Goal: Task Accomplishment & Management: Complete application form

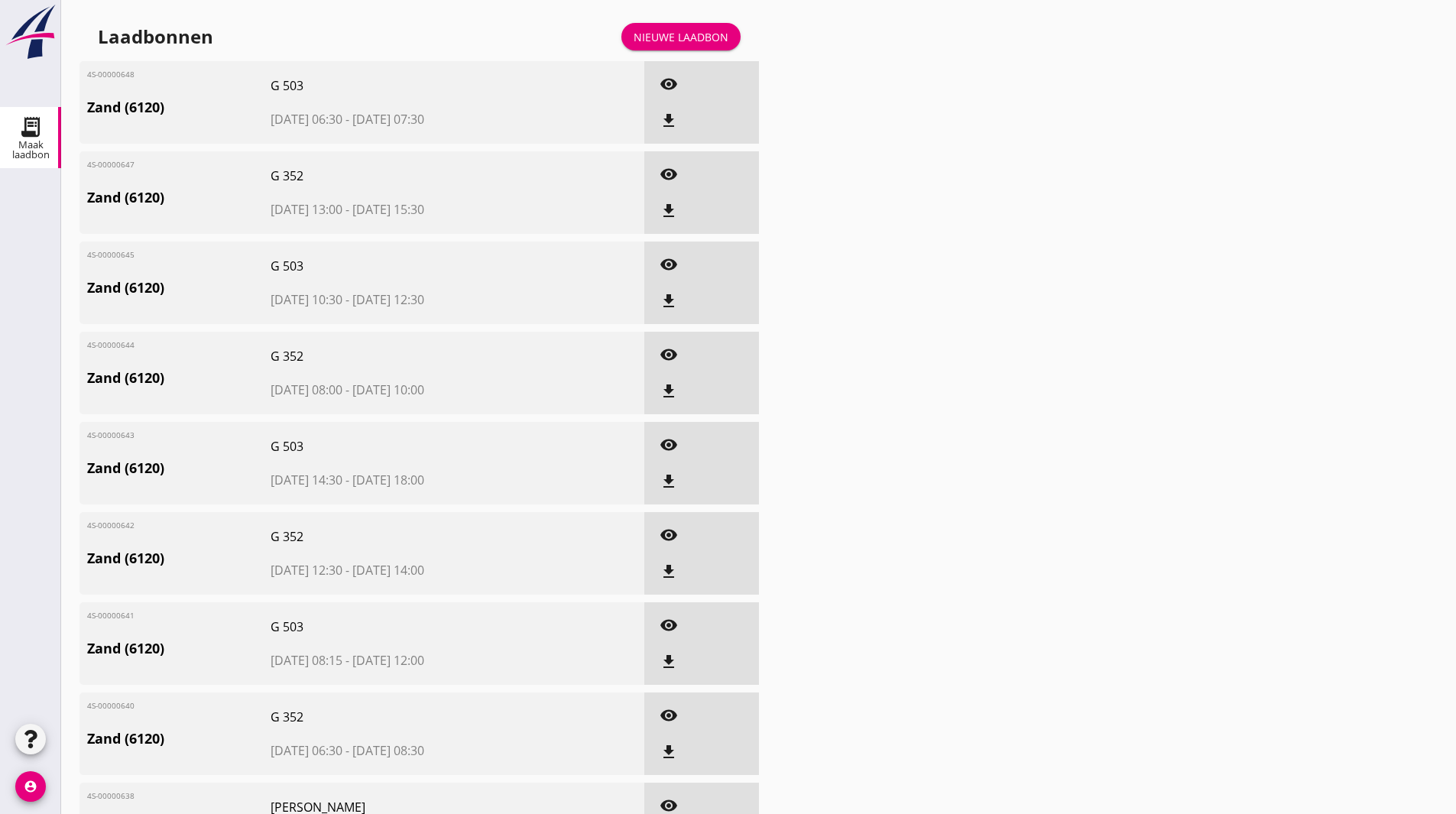
click at [685, 23] on link "Nieuwe laadbon" at bounding box center [681, 36] width 119 height 27
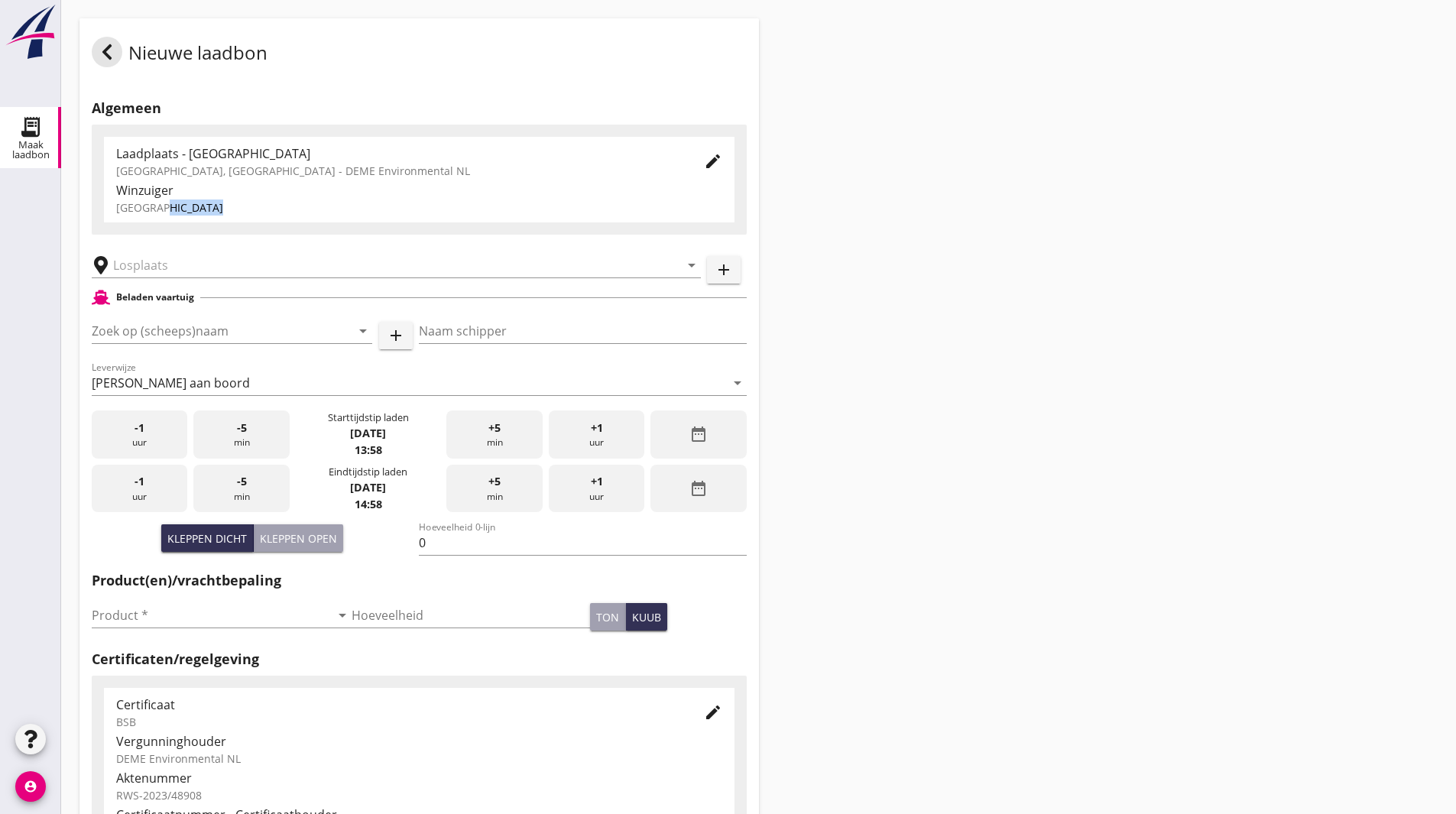
click at [856, 209] on div "Nieuwe laadbon Algemeen Laadplaats - Wingebied Veerse Meer, Zeeland - DEME Envi…" at bounding box center [759, 547] width 1395 height 1093
click at [187, 260] on input "text" at bounding box center [385, 266] width 545 height 25
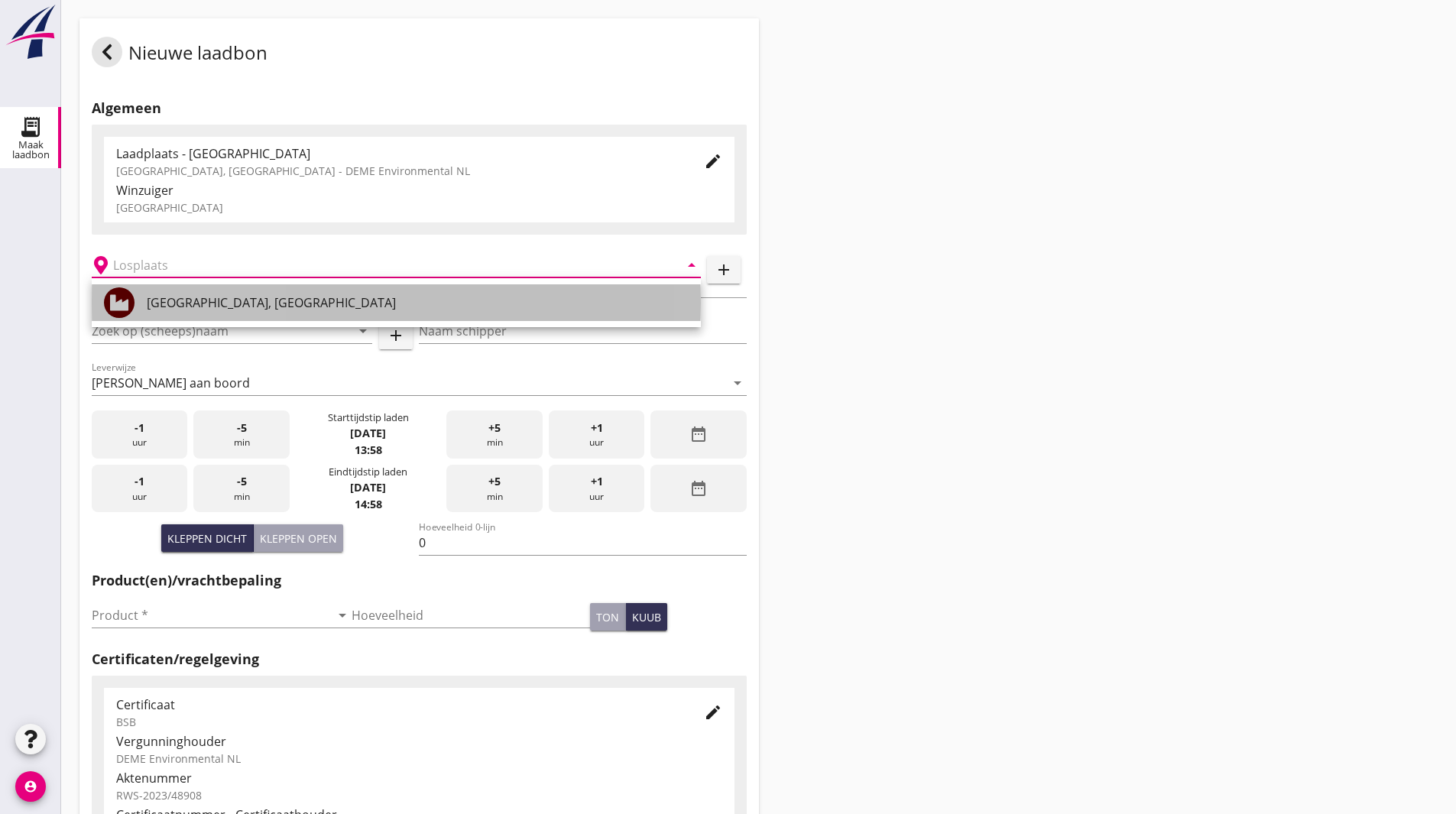
click at [171, 300] on div "Veerse Meer, Zeeland" at bounding box center [418, 303] width 542 height 18
type input "Veerse Meer, Zeeland"
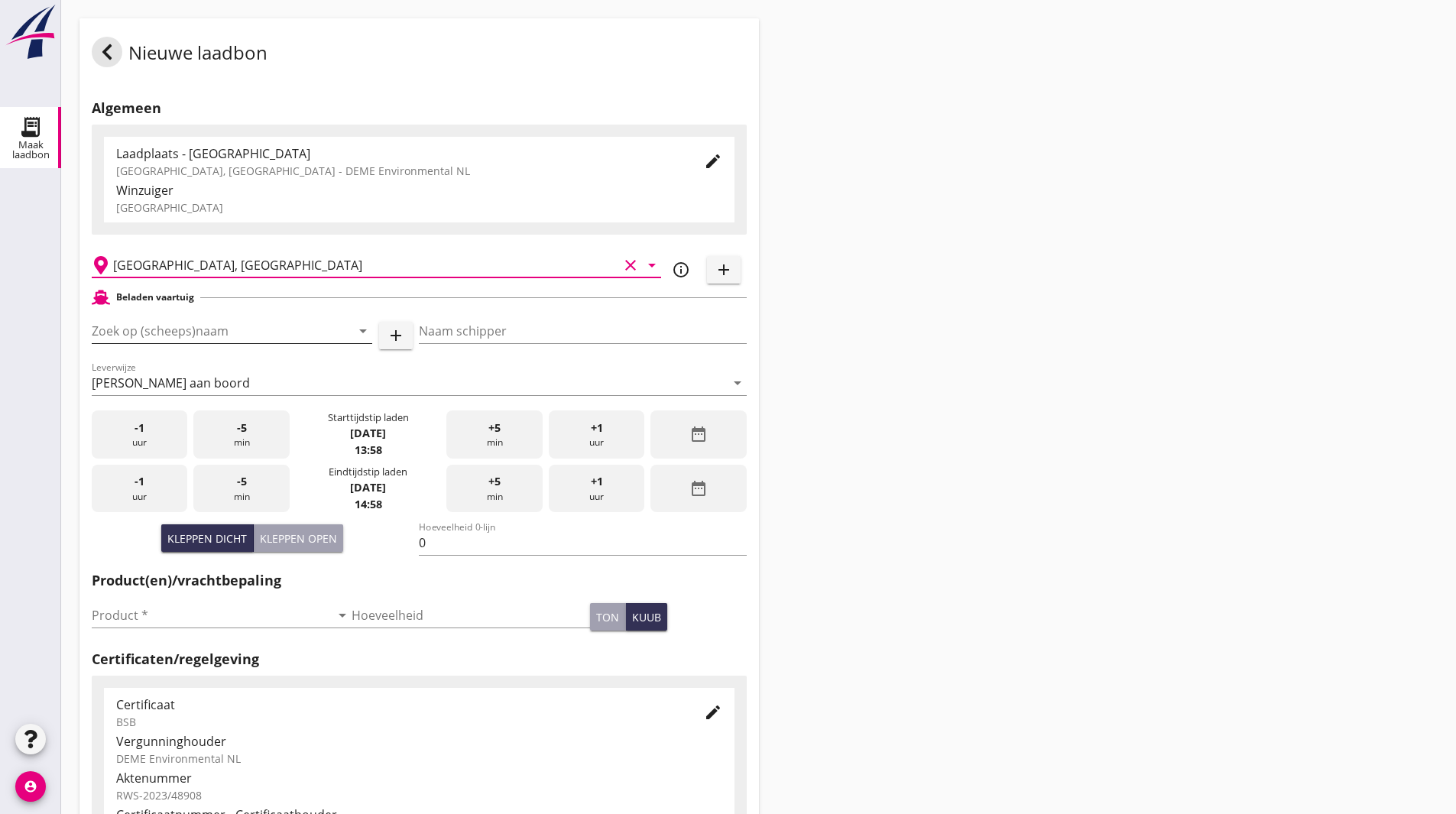
click at [177, 320] on input "Zoek op (scheeps)naam" at bounding box center [210, 331] width 238 height 25
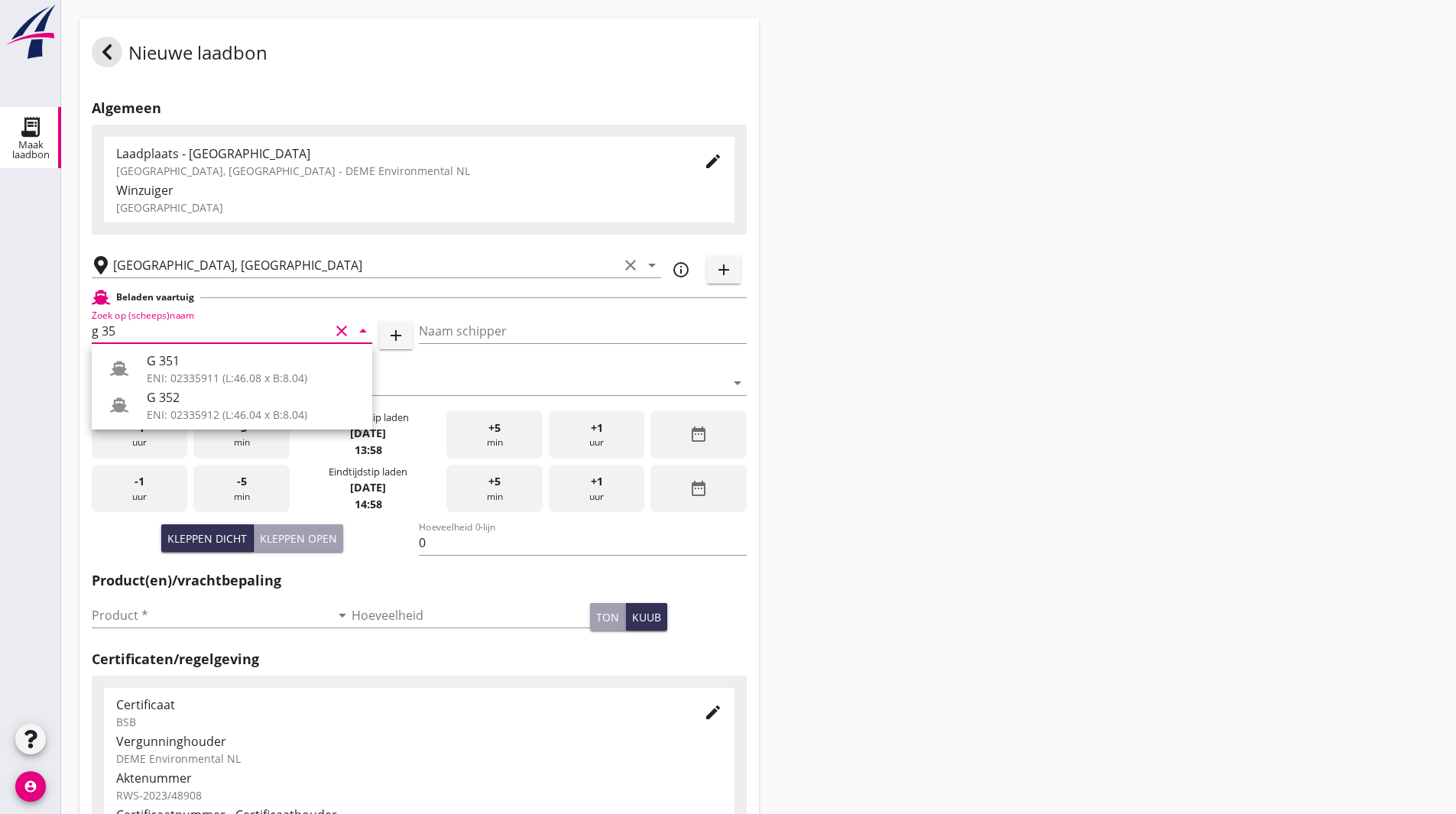
click at [154, 400] on div "G 352" at bounding box center [253, 398] width 213 height 18
type input "G 352"
type input "Ewald van loo"
type input "363"
type input "G 352"
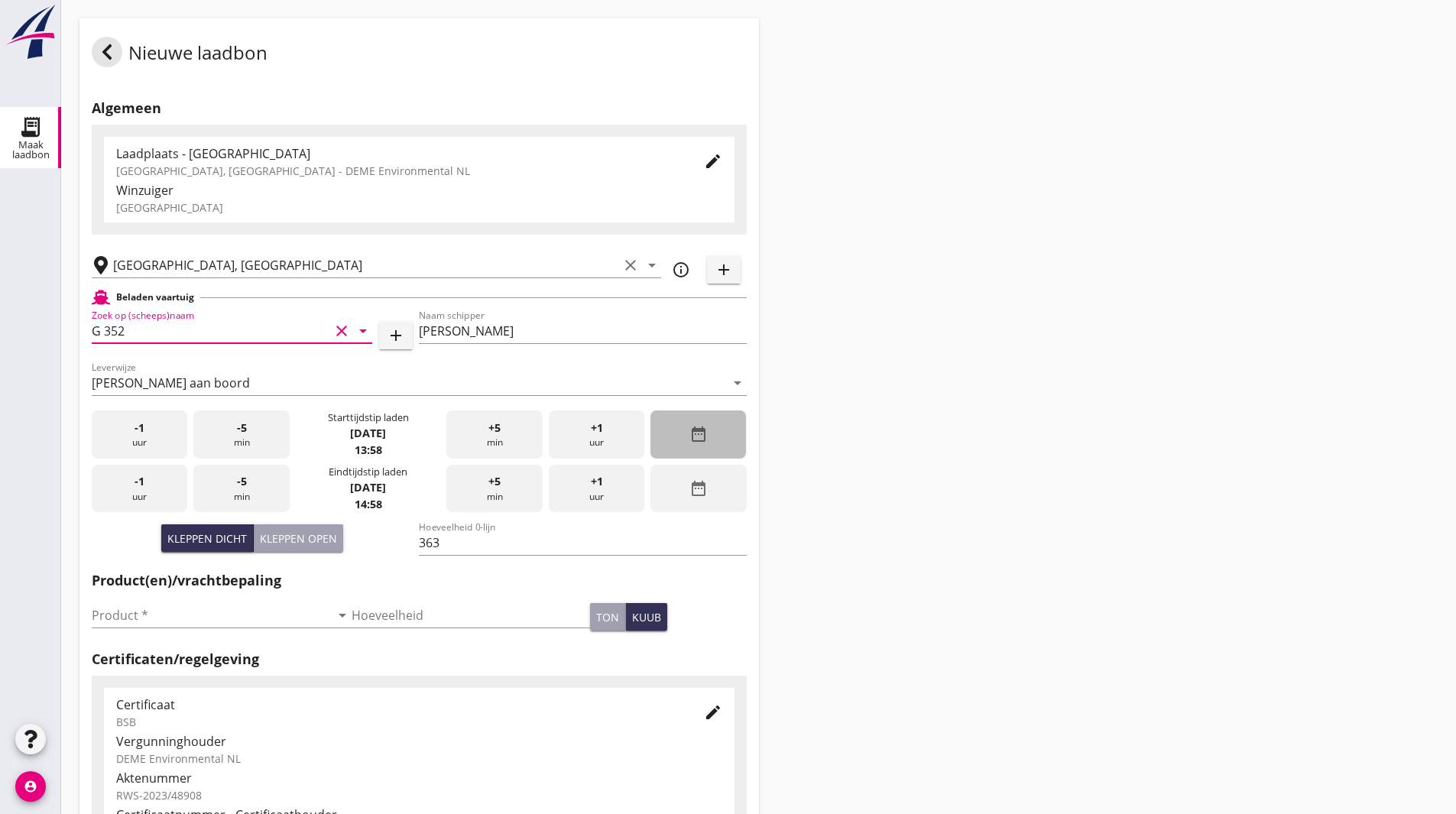
click at [702, 442] on icon "date_range" at bounding box center [698, 434] width 18 height 18
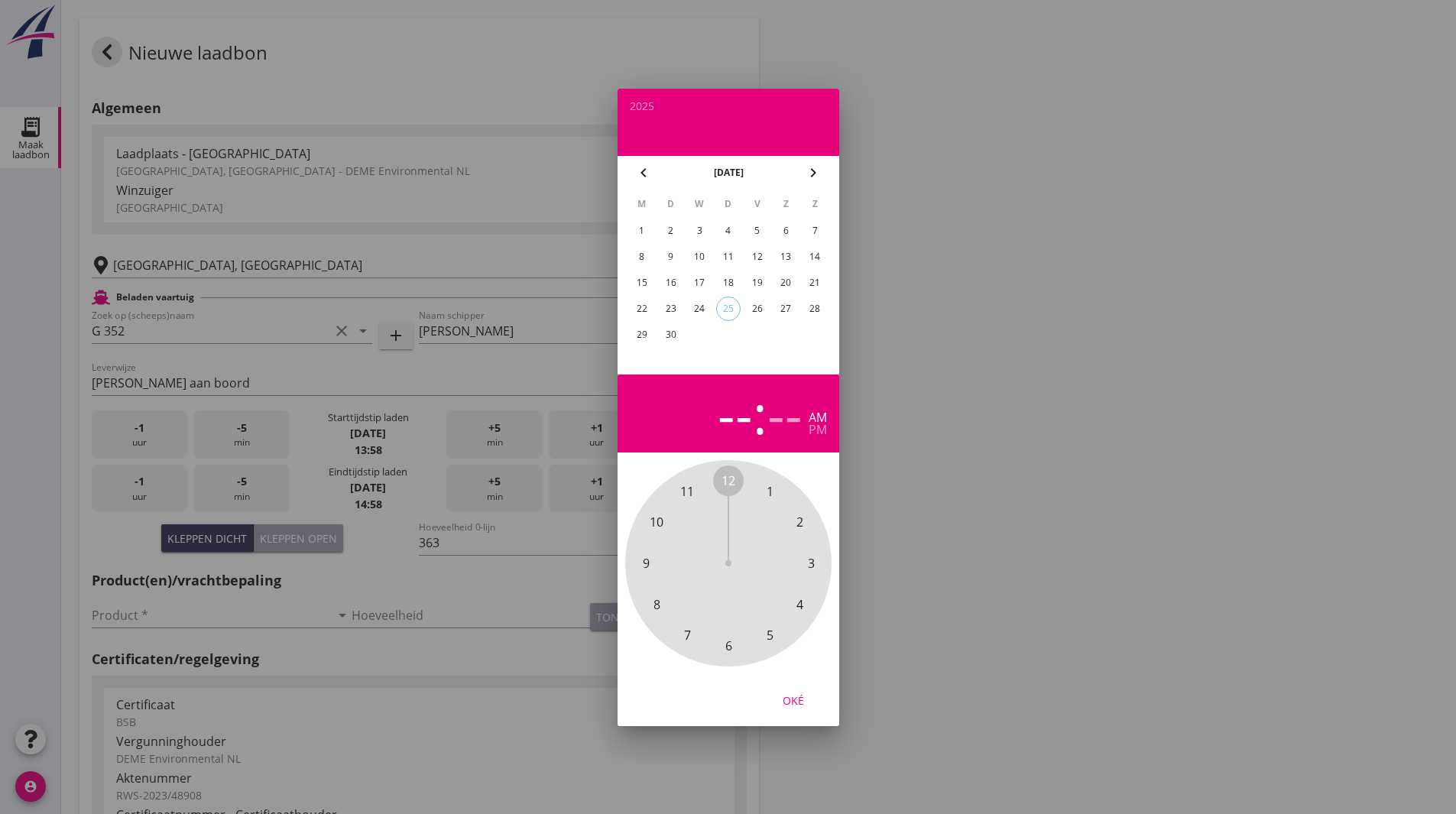
click at [641, 309] on div "22" at bounding box center [641, 309] width 25 height 25
click at [772, 490] on span "1" at bounding box center [769, 491] width 7 height 18
click at [726, 479] on span "00" at bounding box center [728, 480] width 14 height 18
click at [817, 434] on div "pm" at bounding box center [818, 429] width 18 height 12
click at [792, 699] on div "Oké" at bounding box center [793, 699] width 43 height 16
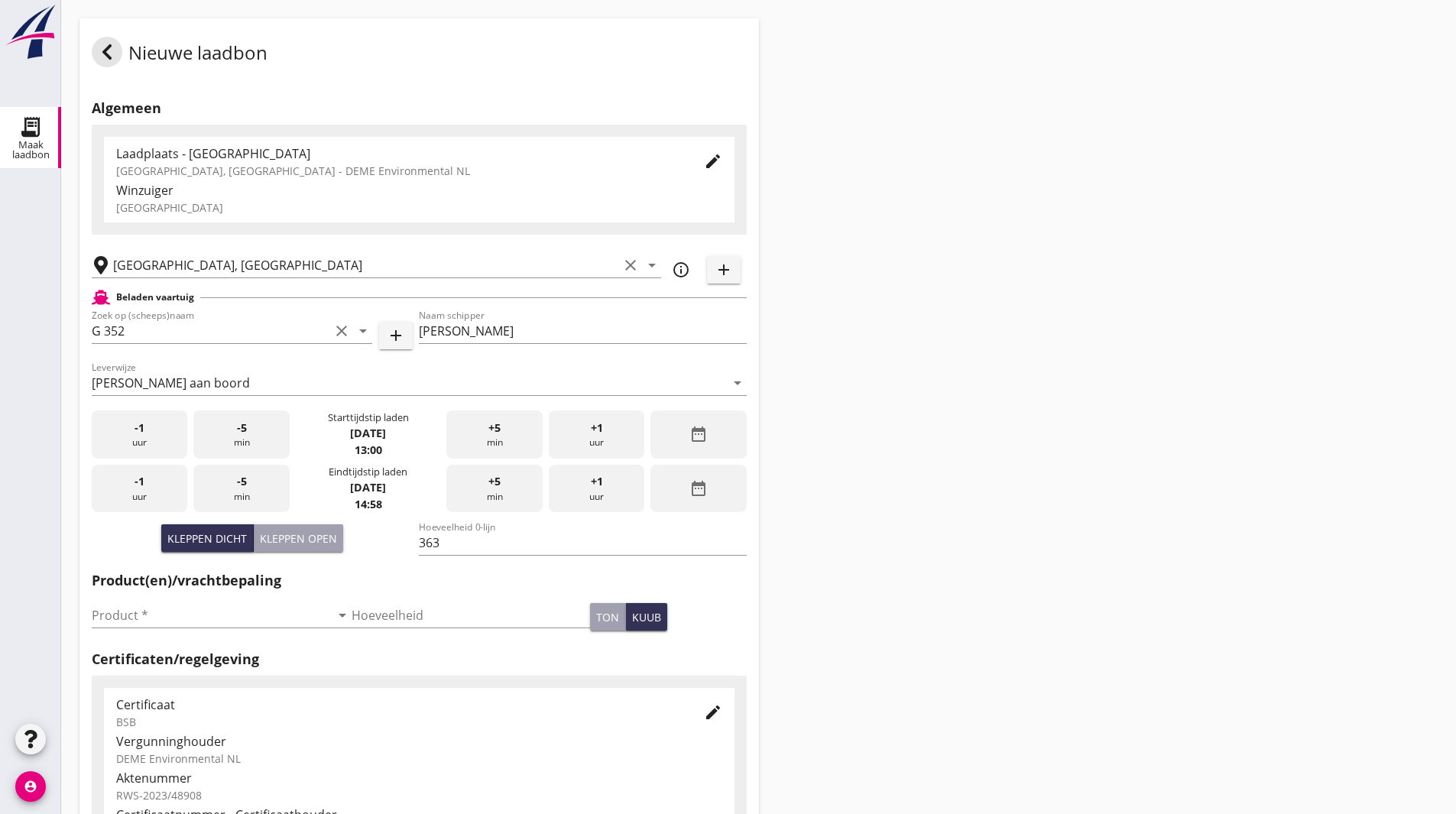
click at [686, 492] on div "date_range" at bounding box center [698, 489] width 96 height 48
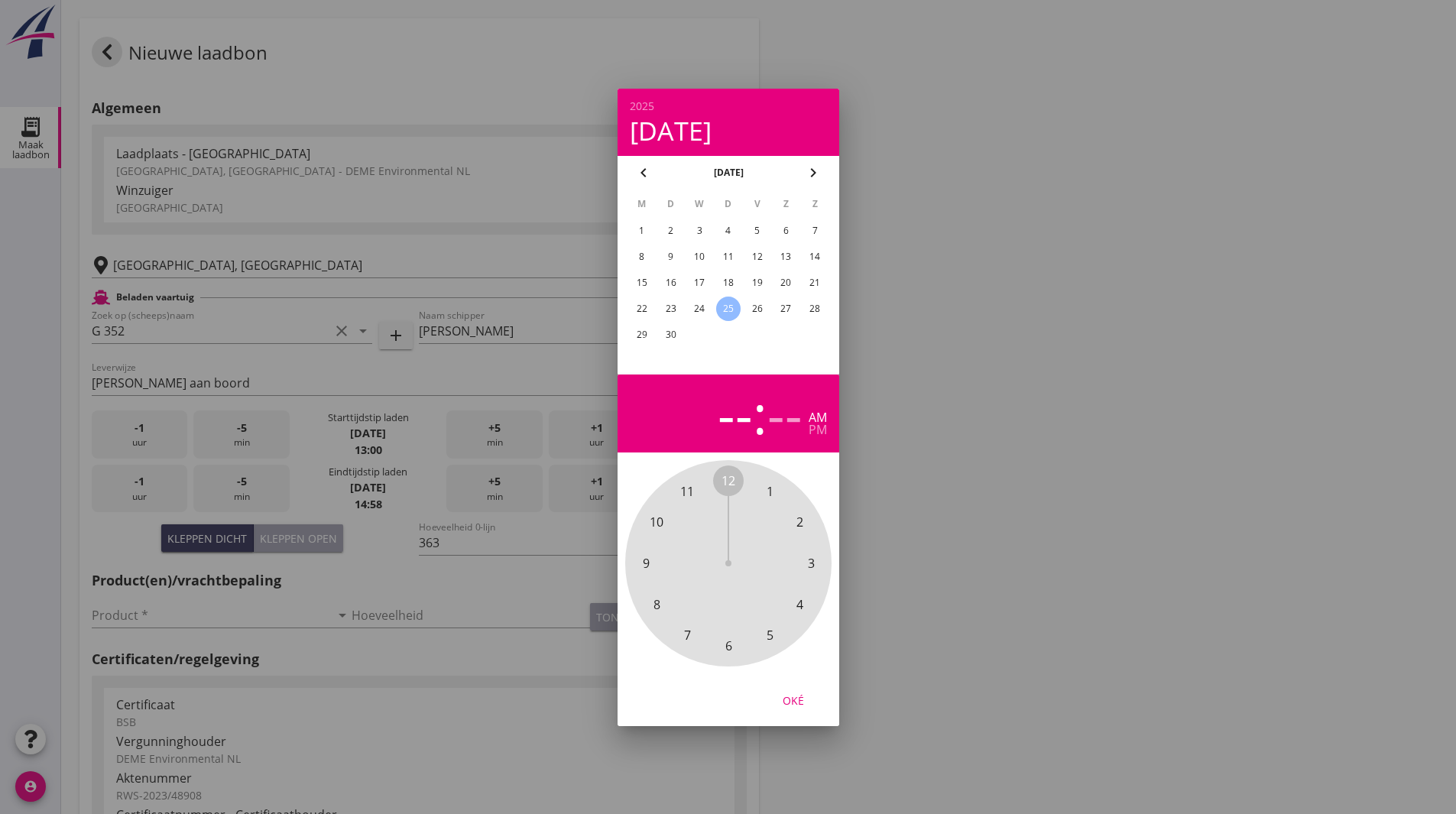
click at [653, 308] on div "22" at bounding box center [641, 309] width 25 height 25
click at [815, 566] on span "3" at bounding box center [811, 563] width 31 height 31
click at [730, 648] on span "30" at bounding box center [728, 646] width 14 height 18
click at [825, 433] on div "pm" at bounding box center [818, 429] width 18 height 12
click at [797, 698] on div "Oké" at bounding box center [793, 699] width 43 height 16
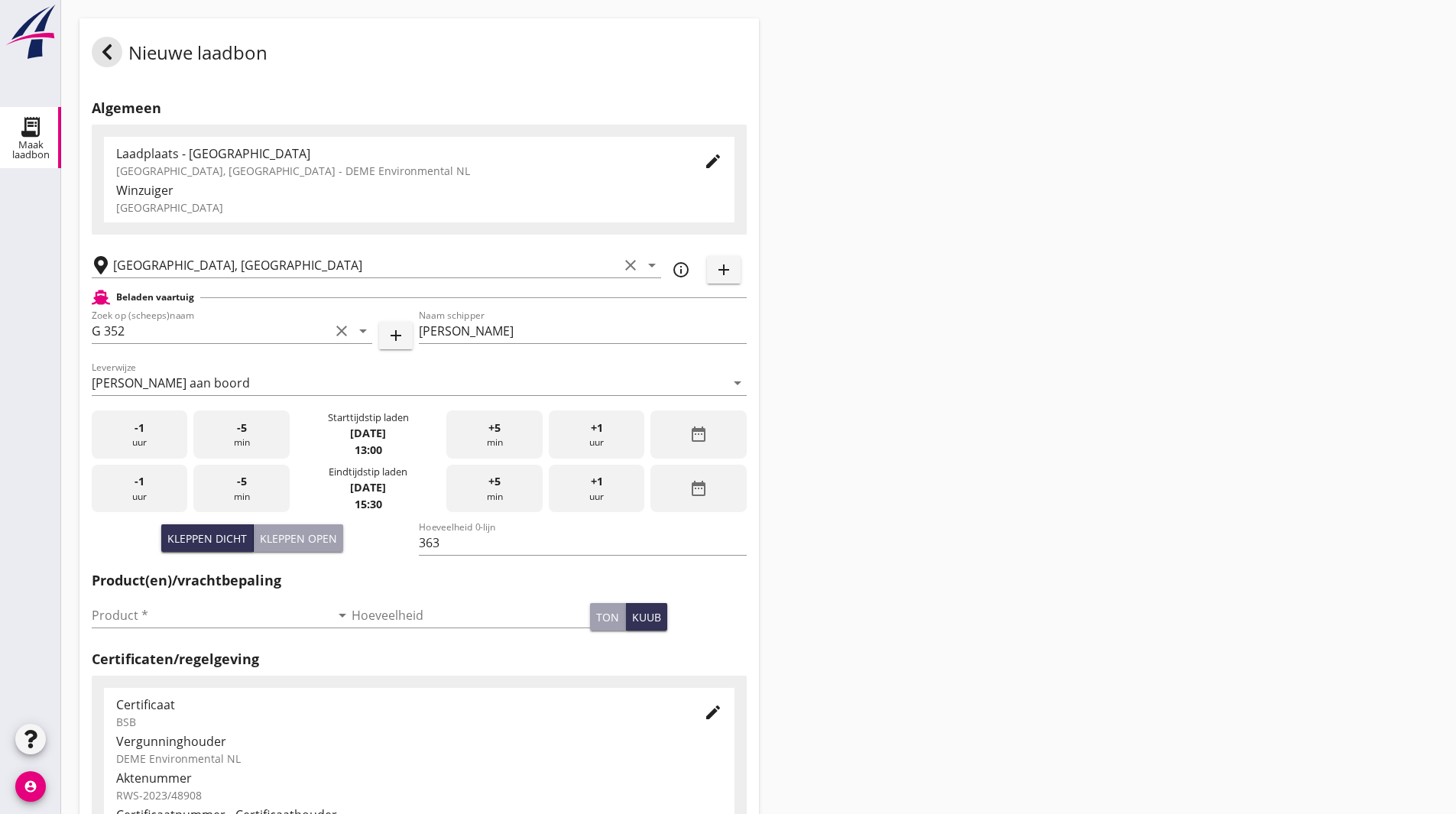
drag, startPoint x: 950, startPoint y: 366, endPoint x: 950, endPoint y: 374, distance: 8.0
click at [950, 374] on div "Nieuwe laadbon Algemeen Laadplaats - Wingebied Veerse Meer, Zeeland - DEME Envi…" at bounding box center [759, 547] width 1395 height 1093
click at [233, 602] on div "Product * arrow_drop_down" at bounding box center [221, 618] width 260 height 49
click at [214, 606] on input "Product *" at bounding box center [210, 616] width 239 height 25
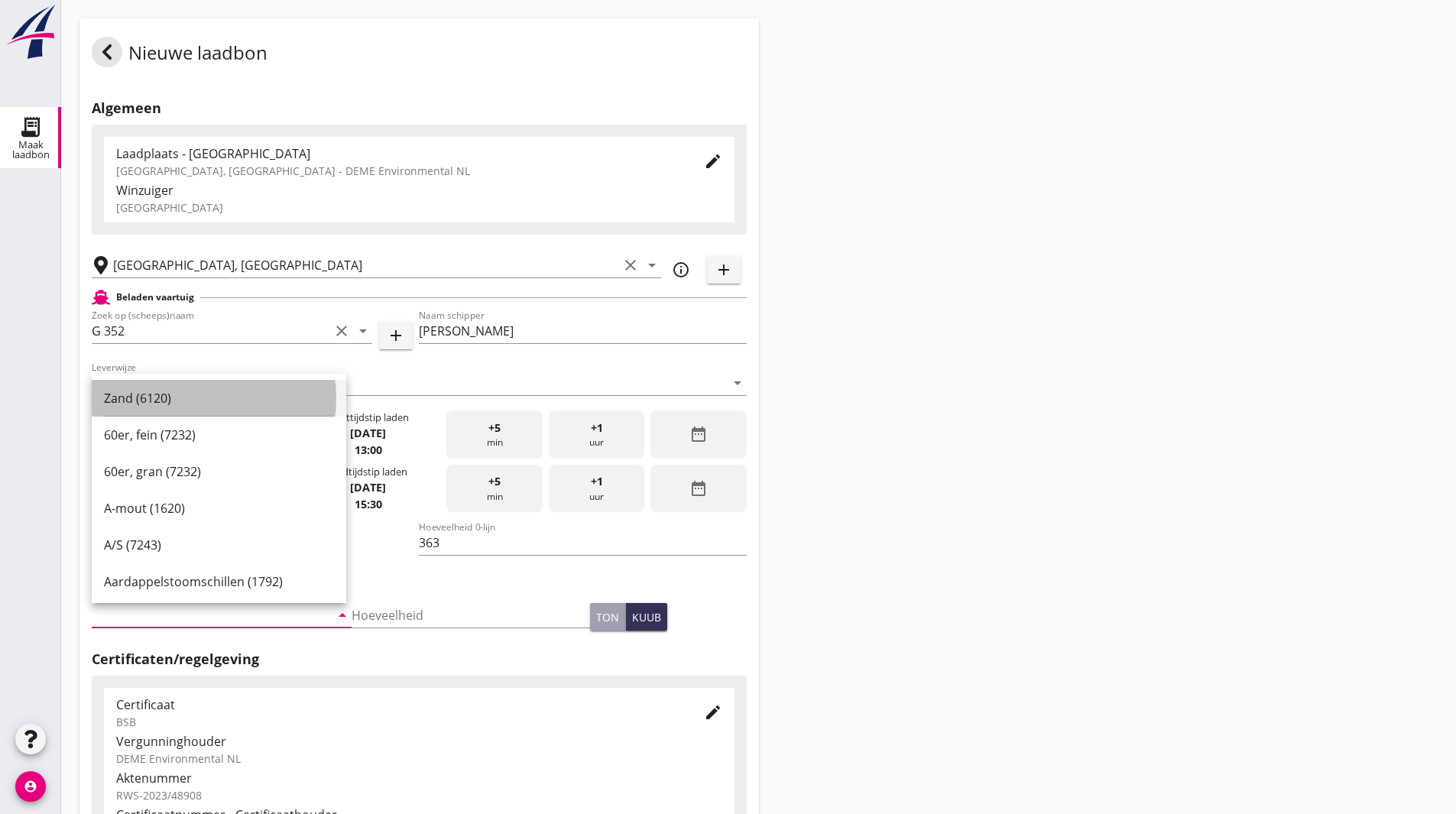
click at [182, 400] on div "Zand (6120)" at bounding box center [219, 398] width 230 height 18
type input "Zand (6120)"
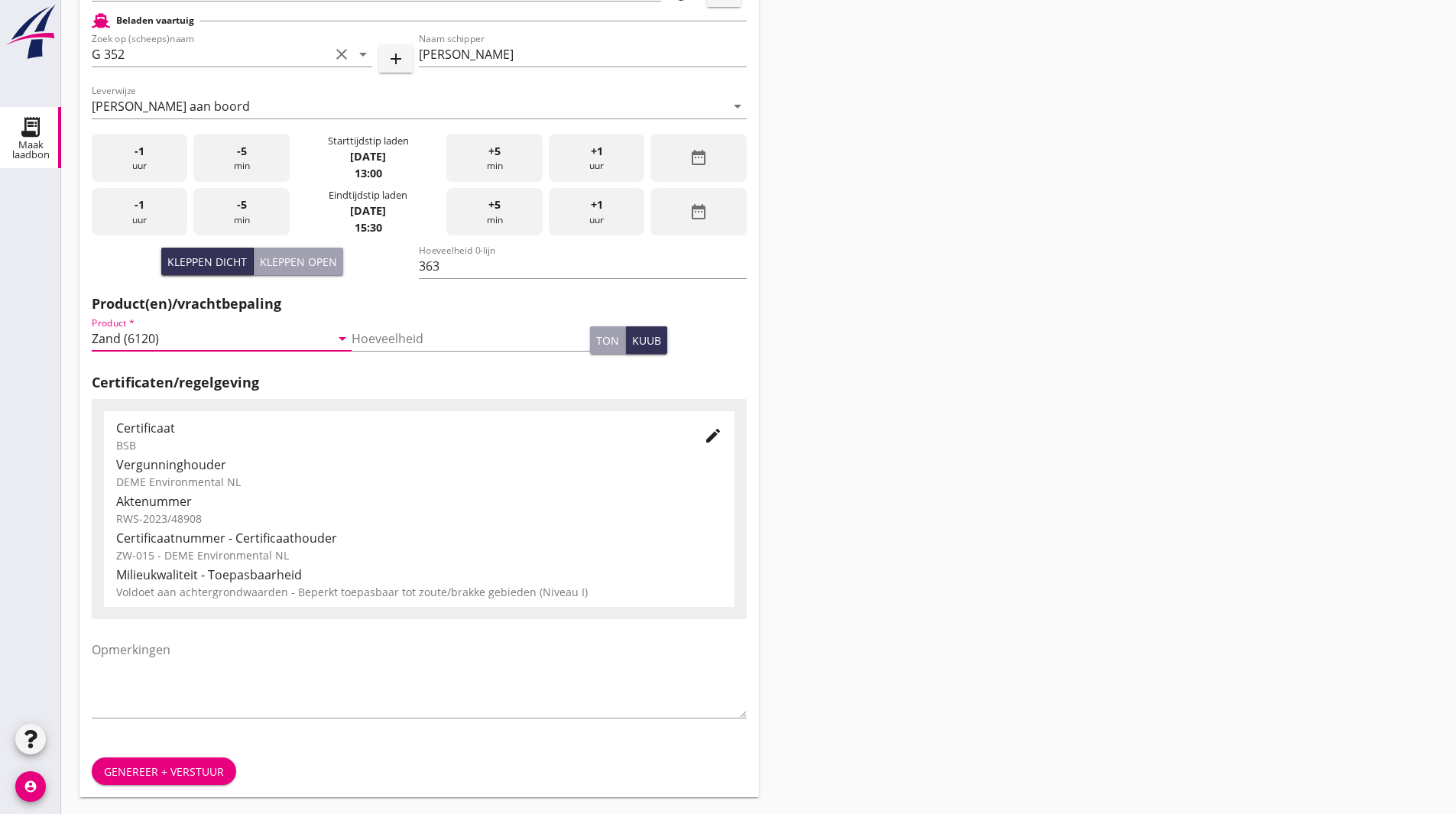
scroll to position [278, 0]
click at [182, 777] on div "Genereer + verstuur" at bounding box center [163, 769] width 120 height 16
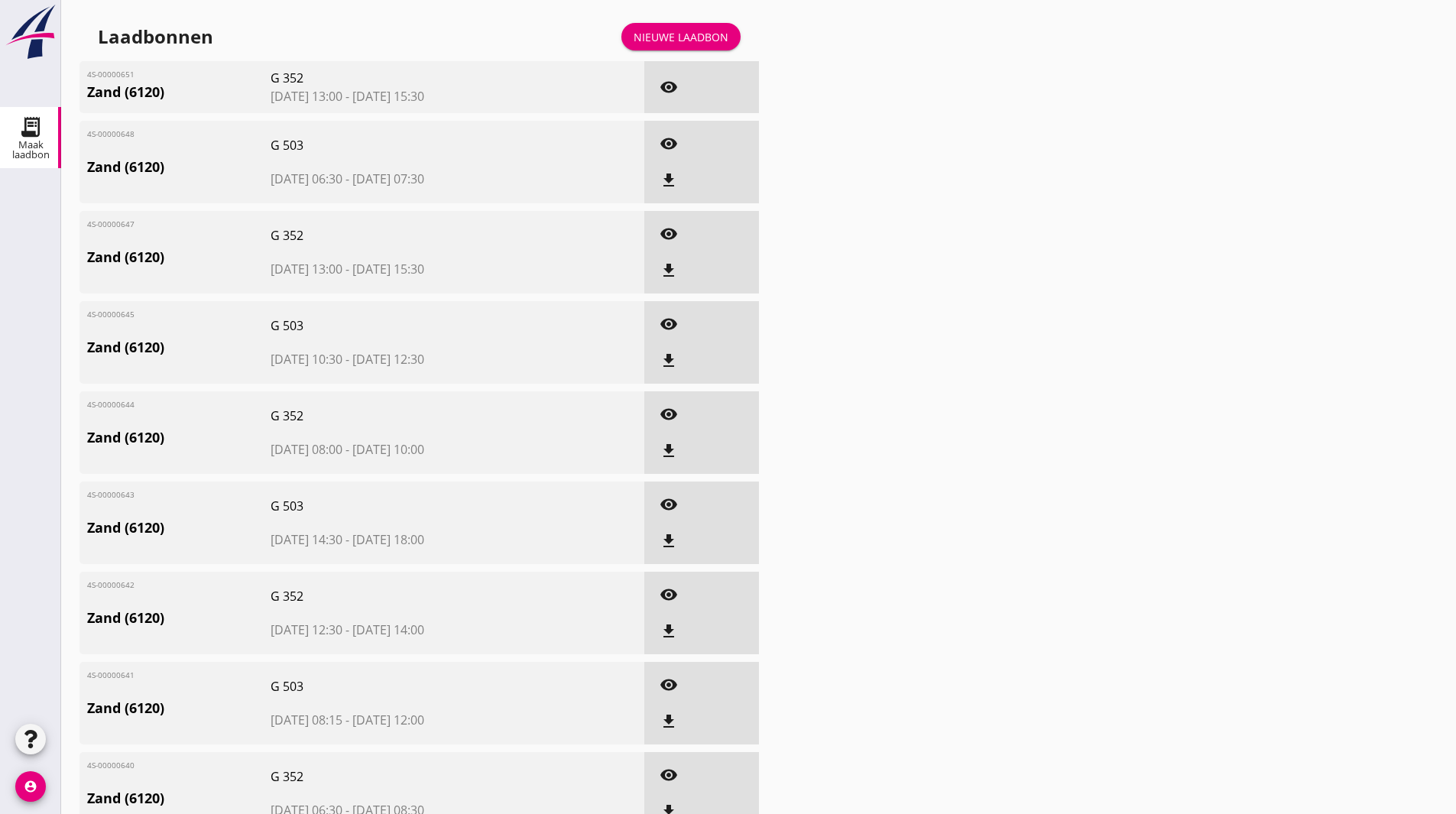
click at [685, 31] on div "Nieuwe laadbon" at bounding box center [681, 36] width 95 height 16
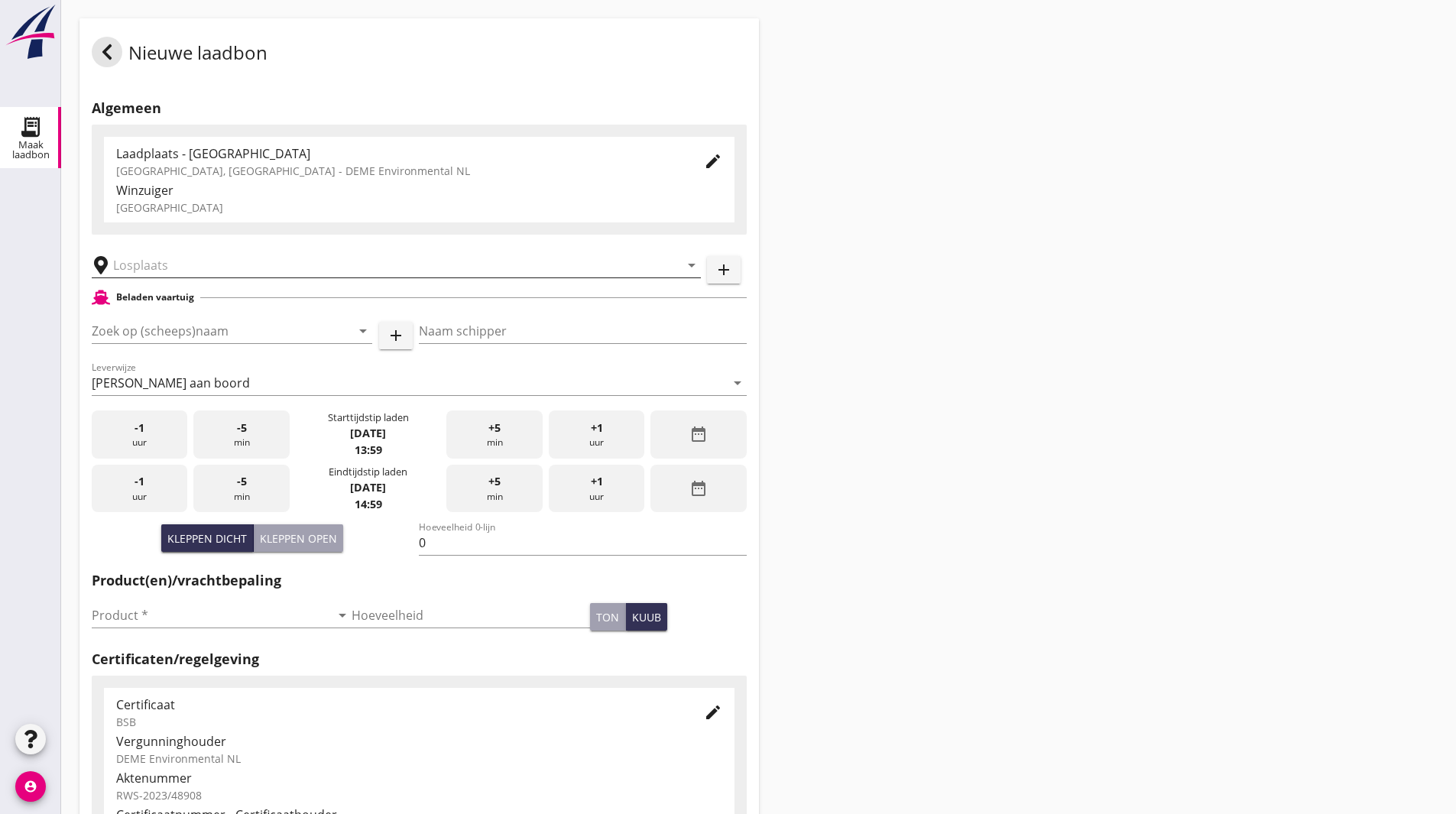
click at [197, 260] on input "text" at bounding box center [385, 266] width 545 height 25
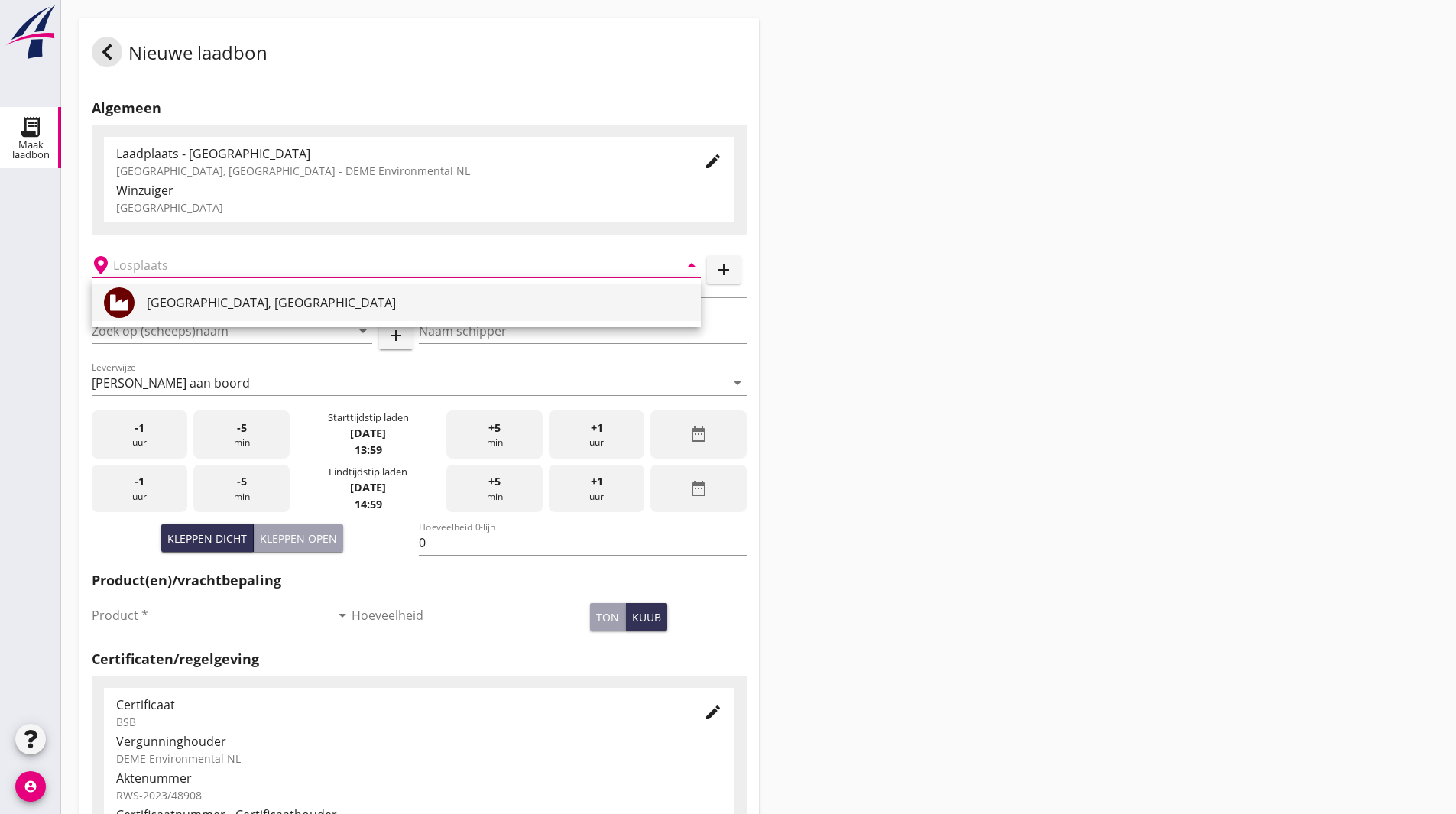
click at [167, 304] on div "Veerse Meer, Zeeland" at bounding box center [418, 303] width 542 height 18
type input "Veerse Meer, Zeeland"
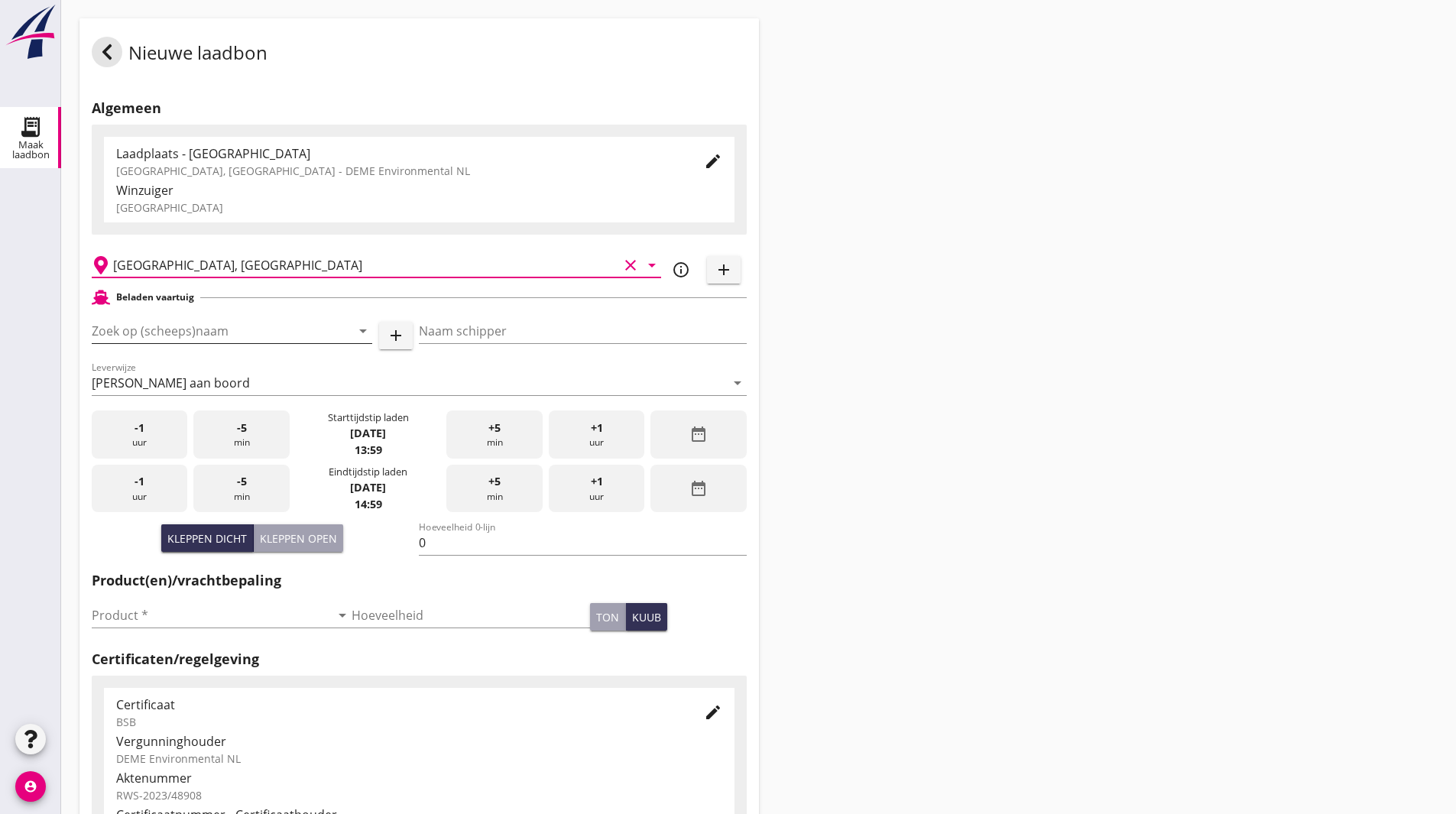
click at [194, 324] on input "Zoek op (scheeps)naam" at bounding box center [210, 331] width 238 height 25
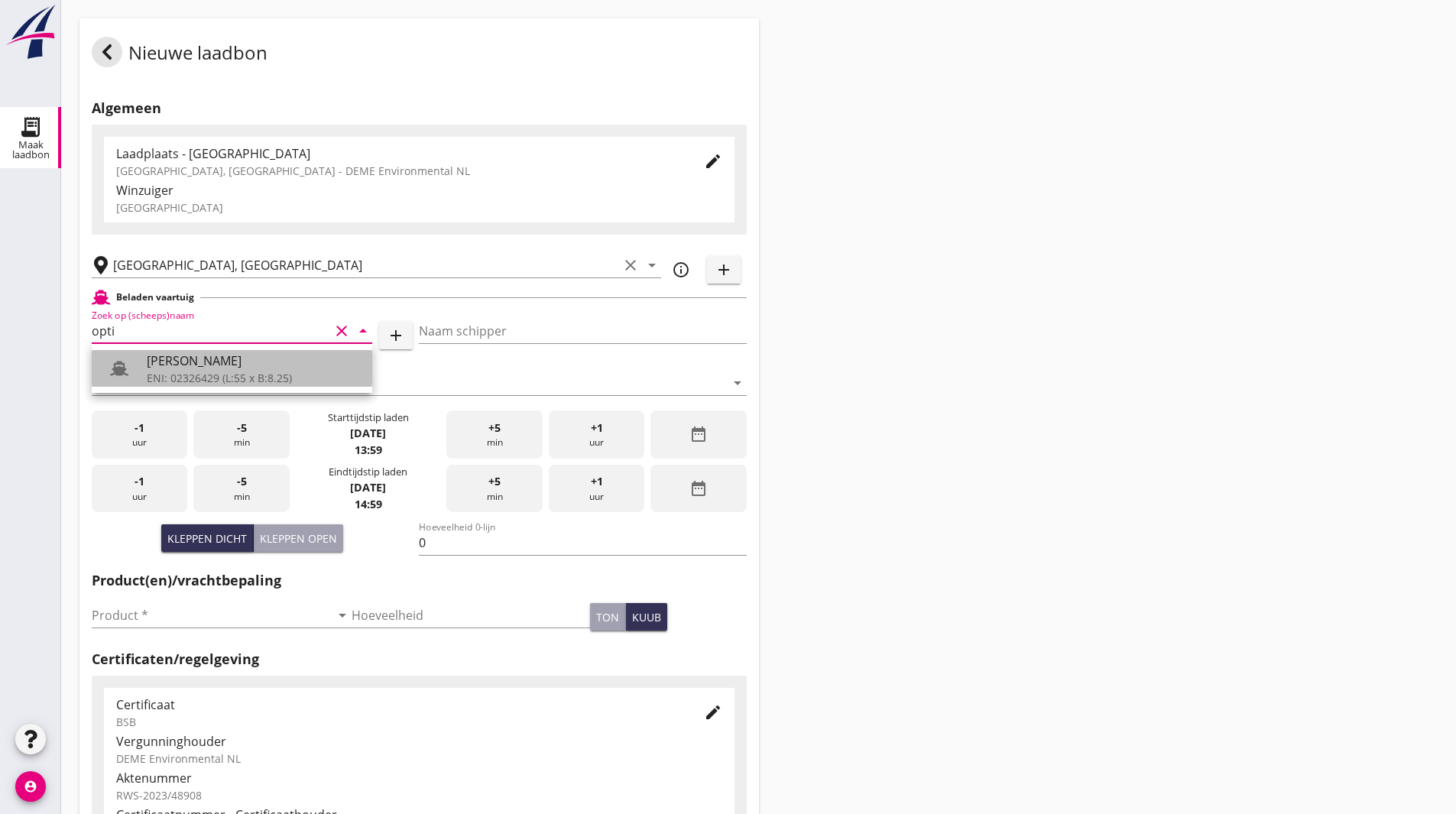
click at [203, 369] on div "[PERSON_NAME]" at bounding box center [253, 361] width 213 height 18
type input "[PERSON_NAME]"
type input "Nico Bernouw"
type input "442"
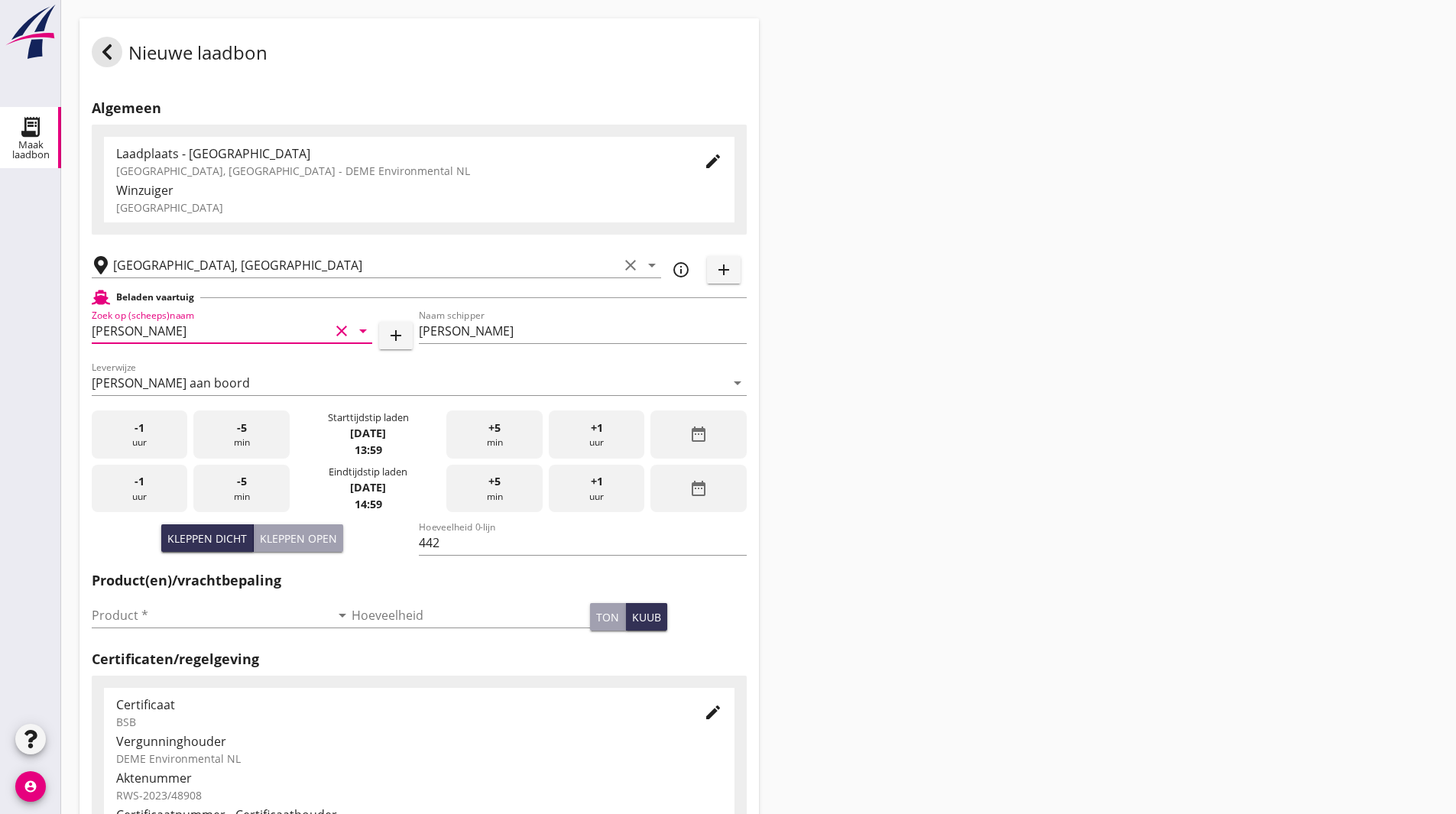
type input "[PERSON_NAME]"
click at [678, 430] on div "date_range" at bounding box center [698, 434] width 96 height 48
drag, startPoint x: 142, startPoint y: 328, endPoint x: 154, endPoint y: 327, distance: 12.0
click at [143, 328] on input "[PERSON_NAME]" at bounding box center [210, 331] width 238 height 25
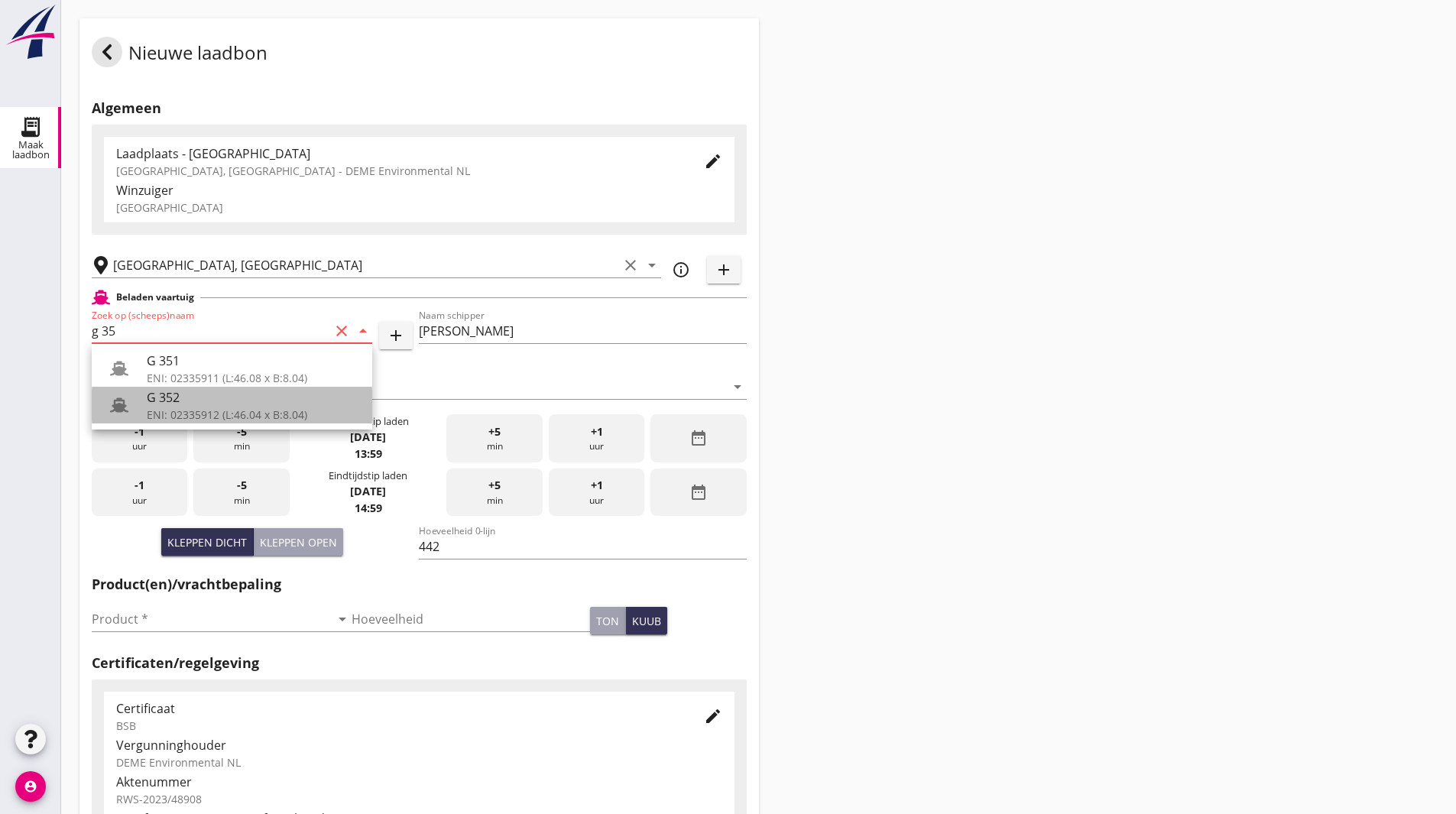
click at [206, 407] on div "ENI: 02335912 (L:46.04 x B:8.04)" at bounding box center [253, 414] width 213 height 16
type input "G 352"
type input "Ewald van loo"
type input "363"
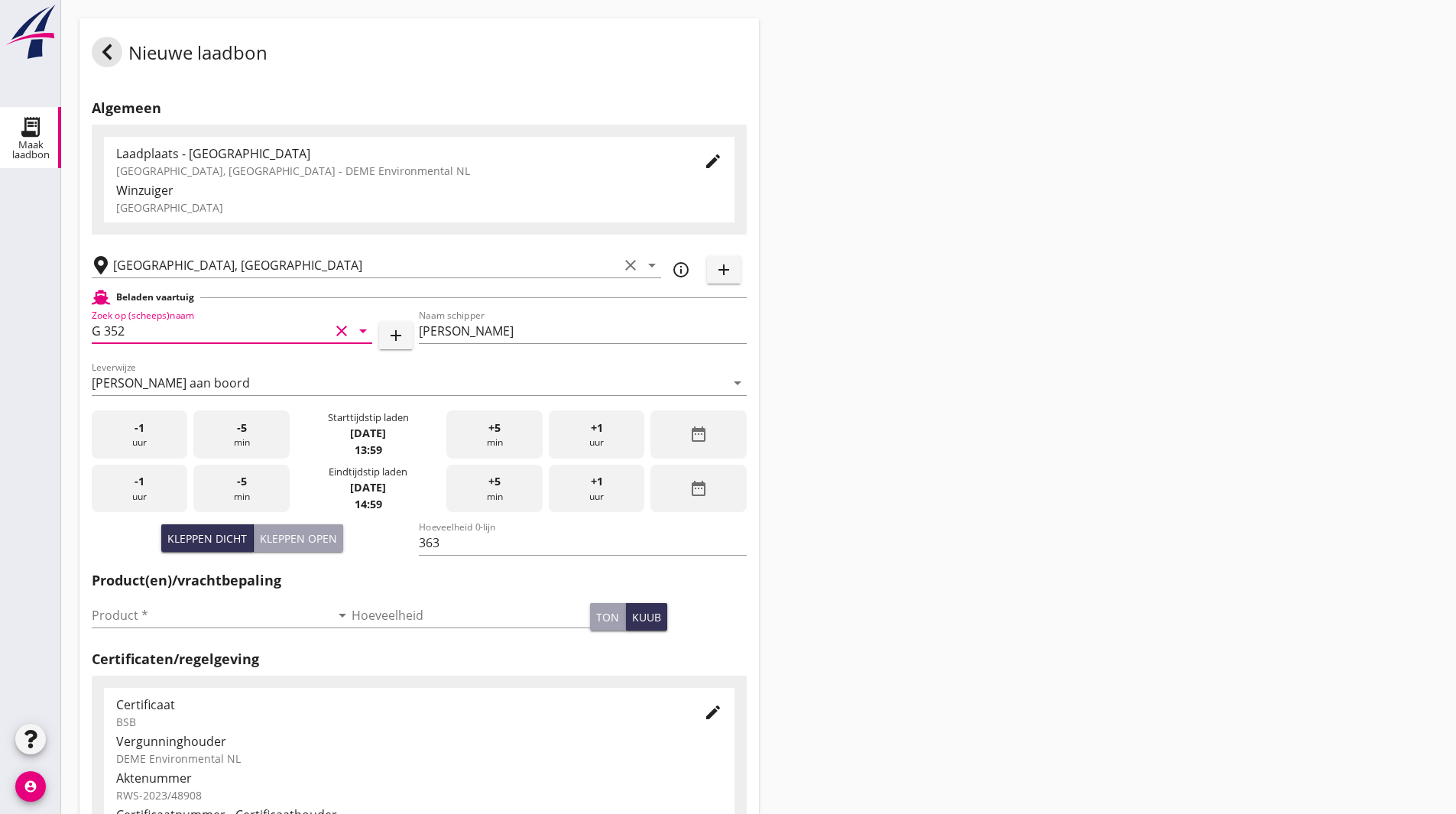
type input "G 352"
click at [702, 435] on icon "date_range" at bounding box center [698, 434] width 18 height 18
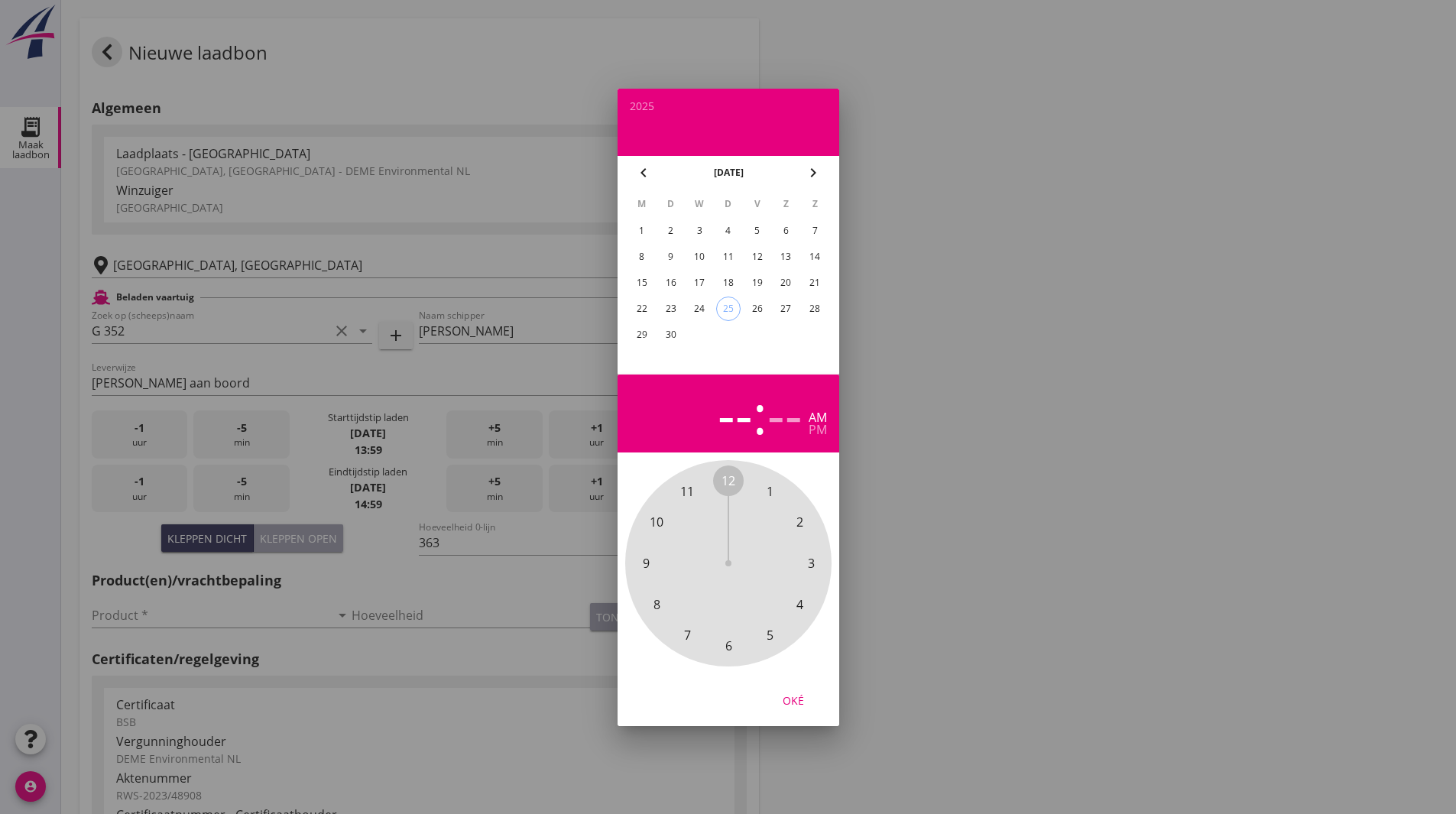
click at [641, 305] on div "22" at bounding box center [641, 309] width 25 height 25
click at [800, 610] on span "4" at bounding box center [800, 605] width 7 height 18
click at [728, 483] on span "00" at bounding box center [728, 480] width 14 height 18
click at [815, 428] on div "pm" at bounding box center [818, 429] width 18 height 12
click at [791, 703] on div "Oké" at bounding box center [793, 699] width 43 height 16
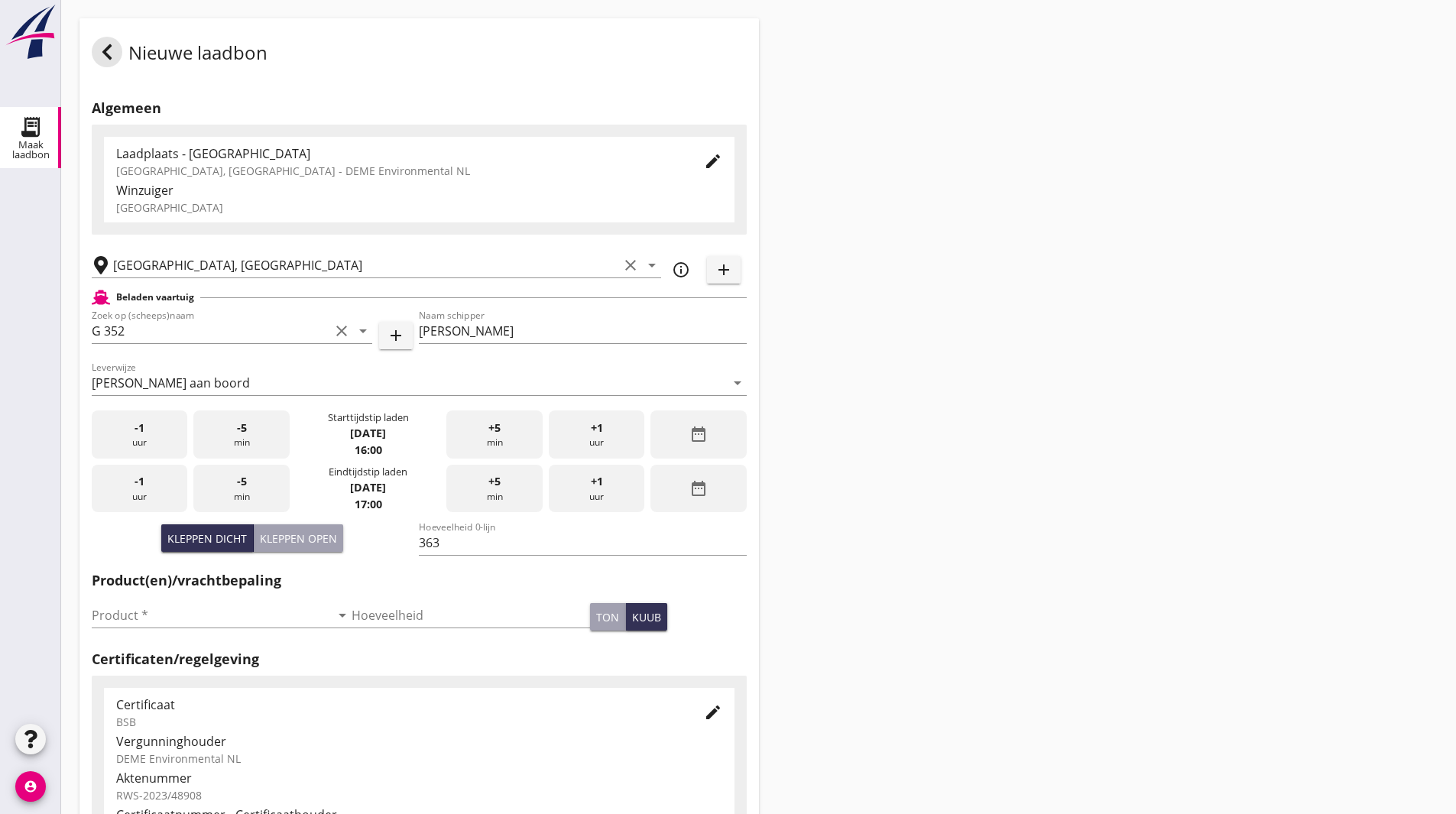
click at [734, 492] on div "date_range" at bounding box center [698, 489] width 96 height 48
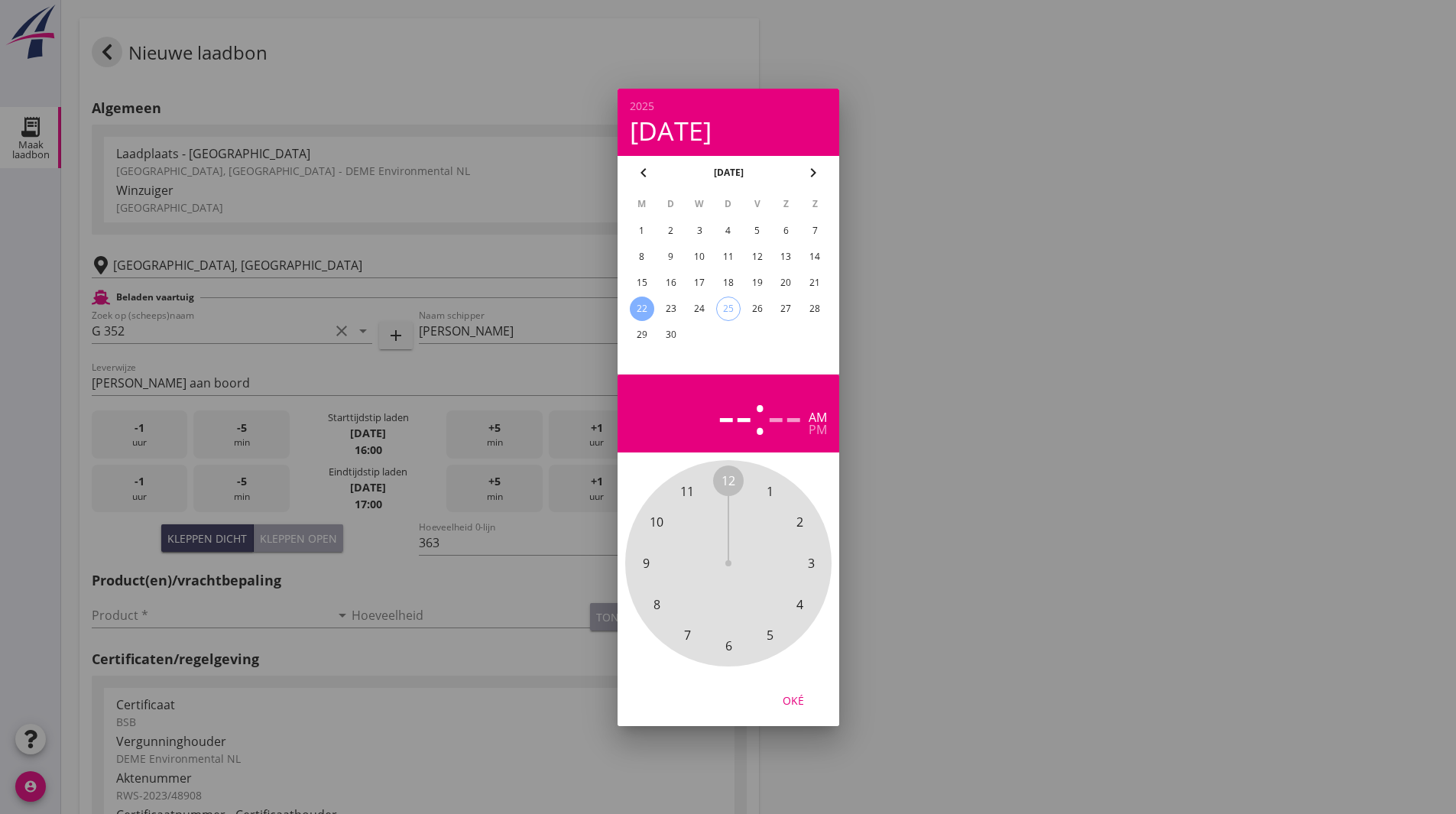
click at [644, 301] on div "22" at bounding box center [641, 309] width 25 height 25
click at [687, 637] on span "7" at bounding box center [687, 635] width 7 height 18
click at [730, 482] on span "00" at bounding box center [728, 480] width 14 height 18
click at [817, 430] on div "pm" at bounding box center [818, 429] width 18 height 12
click at [796, 712] on button "Oké" at bounding box center [794, 700] width 68 height 27
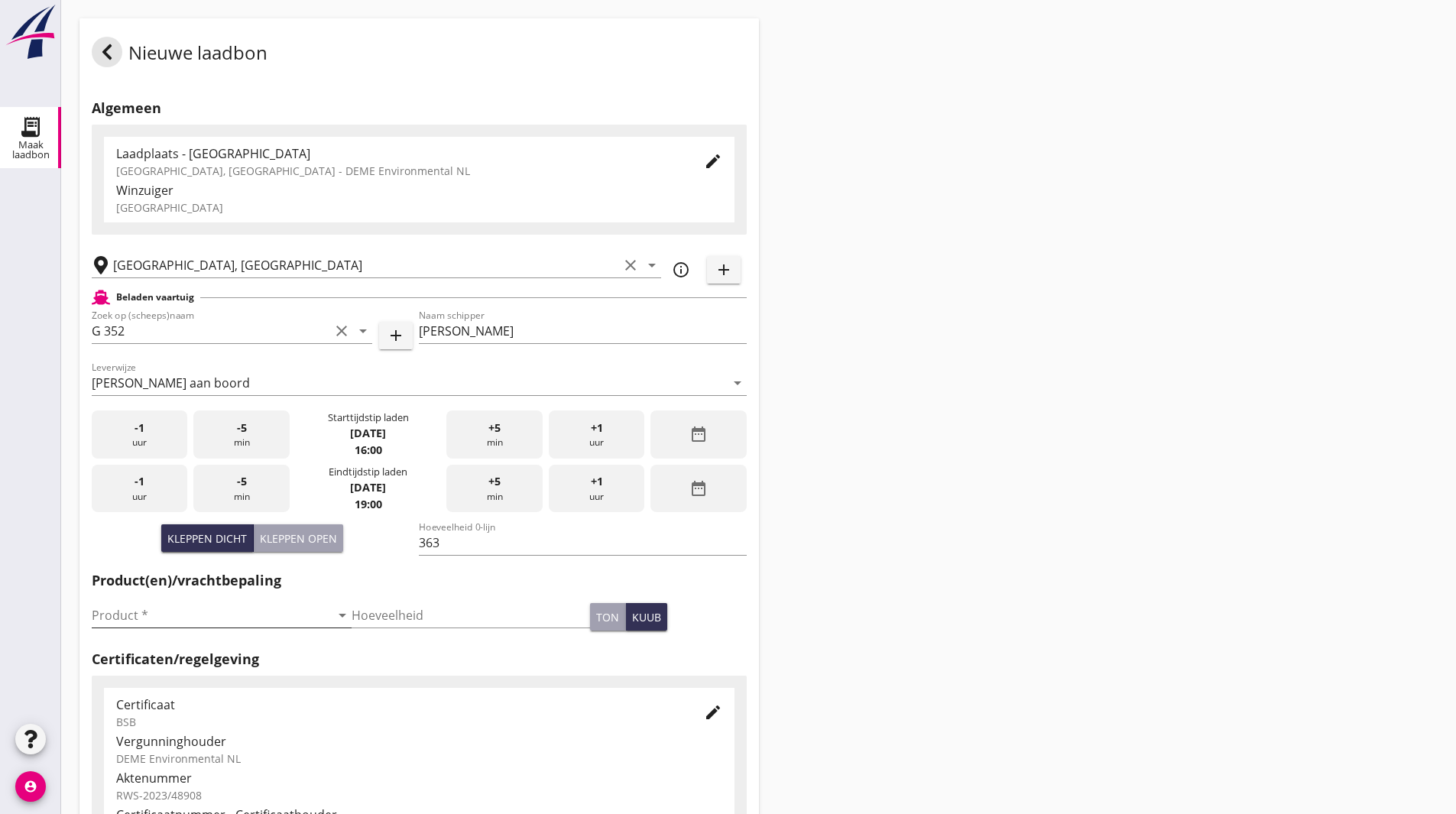
click at [193, 616] on input "Product *" at bounding box center [210, 616] width 239 height 25
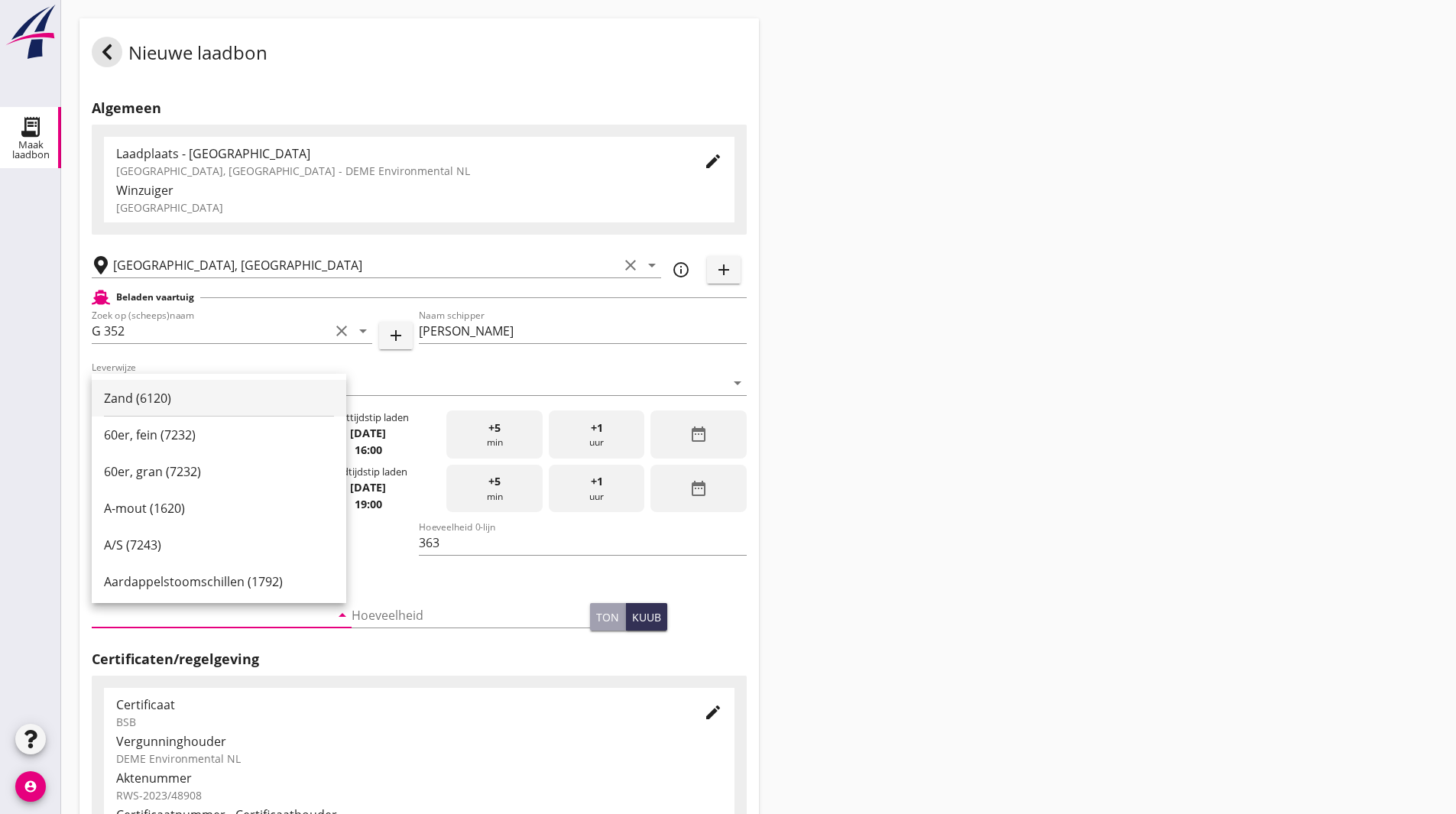
click at [166, 402] on div "Zand (6120)" at bounding box center [219, 398] width 230 height 18
type input "Zand (6120)"
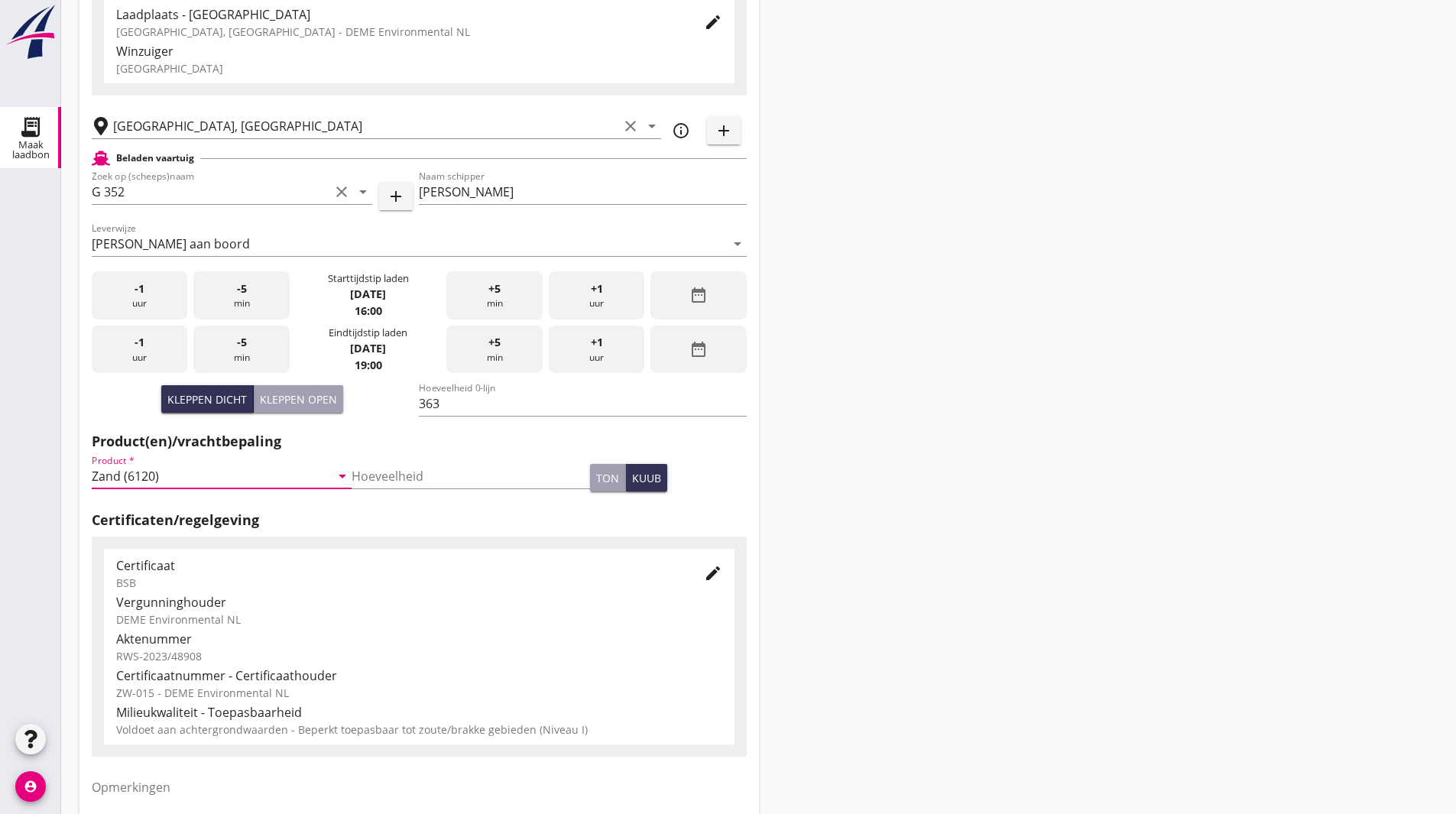
scroll to position [278, 0]
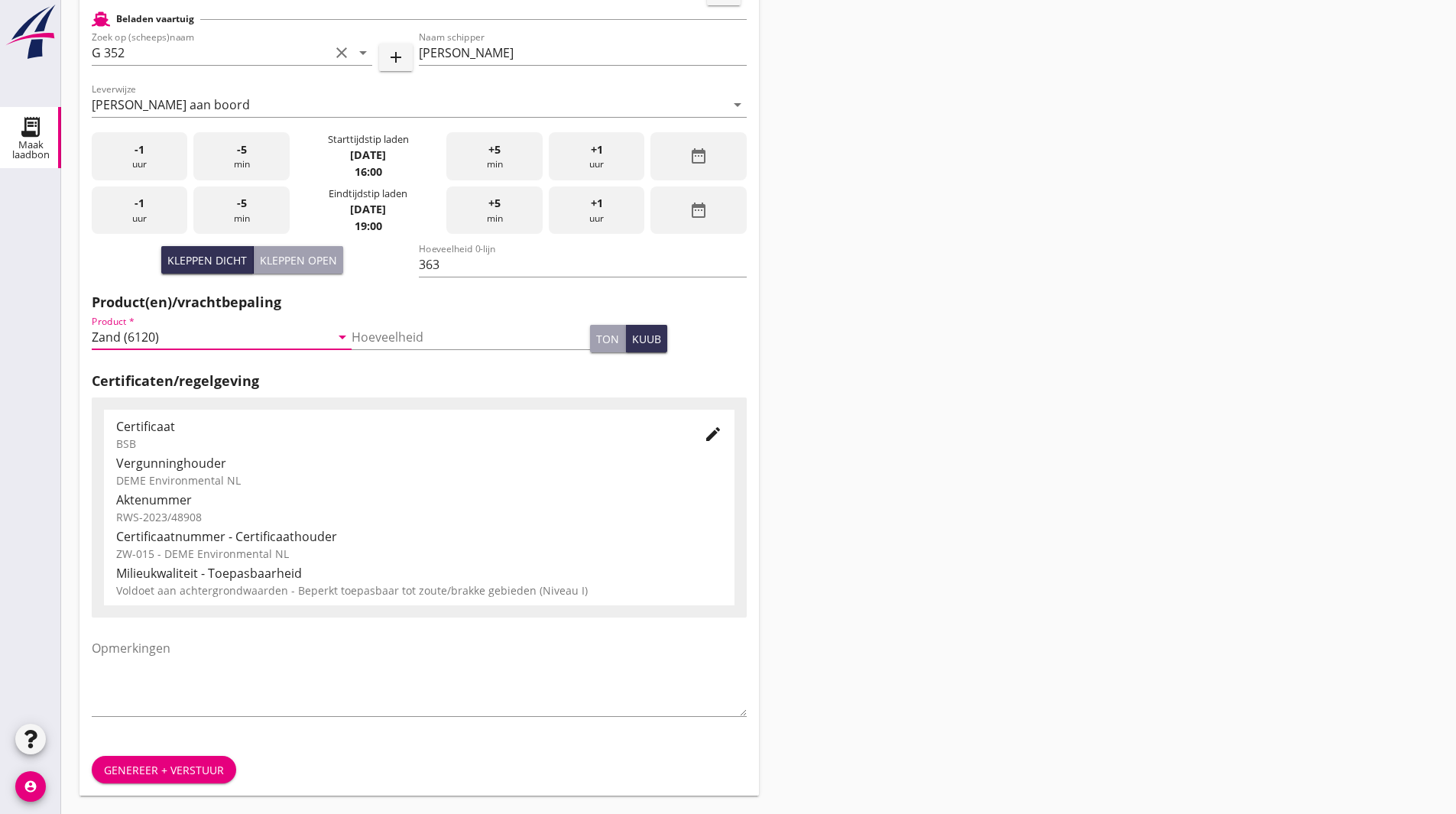
click at [170, 771] on div "Genereer + verstuur" at bounding box center [163, 769] width 120 height 16
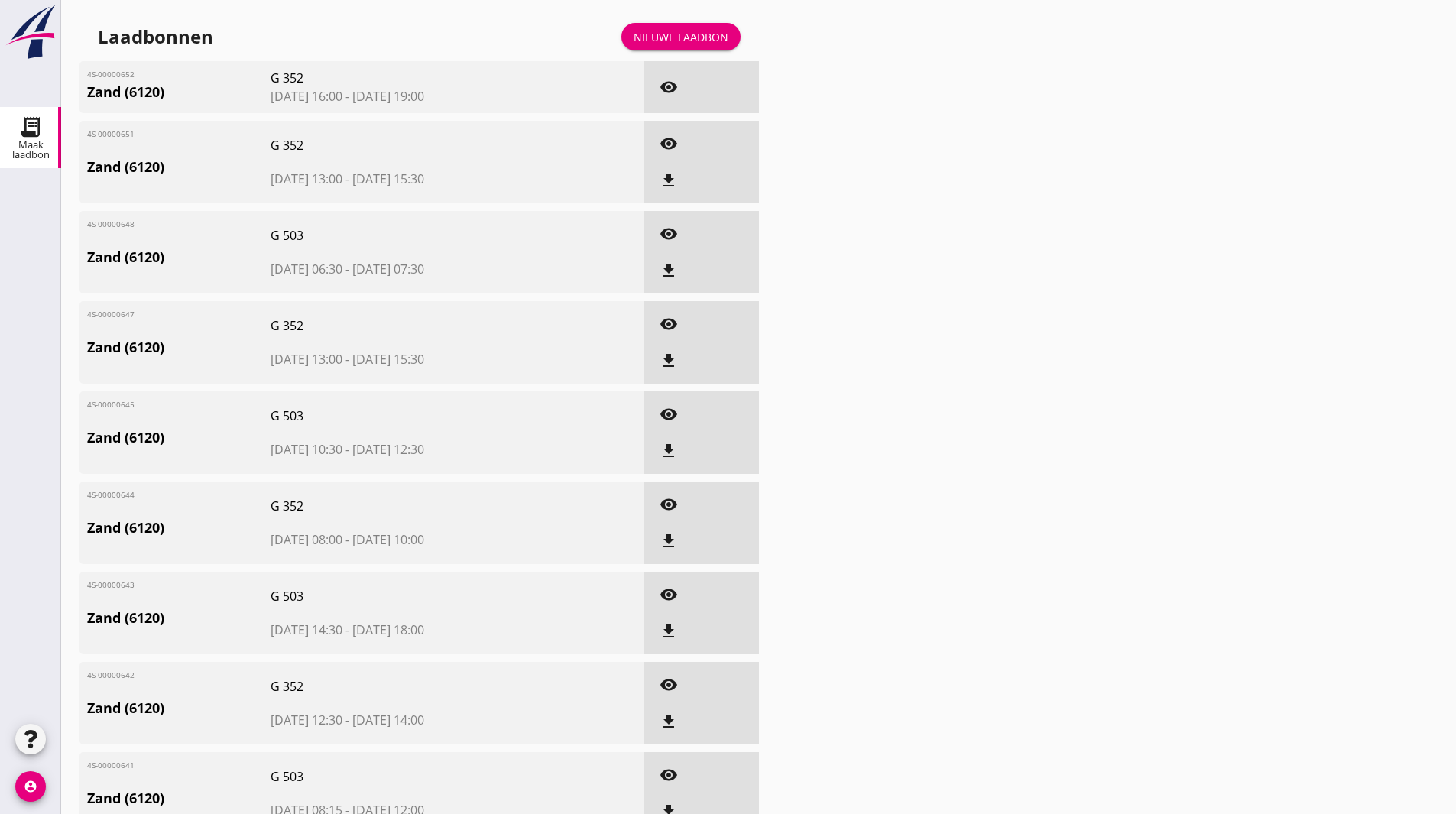
click at [669, 29] on div "Nieuwe laadbon" at bounding box center [681, 36] width 95 height 16
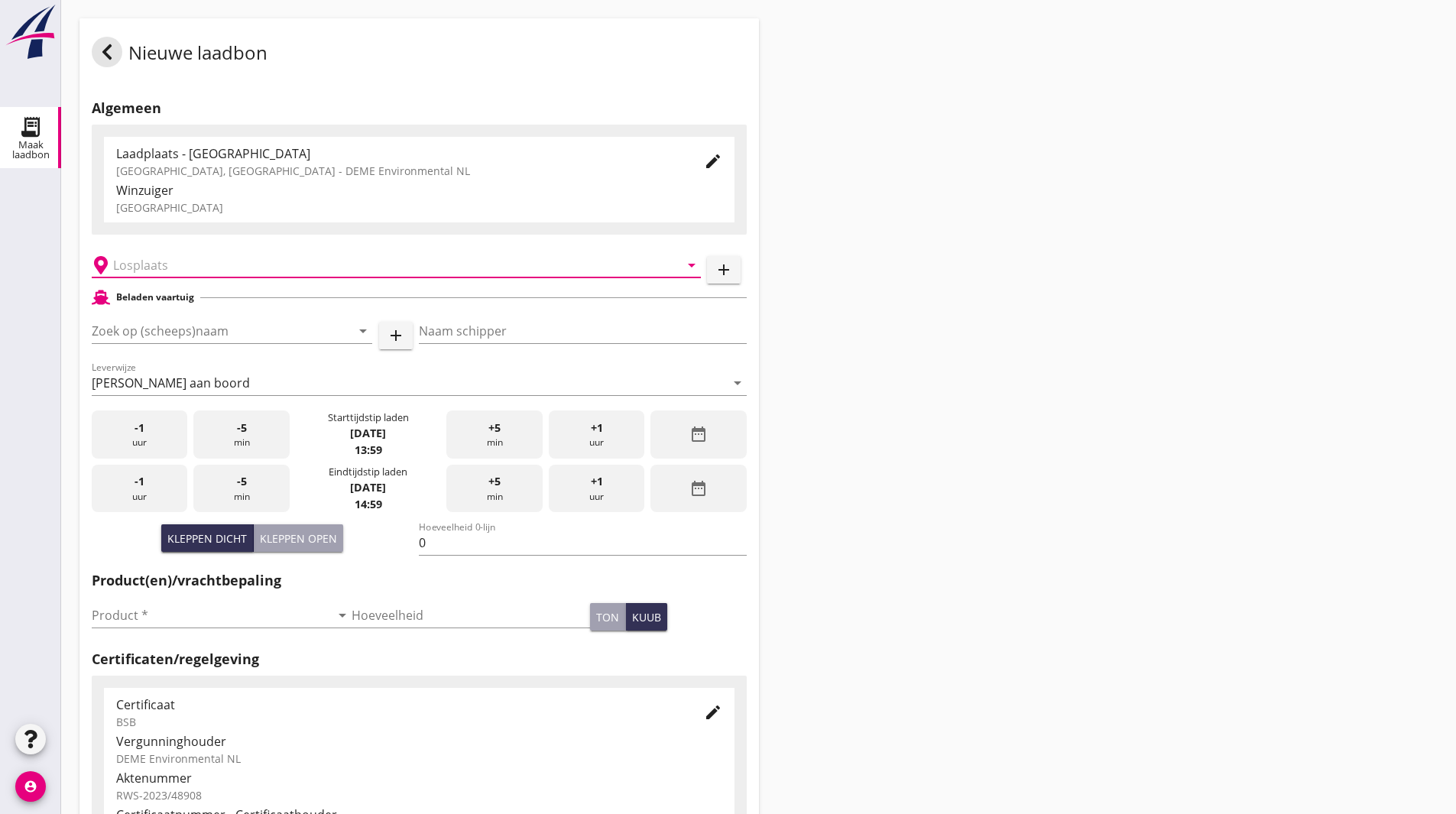
click at [139, 272] on input "text" at bounding box center [385, 266] width 545 height 25
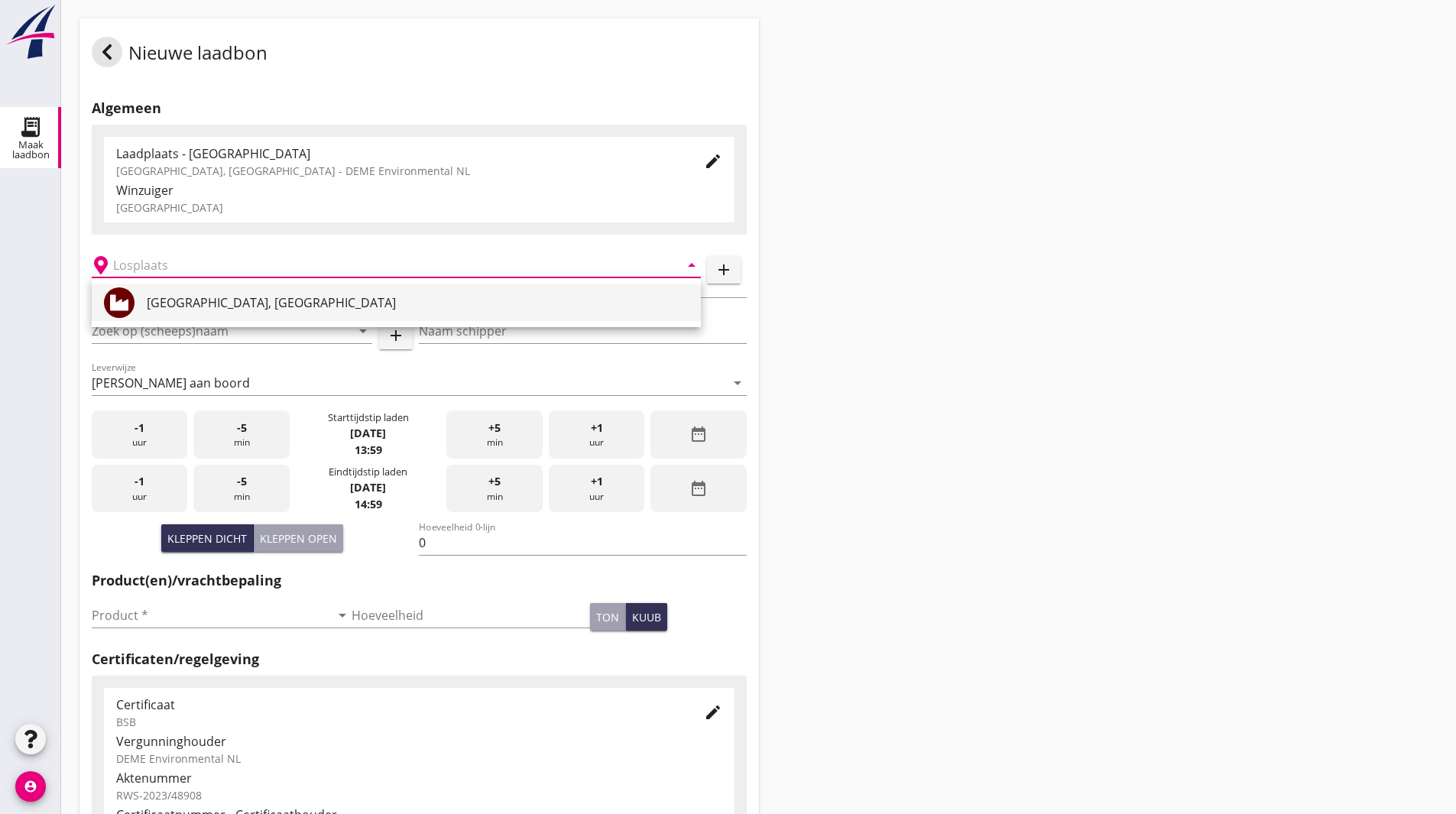
click at [150, 296] on div "Veerse Meer, Zeeland" at bounding box center [418, 303] width 542 height 18
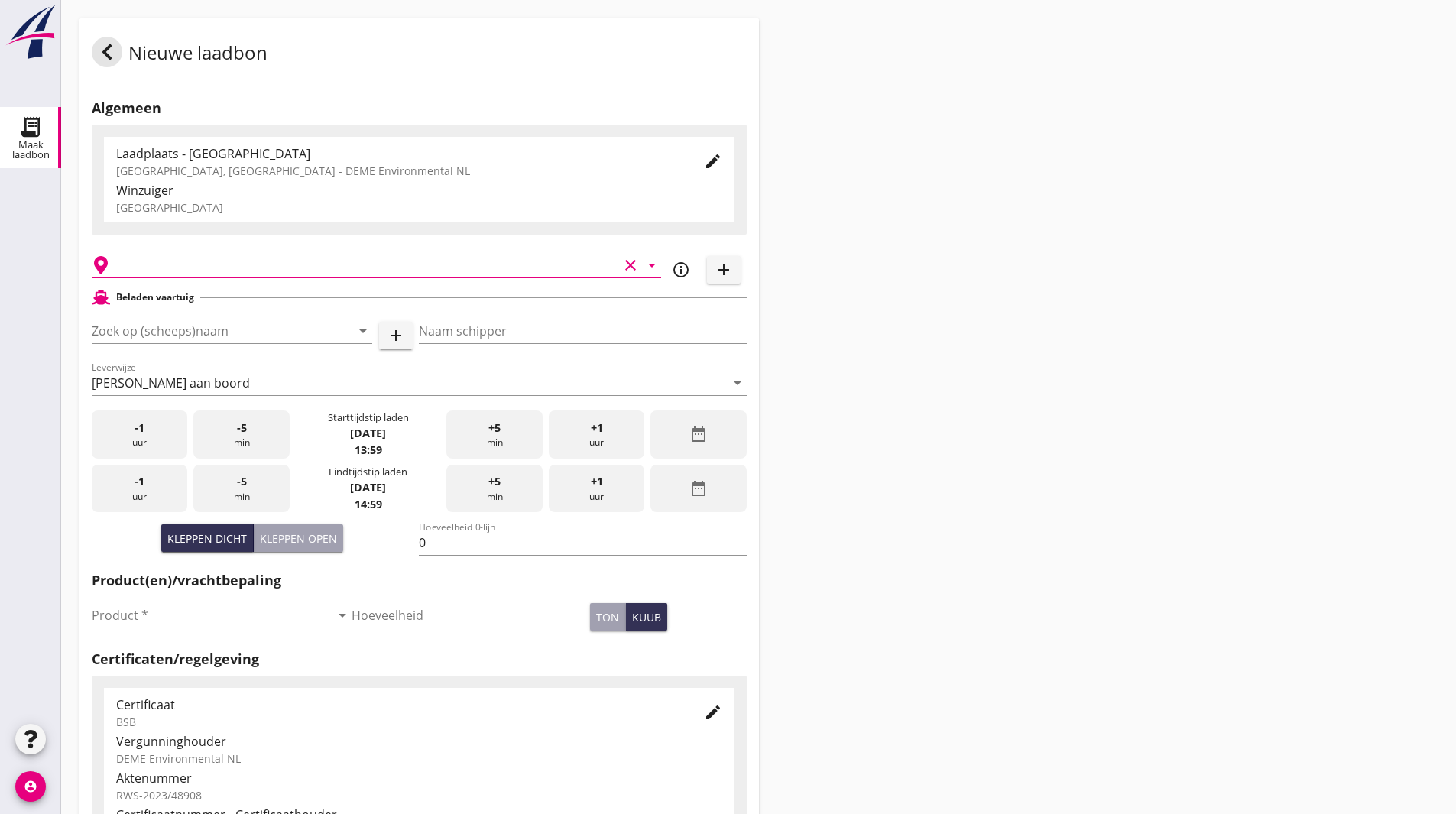
type input "Veerse Meer, Zeeland"
click at [248, 333] on input "Zoek op (scheeps)naam" at bounding box center [210, 331] width 238 height 25
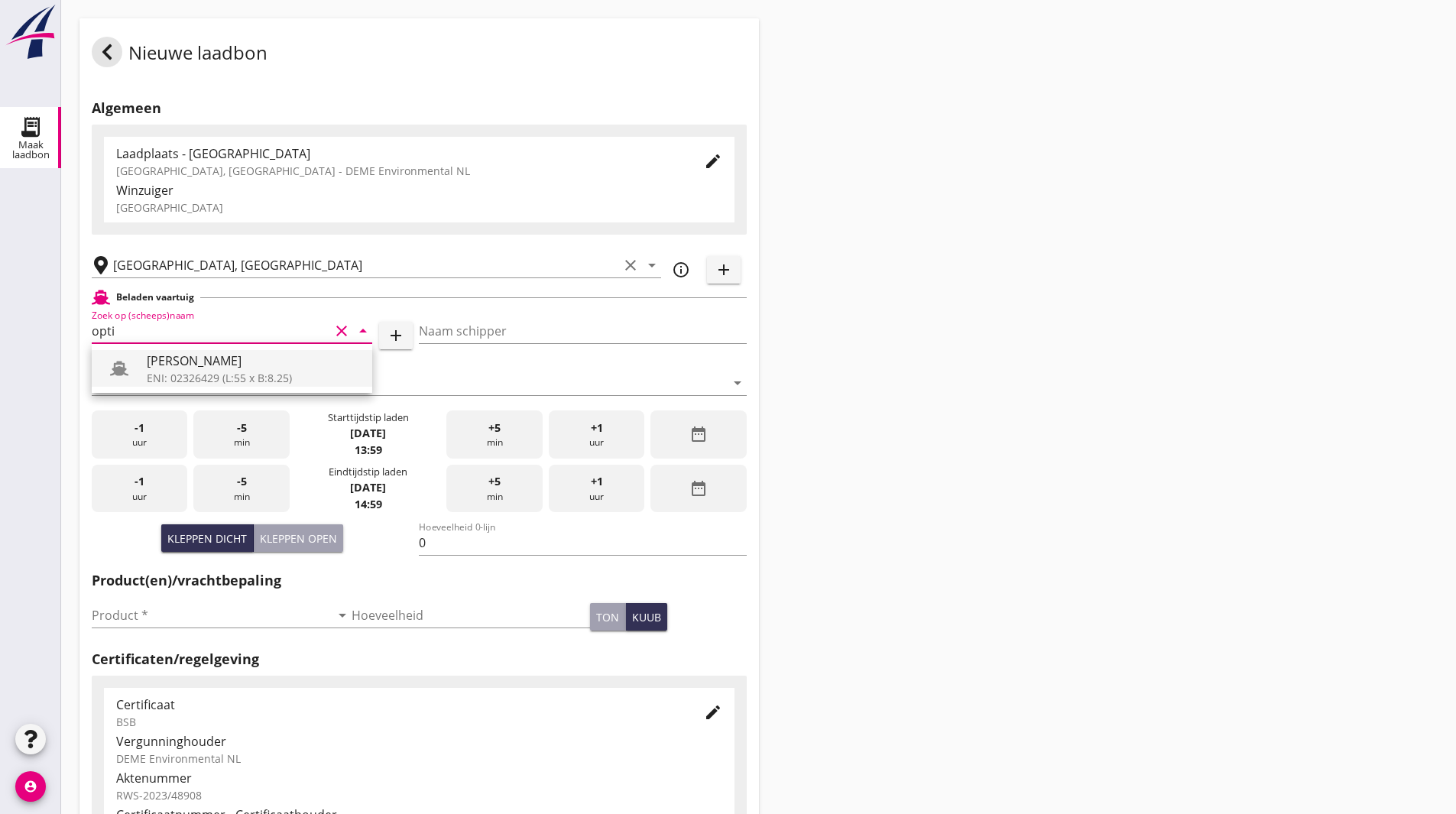
click at [229, 356] on div "[PERSON_NAME]" at bounding box center [253, 361] width 213 height 18
type input "[PERSON_NAME]"
type input "Nico Bernouw"
type input "442"
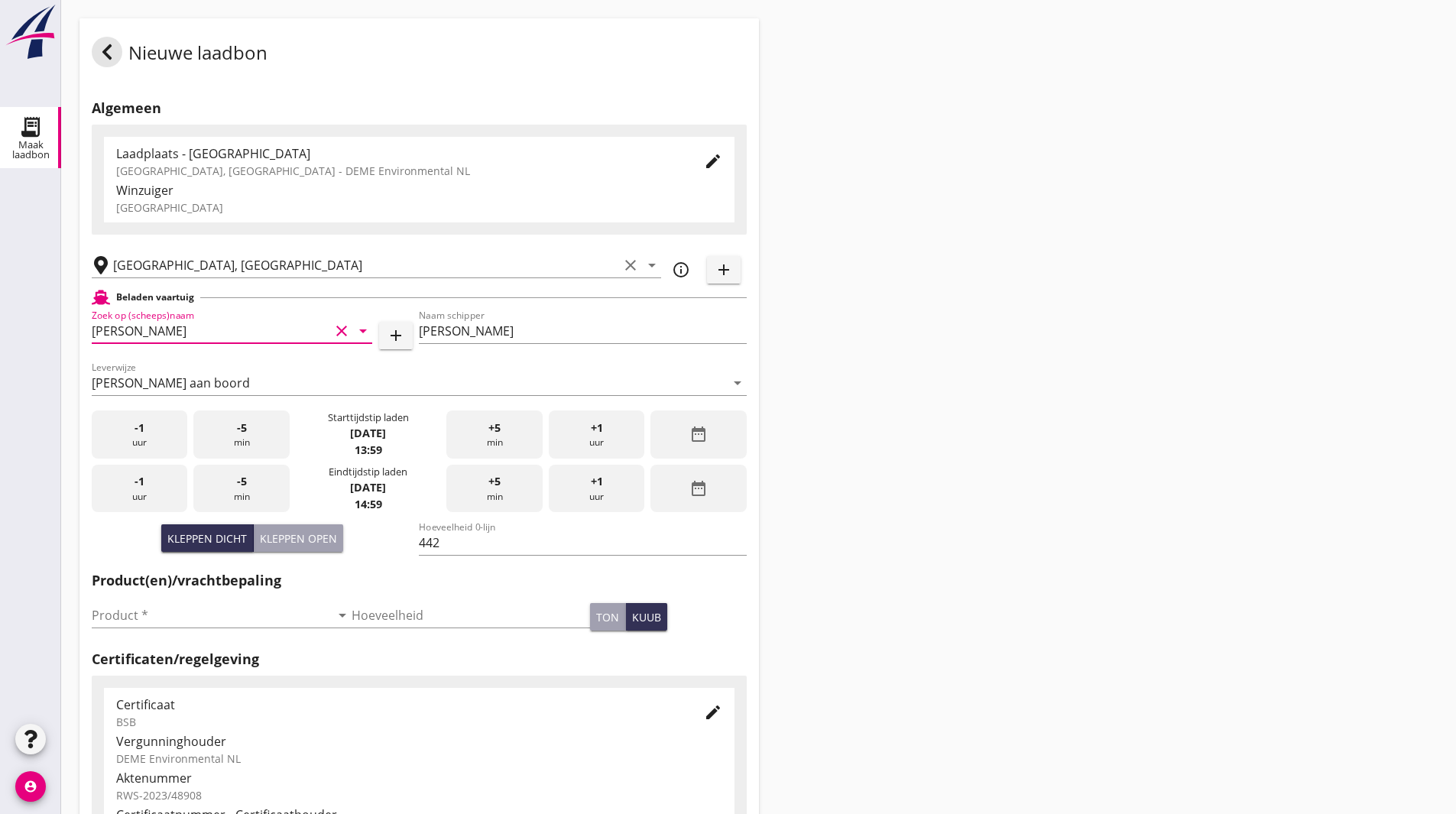
type input "[PERSON_NAME]"
click at [701, 435] on icon "date_range" at bounding box center [698, 434] width 18 height 18
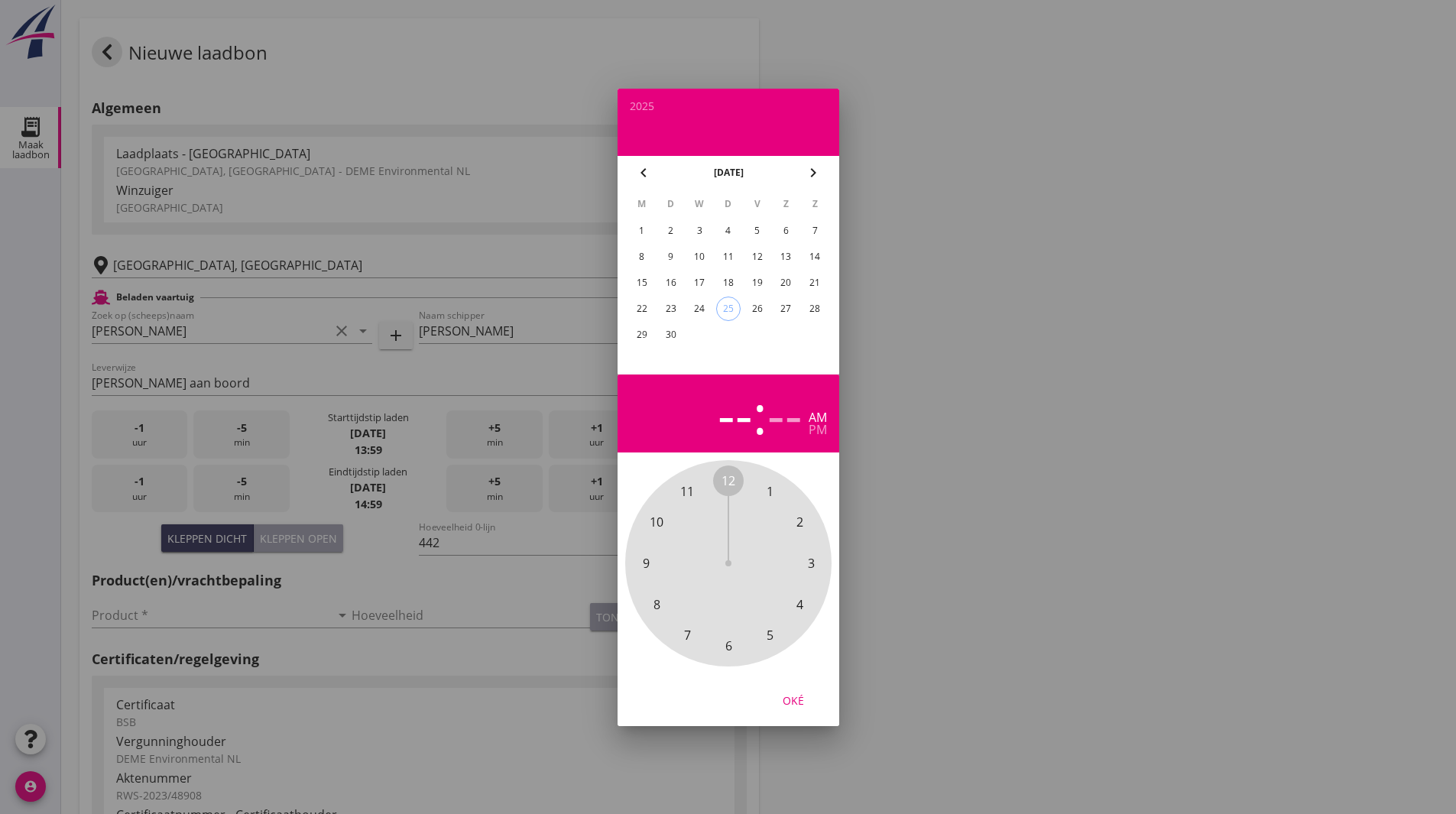
click at [801, 523] on span "2" at bounding box center [800, 522] width 7 height 18
click at [645, 307] on div "22" at bounding box center [641, 309] width 25 height 25
click at [731, 478] on span "00" at bounding box center [728, 480] width 14 height 18
click at [819, 430] on div "pm" at bounding box center [818, 429] width 18 height 12
click at [792, 701] on div "Oké" at bounding box center [793, 699] width 43 height 16
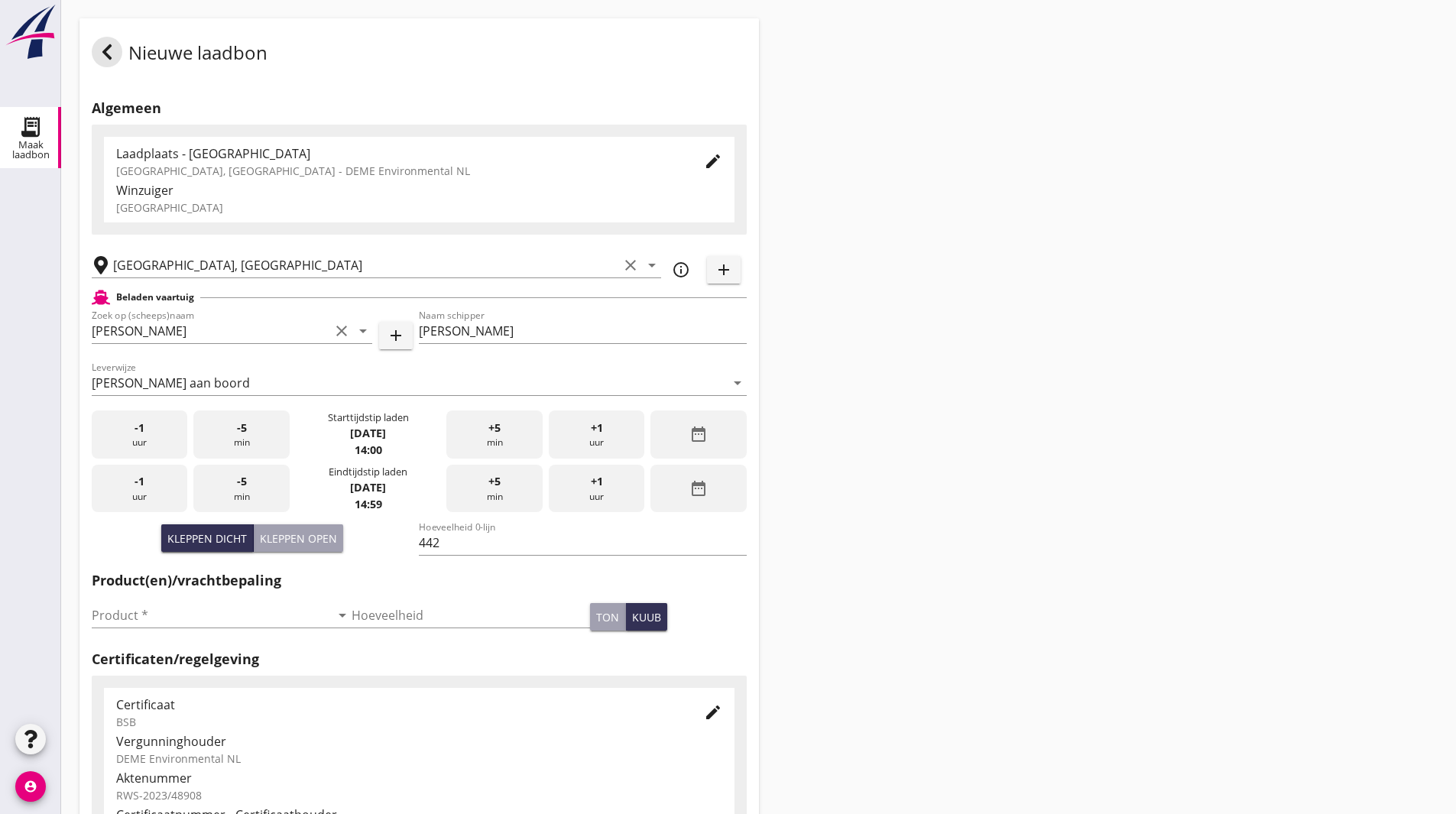
click at [719, 492] on div "date_range" at bounding box center [698, 489] width 96 height 48
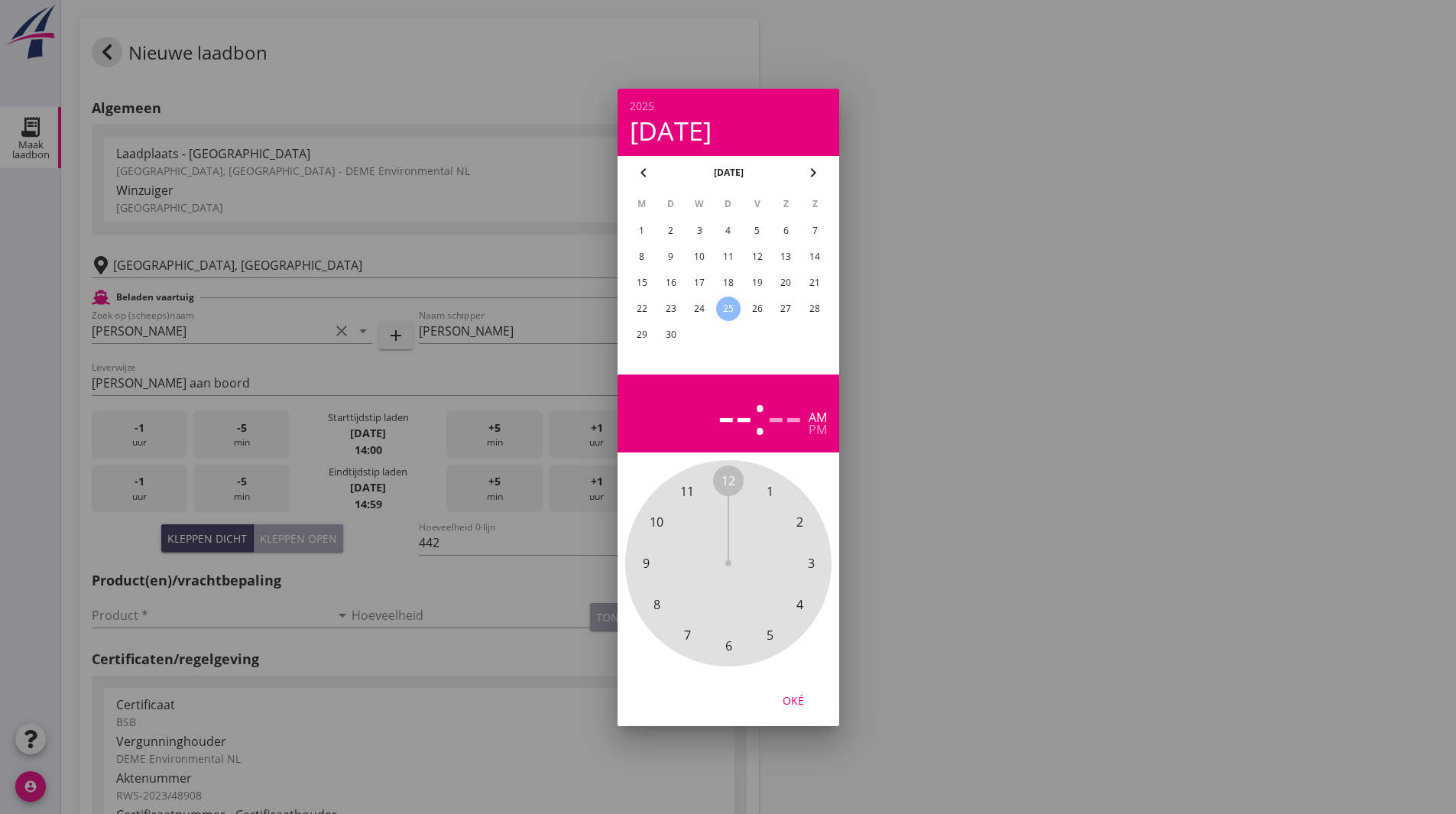
click at [638, 305] on div "22" at bounding box center [641, 309] width 25 height 25
click at [693, 637] on span "7" at bounding box center [687, 634] width 31 height 31
click at [731, 479] on span "00" at bounding box center [728, 480] width 14 height 18
click at [793, 716] on div "Oké" at bounding box center [728, 700] width 222 height 52
click at [811, 428] on div "pm" at bounding box center [818, 429] width 18 height 12
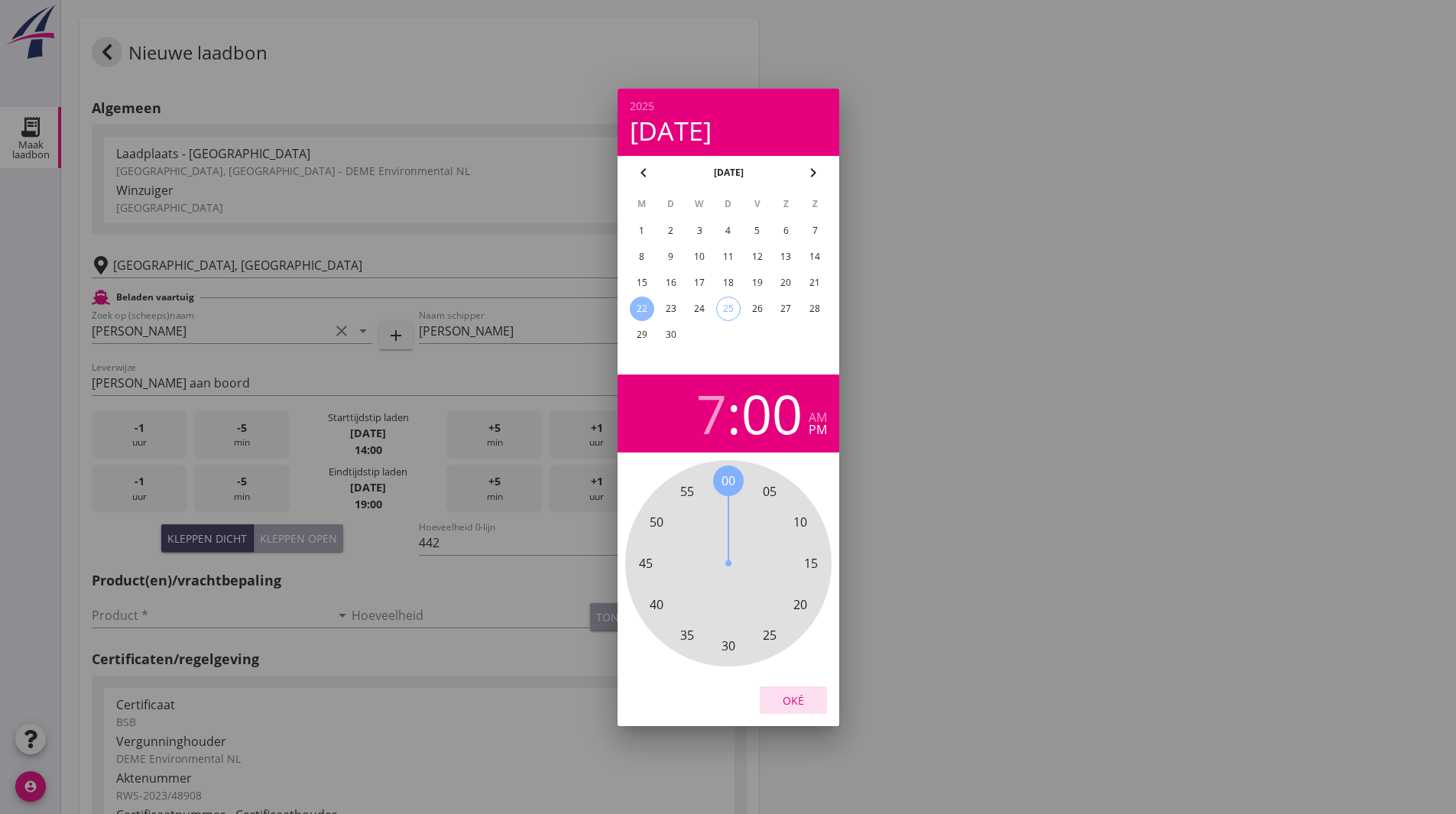
click at [782, 699] on div "Oké" at bounding box center [793, 699] width 43 height 16
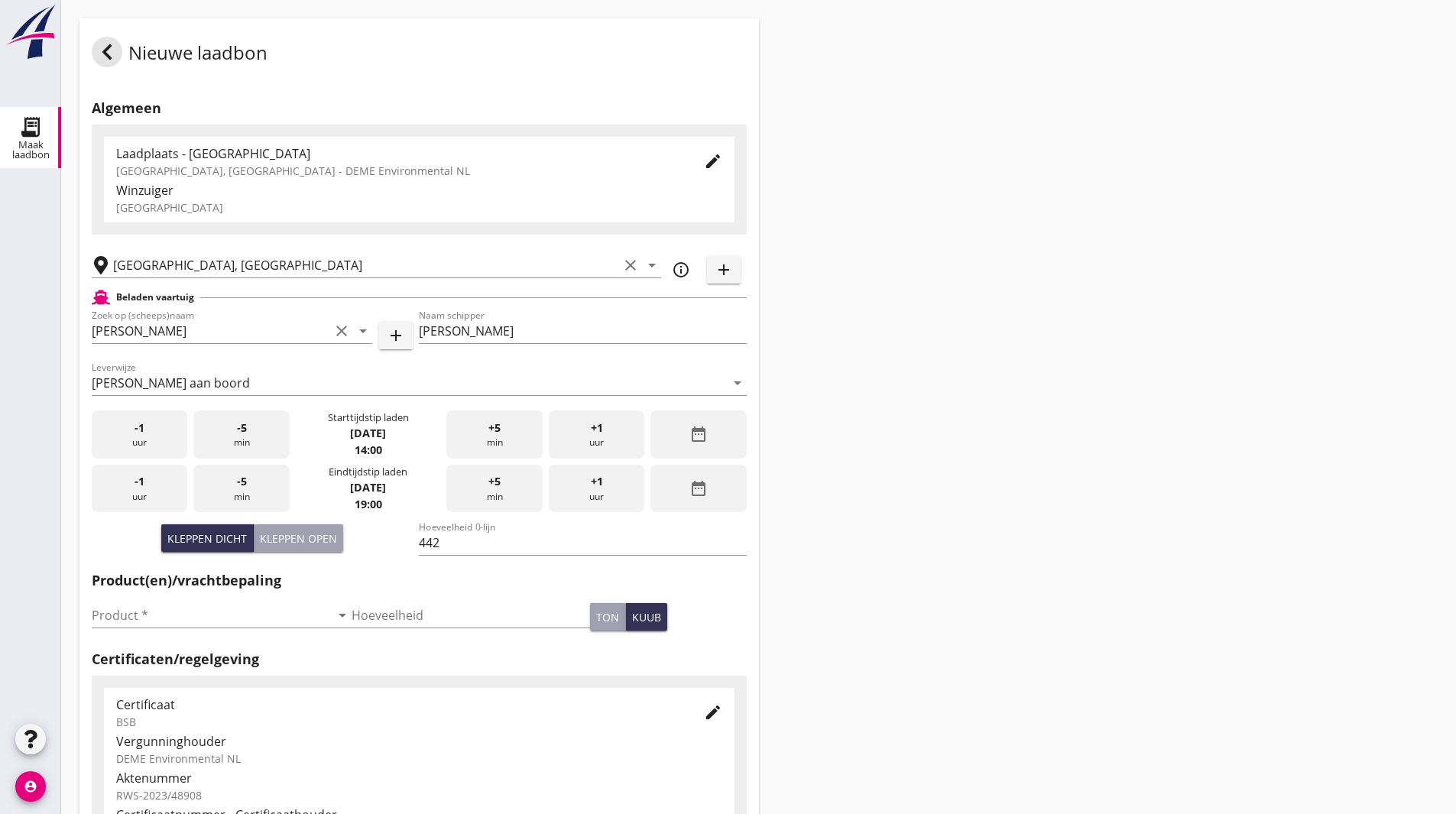
click at [896, 459] on div "Nieuwe laadbon Algemeen Laadplaats - Wingebied Veerse Meer, Zeeland - DEME Envi…" at bounding box center [759, 547] width 1395 height 1093
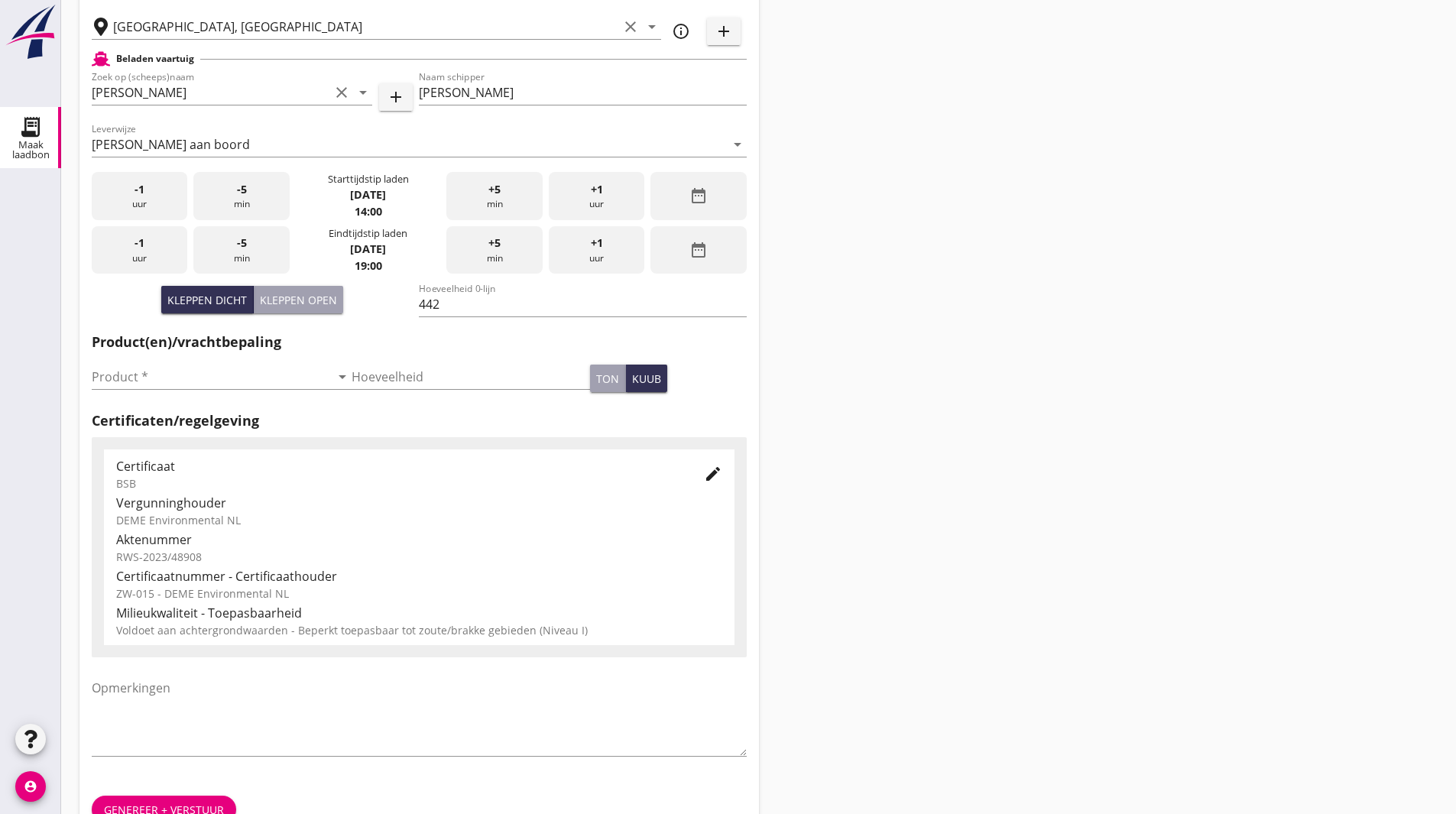
scroll to position [278, 0]
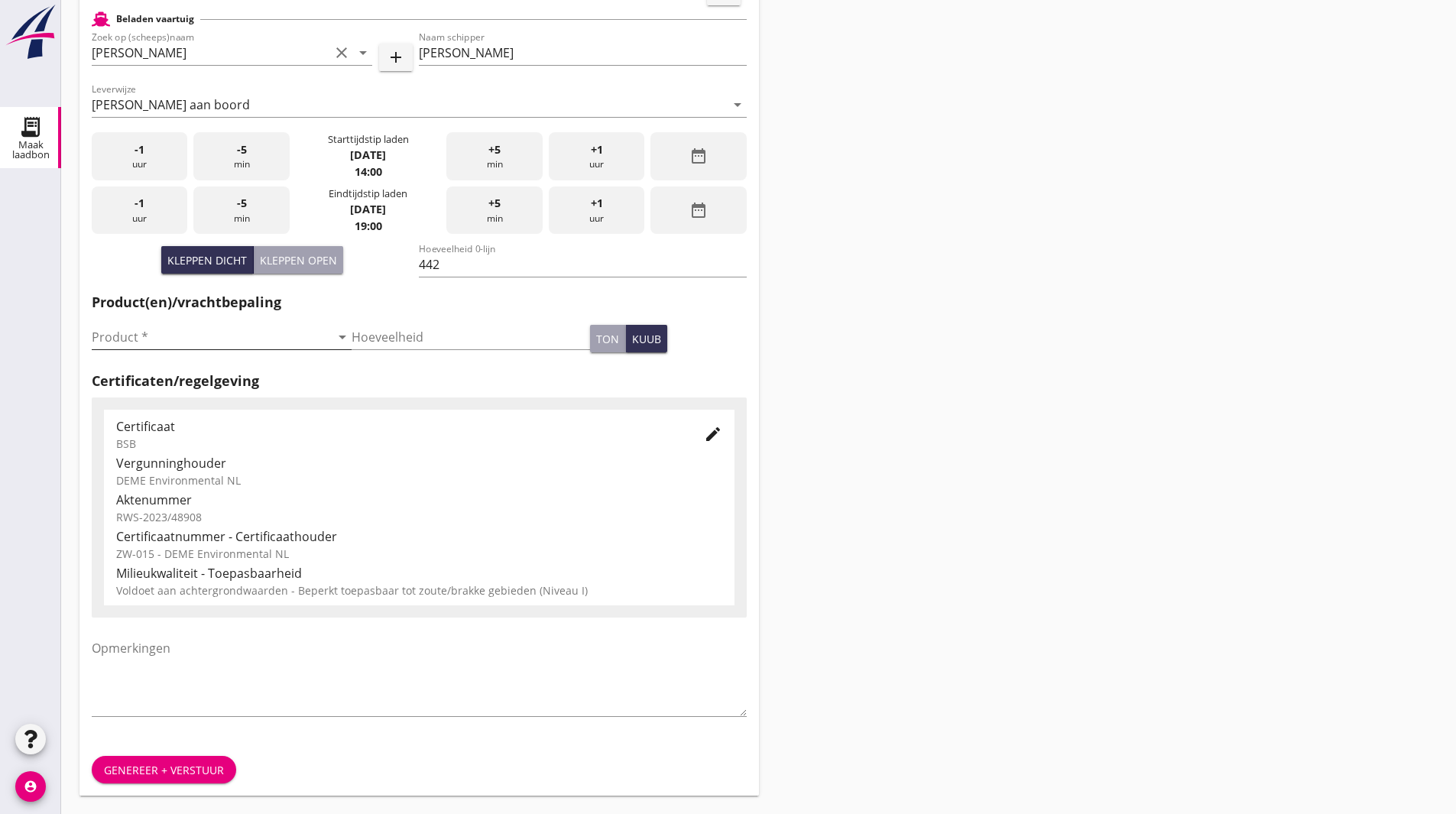
click at [254, 342] on input "Product *" at bounding box center [210, 338] width 239 height 25
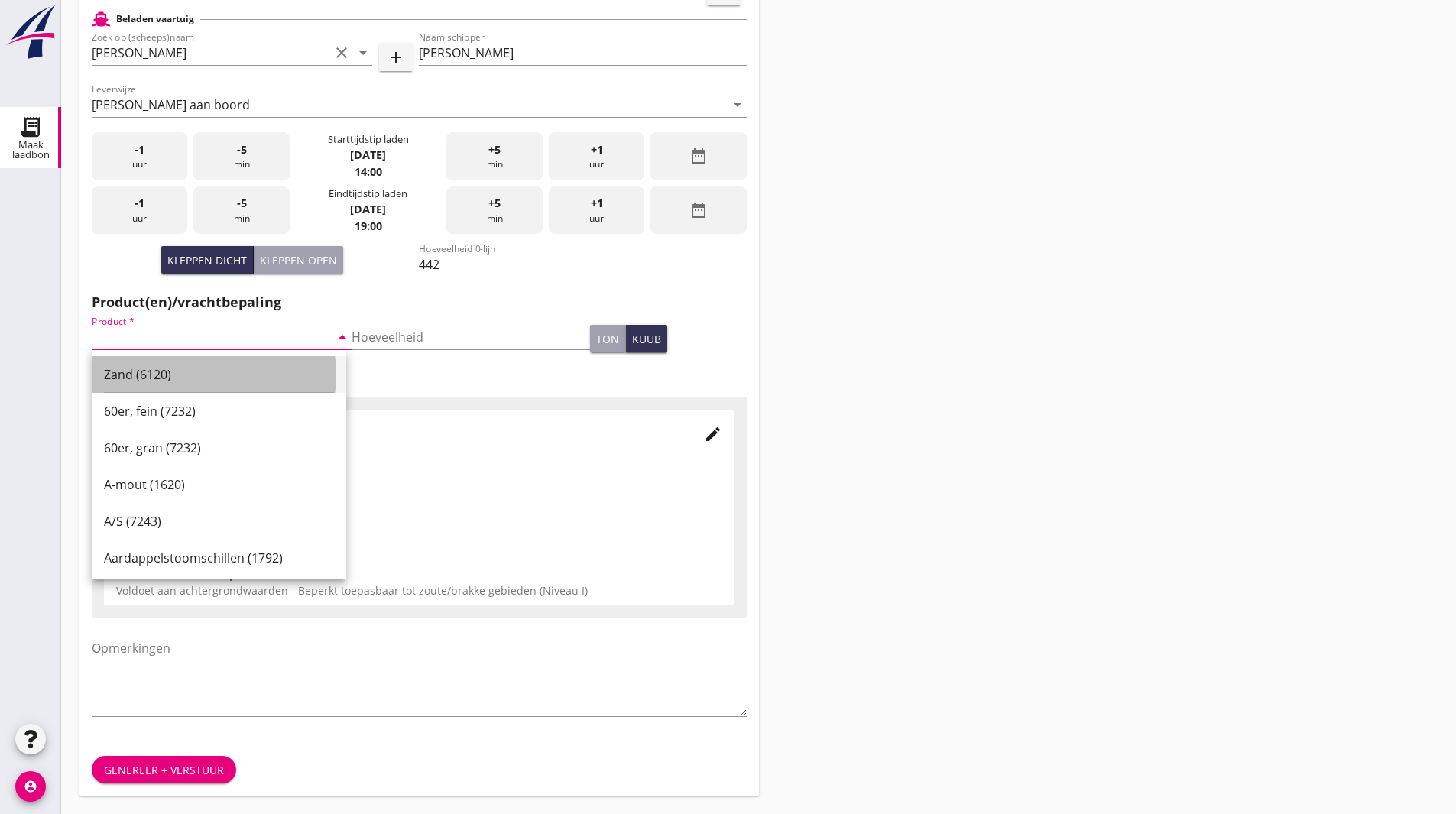
click at [205, 372] on div "Zand (6120)" at bounding box center [219, 375] width 230 height 18
type input "Zand (6120)"
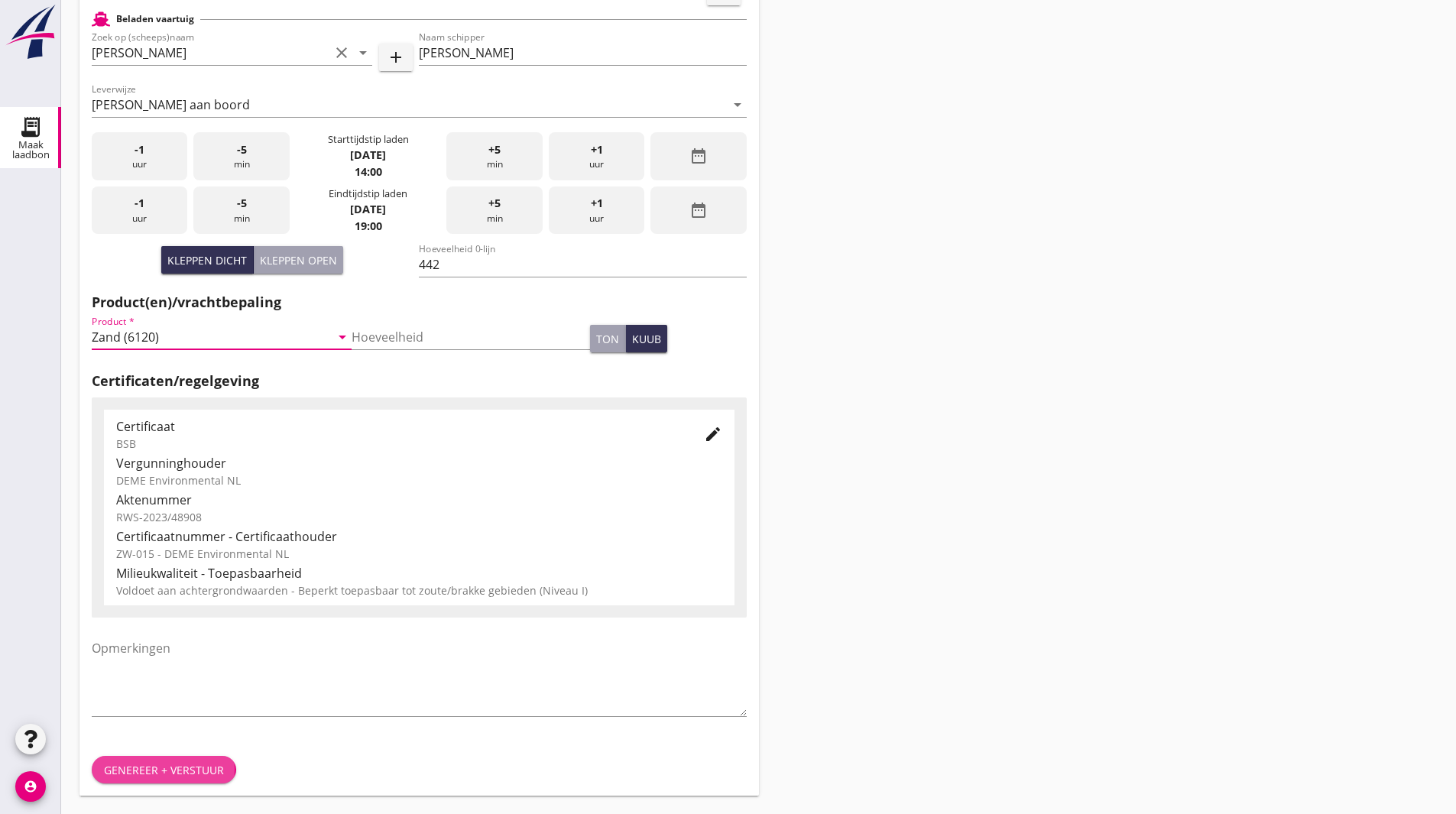
click at [162, 756] on button "Genereer + verstuur" at bounding box center [163, 769] width 144 height 27
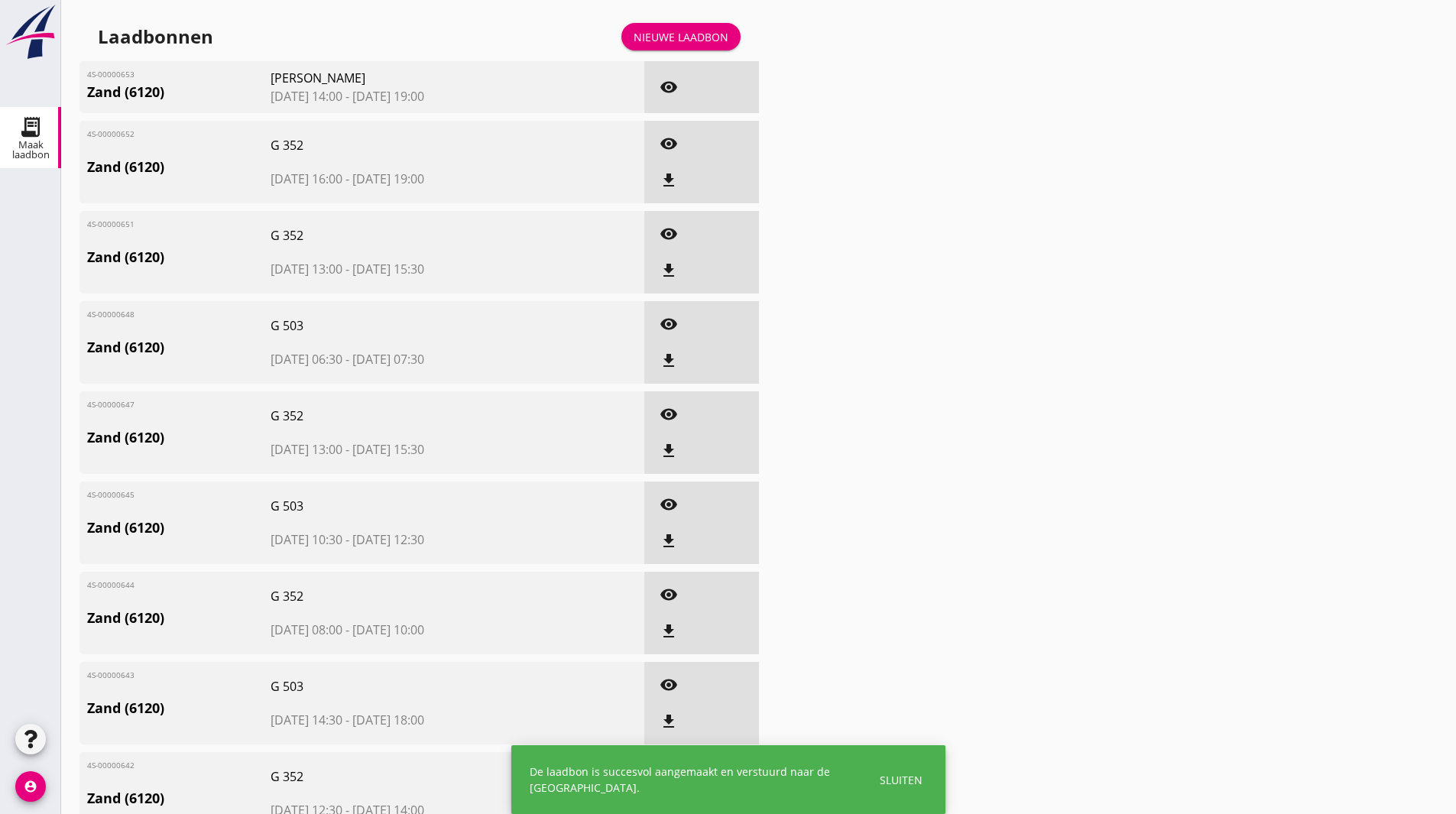
click at [679, 29] on div "Nieuwe laadbon" at bounding box center [681, 36] width 95 height 16
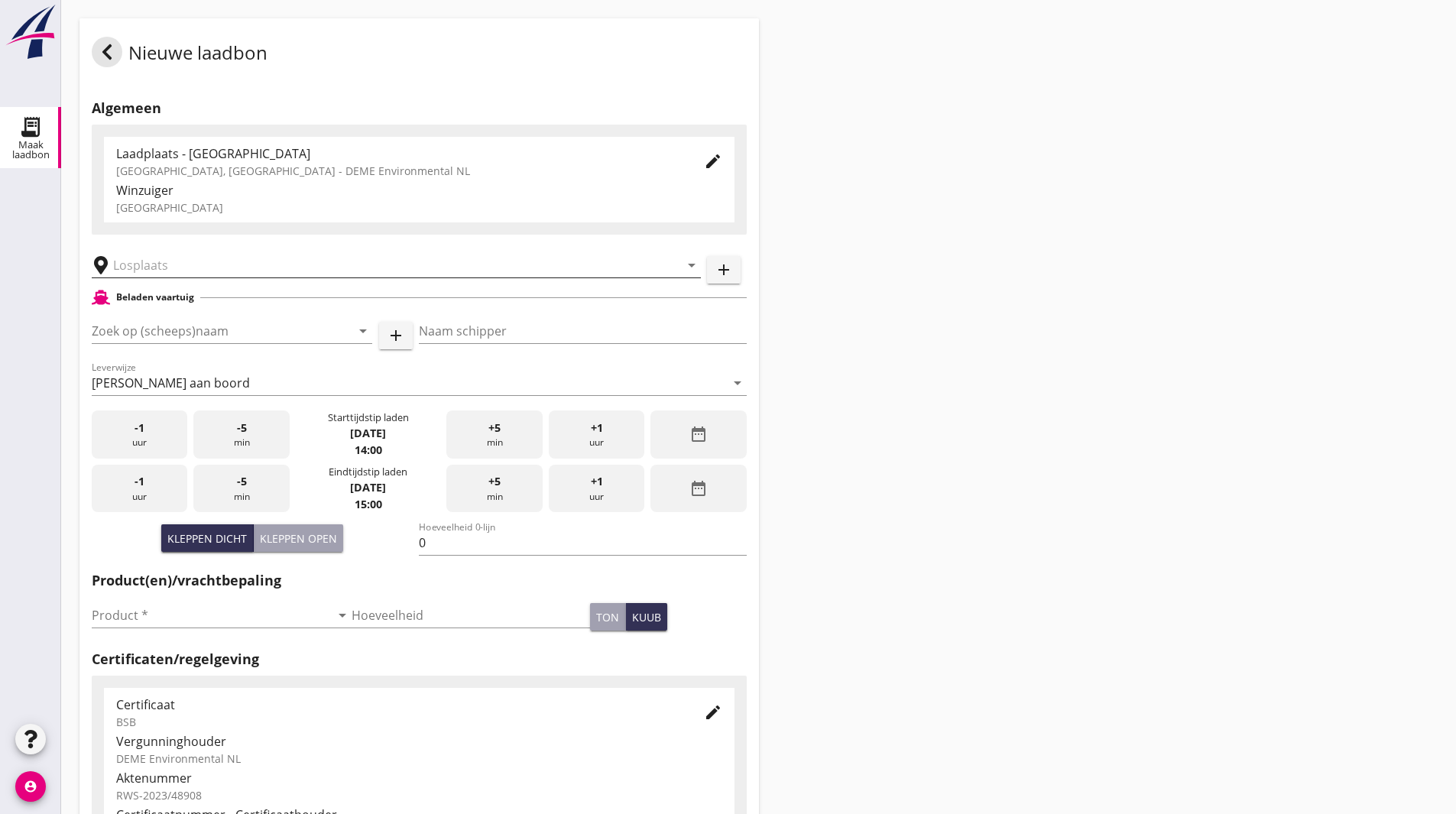
click at [177, 271] on input "text" at bounding box center [385, 266] width 545 height 25
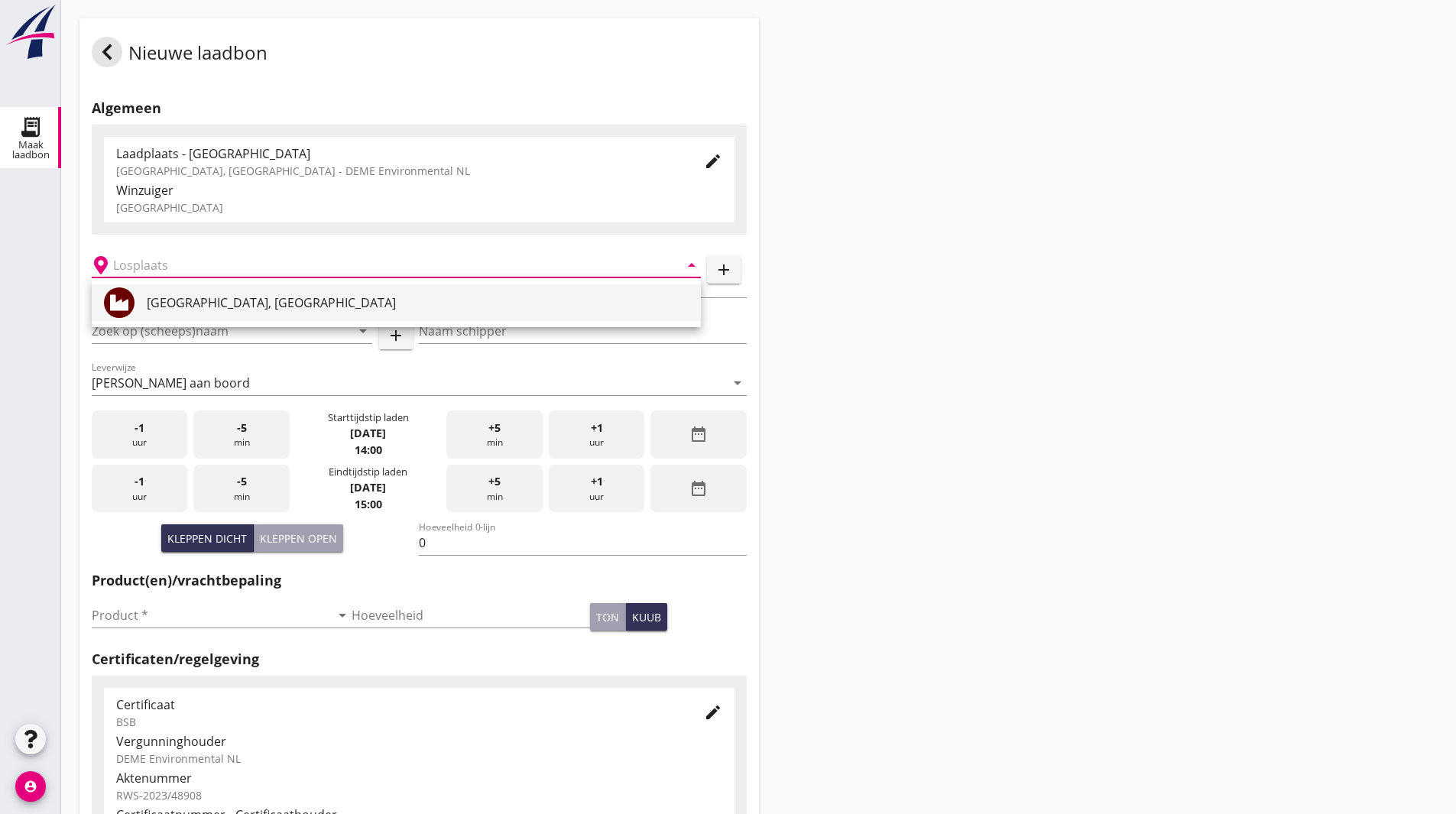
click at [155, 306] on div "Veerse Meer, Zeeland" at bounding box center [418, 303] width 542 height 18
type input "Veerse Meer, Zeeland"
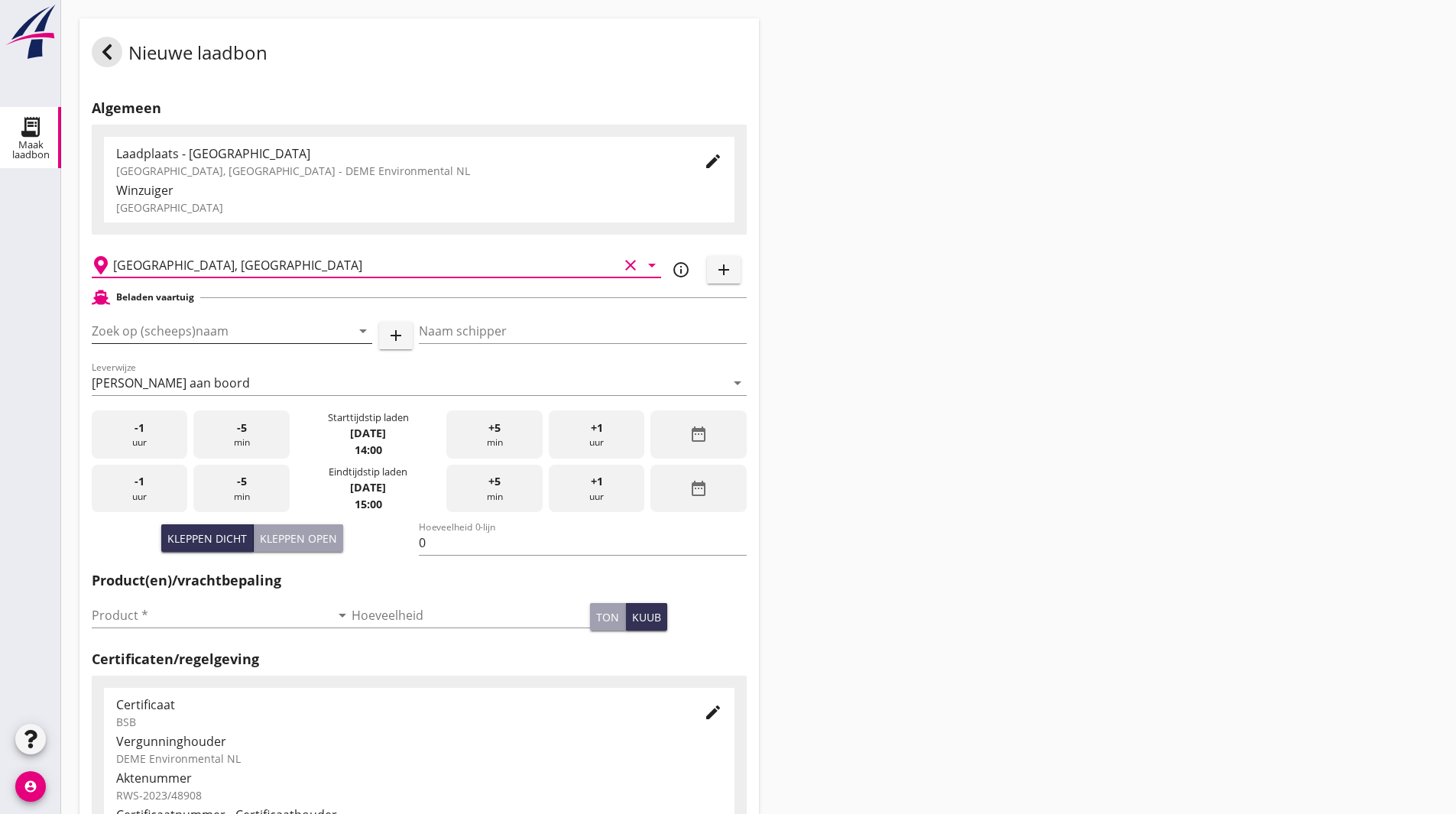
click at [339, 329] on div at bounding box center [342, 331] width 18 height 18
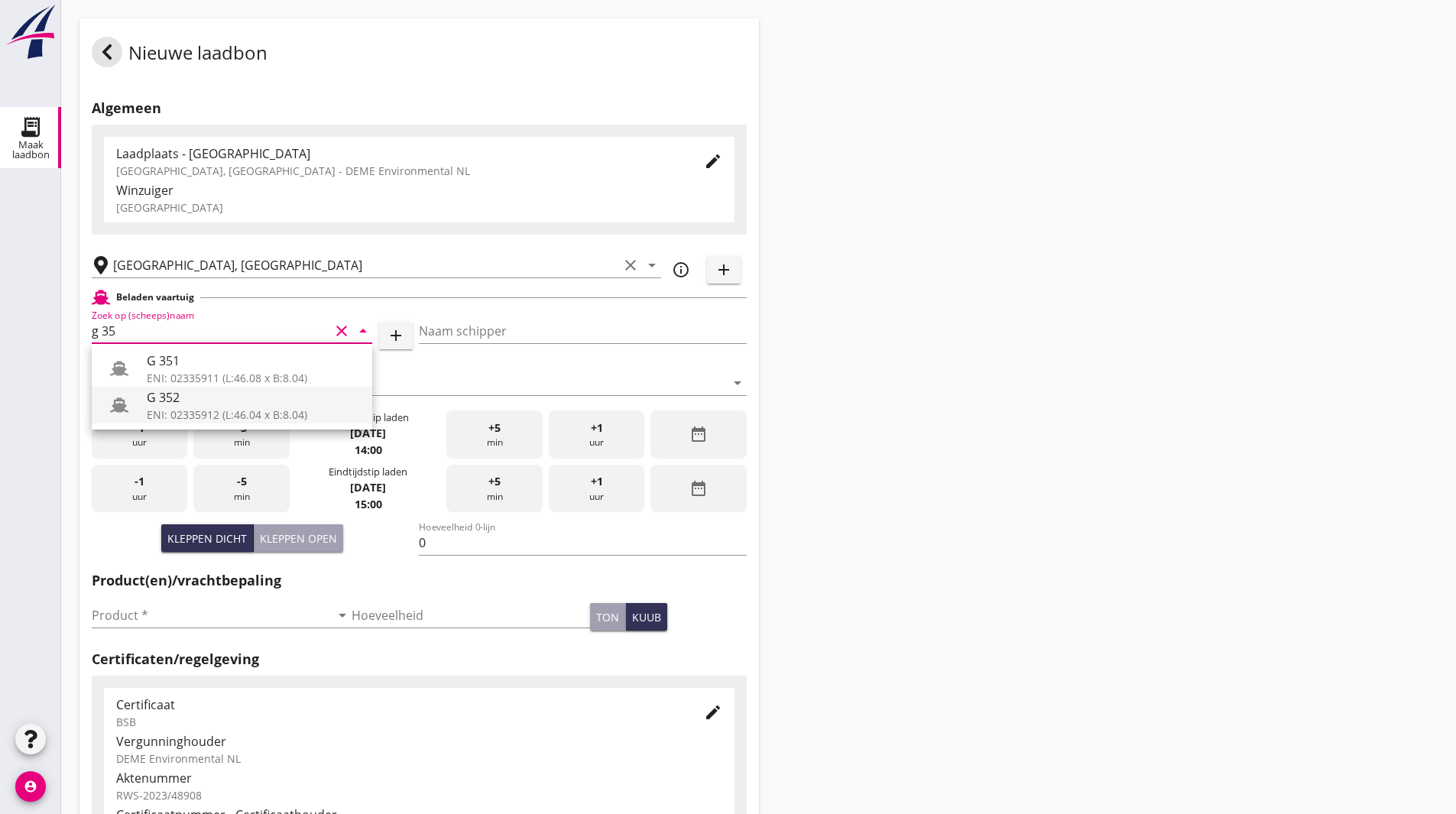
click at [240, 415] on div "ENI: 02335912 (L:46.04 x B:8.04)" at bounding box center [253, 414] width 213 height 16
type input "G 352"
type input "Ewald van loo"
type input "363"
type input "G 352"
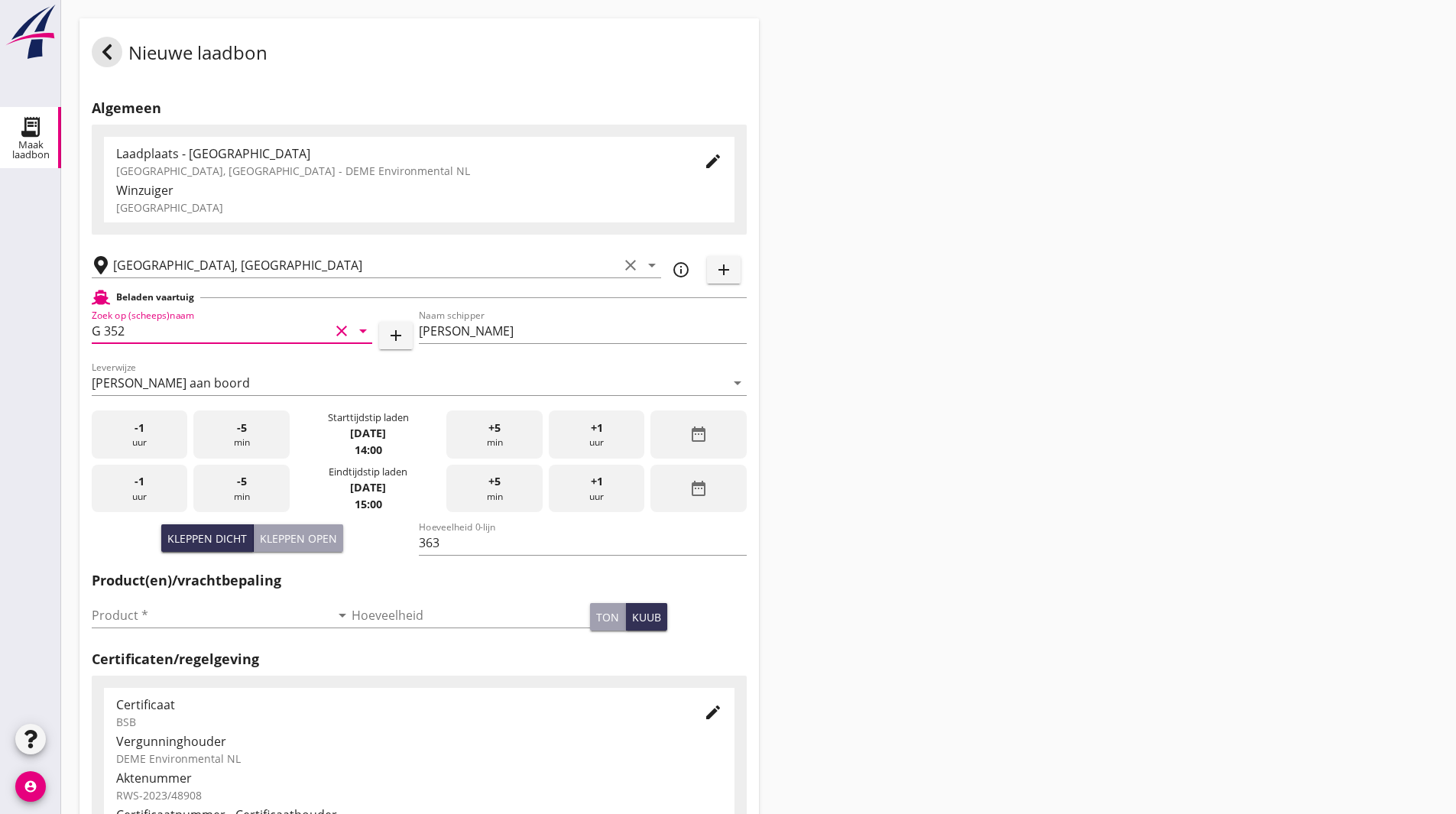
click at [707, 452] on div "date_range" at bounding box center [698, 434] width 96 height 48
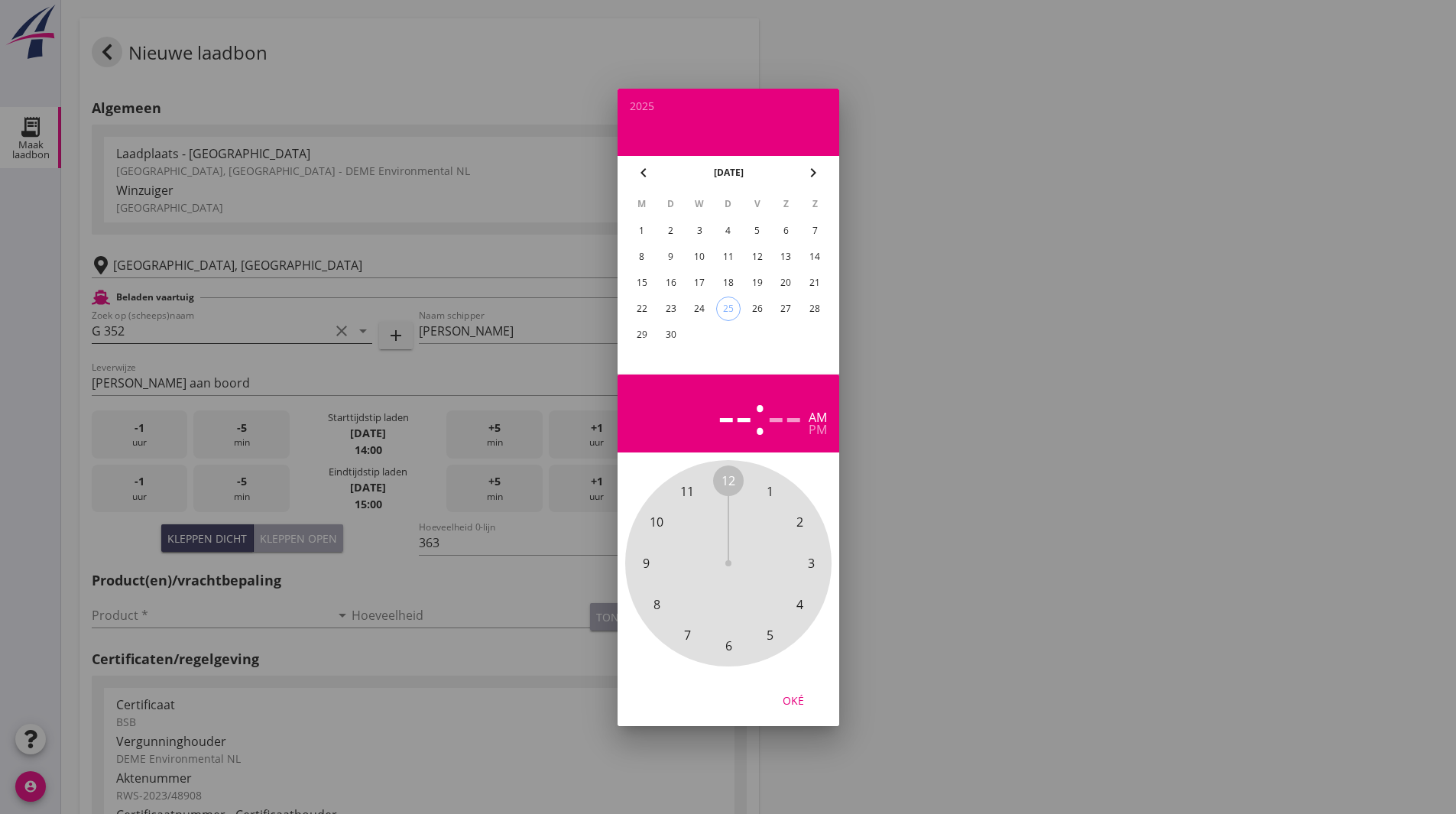
click at [680, 305] on div "23" at bounding box center [670, 309] width 25 height 25
click at [729, 647] on span "6" at bounding box center [728, 646] width 7 height 18
click at [729, 647] on span "30" at bounding box center [728, 646] width 14 height 18
click at [815, 434] on div "pm" at bounding box center [818, 429] width 18 height 12
click at [787, 703] on div "Oké" at bounding box center [793, 699] width 43 height 16
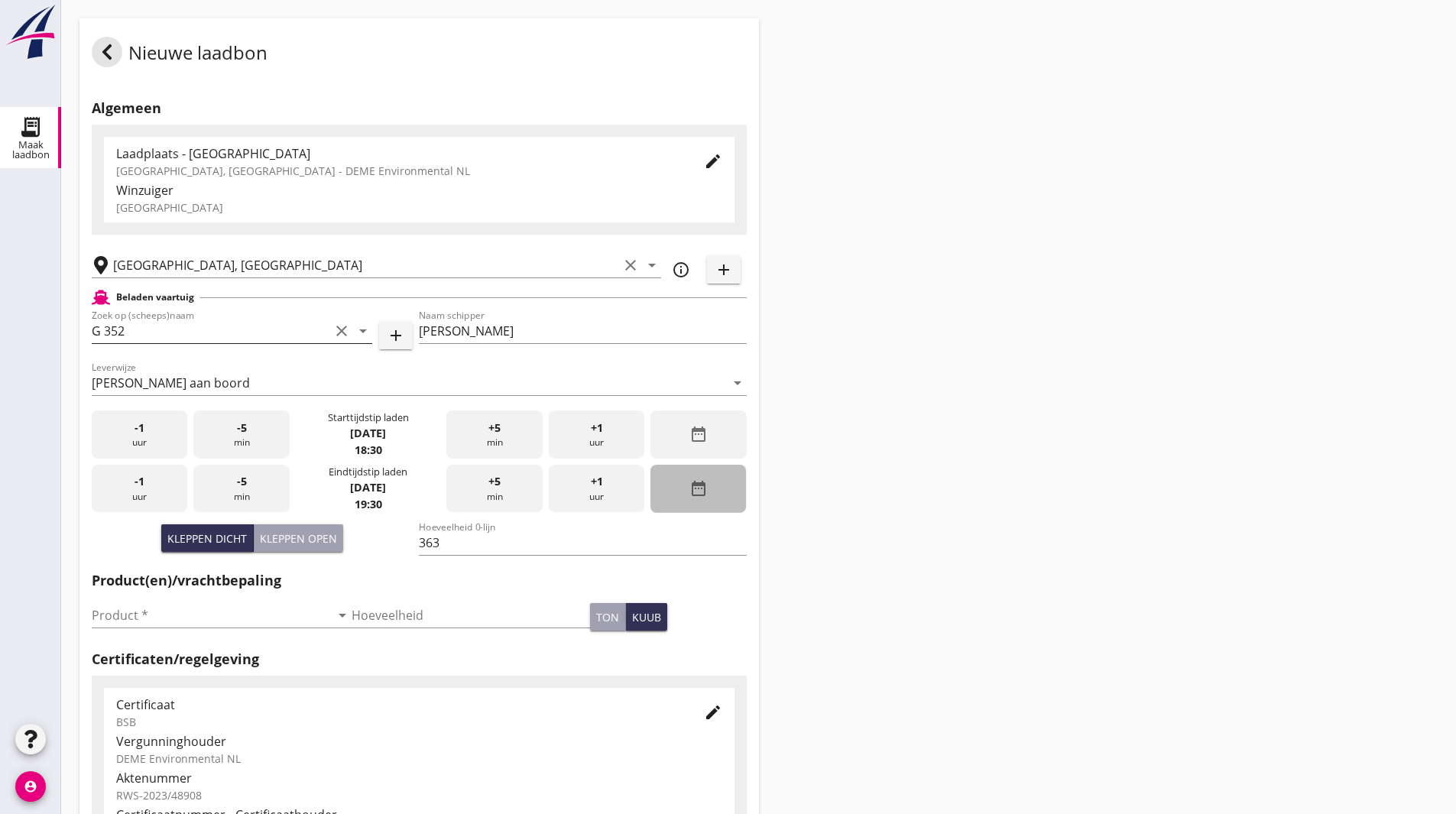
click at [690, 485] on icon "date_range" at bounding box center [698, 489] width 18 height 18
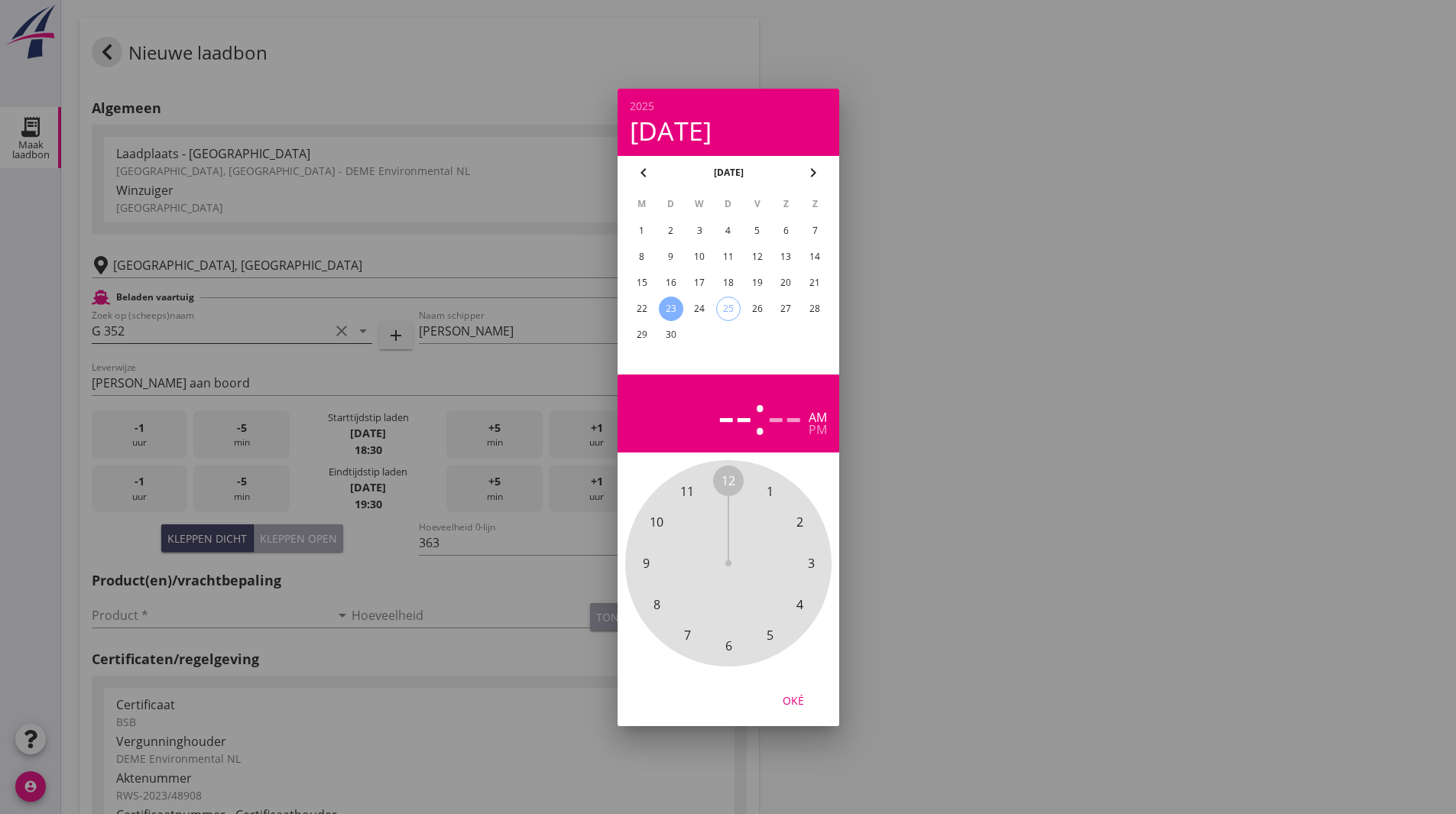
click at [663, 308] on div "23" at bounding box center [670, 309] width 25 height 25
click at [655, 608] on span "8" at bounding box center [656, 605] width 7 height 18
click at [726, 480] on span "00" at bounding box center [728, 480] width 14 height 18
click at [812, 433] on div "pm" at bounding box center [818, 429] width 18 height 12
click at [782, 706] on div "Oké" at bounding box center [793, 699] width 43 height 16
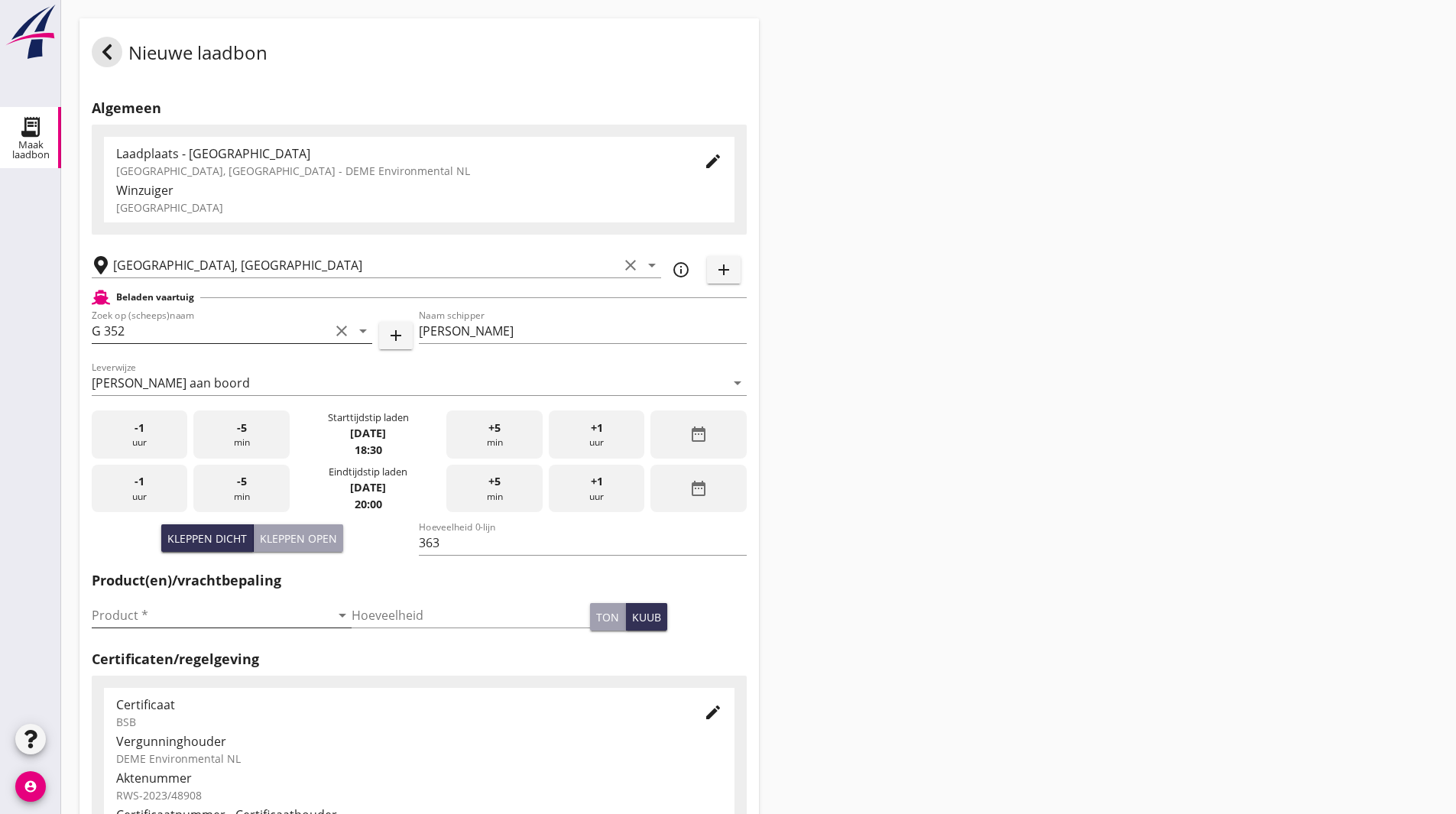
click at [195, 626] on input "Product *" at bounding box center [210, 616] width 239 height 25
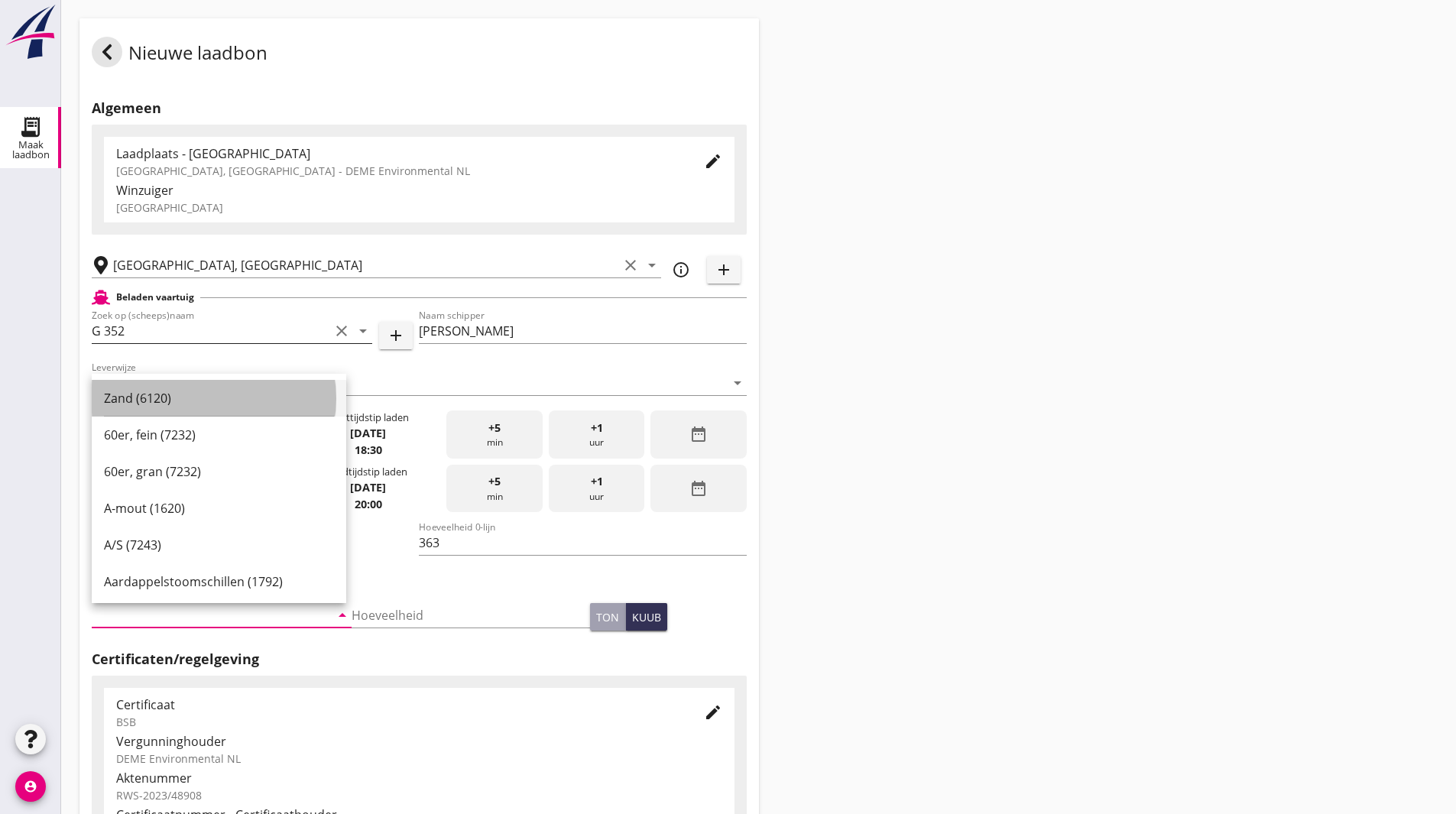
click at [195, 407] on div "Zand (6120)" at bounding box center [219, 398] width 230 height 18
type input "Zand (6120)"
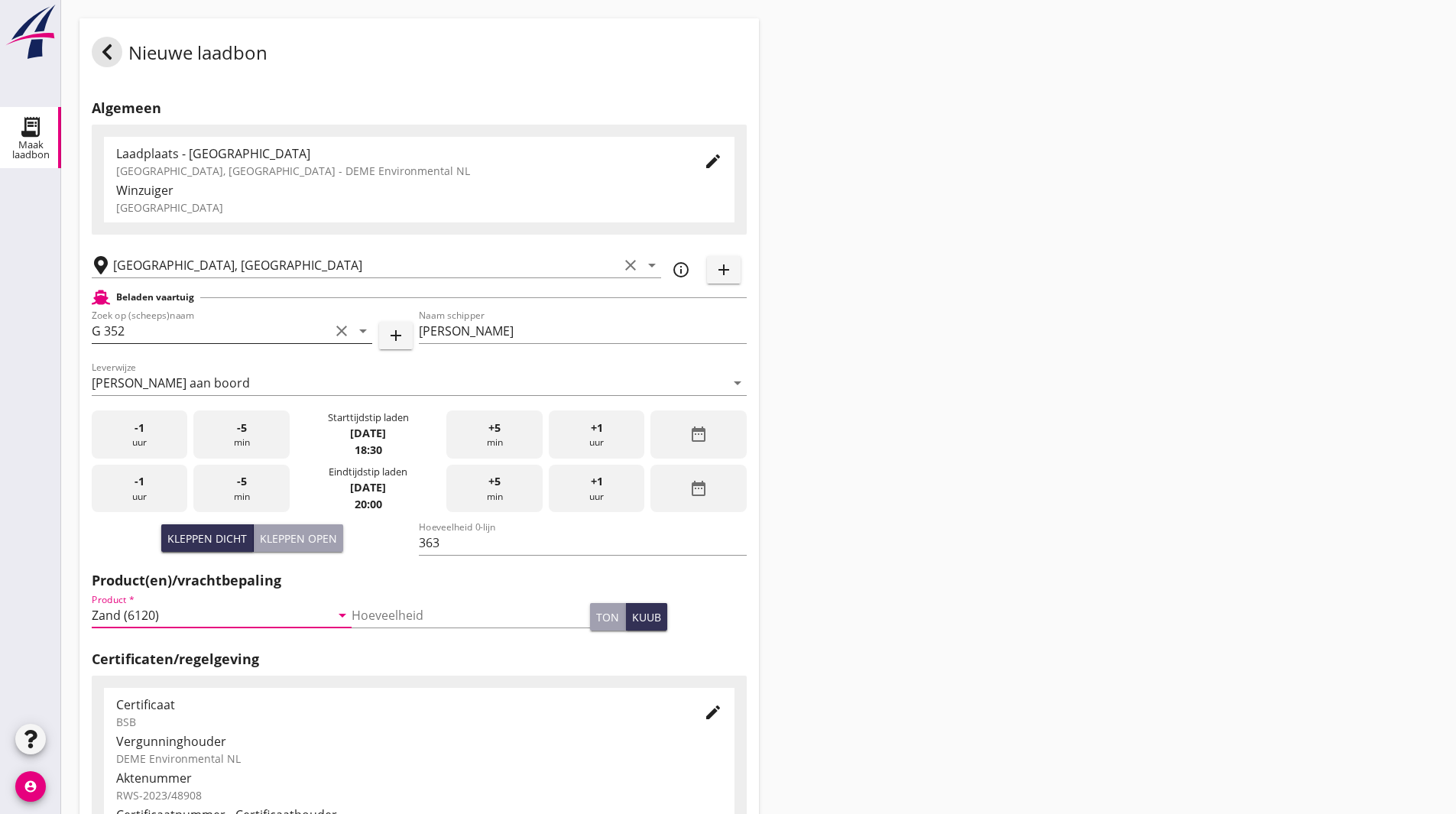
click at [834, 598] on div "Nieuwe laadbon Algemeen Laadplaats - Wingebied Veerse Meer, Zeeland - DEME Envi…" at bounding box center [759, 547] width 1395 height 1093
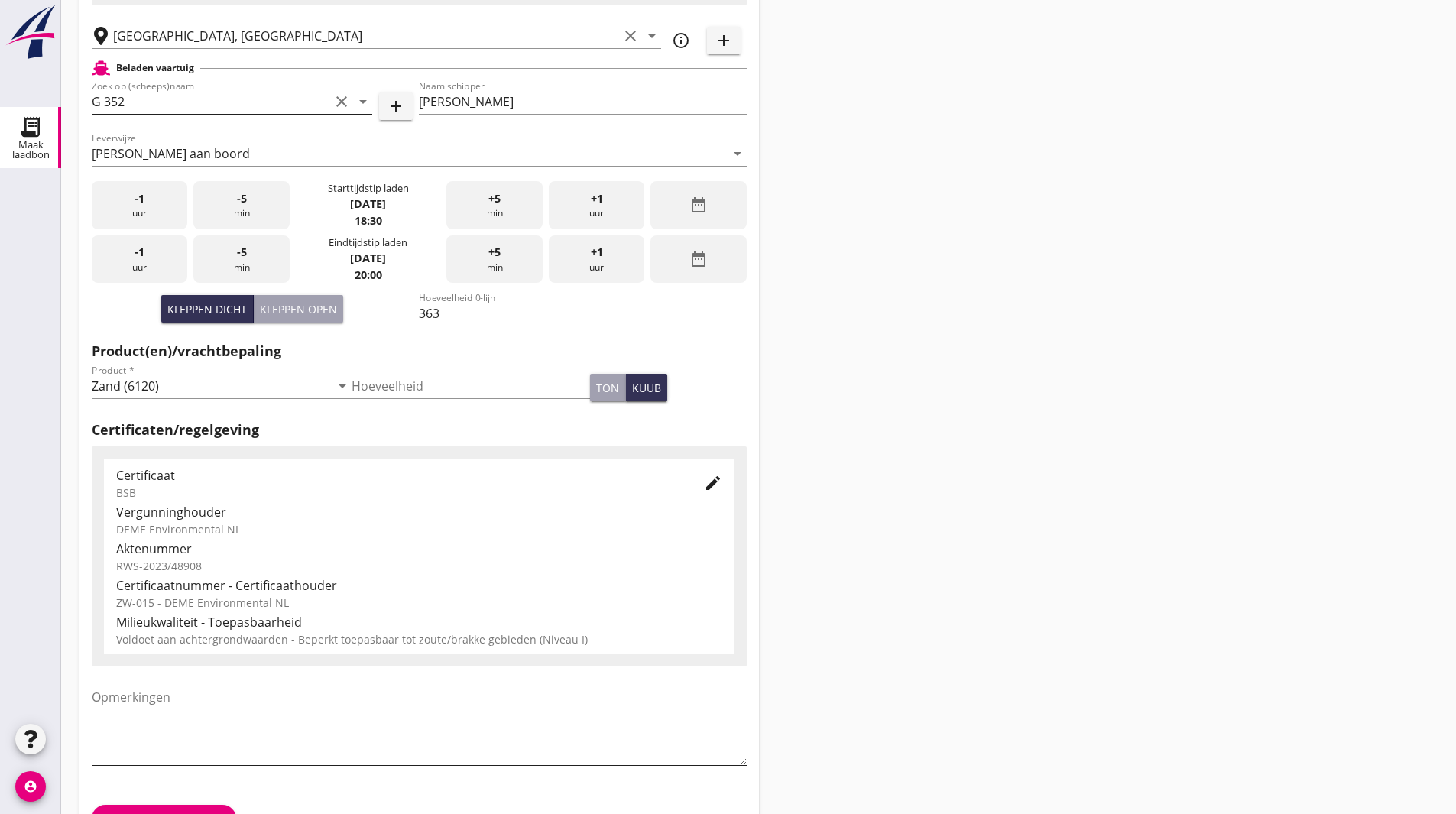
scroll to position [278, 0]
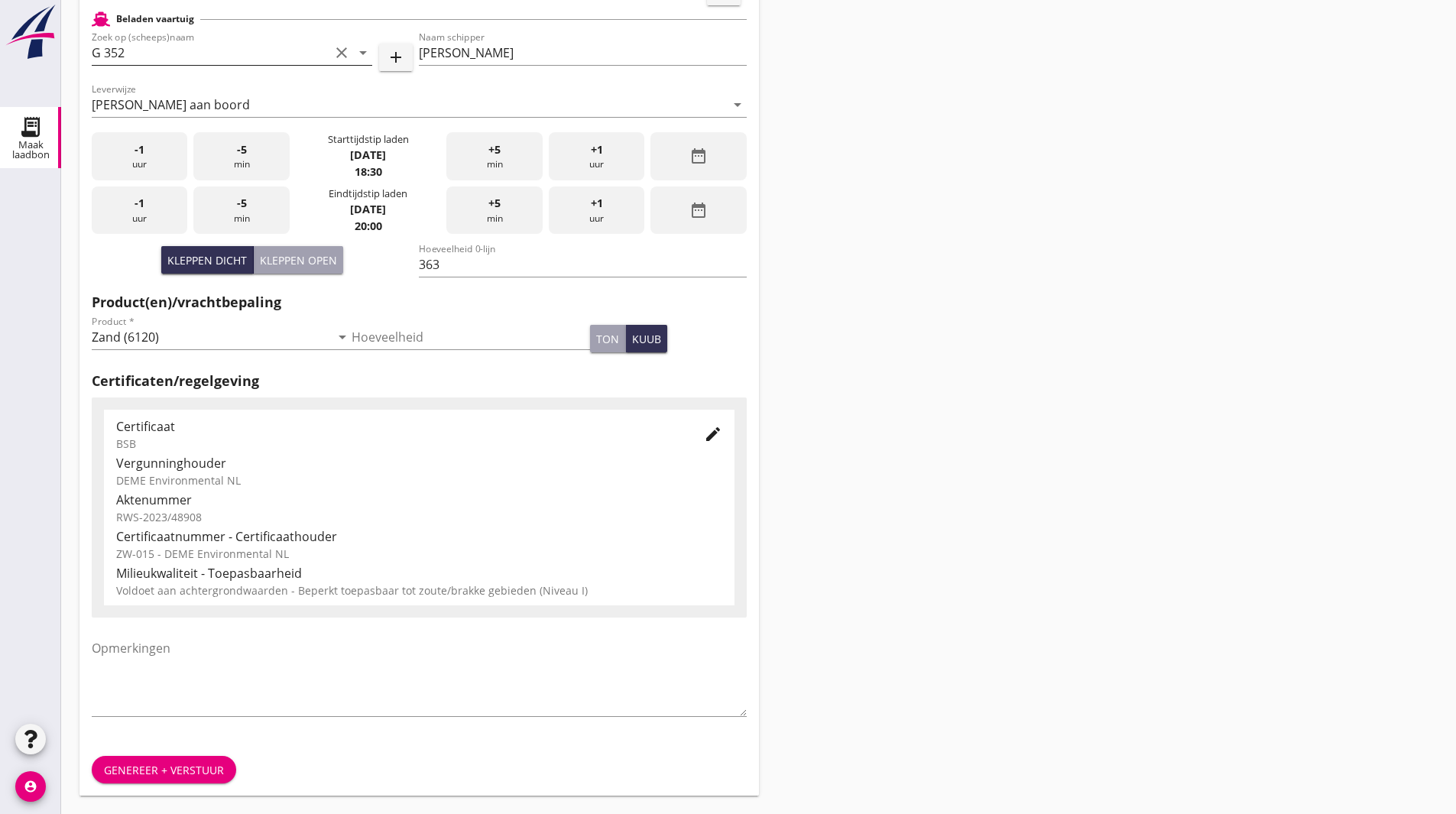
click at [163, 772] on div "Genereer + verstuur" at bounding box center [163, 769] width 120 height 16
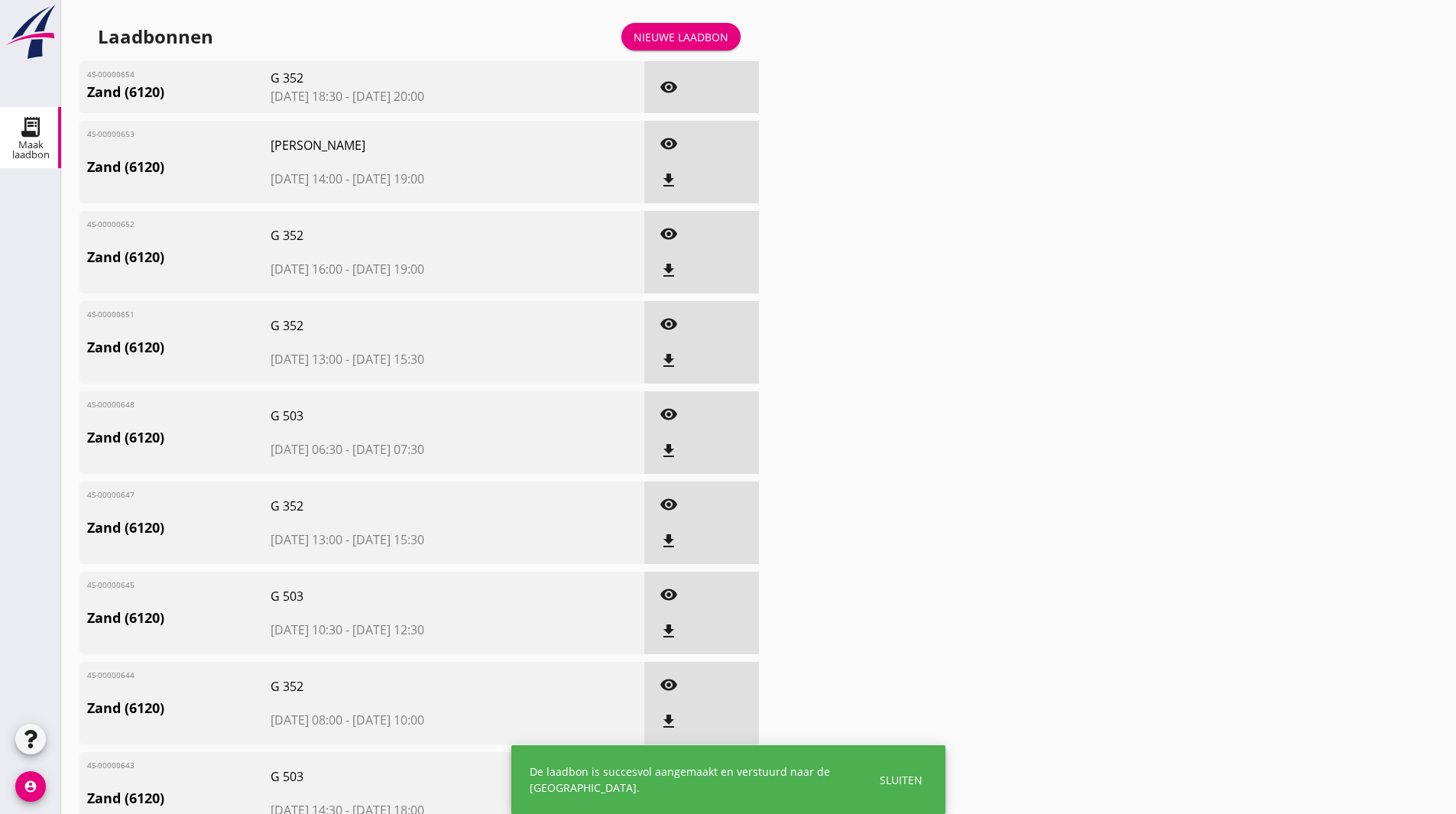
click at [697, 46] on link "Nieuwe laadbon" at bounding box center [681, 36] width 119 height 27
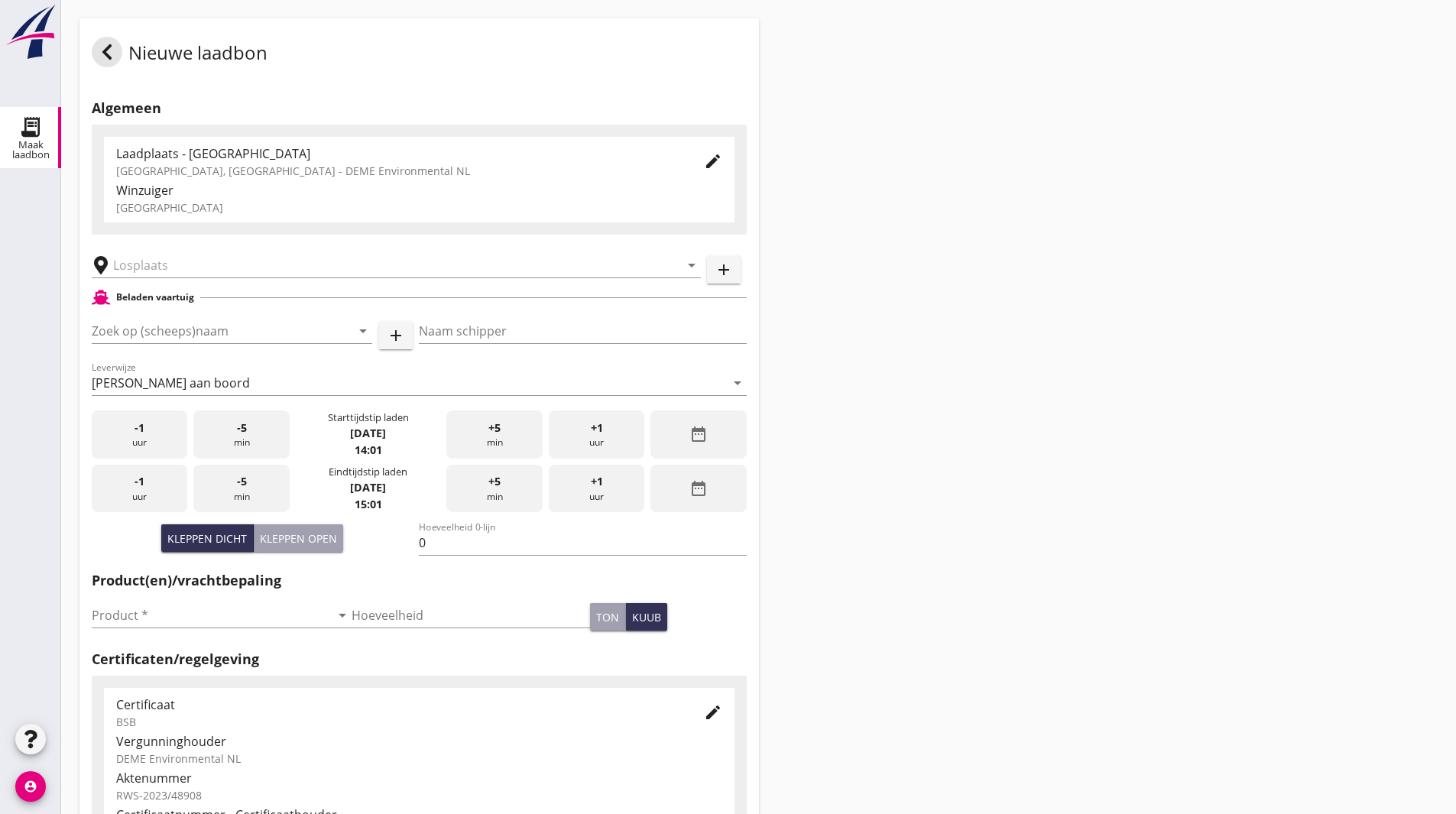
click at [844, 116] on div "Nieuwe laadbon Algemeen Laadplaats - Wingebied Veerse Meer, Zeeland - DEME Envi…" at bounding box center [759, 547] width 1395 height 1093
click at [204, 260] on input "text" at bounding box center [385, 266] width 545 height 25
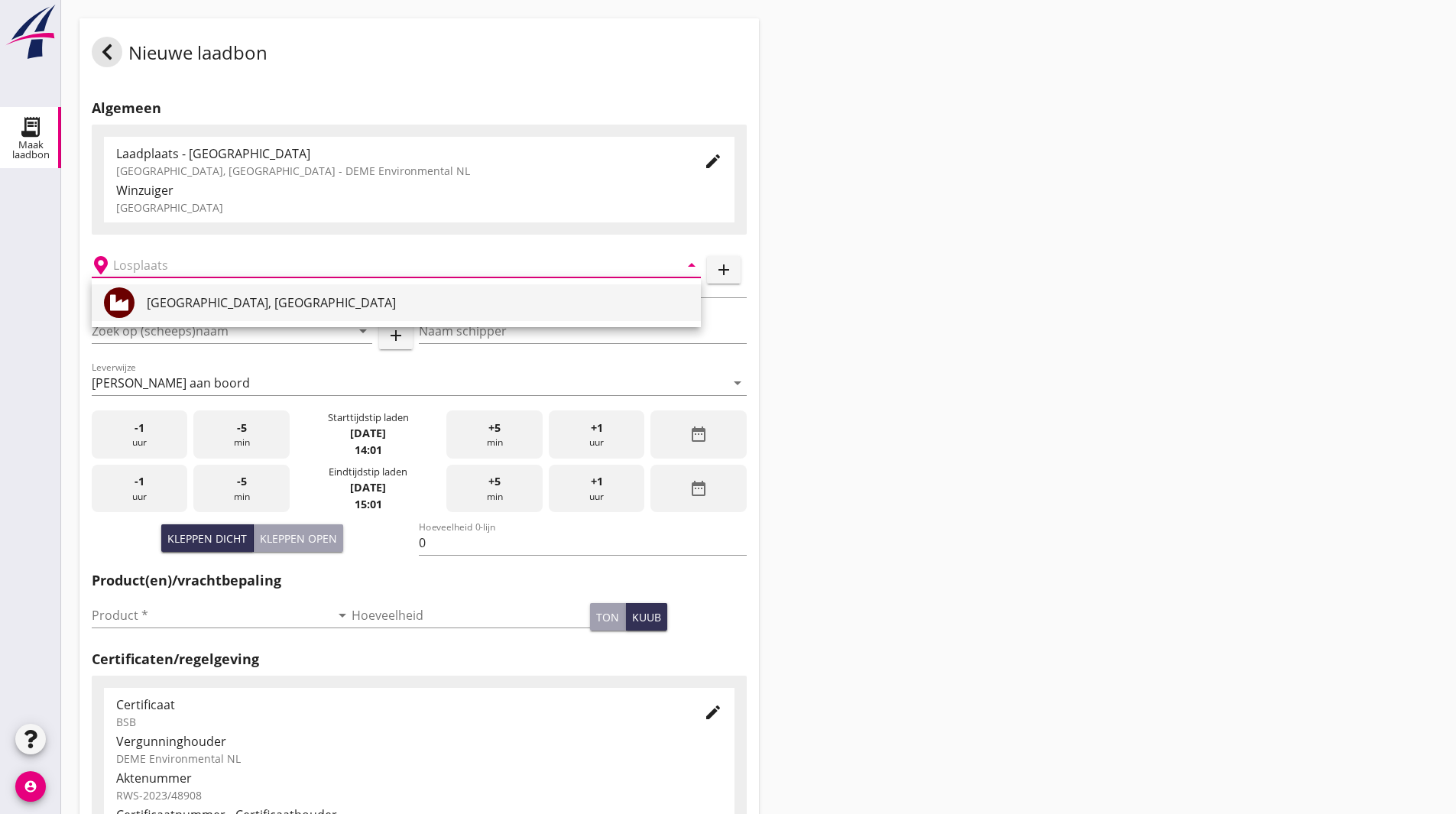
click at [212, 299] on div "Veerse Meer, Zeeland" at bounding box center [418, 303] width 542 height 18
type input "Veerse Meer, Zeeland"
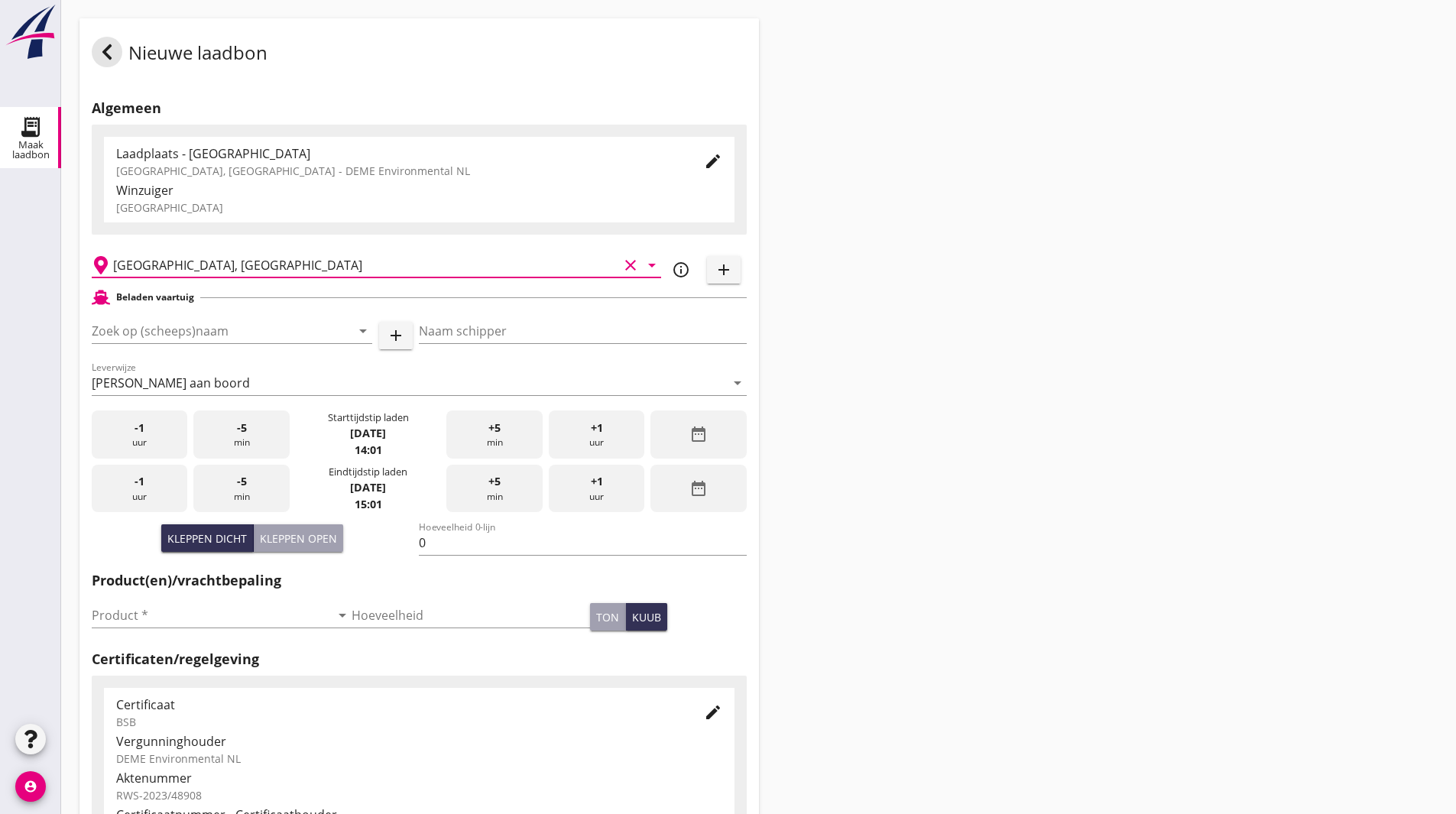
click at [878, 368] on div "Nieuwe laadbon Algemeen Laadplaats - Wingebied Veerse Meer, Zeeland - DEME Envi…" at bounding box center [759, 547] width 1395 height 1093
click at [219, 323] on input "Zoek op (scheeps)naam" at bounding box center [210, 331] width 238 height 25
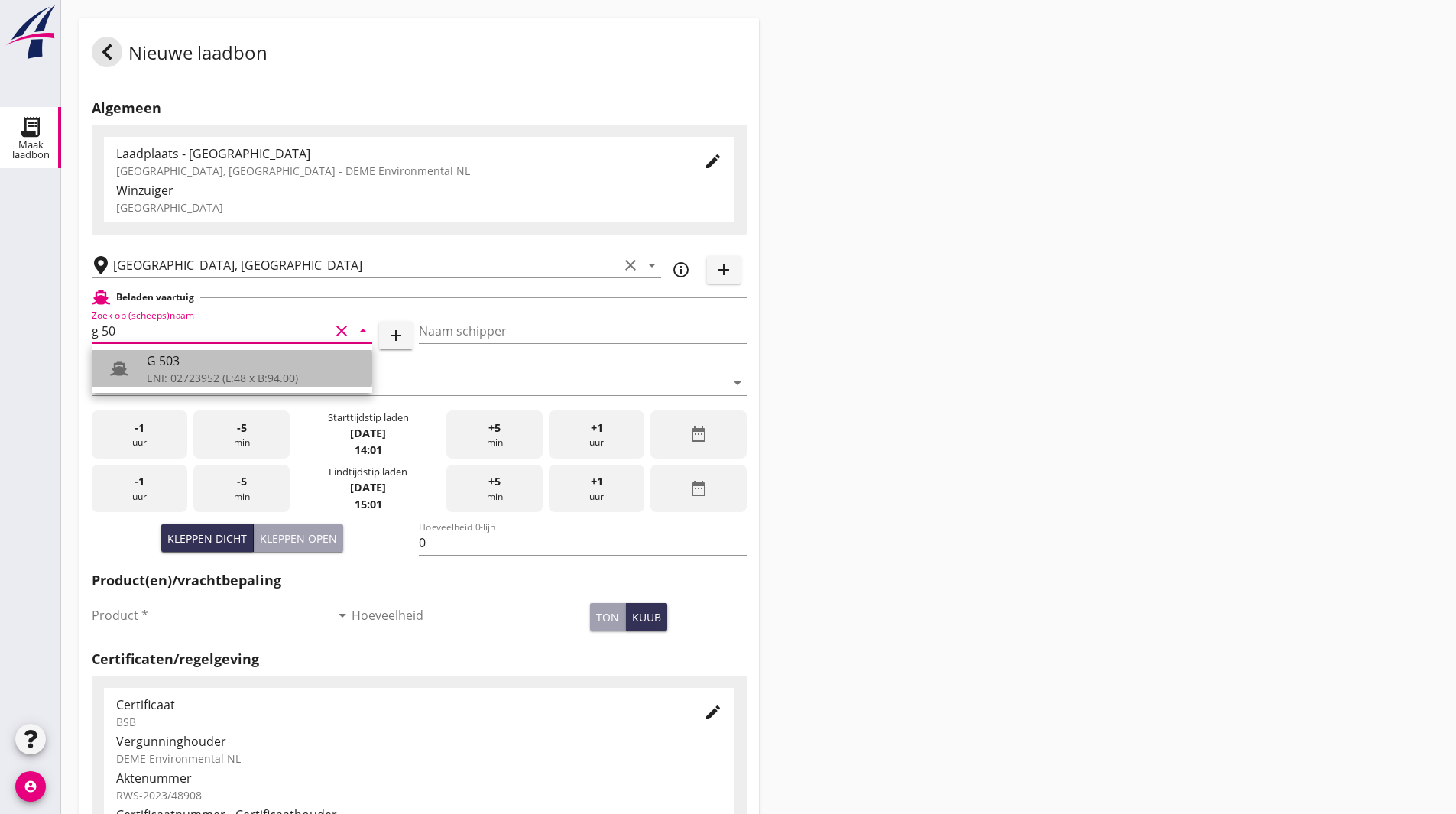
click at [223, 370] on div "ENI: 02723952 (L:48 x B:94.00)" at bounding box center [253, 377] width 213 height 16
type input "G 503"
type input "Ewald van Loo"
type input "517"
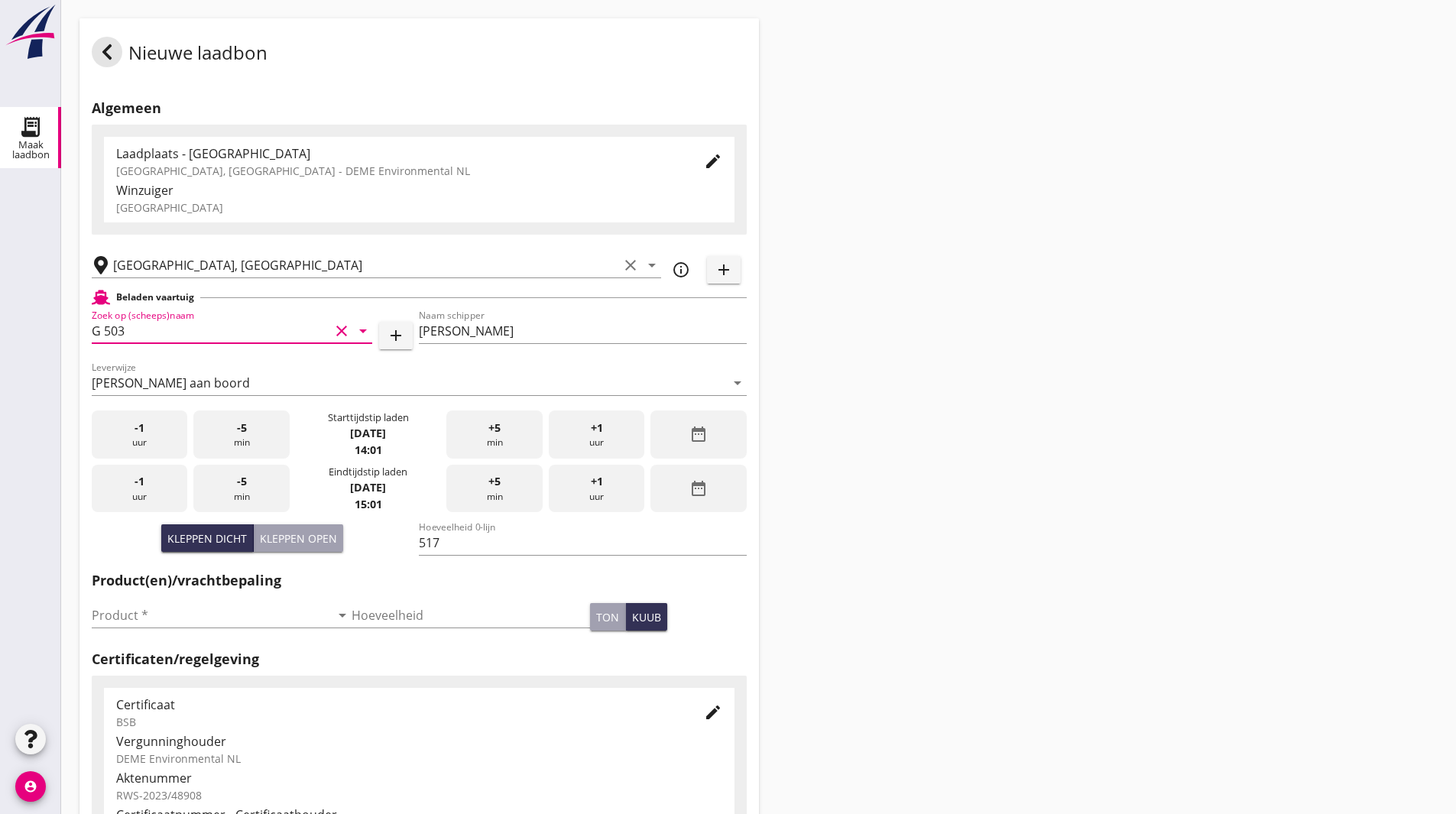
type input "G 503"
click at [689, 445] on div "date_range" at bounding box center [698, 434] width 96 height 48
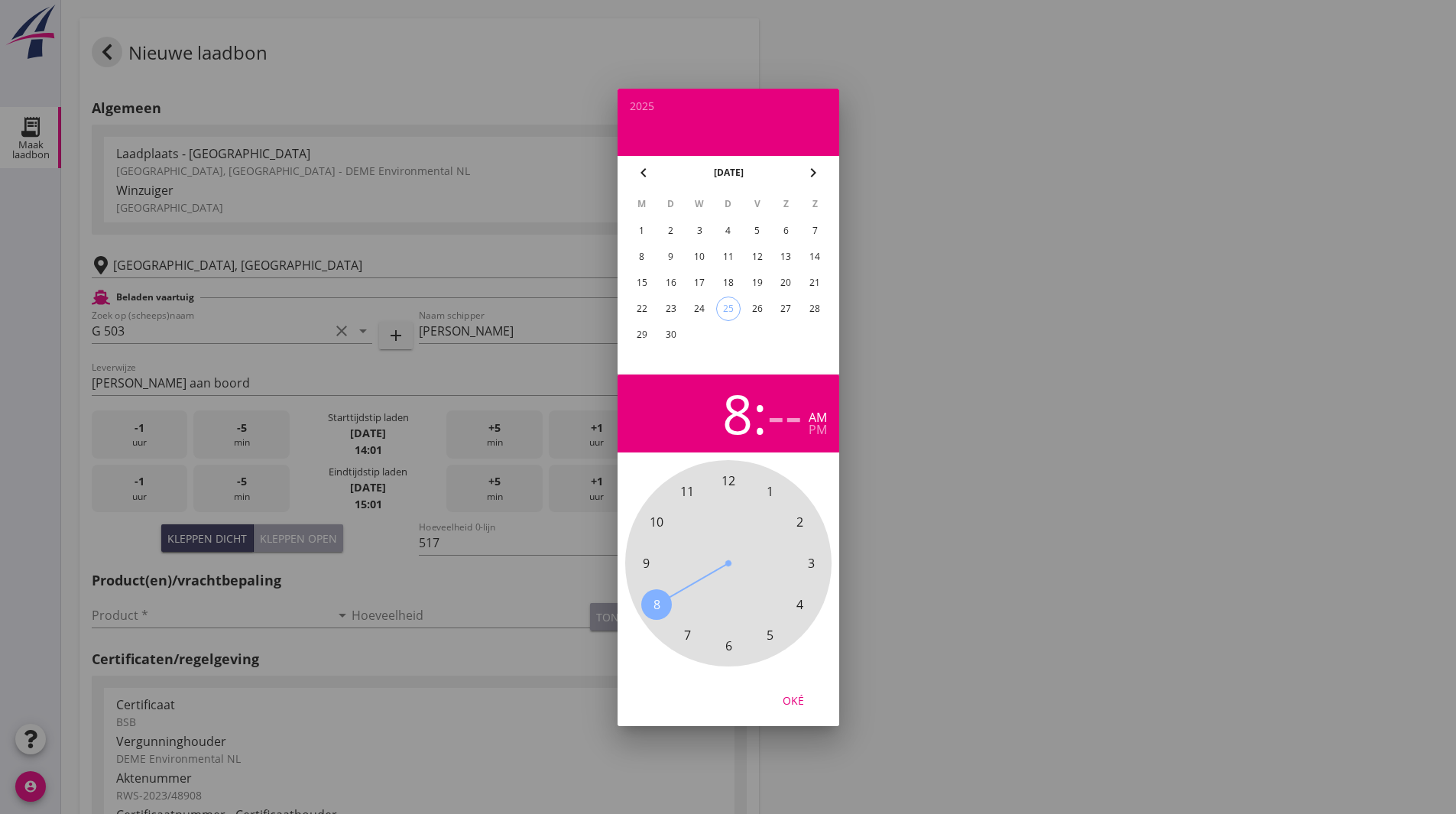
click at [661, 603] on span "8" at bounding box center [656, 604] width 31 height 31
click at [730, 479] on span "00" at bounding box center [728, 480] width 14 height 18
click at [729, 643] on span "30" at bounding box center [728, 646] width 14 height 18
click at [815, 433] on div "pm" at bounding box center [818, 429] width 18 height 12
click at [674, 314] on div "23" at bounding box center [670, 309] width 25 height 25
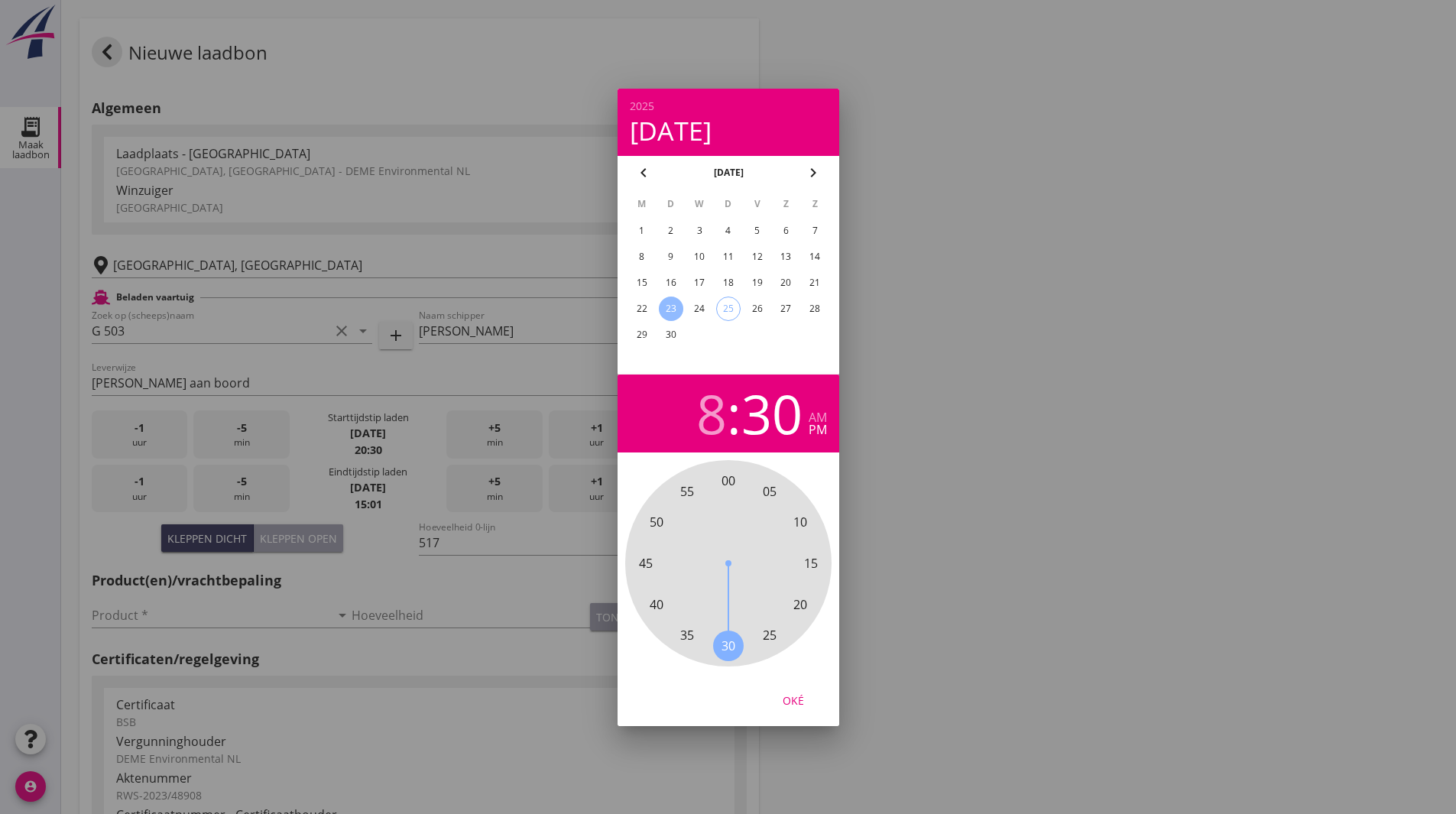
click at [792, 705] on div "Oké" at bounding box center [793, 699] width 43 height 16
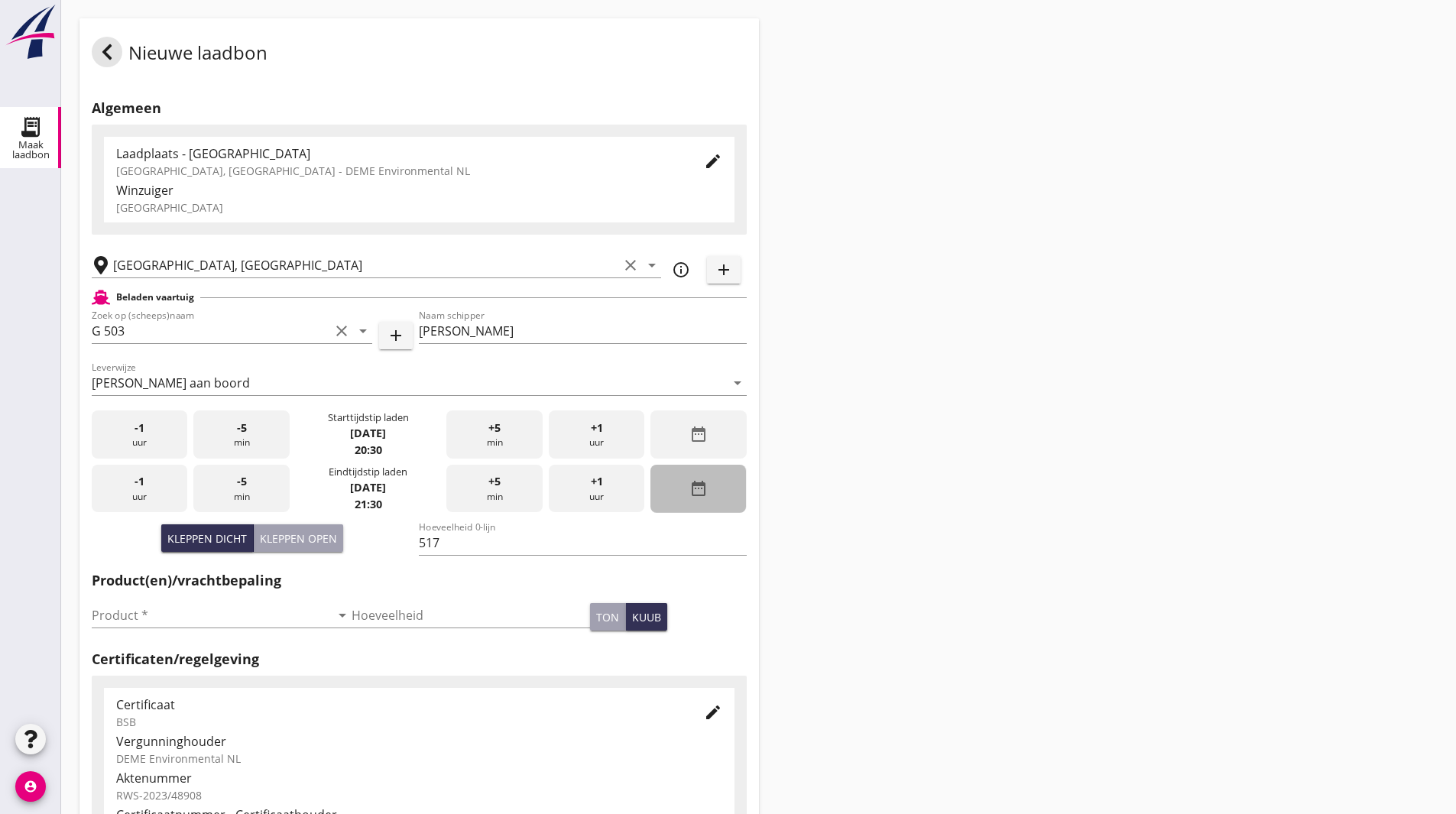
click at [674, 476] on div "date_range" at bounding box center [698, 489] width 96 height 48
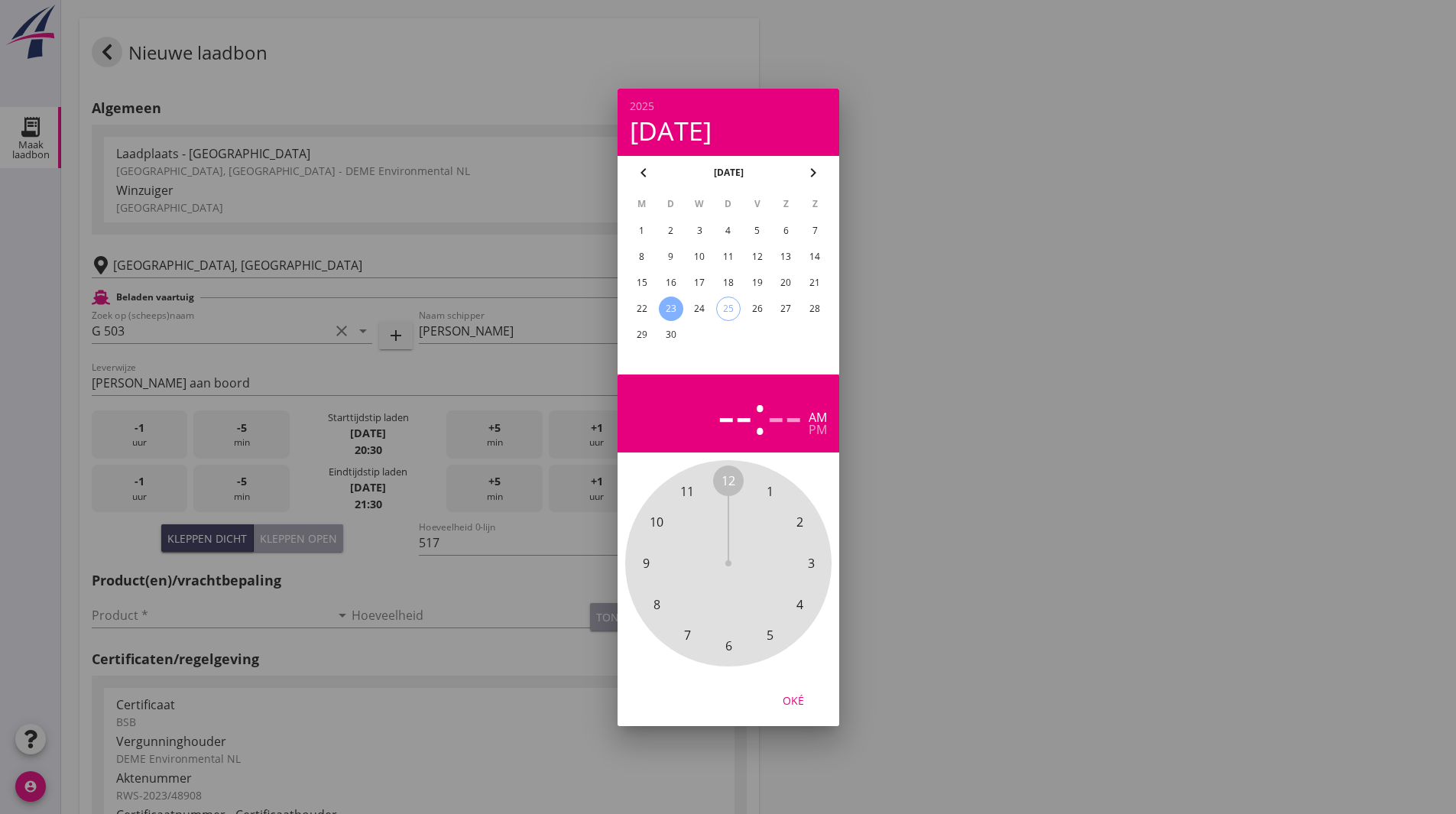
click at [664, 314] on div "23" at bounding box center [670, 309] width 25 height 25
click at [655, 523] on span "10" at bounding box center [656, 522] width 14 height 18
click at [728, 482] on span "00" at bounding box center [728, 480] width 14 height 18
click at [821, 430] on div "pm" at bounding box center [818, 429] width 18 height 12
click at [793, 699] on div "Oké" at bounding box center [793, 699] width 43 height 16
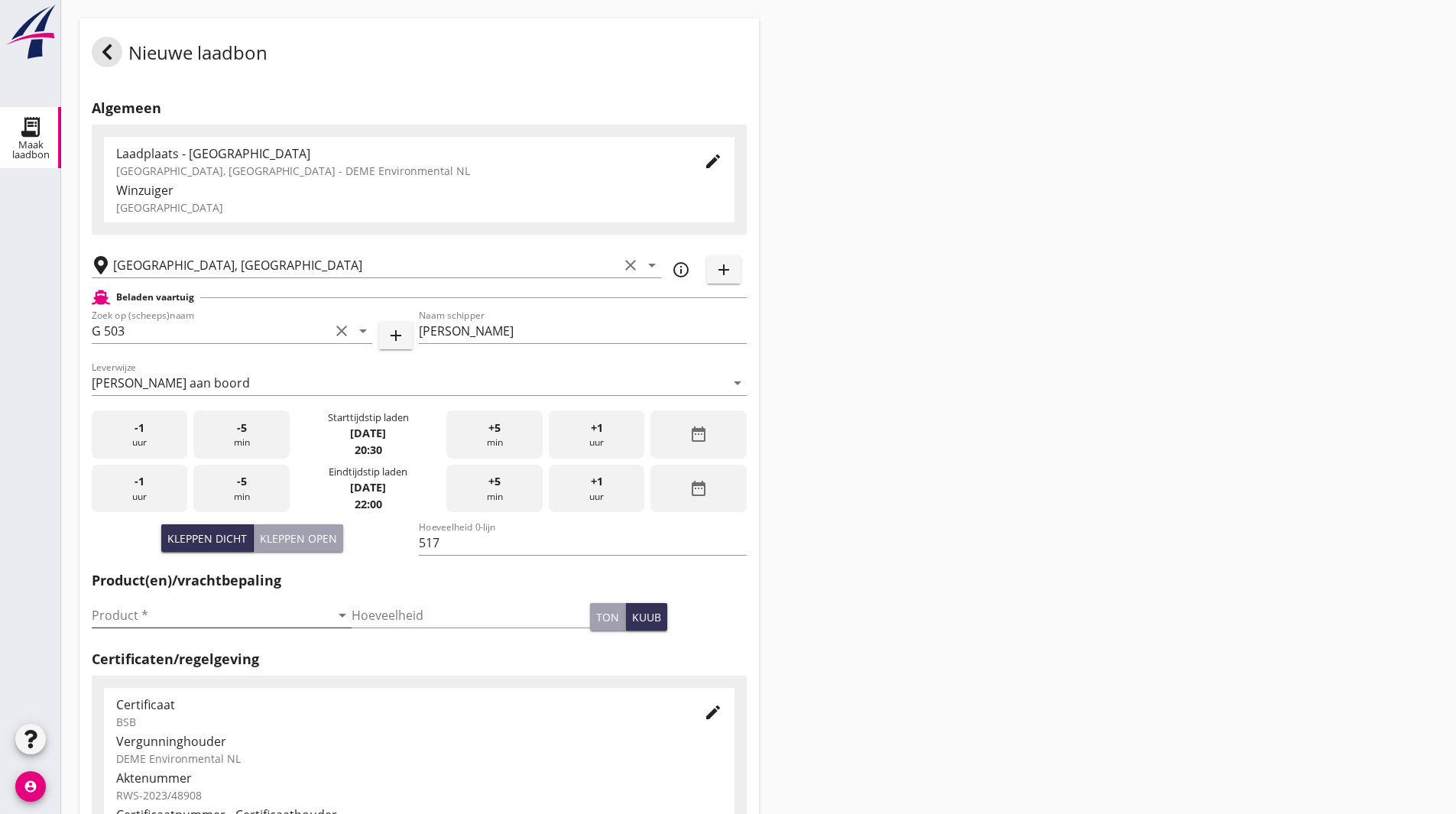
click at [132, 627] on input "Product *" at bounding box center [210, 616] width 239 height 25
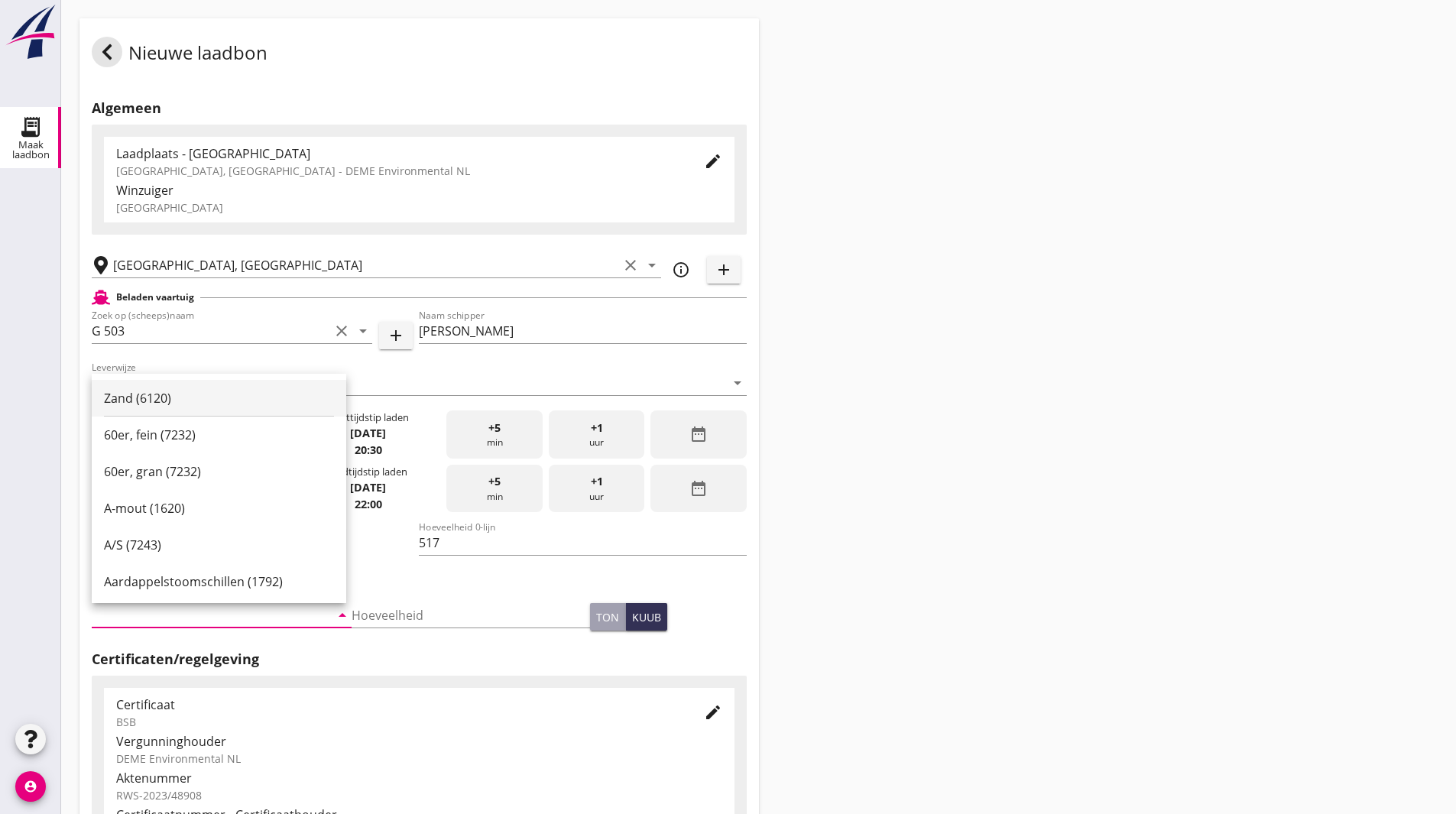
click at [161, 399] on div "Zand (6120)" at bounding box center [219, 398] width 230 height 18
type input "Zand (6120)"
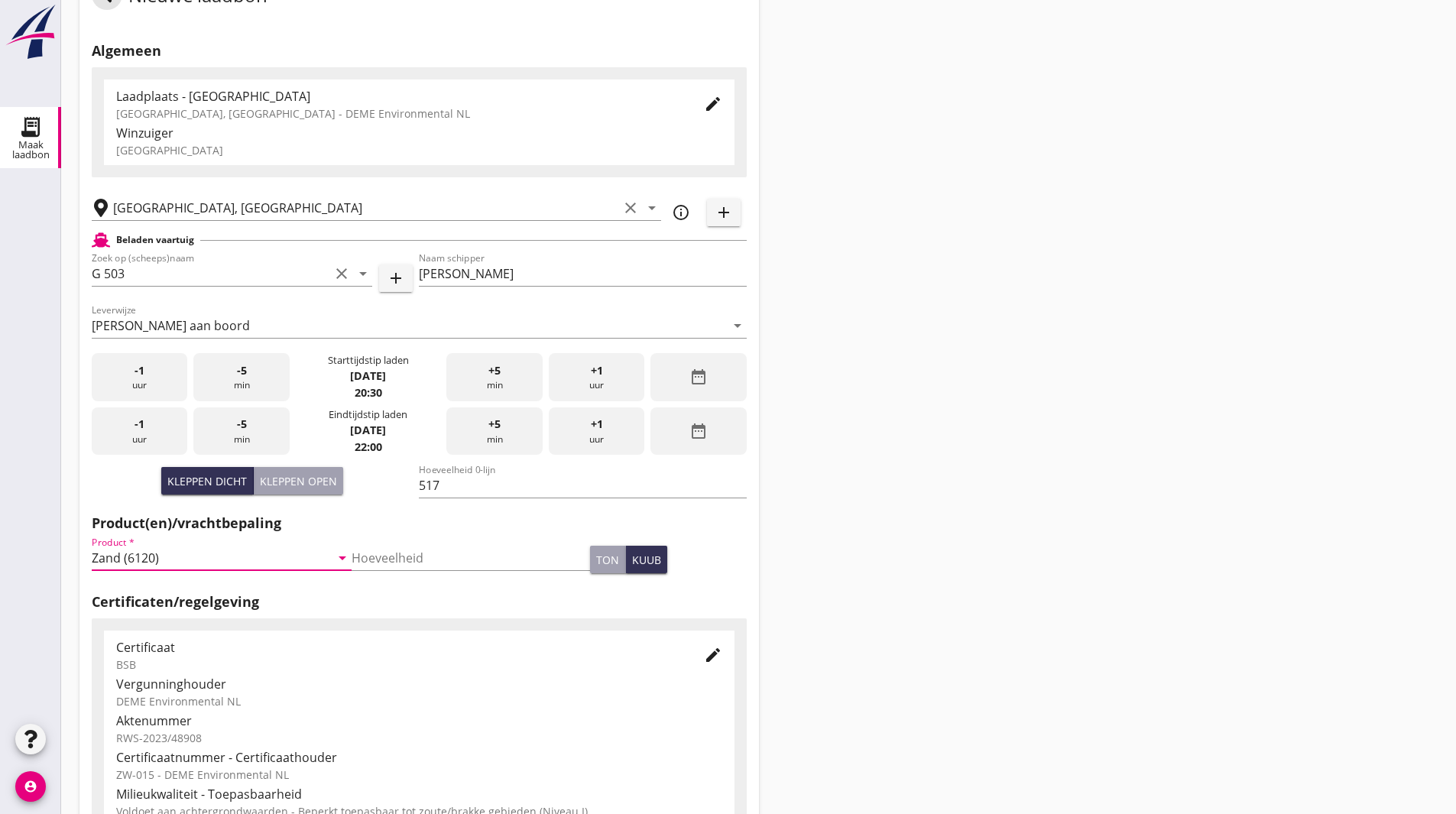
scroll to position [278, 0]
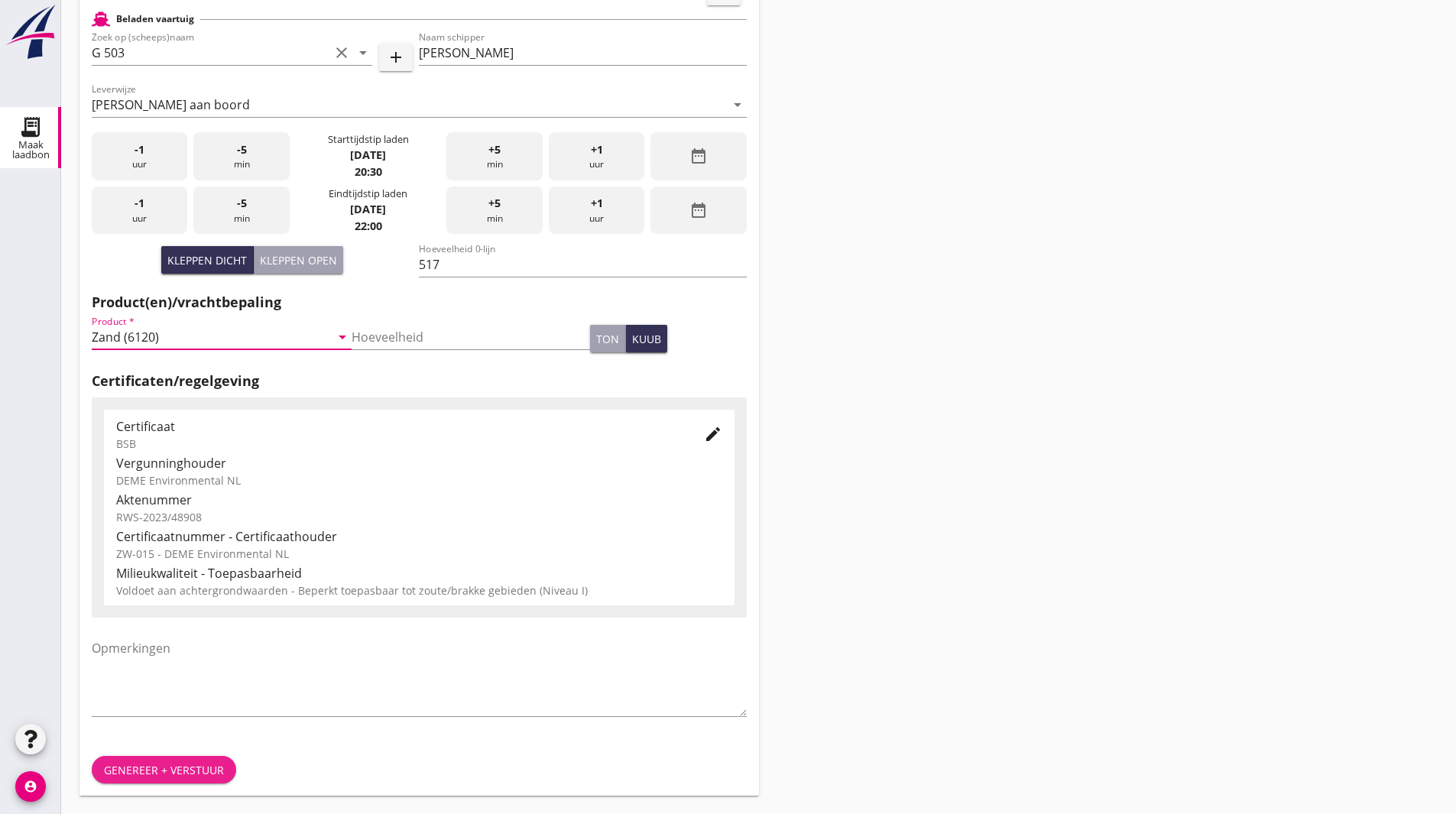
click at [150, 760] on button "Genereer + verstuur" at bounding box center [163, 769] width 144 height 27
click at [865, 315] on div "Nieuwe laadbon Algemeen Laadplaats - Wingebied Veerse Meer, Zeeland - DEME Envi…" at bounding box center [759, 268] width 1395 height 1093
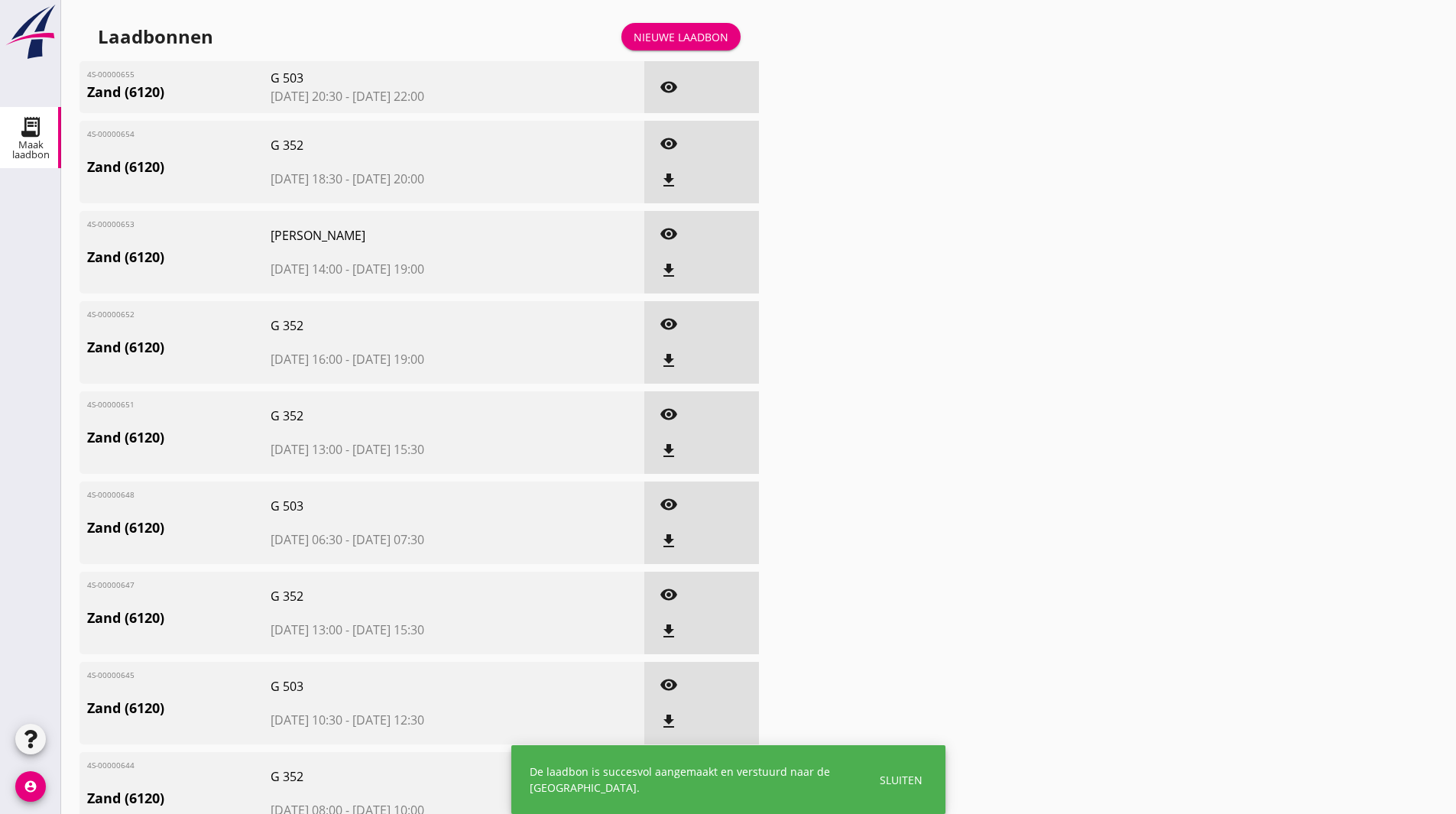
click at [699, 40] on div "Nieuwe laadbon" at bounding box center [681, 36] width 95 height 16
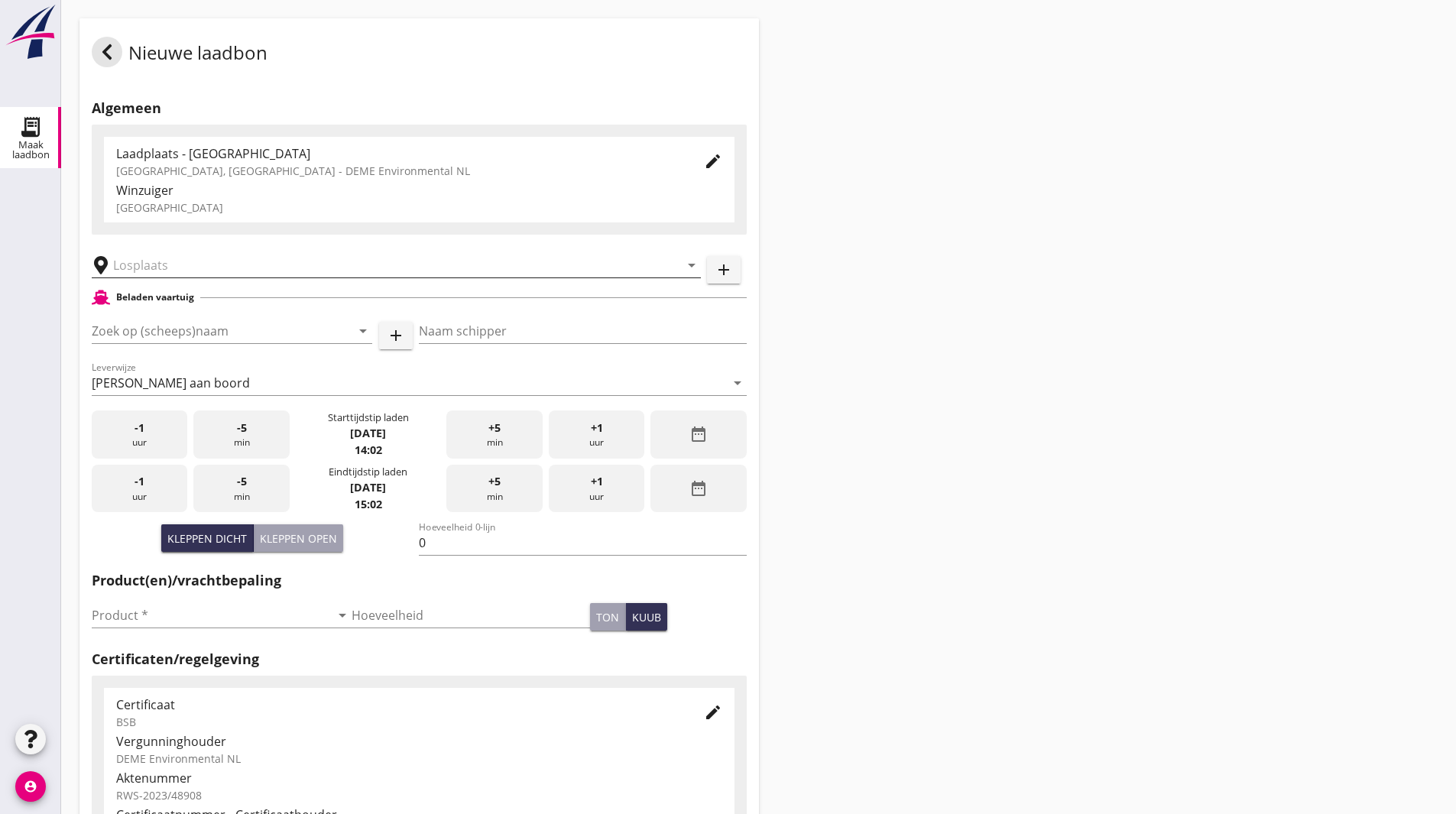
click at [206, 261] on input "text" at bounding box center [385, 266] width 545 height 25
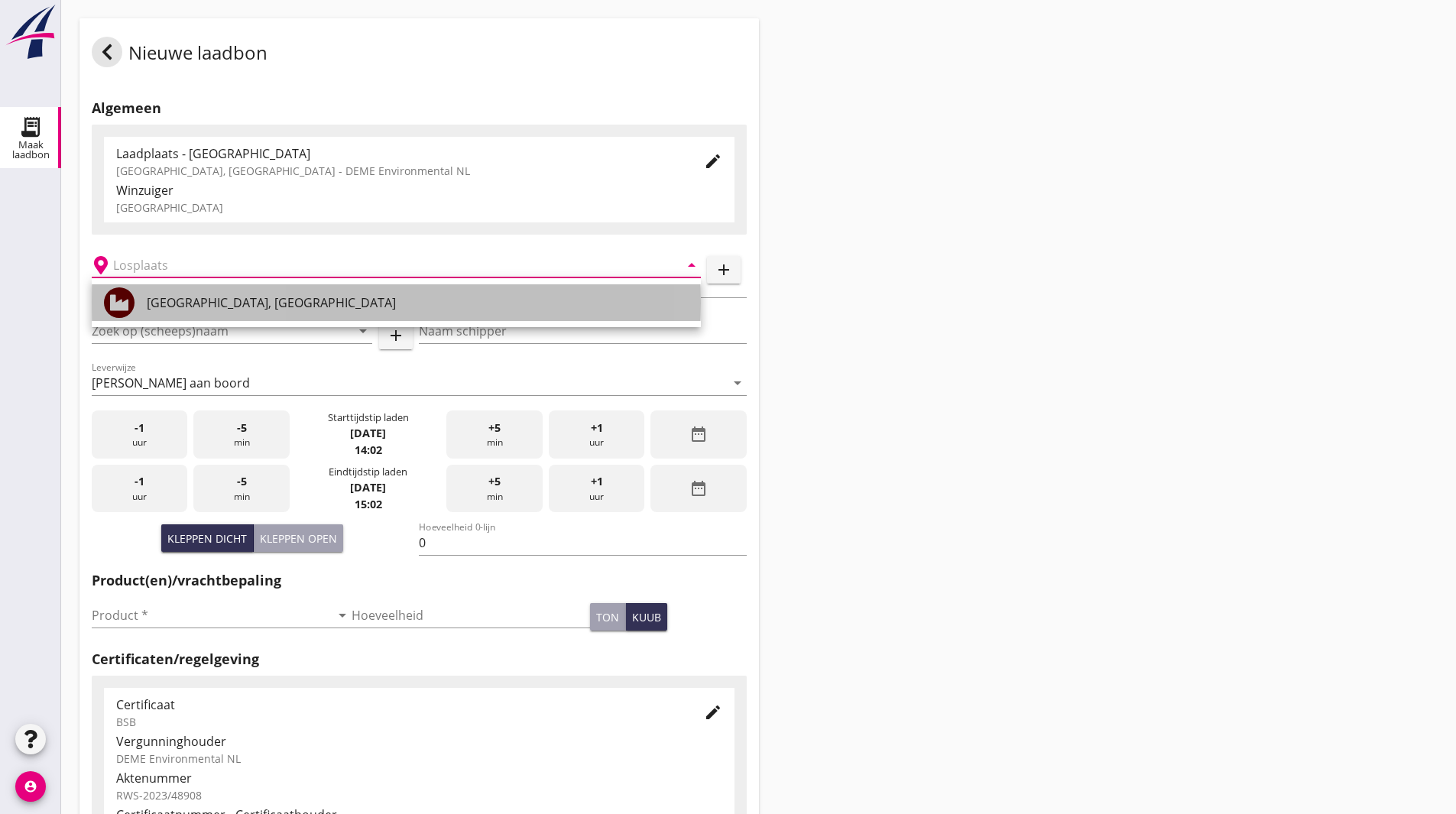
click at [195, 294] on div "Veerse Meer, Zeeland" at bounding box center [418, 303] width 542 height 18
type input "Veerse Meer, Zeeland"
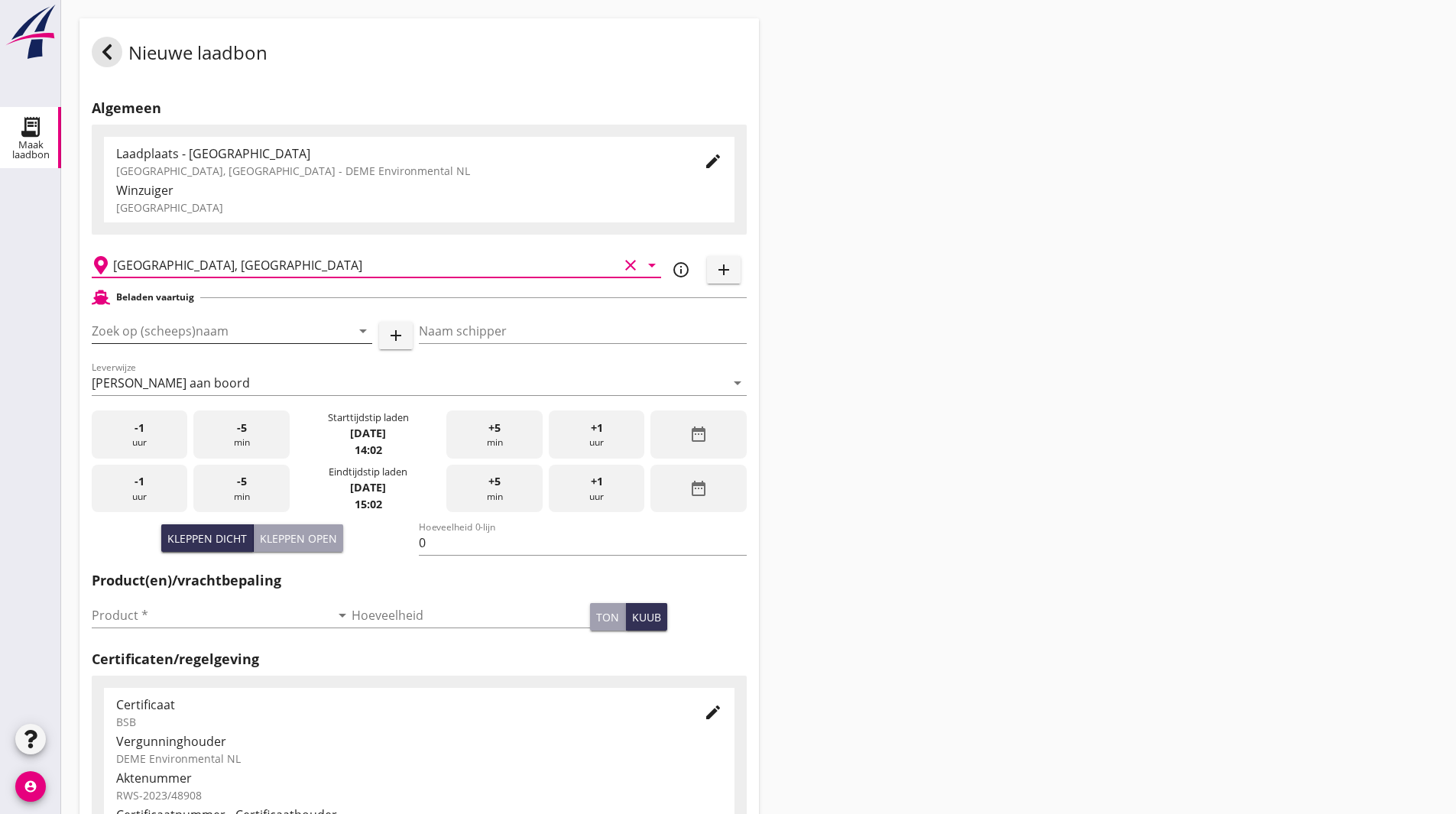
click at [191, 333] on input "Zoek op (scheeps)naam" at bounding box center [210, 331] width 238 height 25
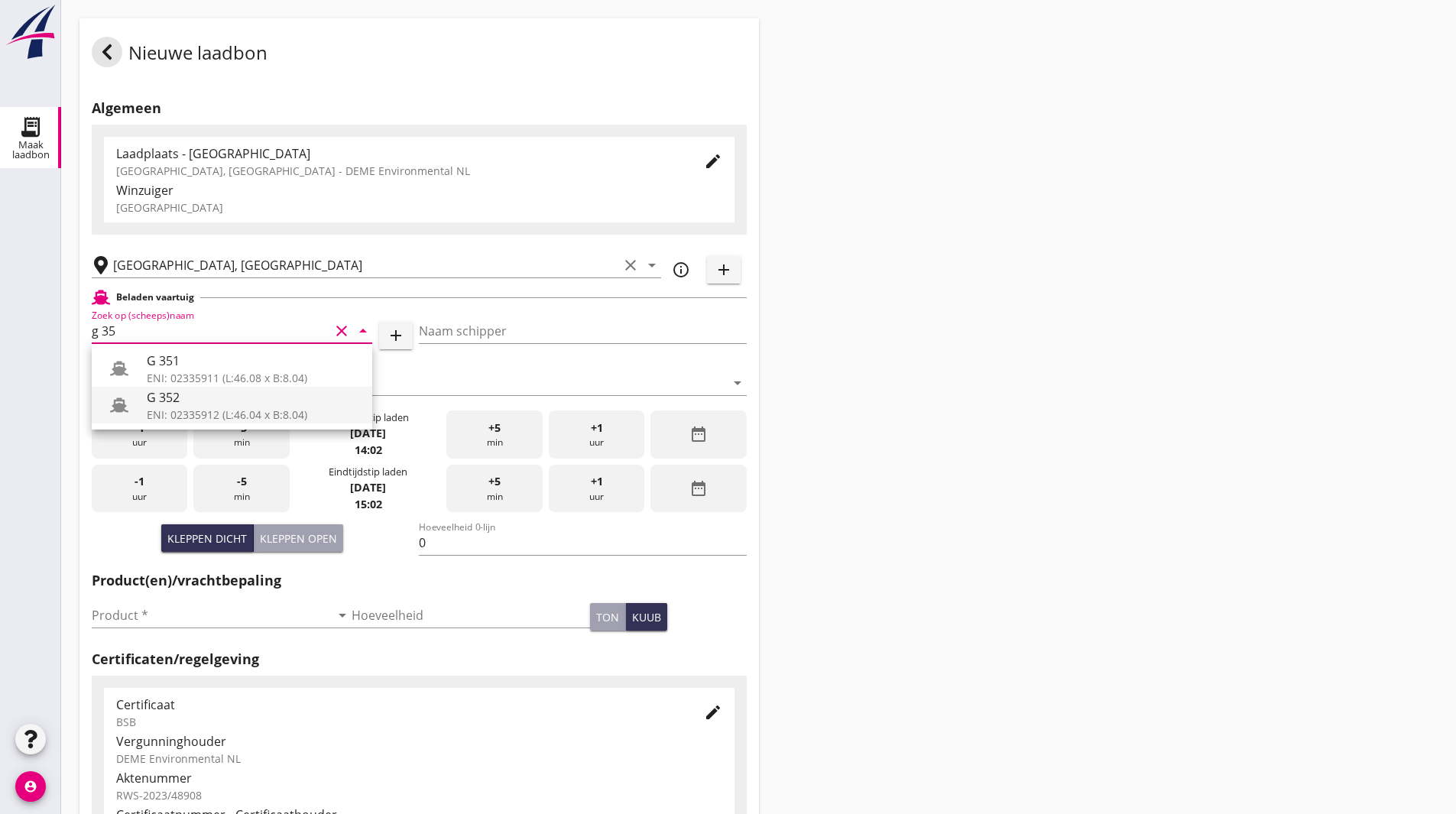
click at [195, 398] on div "G 352" at bounding box center [253, 398] width 213 height 18
type input "G 352"
type input "Ewald van loo"
type input "363"
type input "G 352"
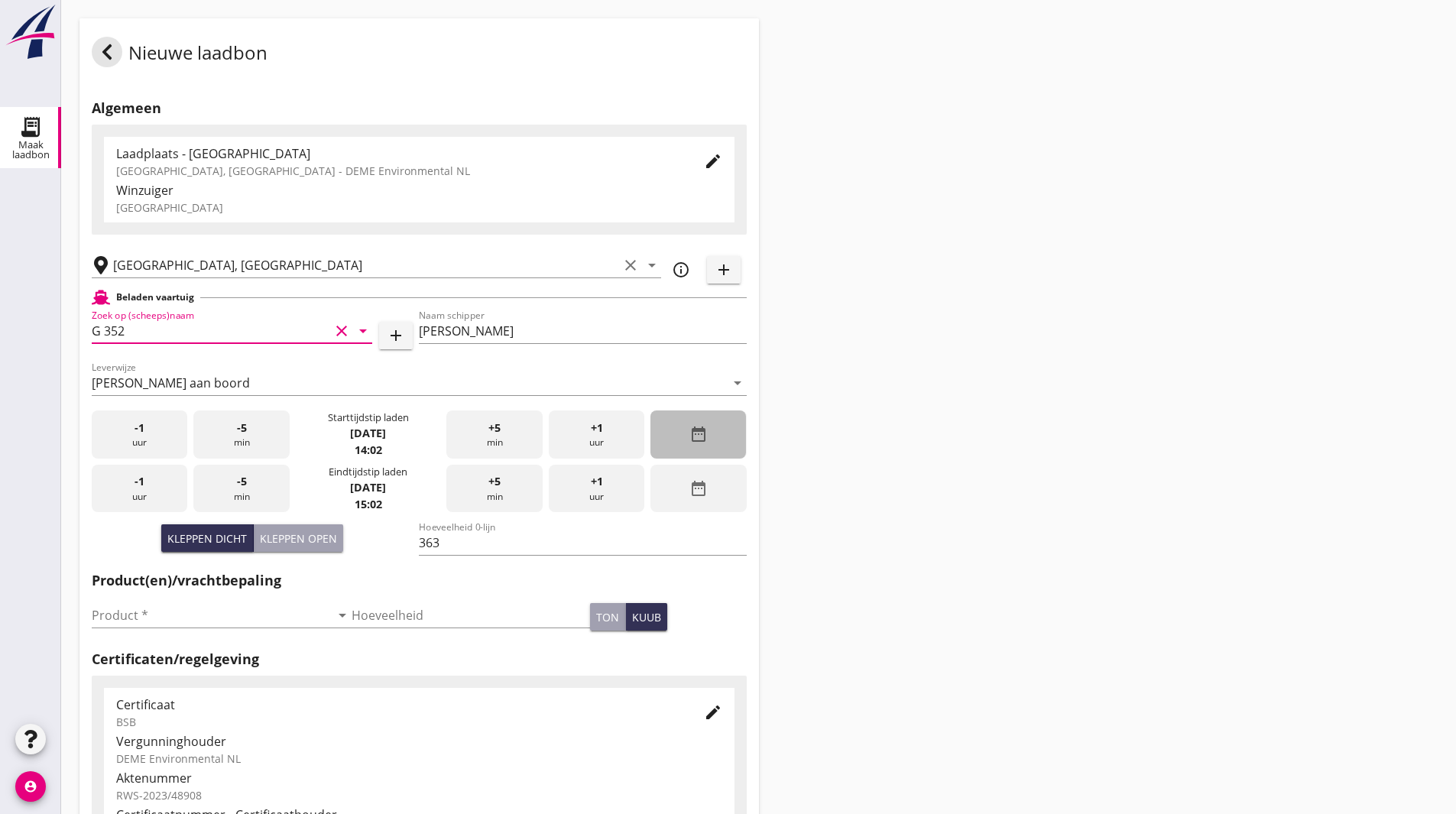
click at [703, 428] on icon "date_range" at bounding box center [698, 434] width 18 height 18
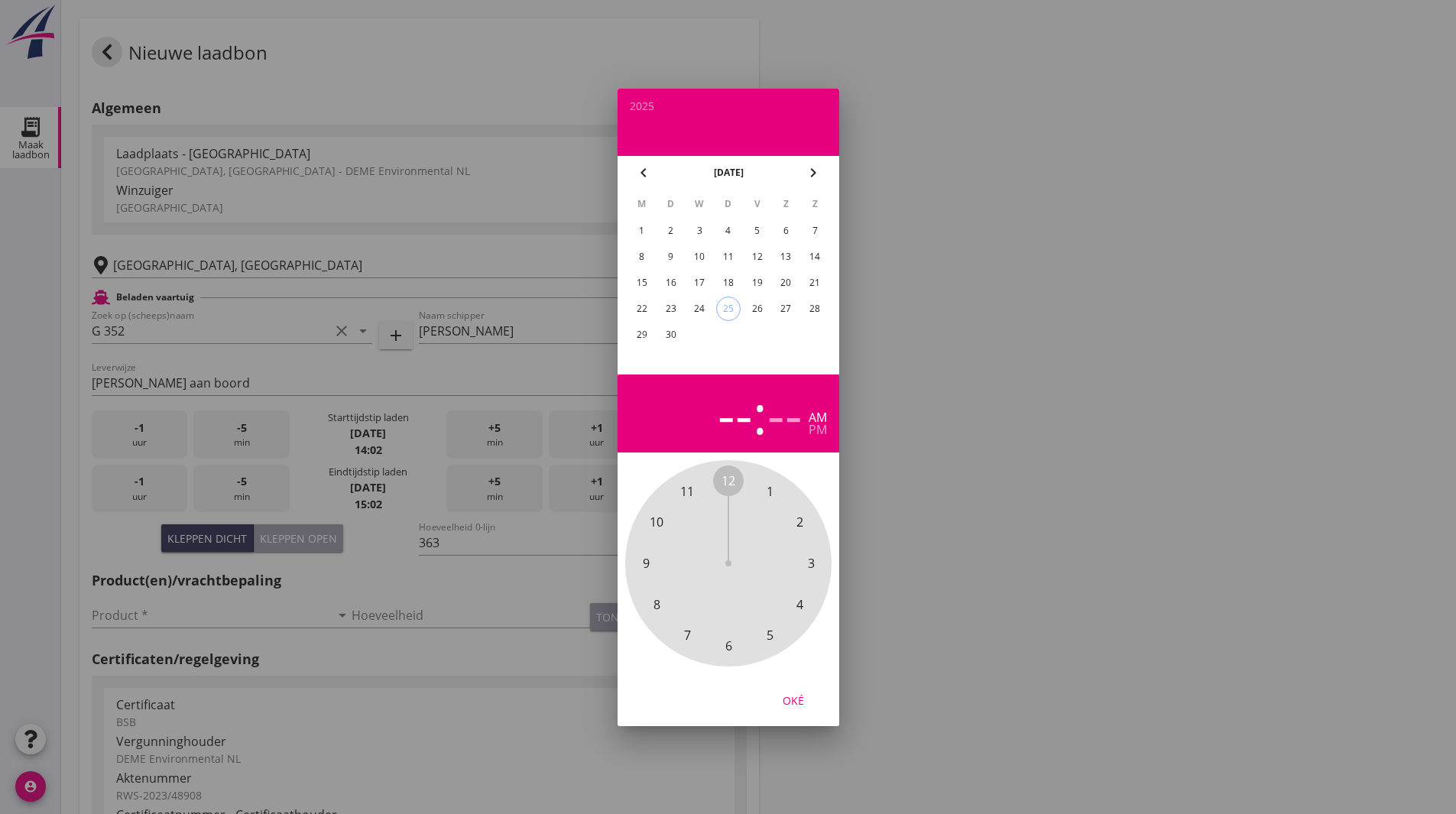
click at [729, 648] on span "6" at bounding box center [728, 646] width 7 height 18
click at [730, 482] on span "00" at bounding box center [728, 480] width 14 height 18
click at [702, 313] on div "24" at bounding box center [700, 309] width 25 height 25
click at [726, 639] on span "30" at bounding box center [728, 646] width 14 height 18
click at [797, 698] on div "Oké" at bounding box center [793, 699] width 43 height 16
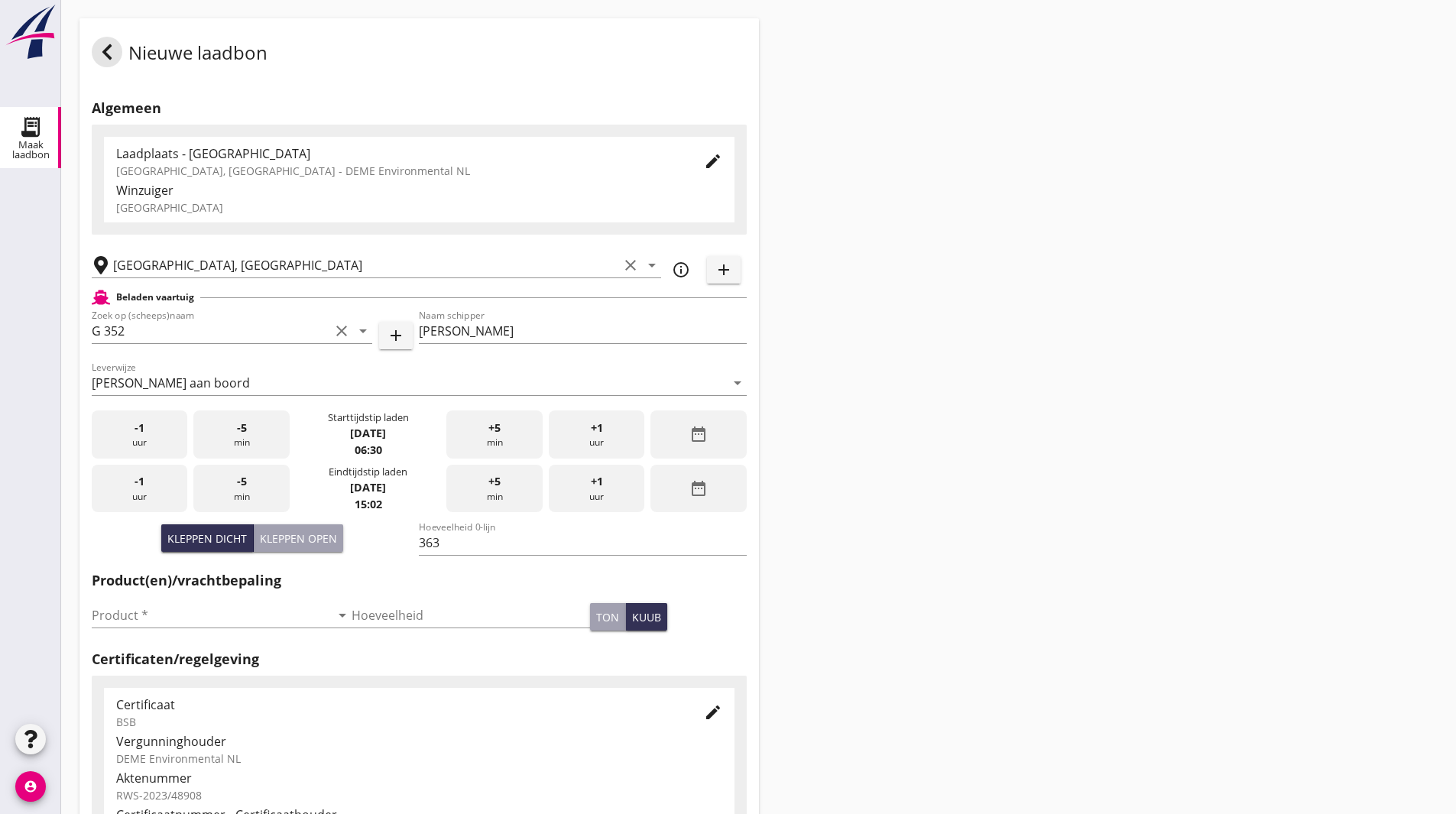
click at [699, 501] on div "date_range" at bounding box center [698, 489] width 96 height 48
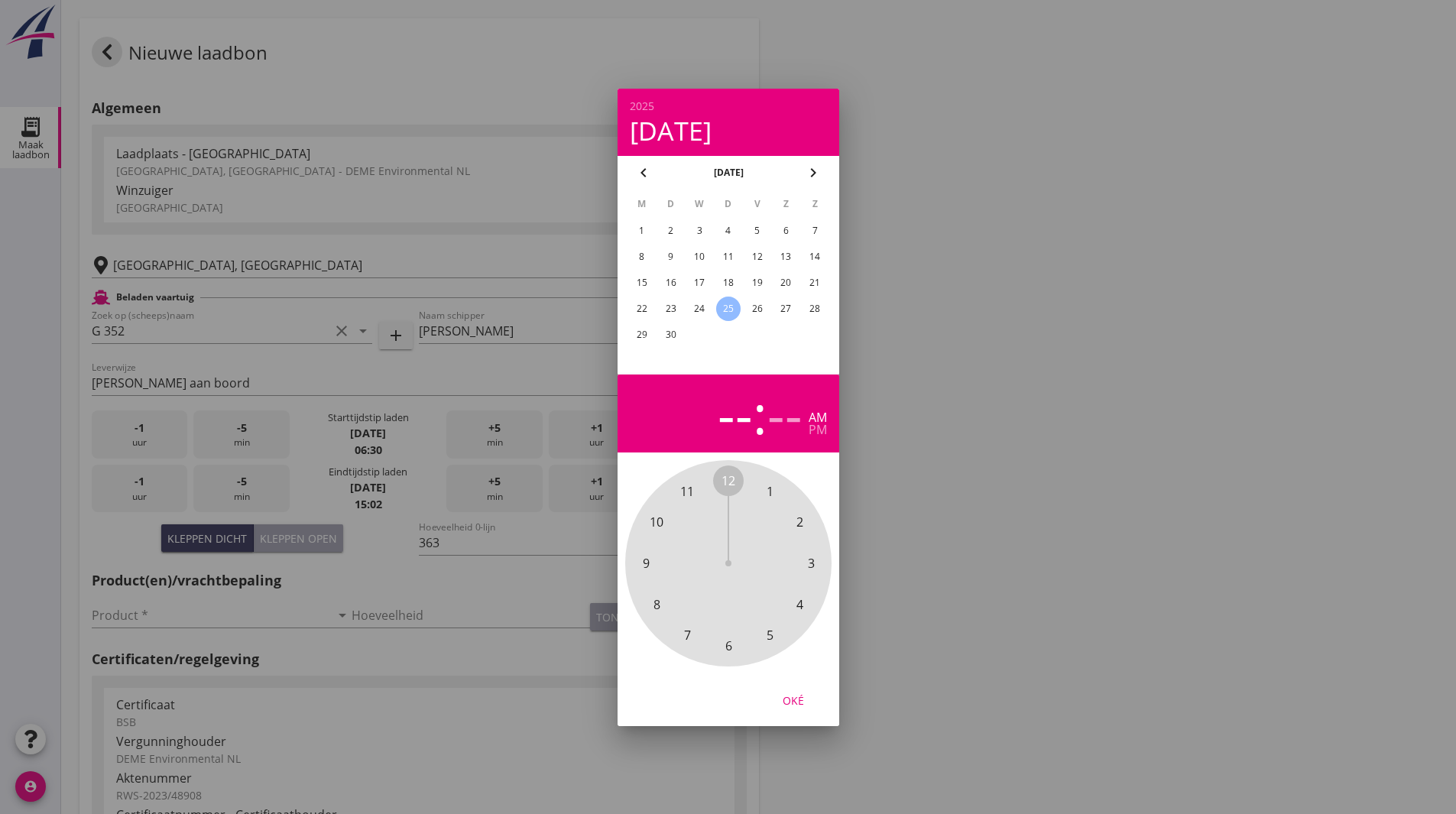
click at [694, 306] on div "24" at bounding box center [700, 309] width 25 height 25
click at [655, 603] on span "8" at bounding box center [656, 605] width 7 height 18
click at [732, 482] on span "00" at bounding box center [728, 480] width 14 height 18
click at [728, 481] on div "00 05 10 15 20 25 30 35 40 45 50 55" at bounding box center [729, 564] width 165 height 165
click at [796, 705] on div "Oké" at bounding box center [793, 699] width 43 height 16
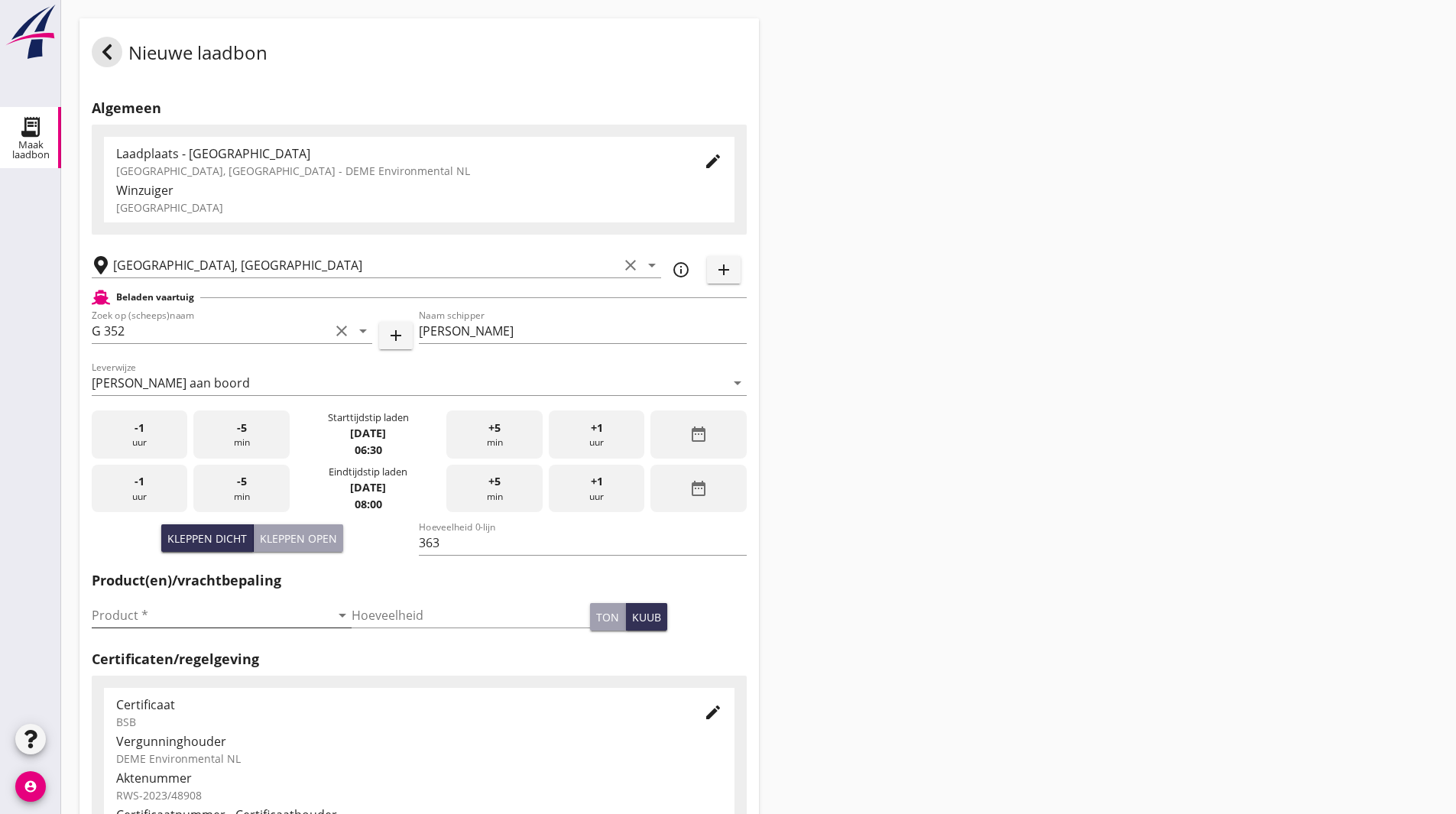
click at [143, 612] on input "Product *" at bounding box center [210, 616] width 239 height 25
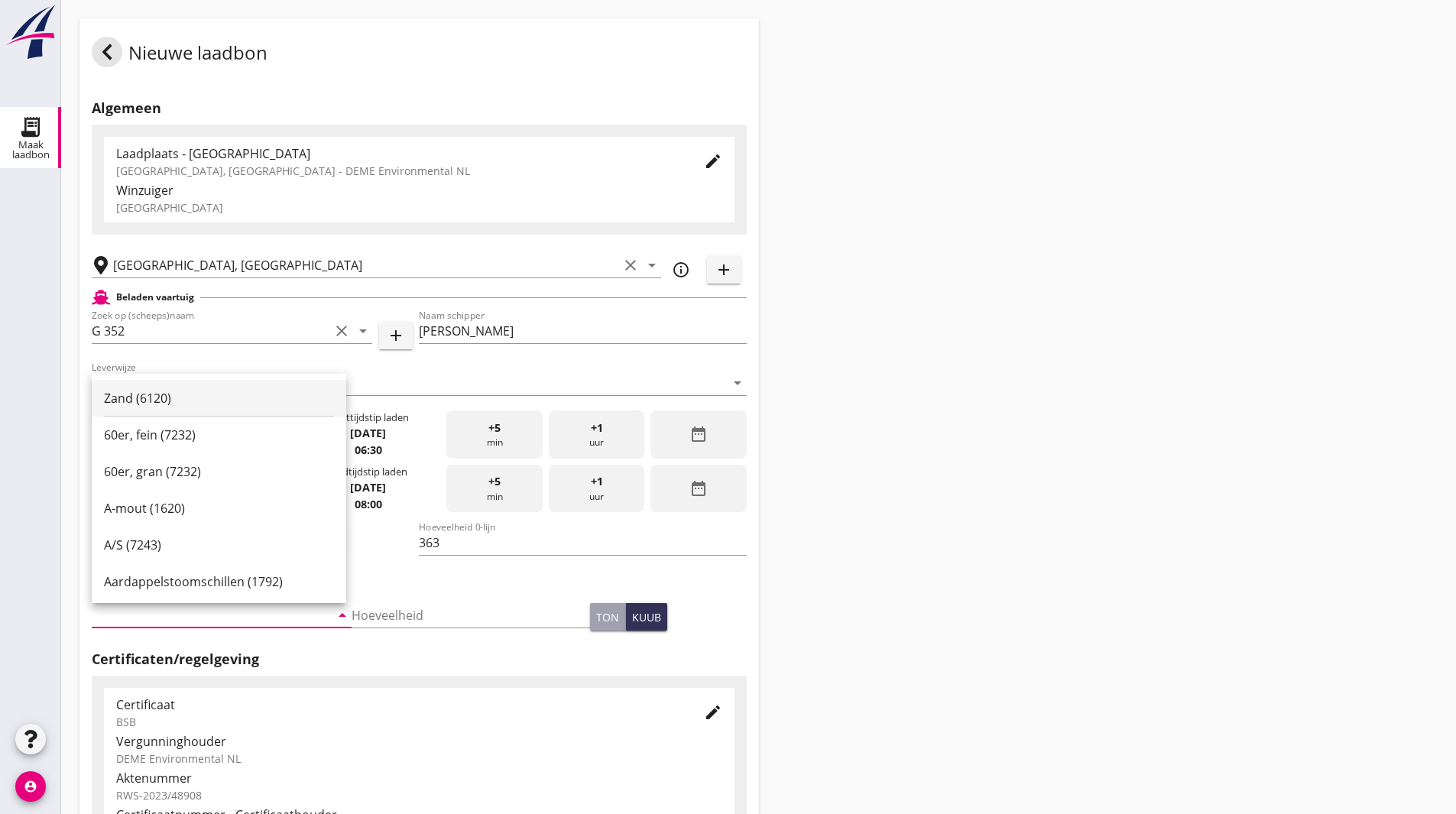
click at [189, 399] on div "Zand (6120)" at bounding box center [219, 398] width 230 height 18
type input "Zand (6120)"
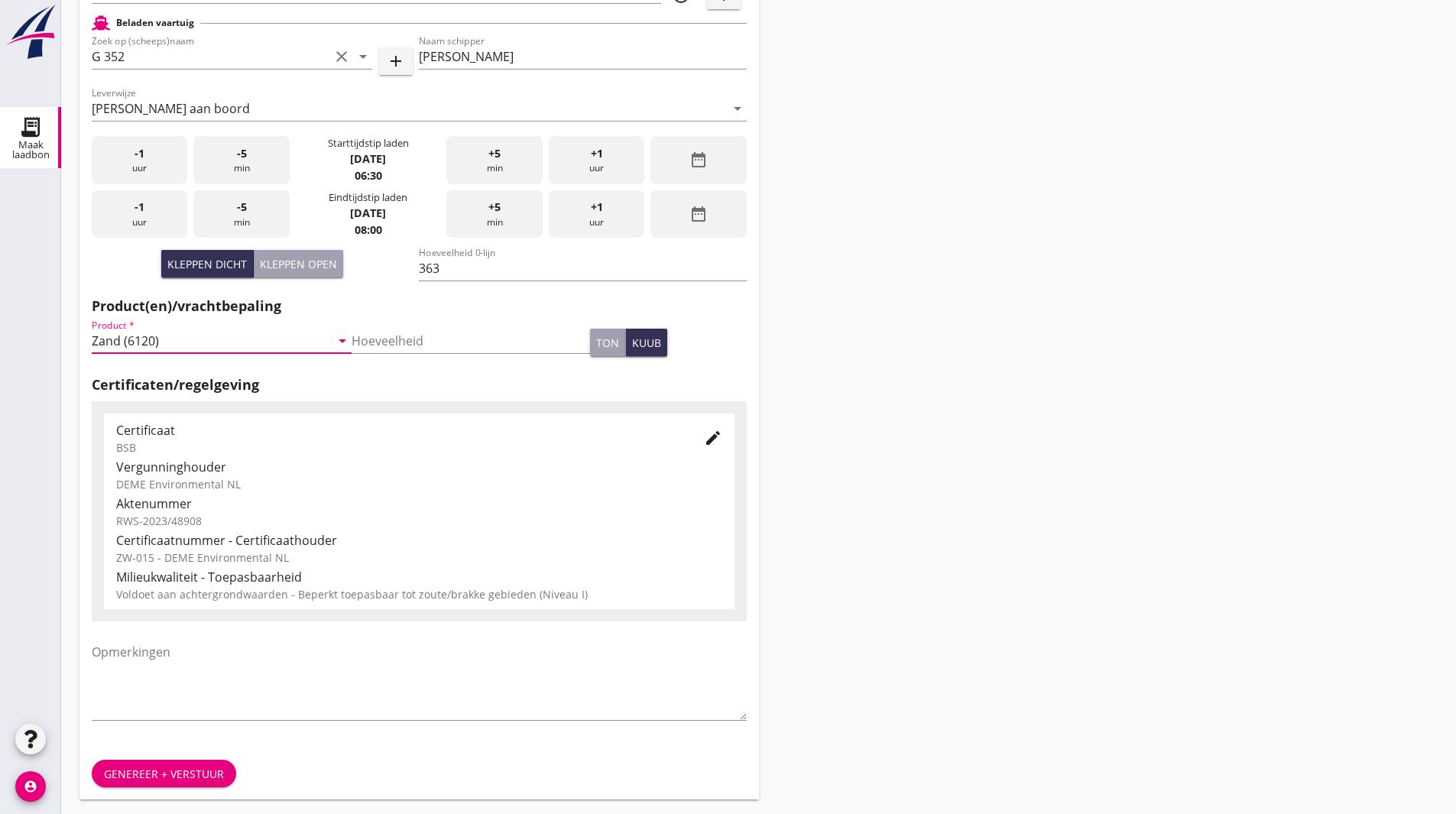
scroll to position [278, 0]
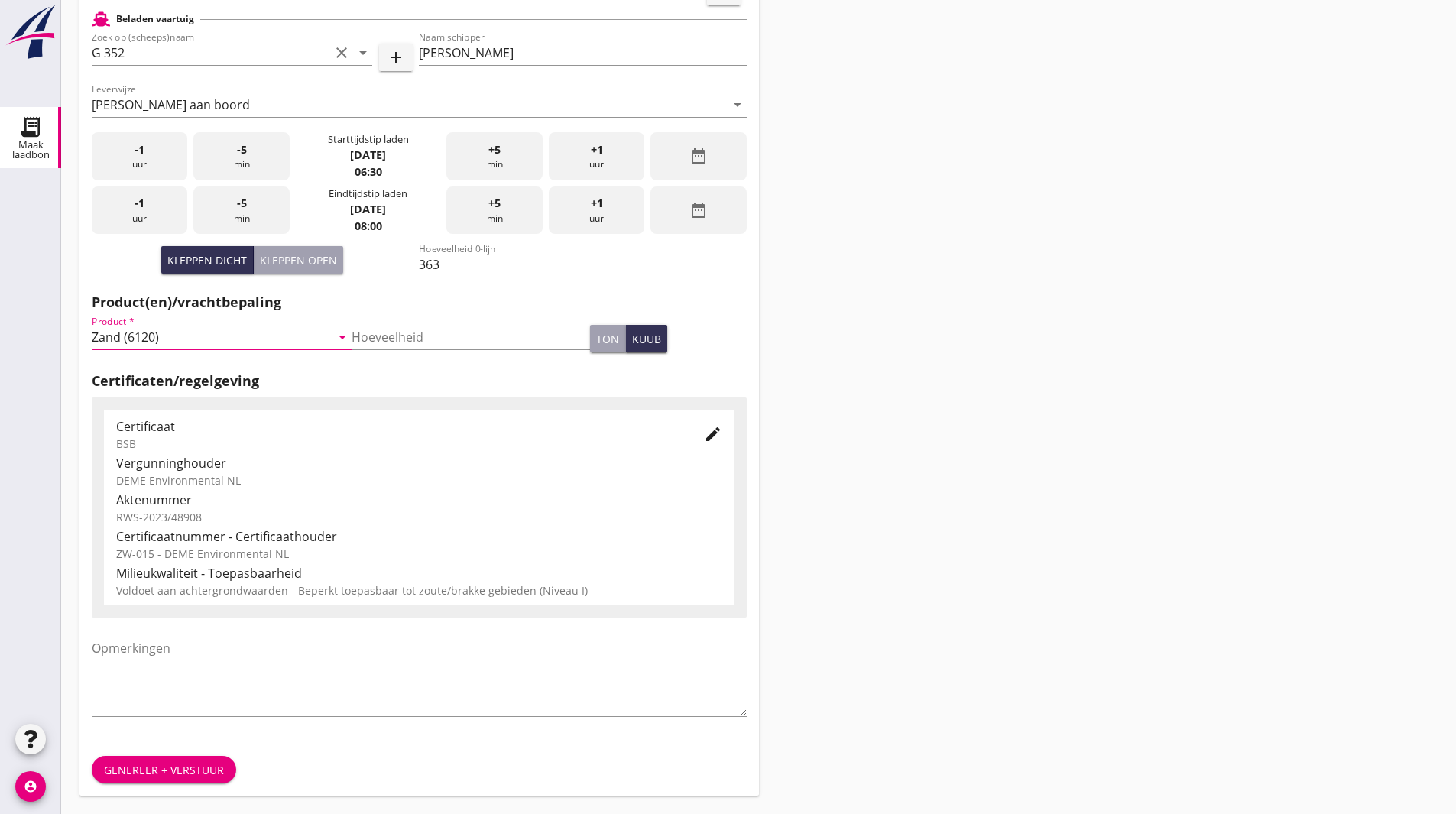
click at [166, 771] on div "Genereer + verstuur" at bounding box center [163, 769] width 120 height 16
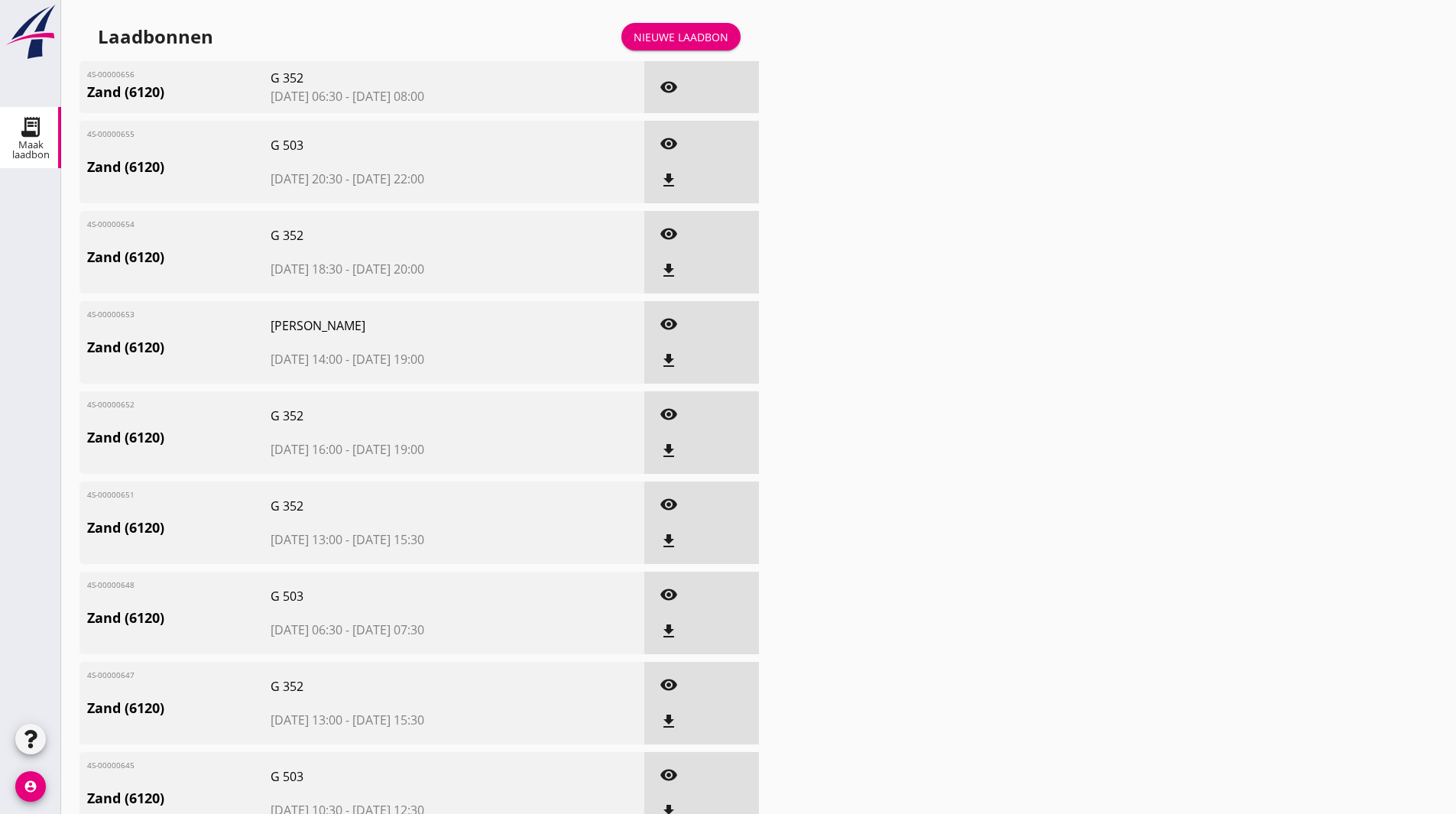
click at [666, 47] on link "Nieuwe laadbon" at bounding box center [681, 36] width 119 height 27
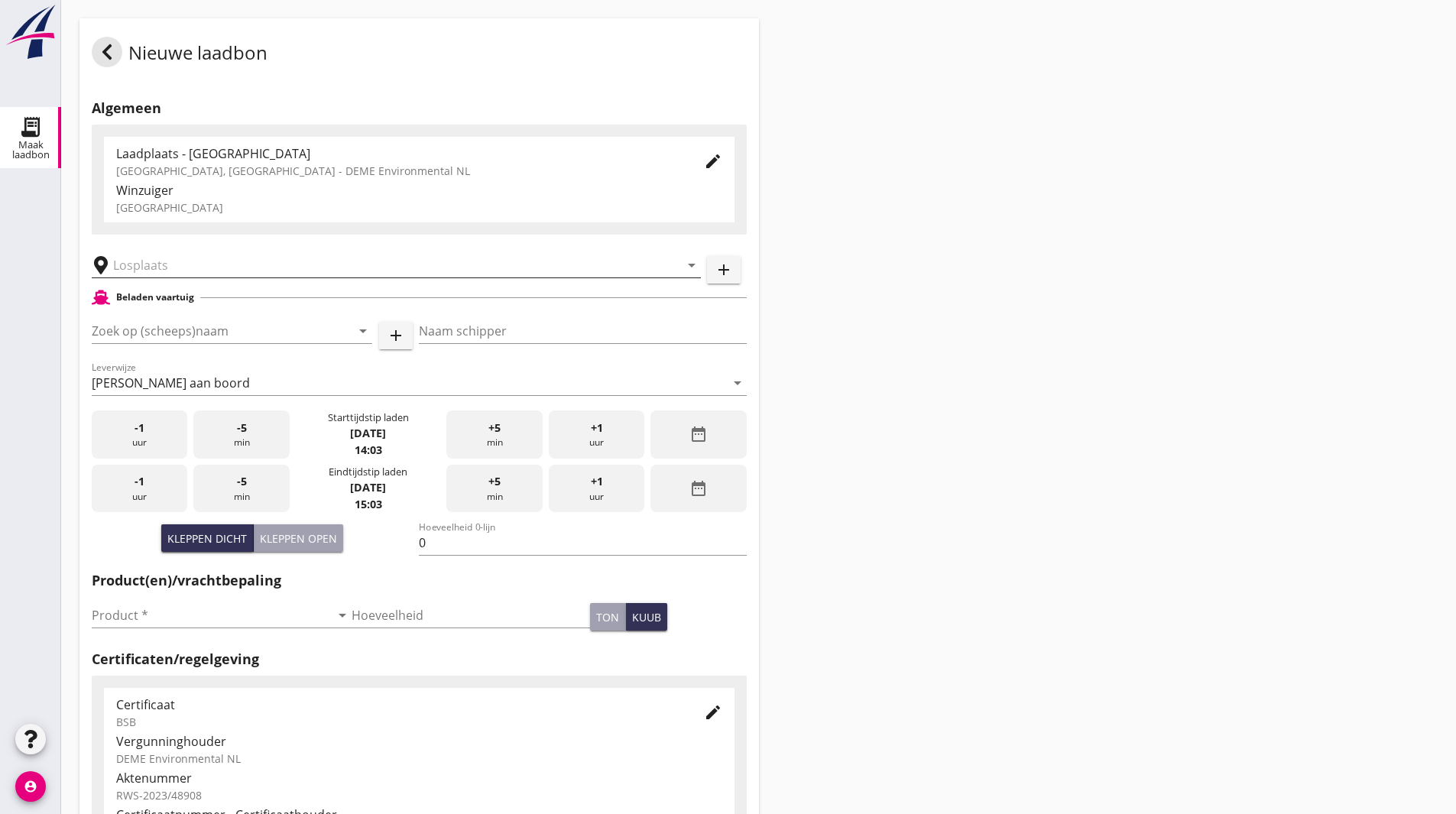
click at [166, 265] on input "text" at bounding box center [385, 266] width 545 height 25
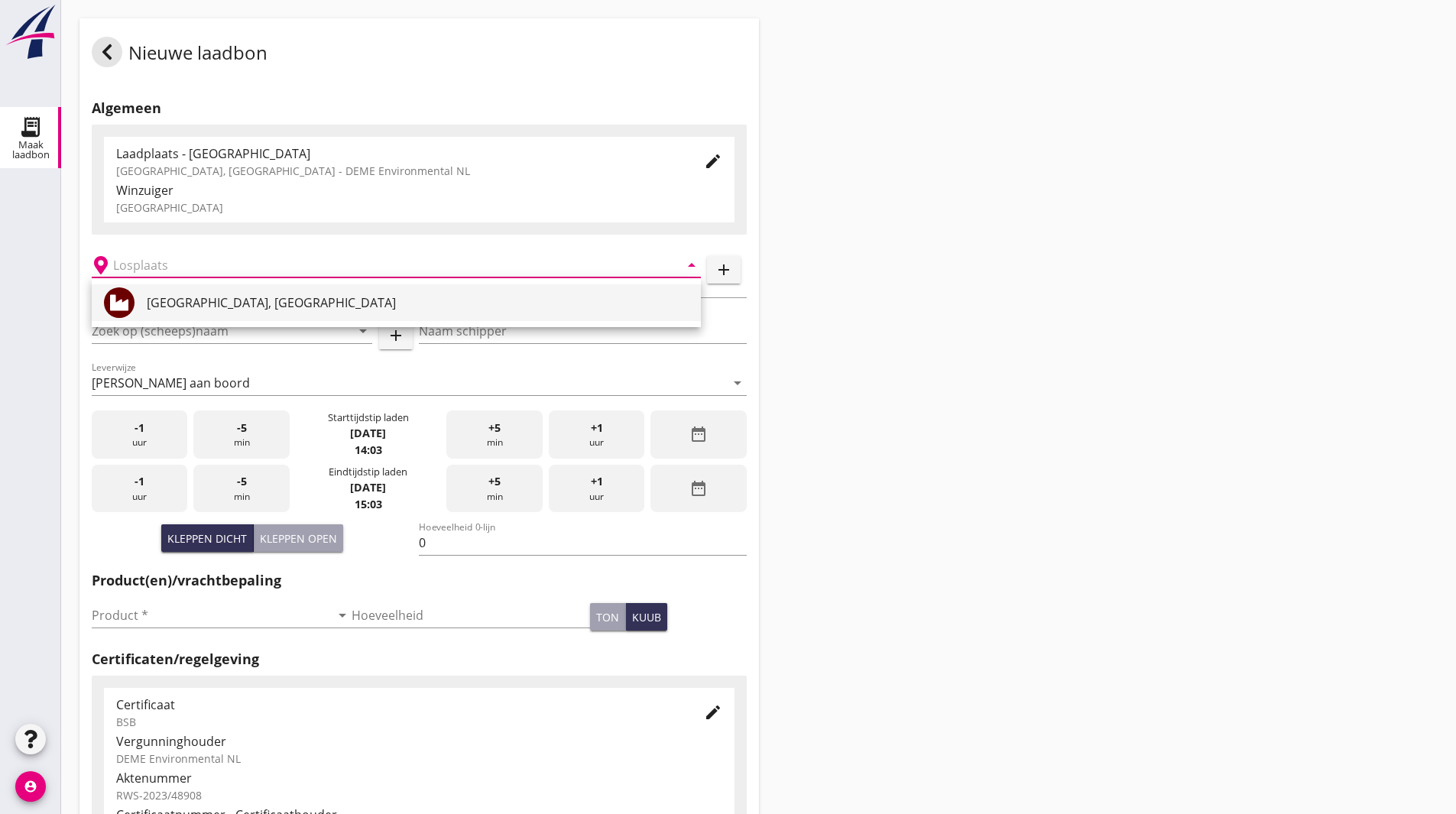
click at [191, 291] on div "Veerse Meer, Zeeland" at bounding box center [418, 303] width 542 height 36
type input "Veerse Meer, Zeeland"
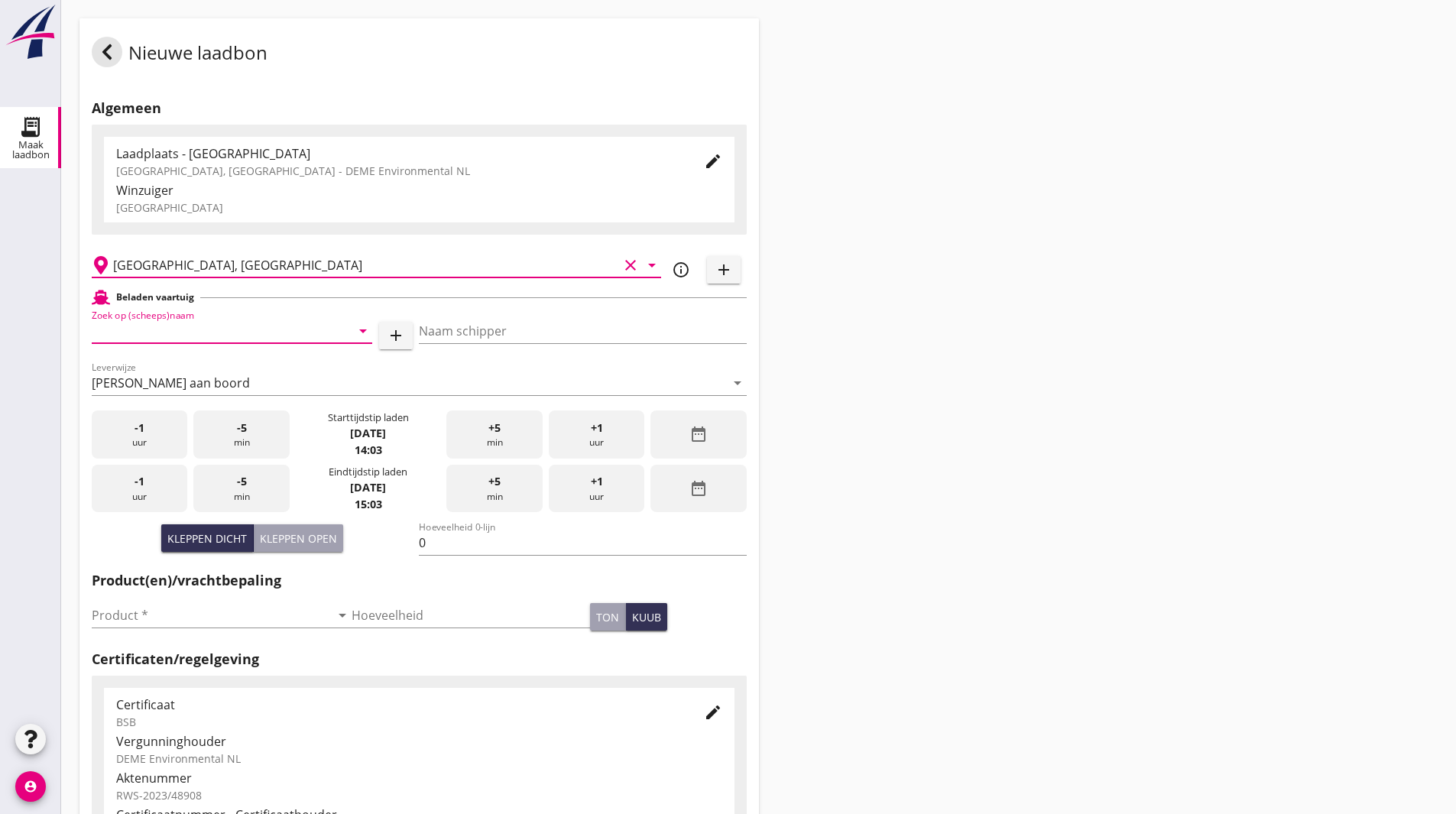
click at [273, 333] on input "Zoek op (scheeps)naam" at bounding box center [210, 331] width 238 height 25
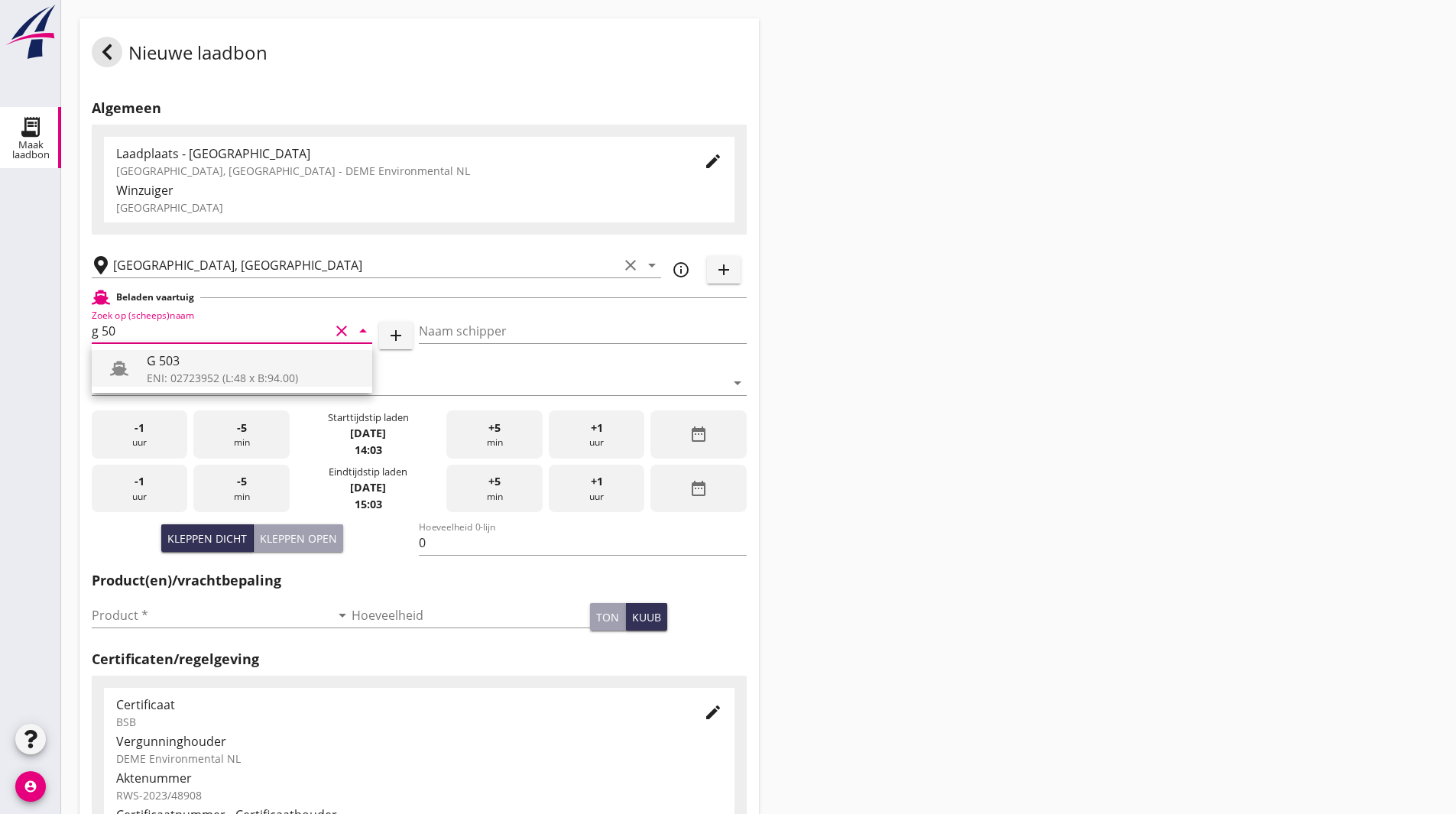
click at [268, 365] on div "G 503" at bounding box center [253, 361] width 213 height 18
type input "G 503"
type input "Ewald van Loo"
type input "517"
type input "G 503"
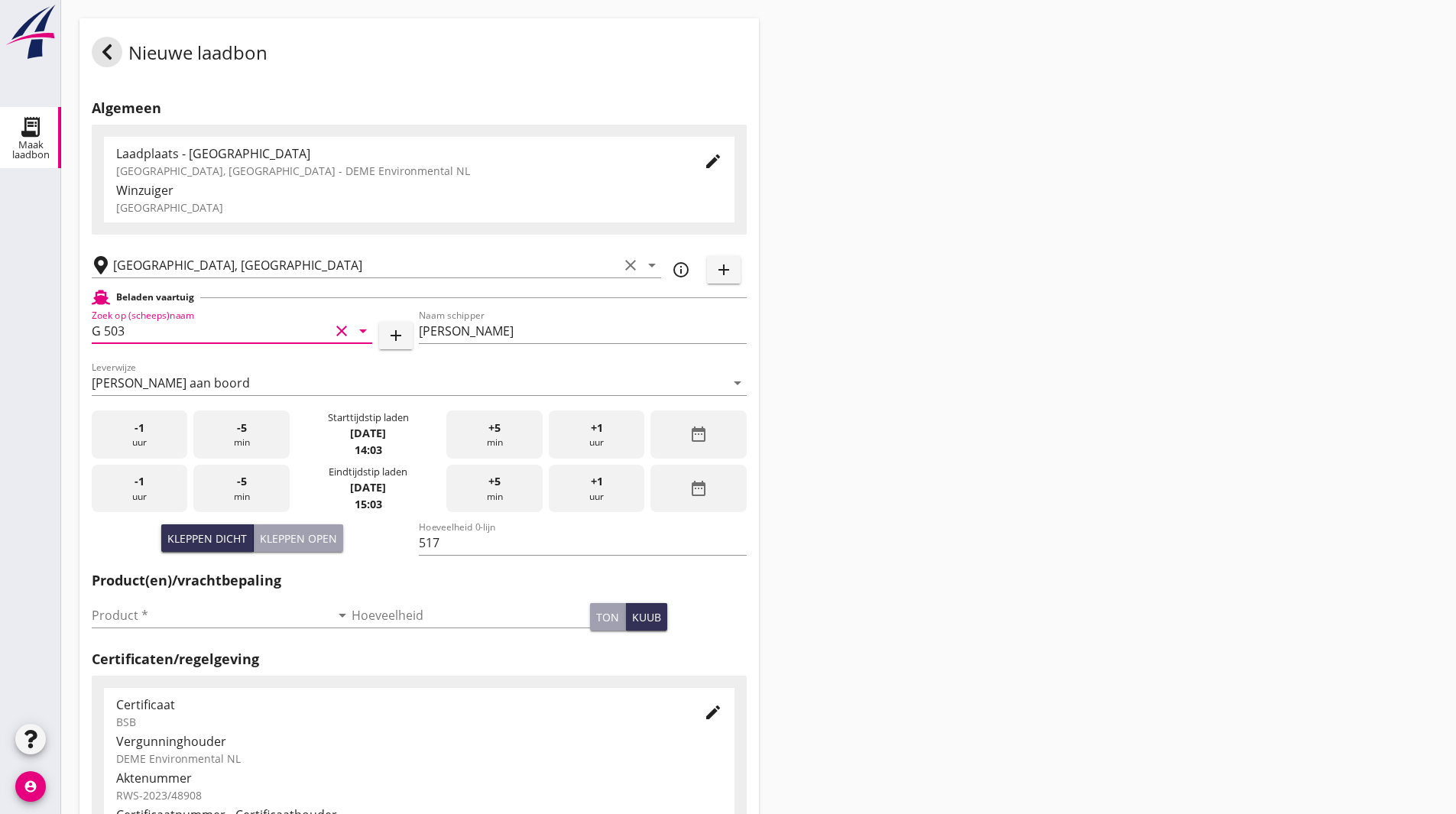
click at [699, 435] on icon "date_range" at bounding box center [698, 434] width 18 height 18
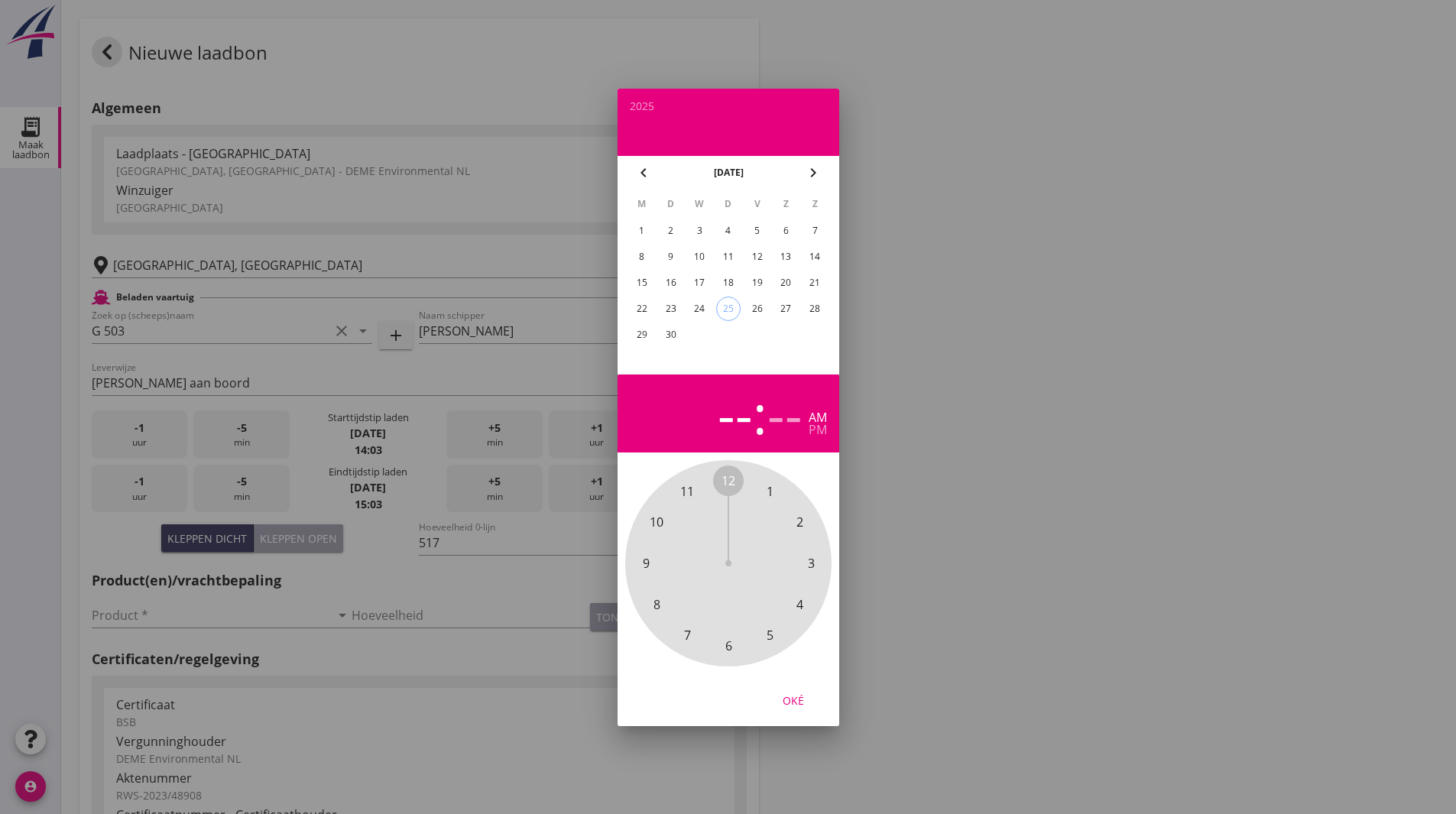
click at [701, 305] on div "24" at bounding box center [700, 309] width 25 height 25
click at [658, 603] on span "8" at bounding box center [656, 605] width 7 height 18
click at [726, 647] on span "30" at bounding box center [728, 646] width 14 height 18
click at [803, 702] on div "Oké" at bounding box center [793, 699] width 43 height 16
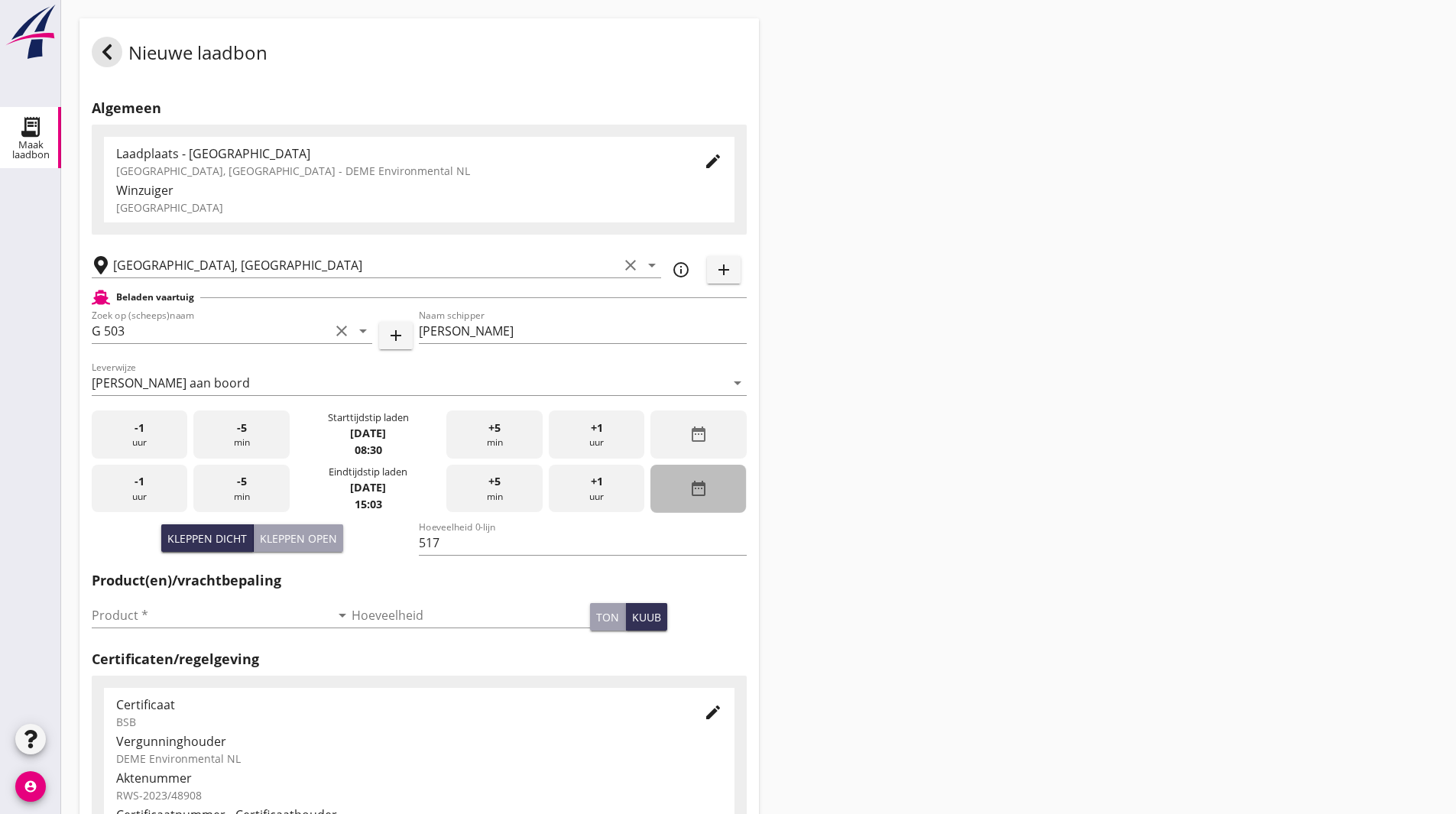
click at [675, 481] on div "date_range" at bounding box center [698, 489] width 96 height 48
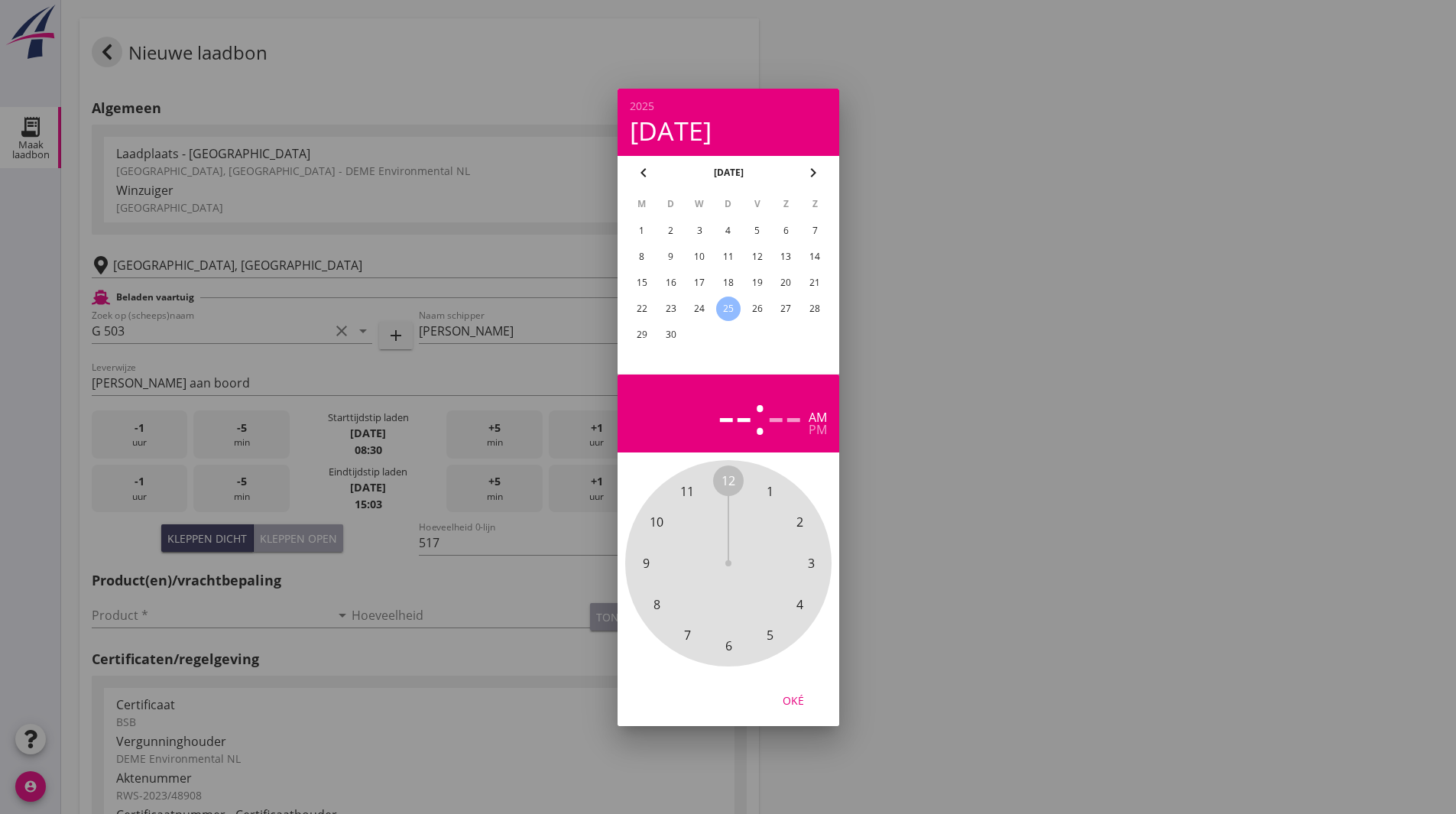
click at [693, 305] on div "24" at bounding box center [700, 309] width 25 height 25
click at [729, 482] on span "12" at bounding box center [728, 480] width 14 height 18
click at [730, 484] on span "00" at bounding box center [728, 480] width 14 height 18
click at [824, 434] on div "pm" at bounding box center [818, 429] width 18 height 12
click at [796, 694] on div "Oké" at bounding box center [793, 699] width 43 height 16
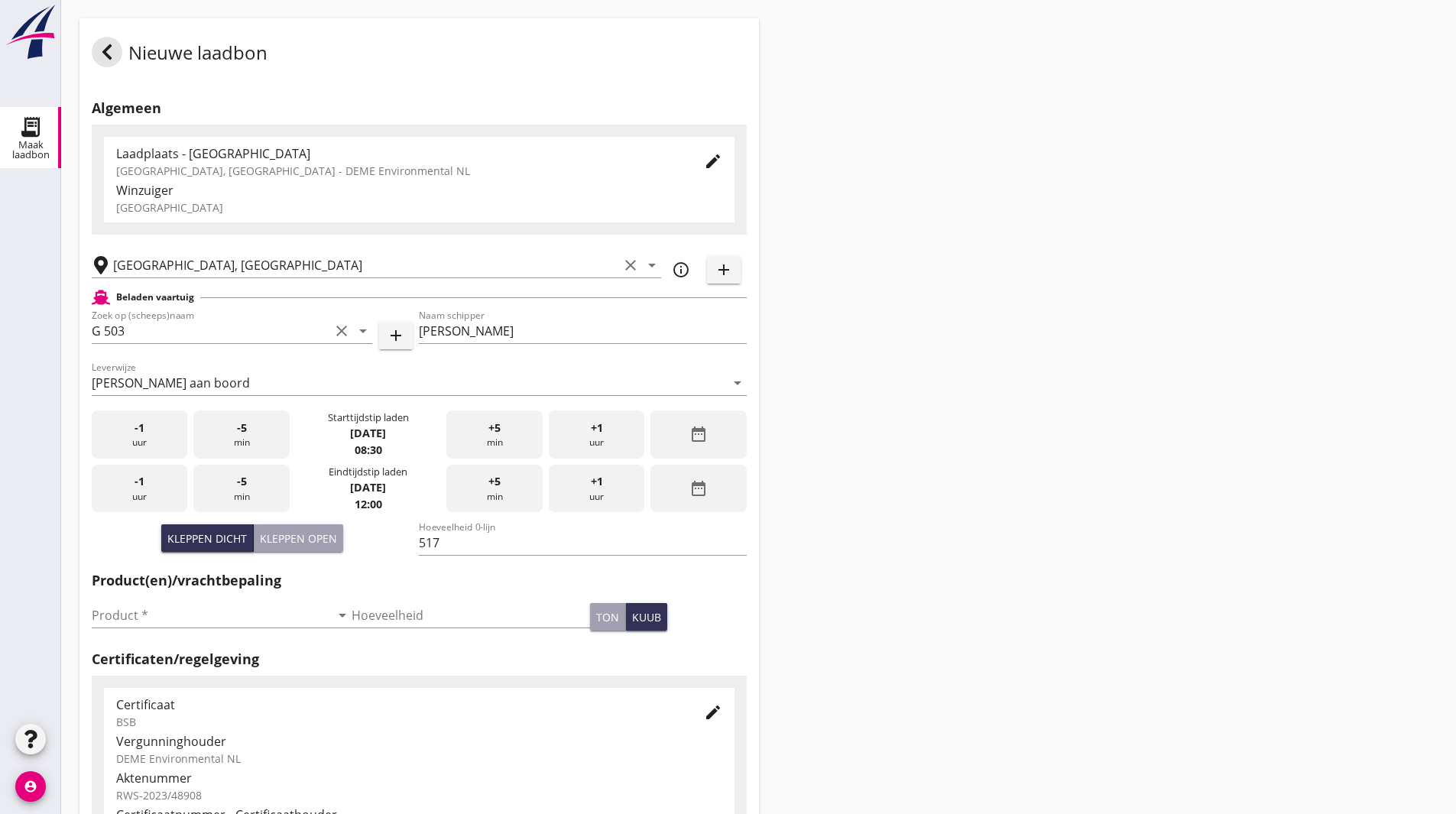
click at [924, 394] on div "Nieuwe laadbon Algemeen Laadplaats - Wingebied Veerse Meer, Zeeland - DEME Envi…" at bounding box center [759, 547] width 1395 height 1093
click at [285, 622] on input "Product *" at bounding box center [210, 616] width 239 height 25
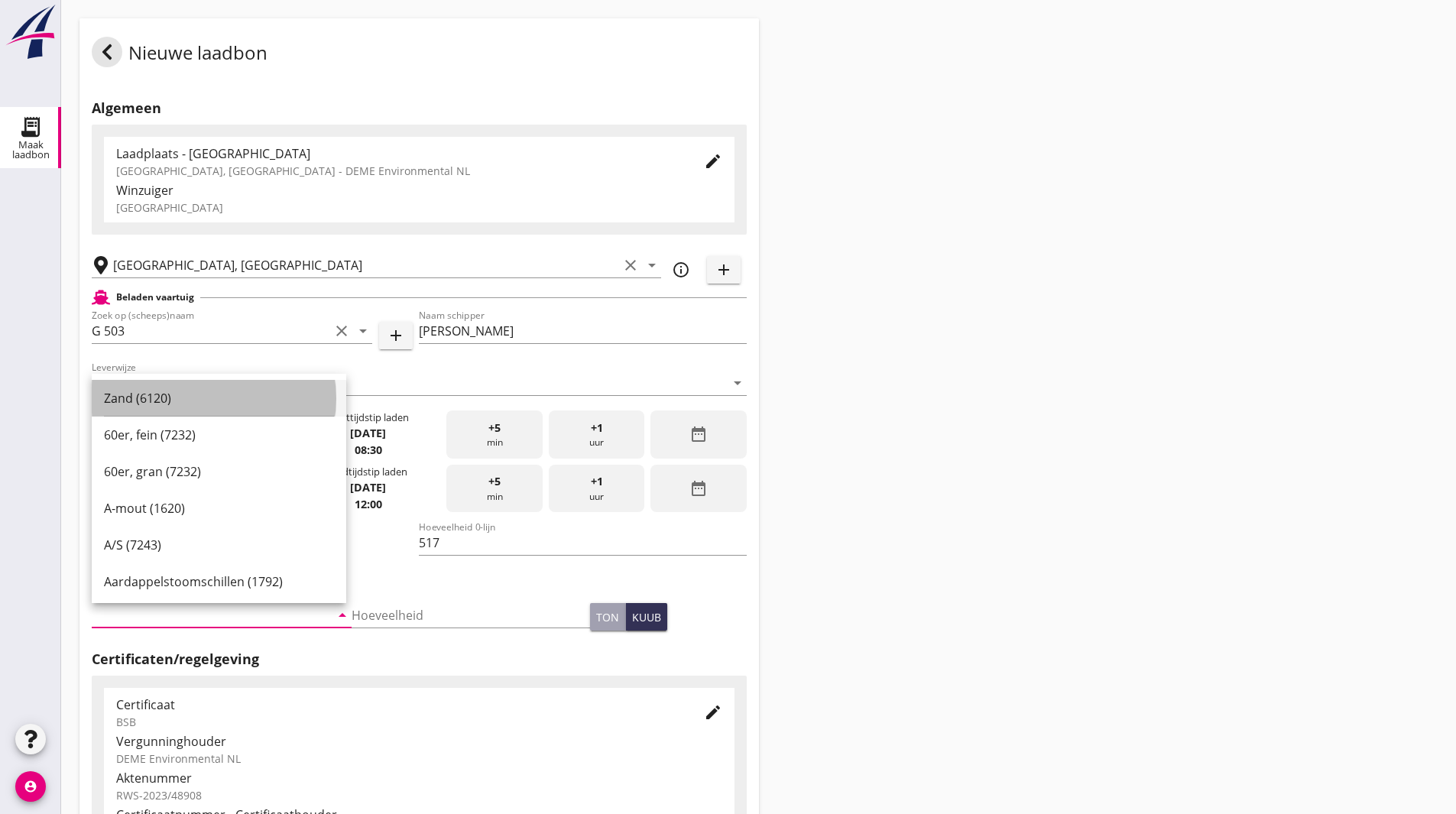
click at [212, 398] on div "Zand (6120)" at bounding box center [219, 398] width 230 height 18
type input "Zand (6120)"
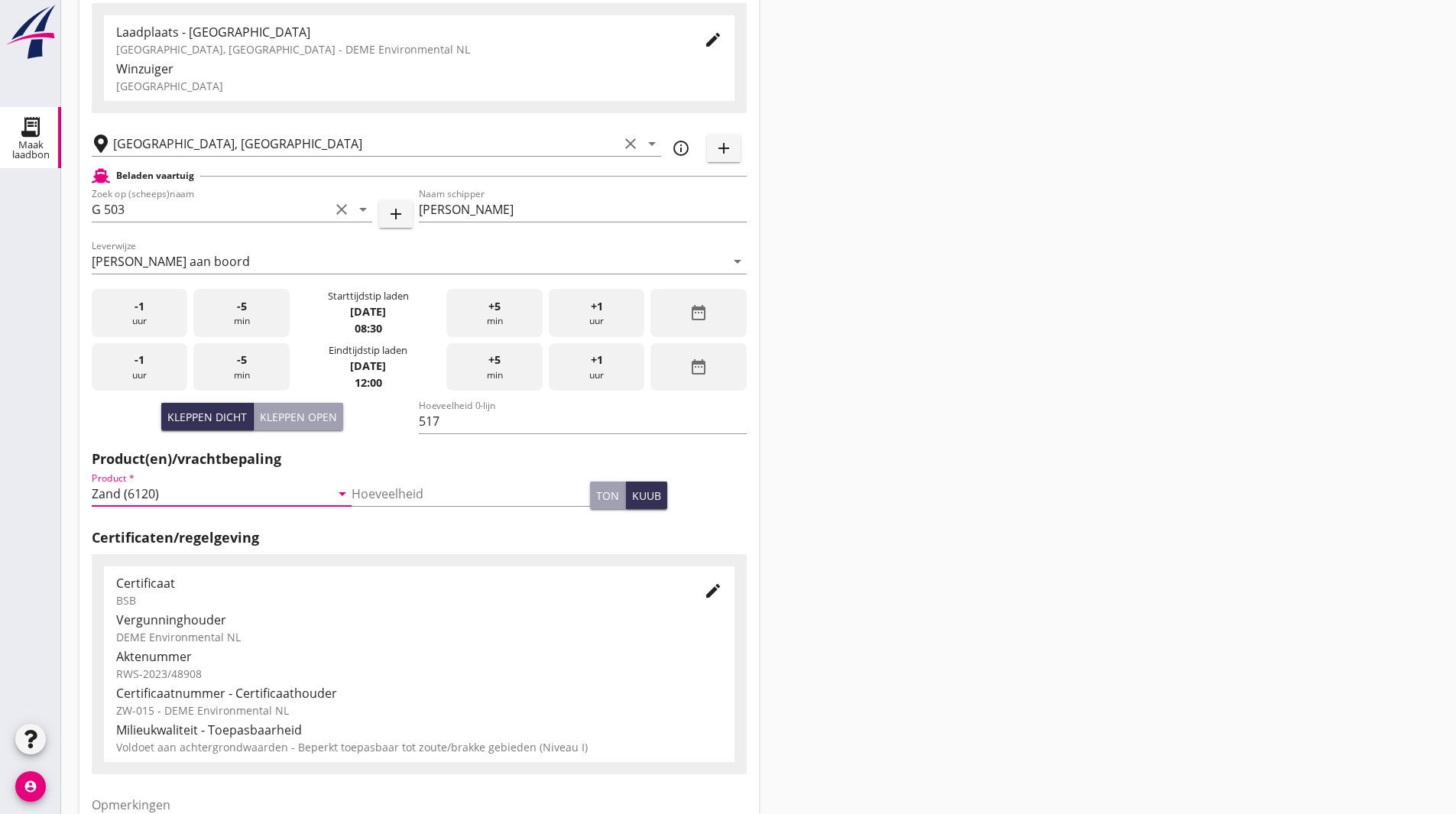
scroll to position [278, 0]
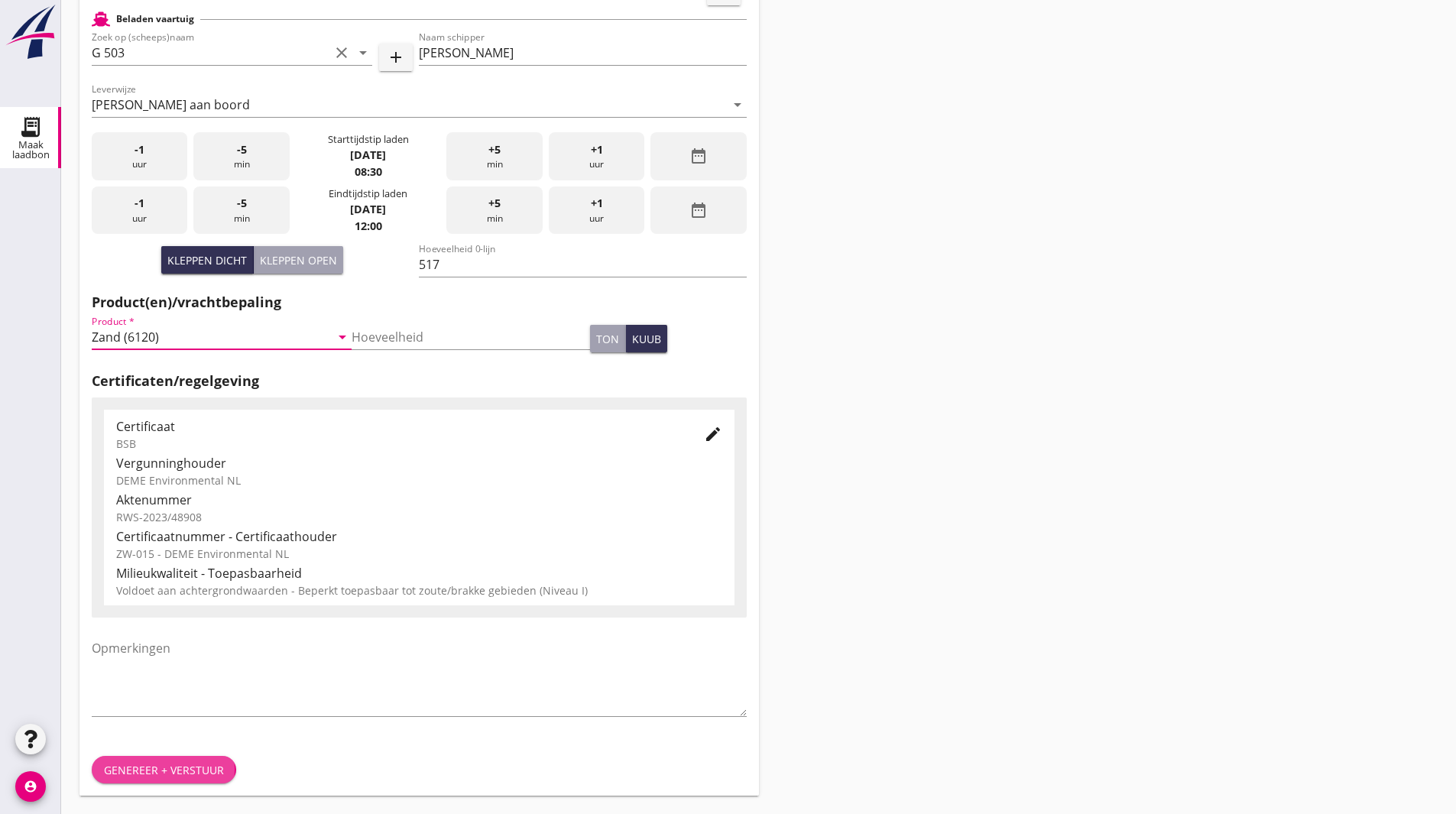
click at [180, 779] on button "Genereer + verstuur" at bounding box center [163, 769] width 144 height 27
click at [1099, 348] on div "Nieuwe laadbon Algemeen Laadplaats - Wingebied Veerse Meer, Zeeland - DEME Envi…" at bounding box center [759, 268] width 1395 height 1093
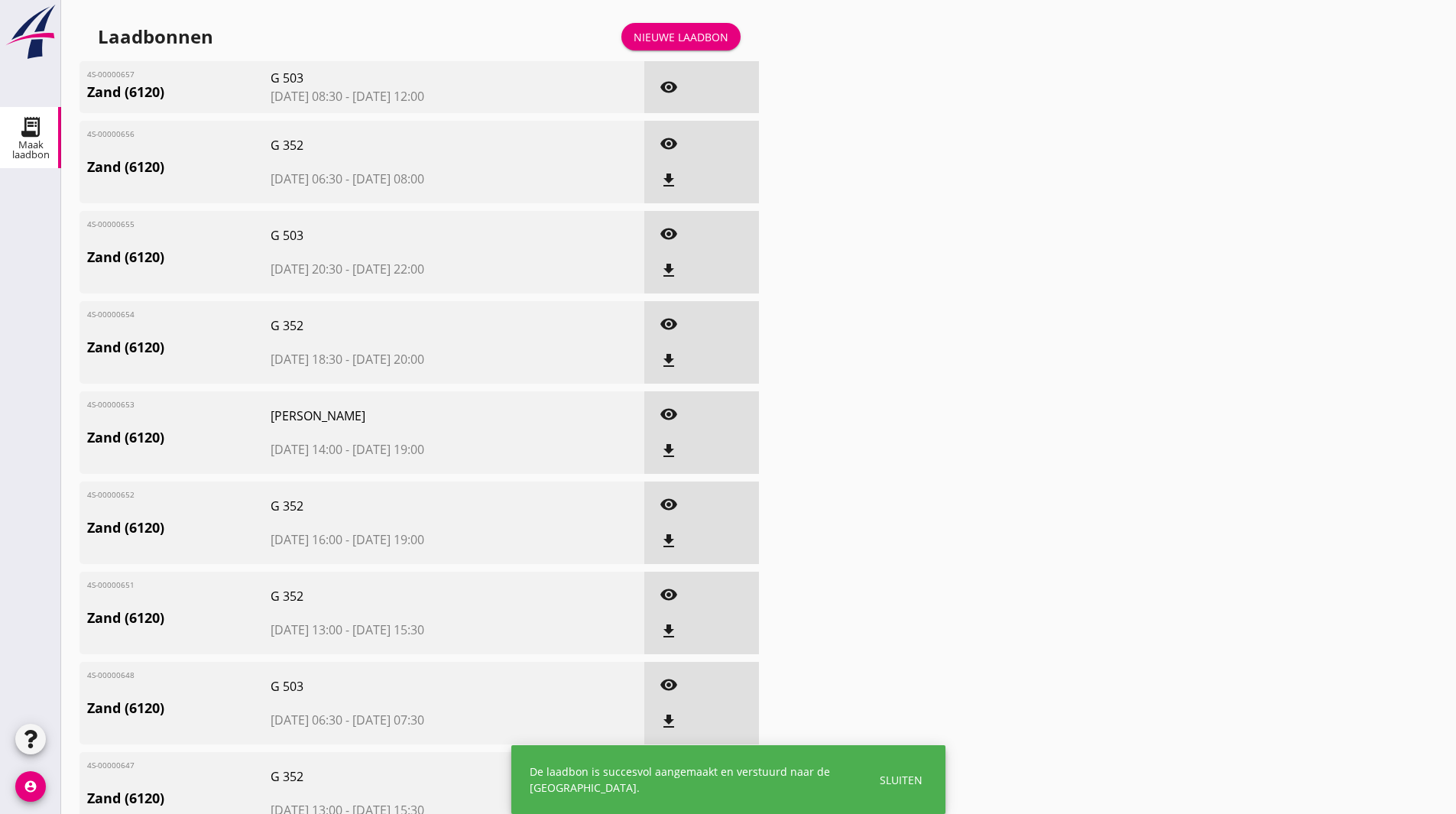
click at [683, 42] on div "Nieuwe laadbon" at bounding box center [681, 36] width 95 height 16
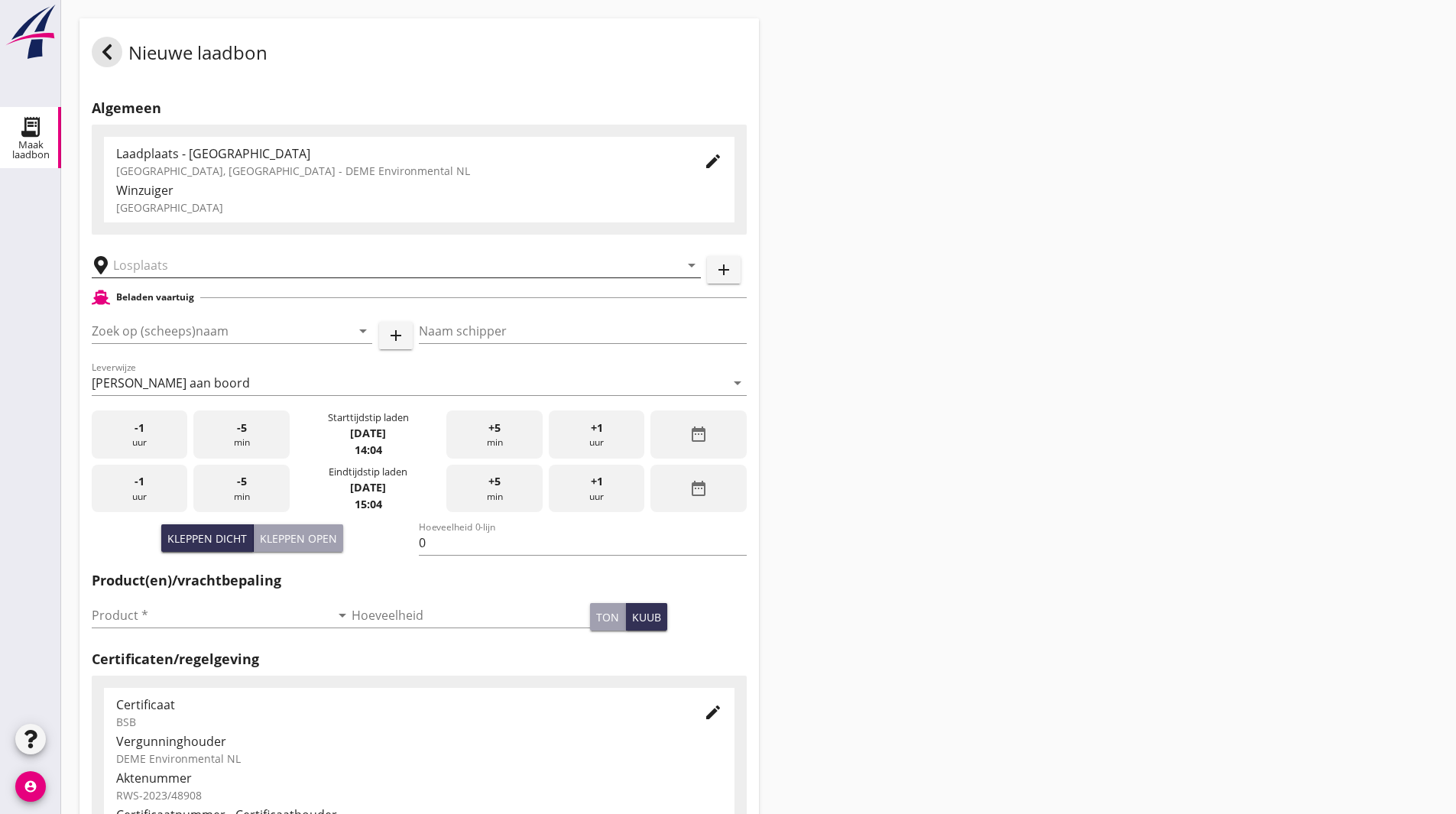
click at [280, 277] on input "text" at bounding box center [385, 266] width 545 height 25
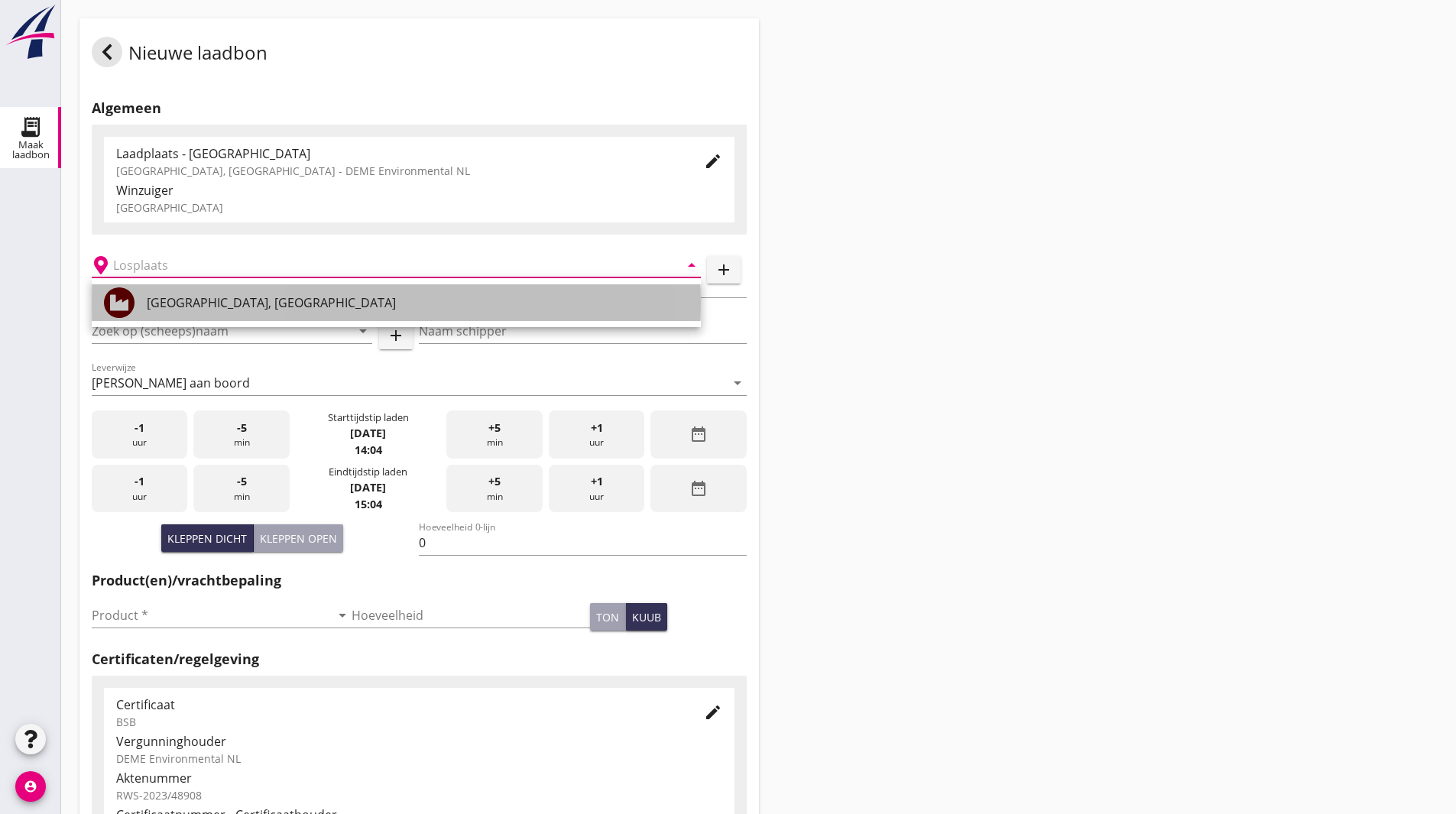
click at [202, 297] on div "Veerse Meer, Zeeland" at bounding box center [418, 303] width 542 height 18
type input "Veerse Meer, Zeeland"
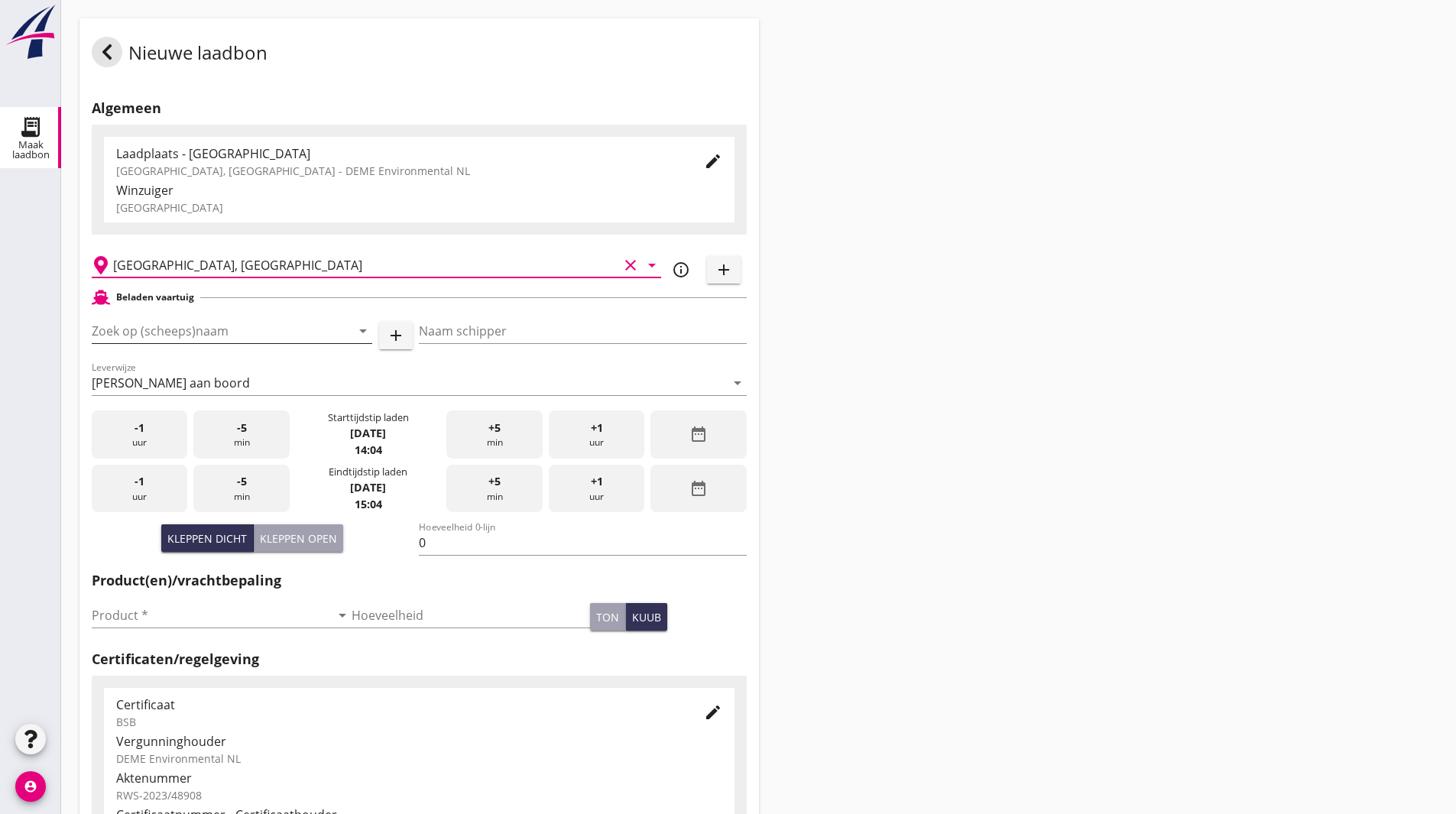
click at [203, 330] on input "Zoek op (scheeps)naam" at bounding box center [210, 331] width 238 height 25
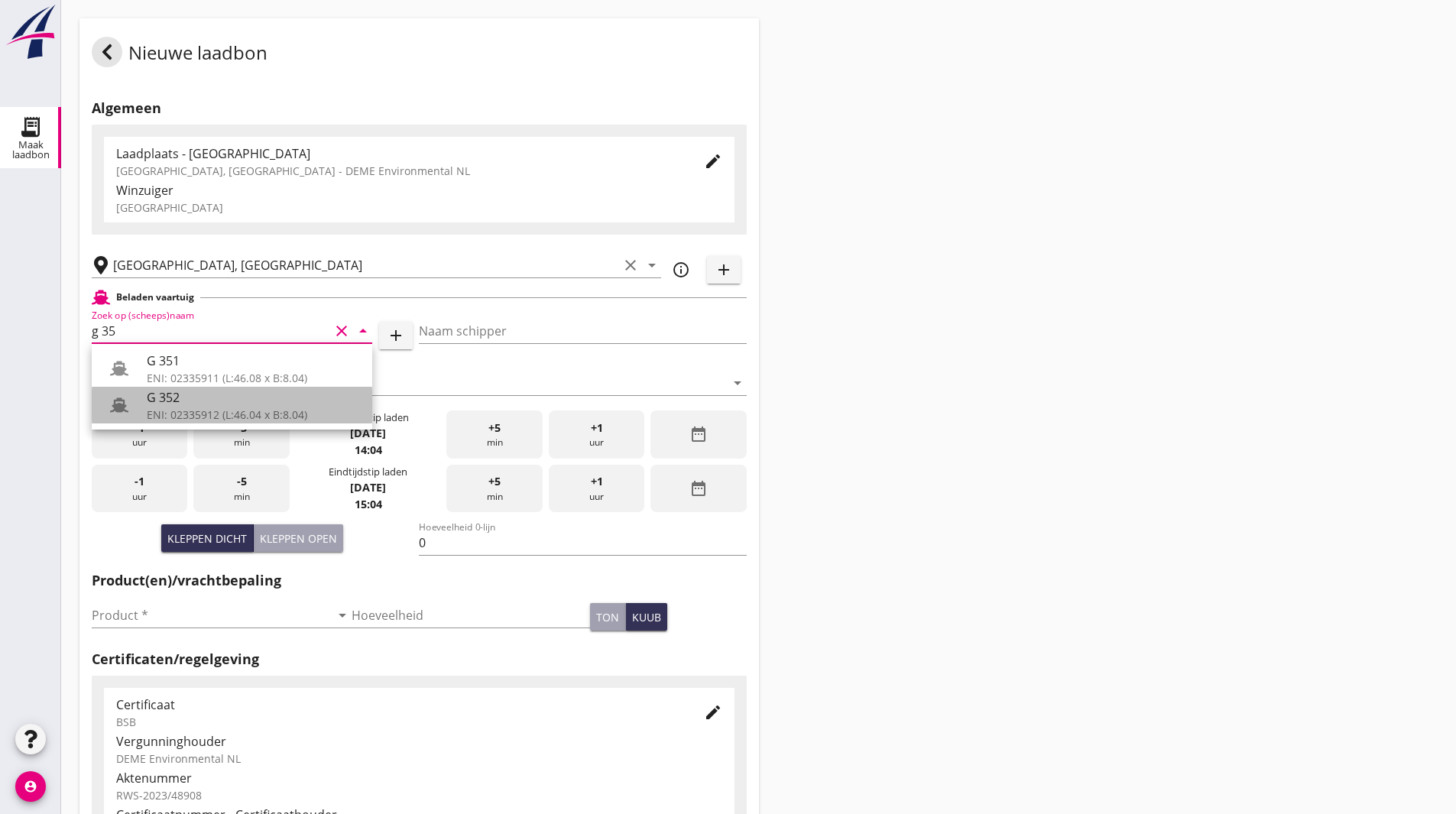
click at [194, 405] on div "G 352" at bounding box center [253, 398] width 213 height 18
type input "G 352"
type input "Ewald van loo"
type input "363"
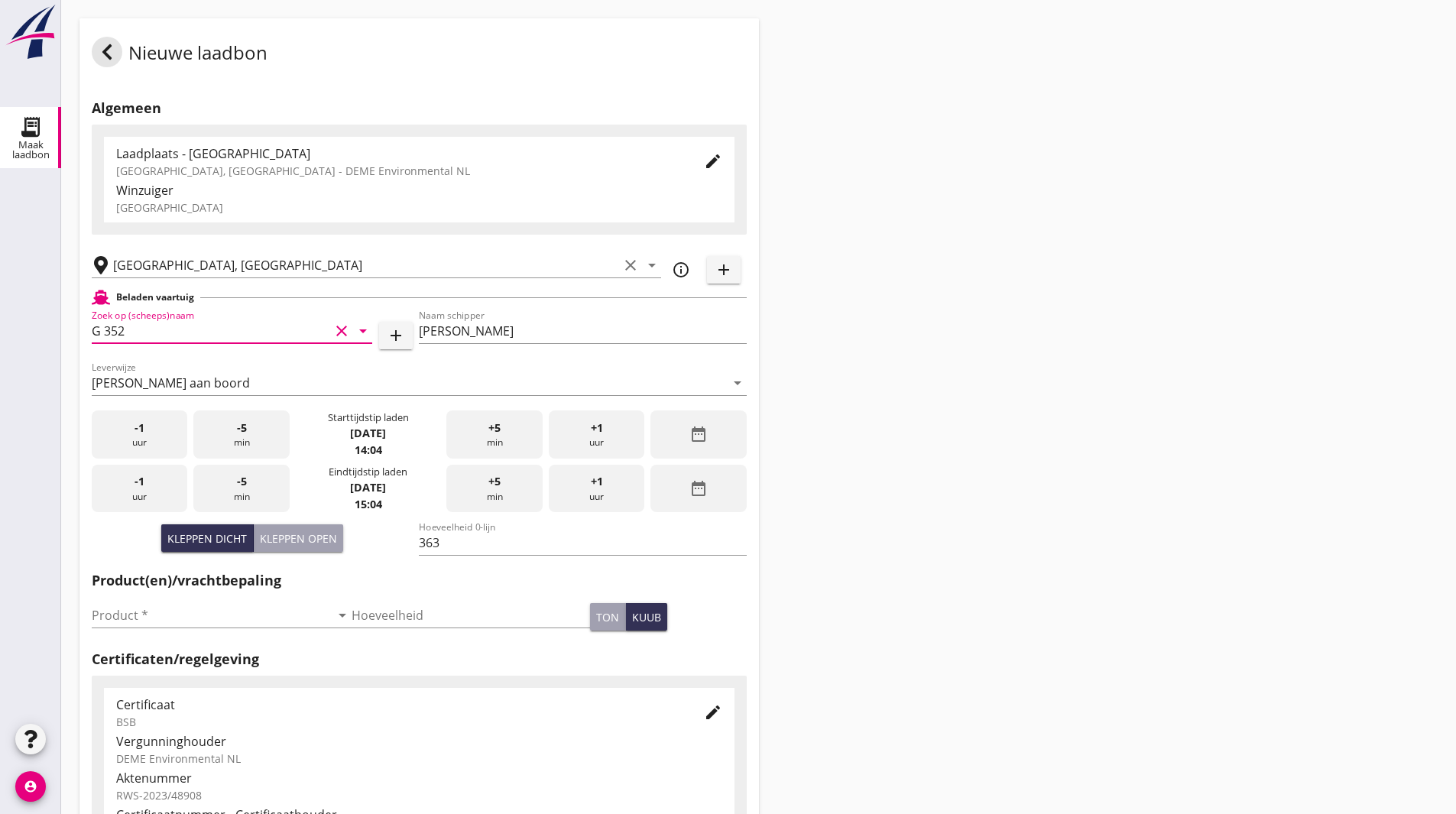
type input "G 352"
click at [692, 437] on icon "date_range" at bounding box center [698, 434] width 18 height 18
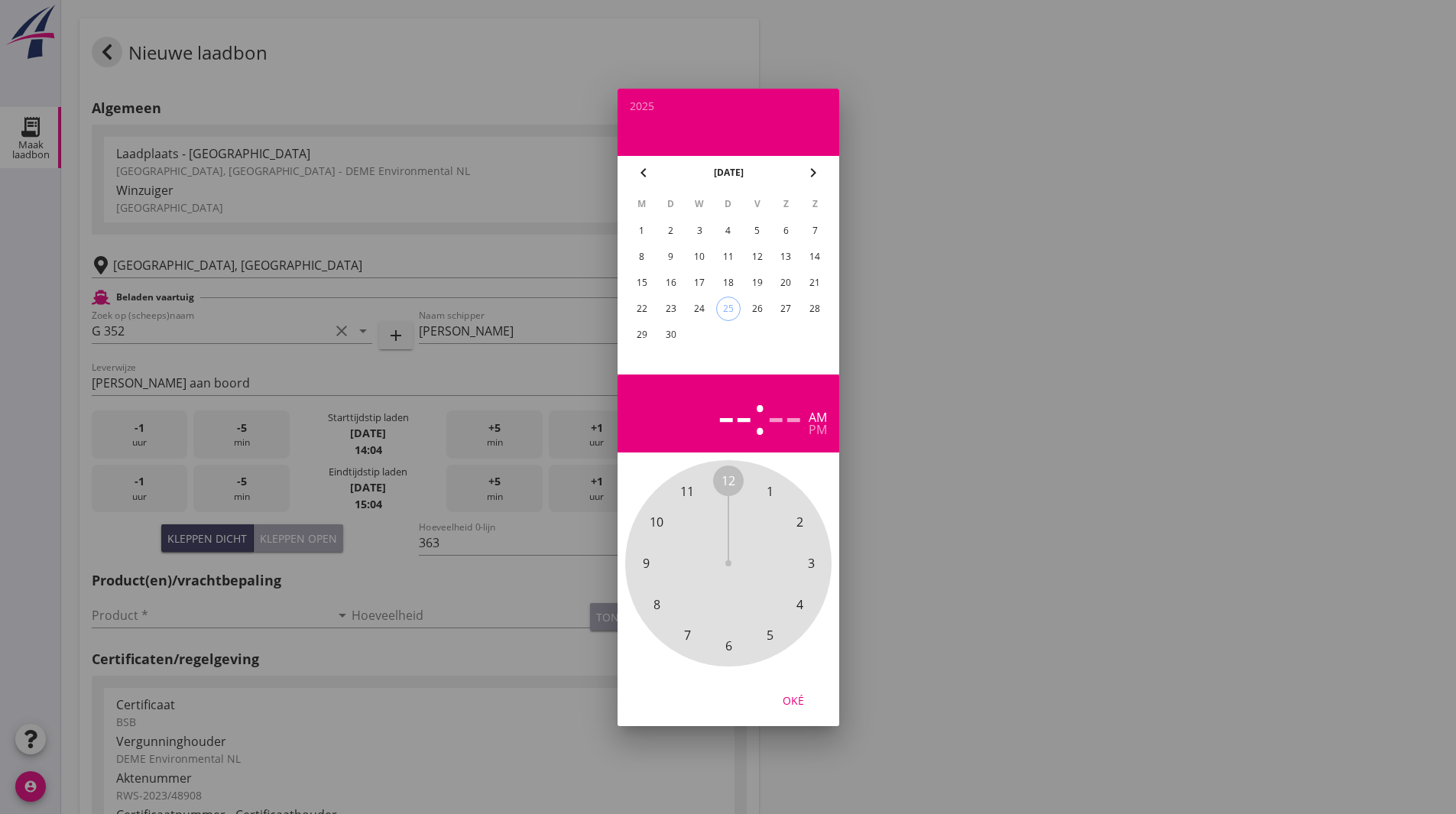
click at [702, 309] on div "24" at bounding box center [700, 309] width 25 height 25
click at [735, 481] on span "12" at bounding box center [728, 480] width 14 height 18
click at [731, 646] on span "30" at bounding box center [728, 646] width 14 height 18
click at [813, 428] on div "pm" at bounding box center [818, 429] width 18 height 12
click at [807, 701] on div "Oké" at bounding box center [793, 699] width 43 height 16
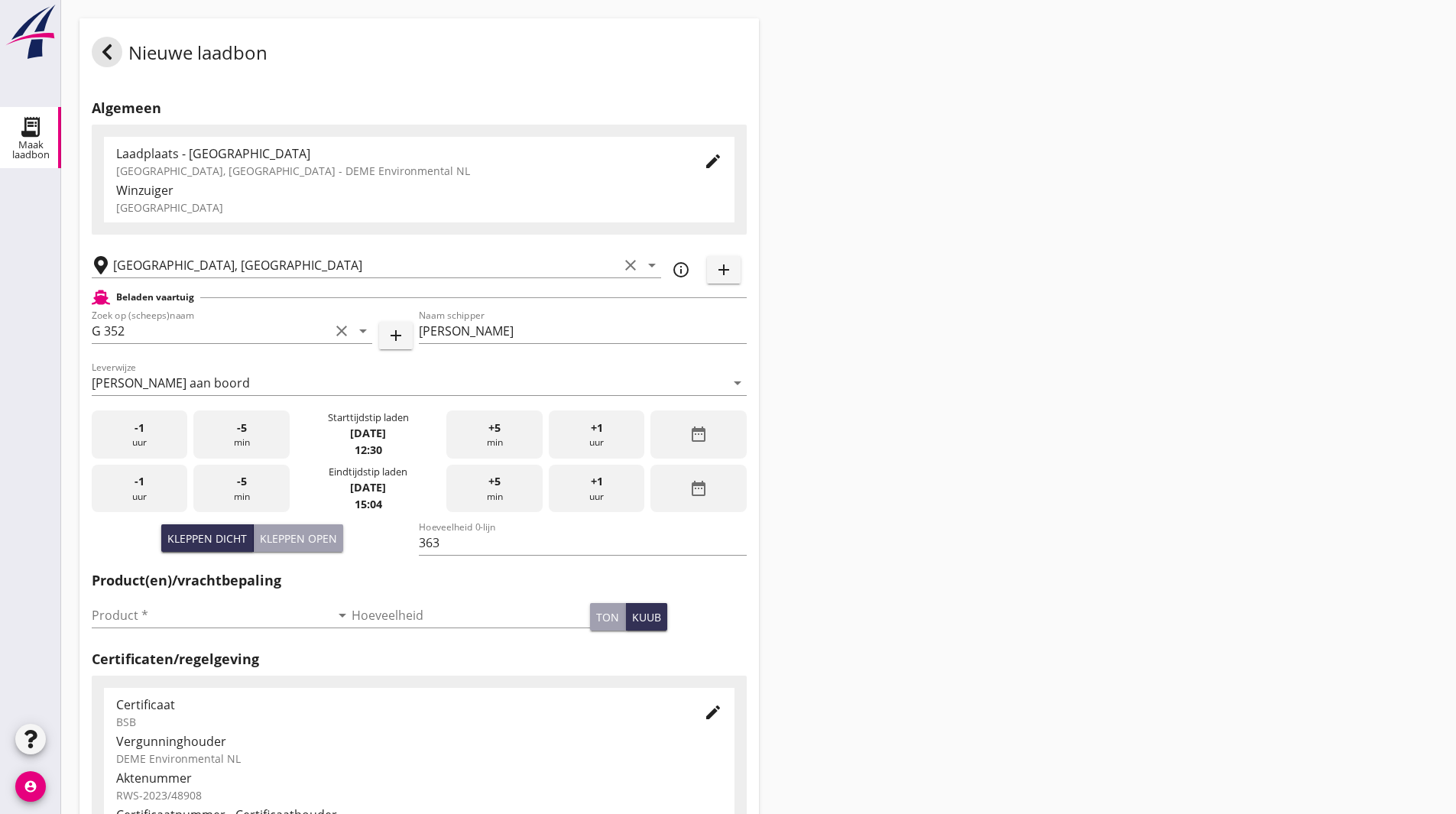
click at [689, 488] on icon "date_range" at bounding box center [698, 489] width 18 height 18
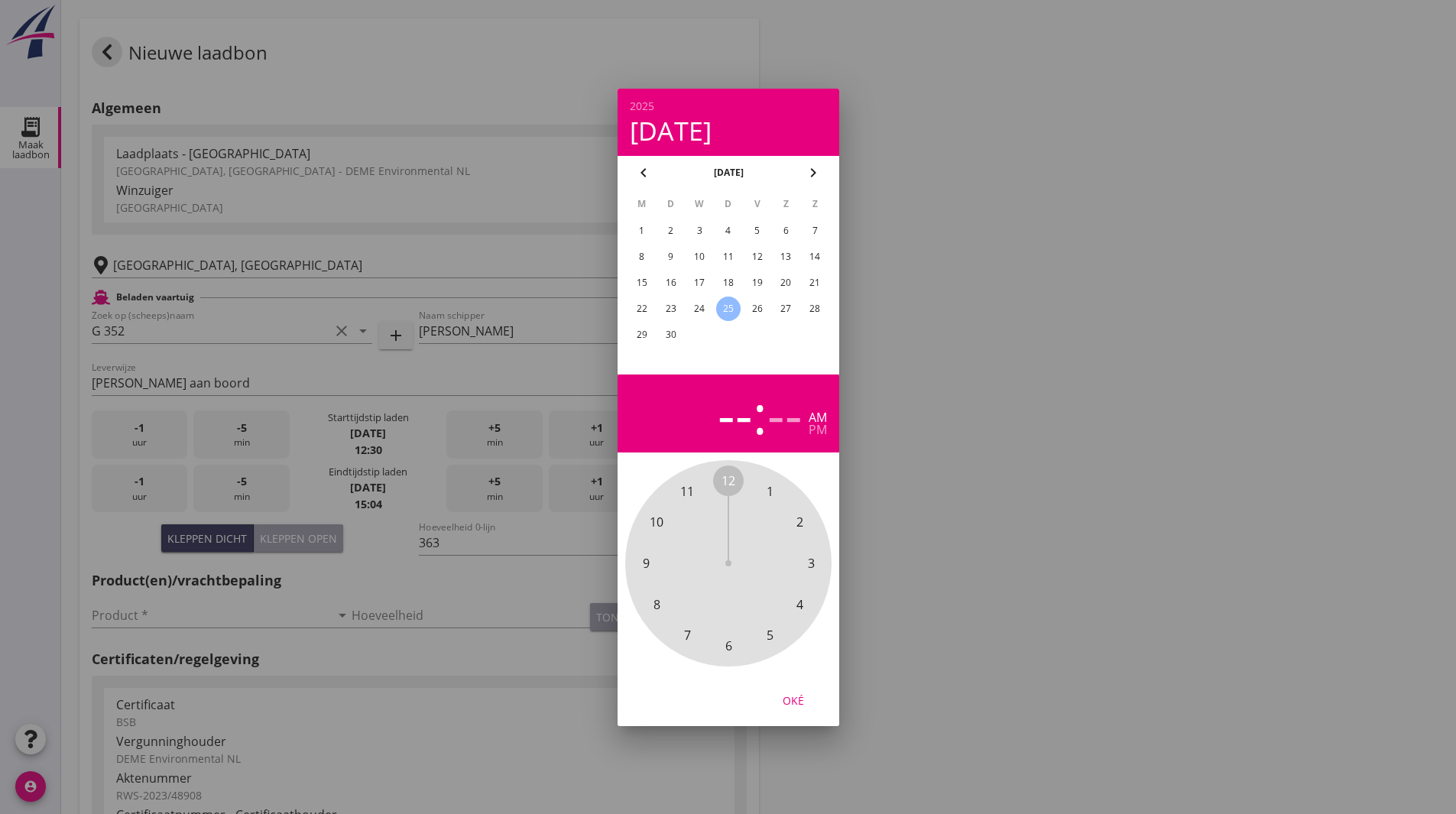
click at [709, 307] on div "24" at bounding box center [700, 309] width 25 height 25
click at [795, 523] on span "2" at bounding box center [799, 522] width 31 height 31
click at [730, 646] on span "30" at bounding box center [728, 646] width 14 height 18
click at [826, 433] on div "pm" at bounding box center [818, 429] width 18 height 12
click at [806, 699] on div "Oké" at bounding box center [793, 699] width 43 height 16
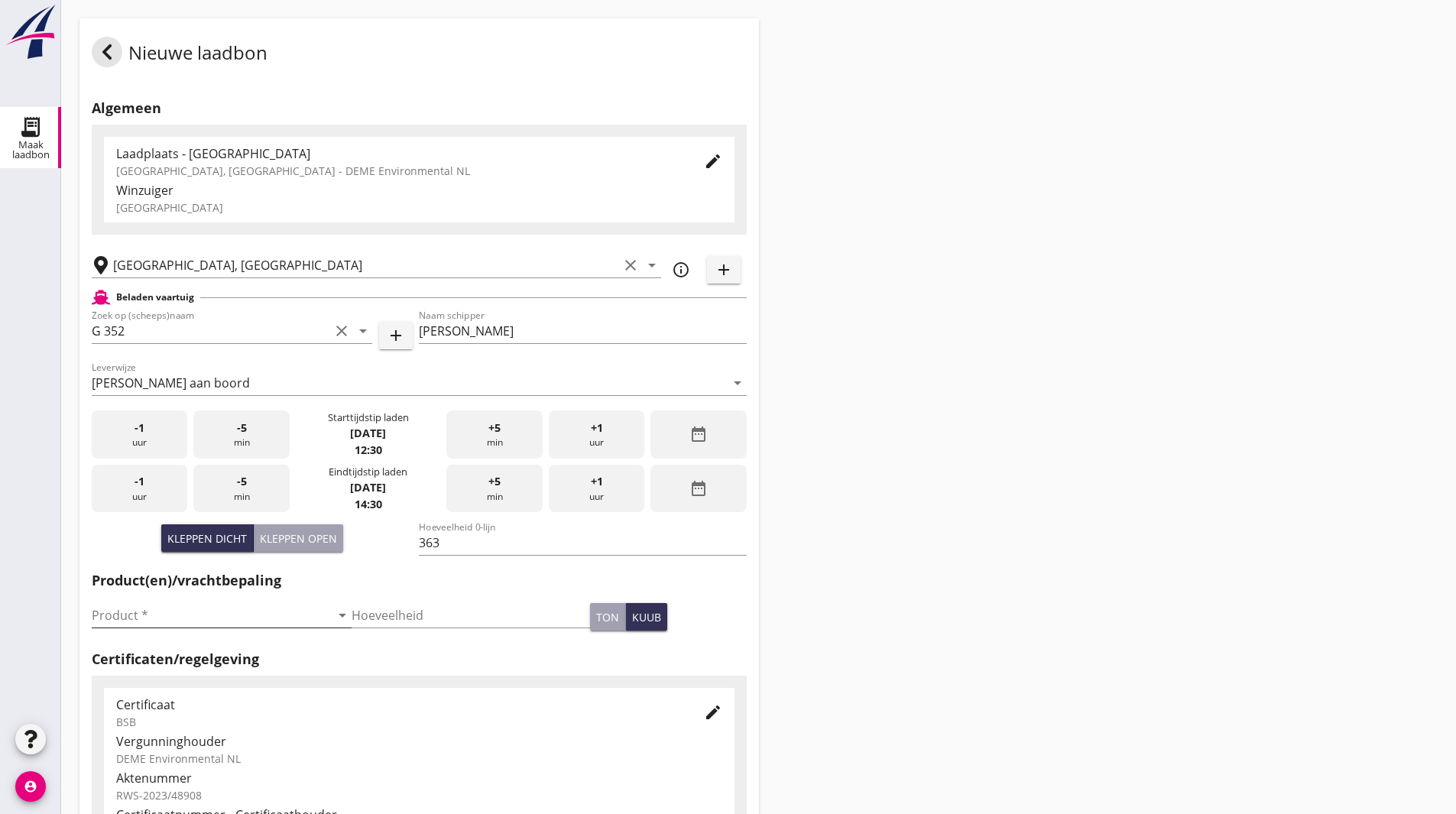
click at [180, 623] on input "Product *" at bounding box center [210, 616] width 239 height 25
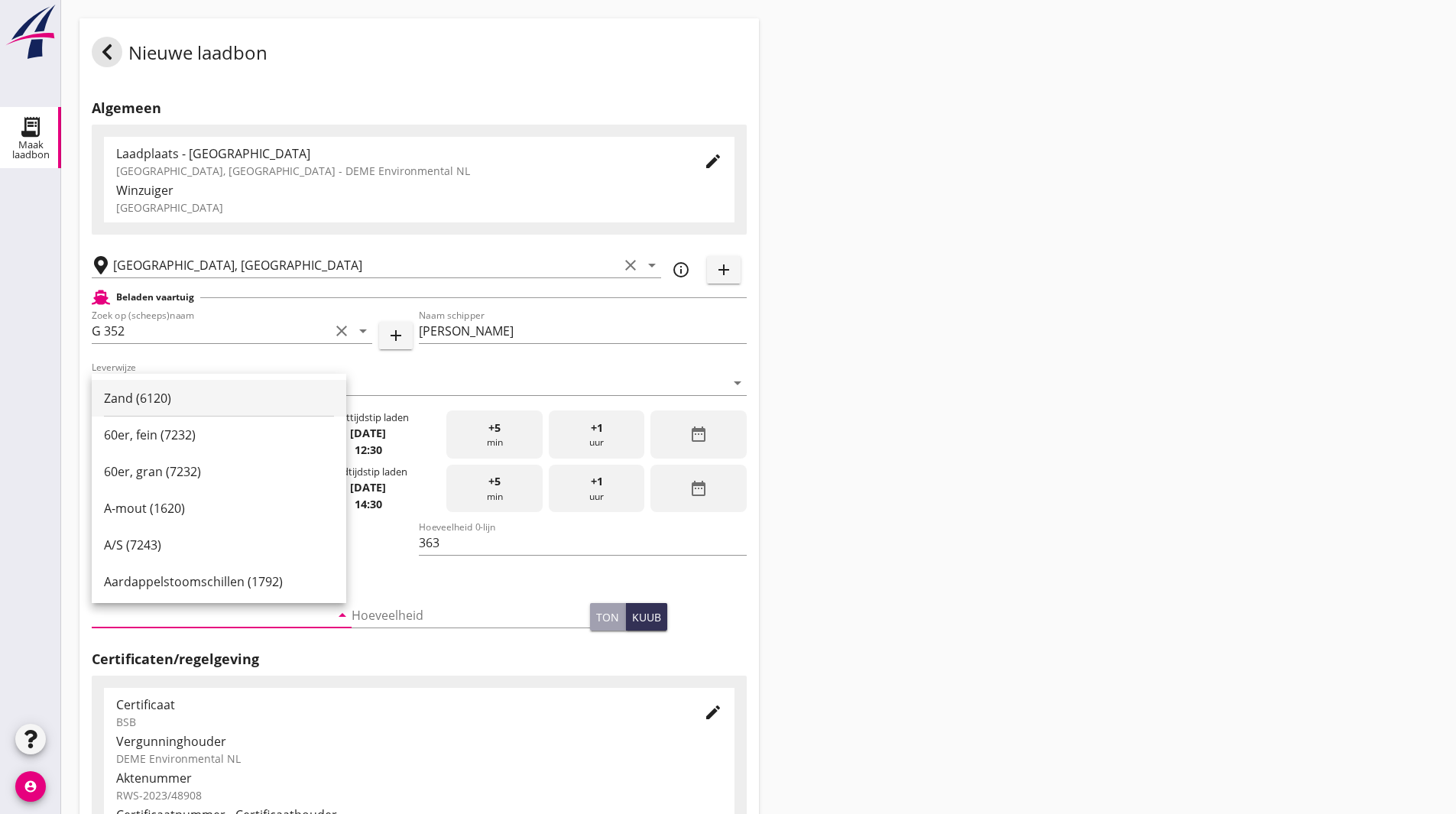
click at [163, 400] on div "Zand (6120)" at bounding box center [219, 398] width 230 height 18
type input "Zand (6120)"
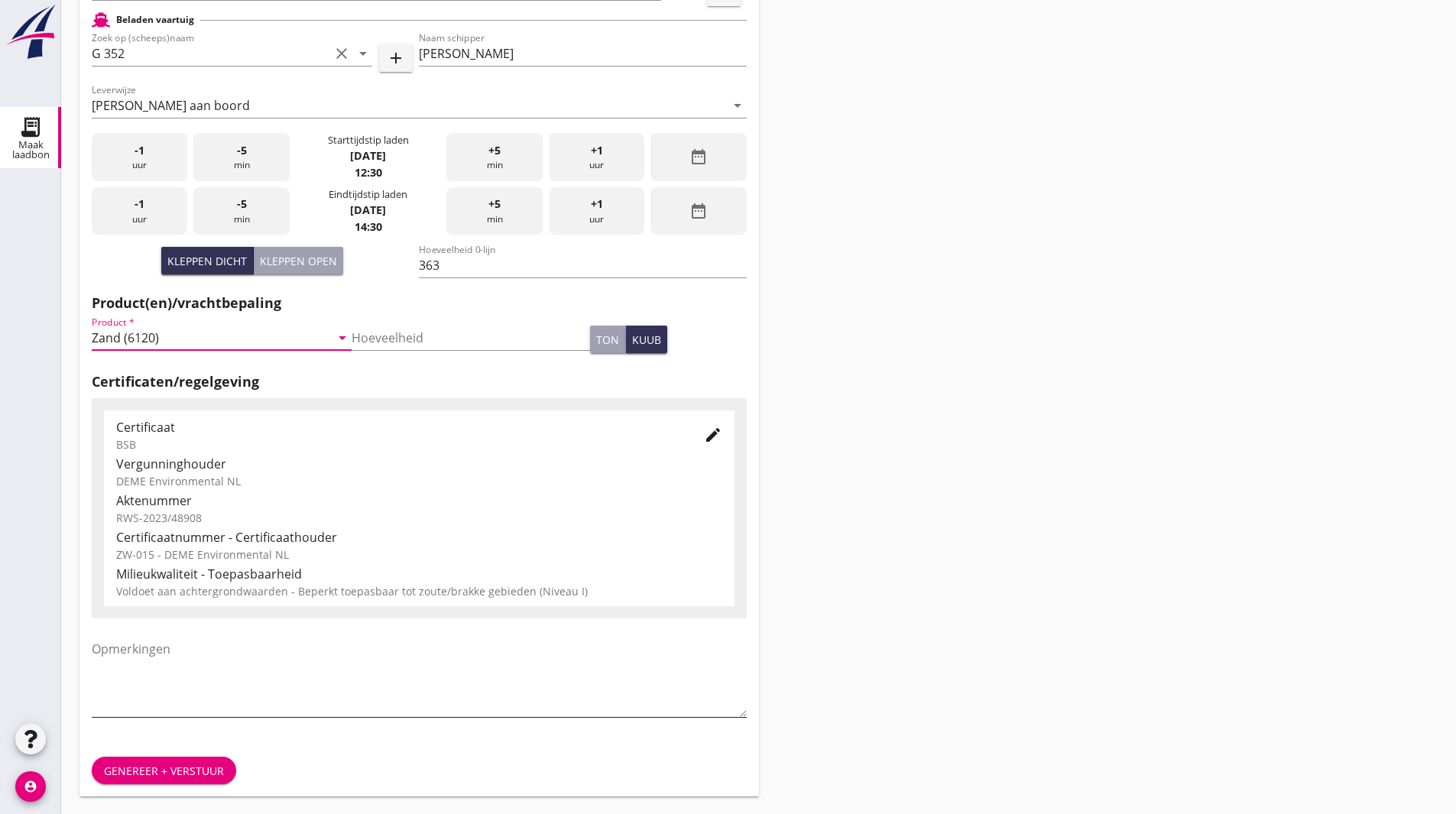
scroll to position [278, 0]
click at [168, 772] on div "Genereer + verstuur" at bounding box center [163, 769] width 120 height 16
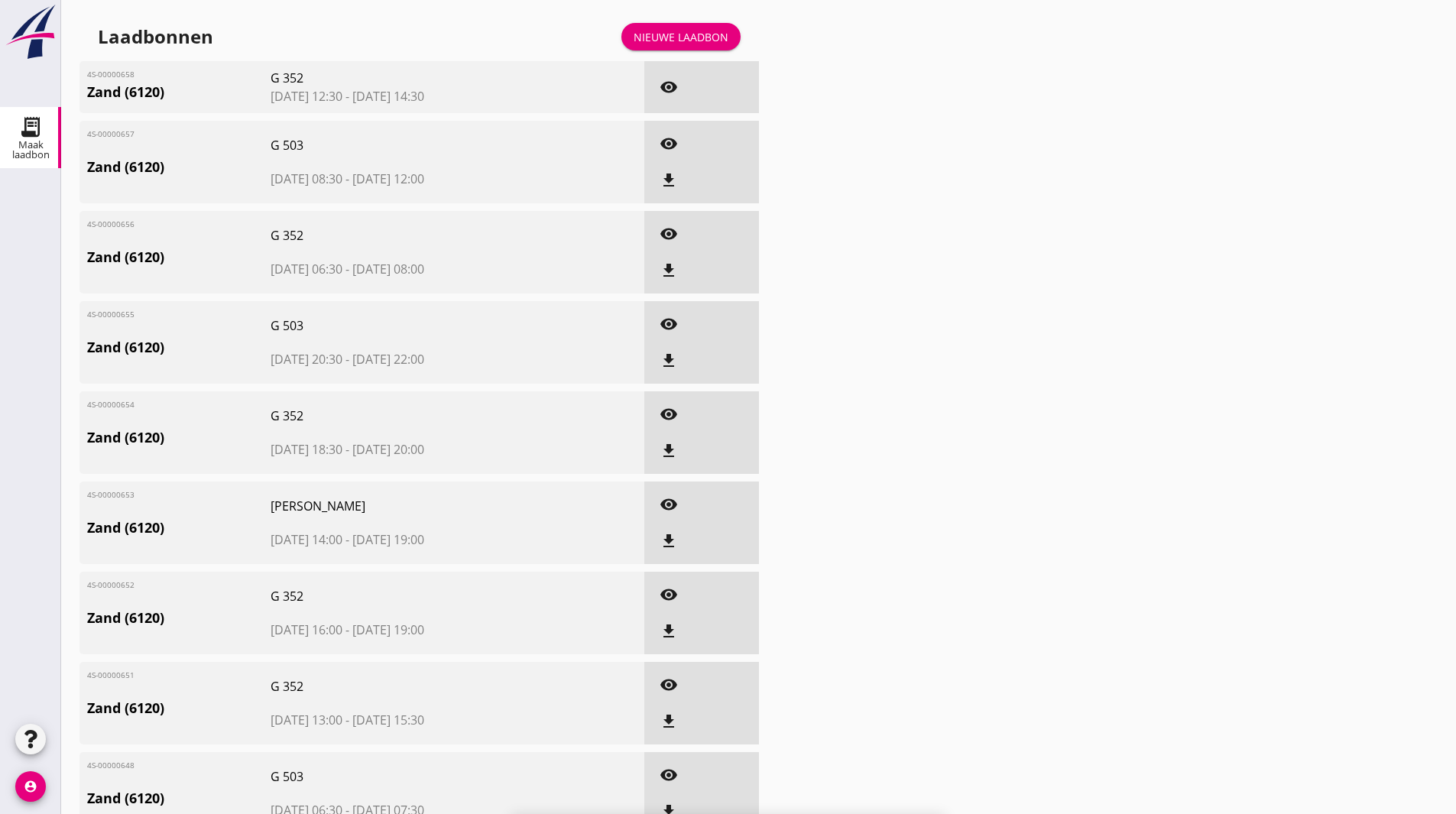
click at [666, 40] on div "Nieuwe laadbon" at bounding box center [681, 36] width 95 height 16
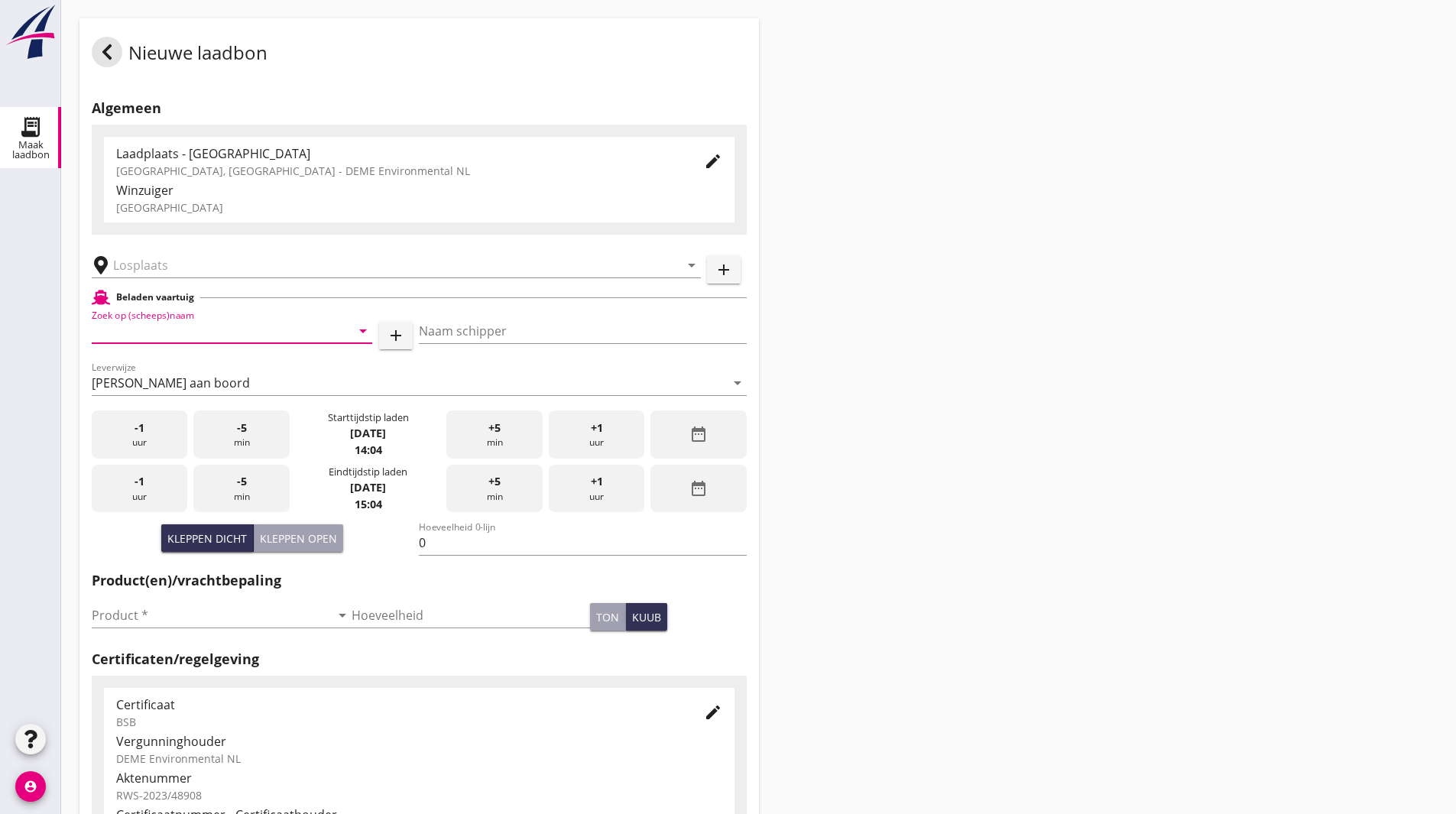
click at [228, 331] on input "Zoek op (scheeps)naam" at bounding box center [210, 331] width 238 height 25
click at [186, 357] on div "G 503" at bounding box center [253, 361] width 213 height 18
type input "G 503"
type input "Ewald van Loo"
type input "517"
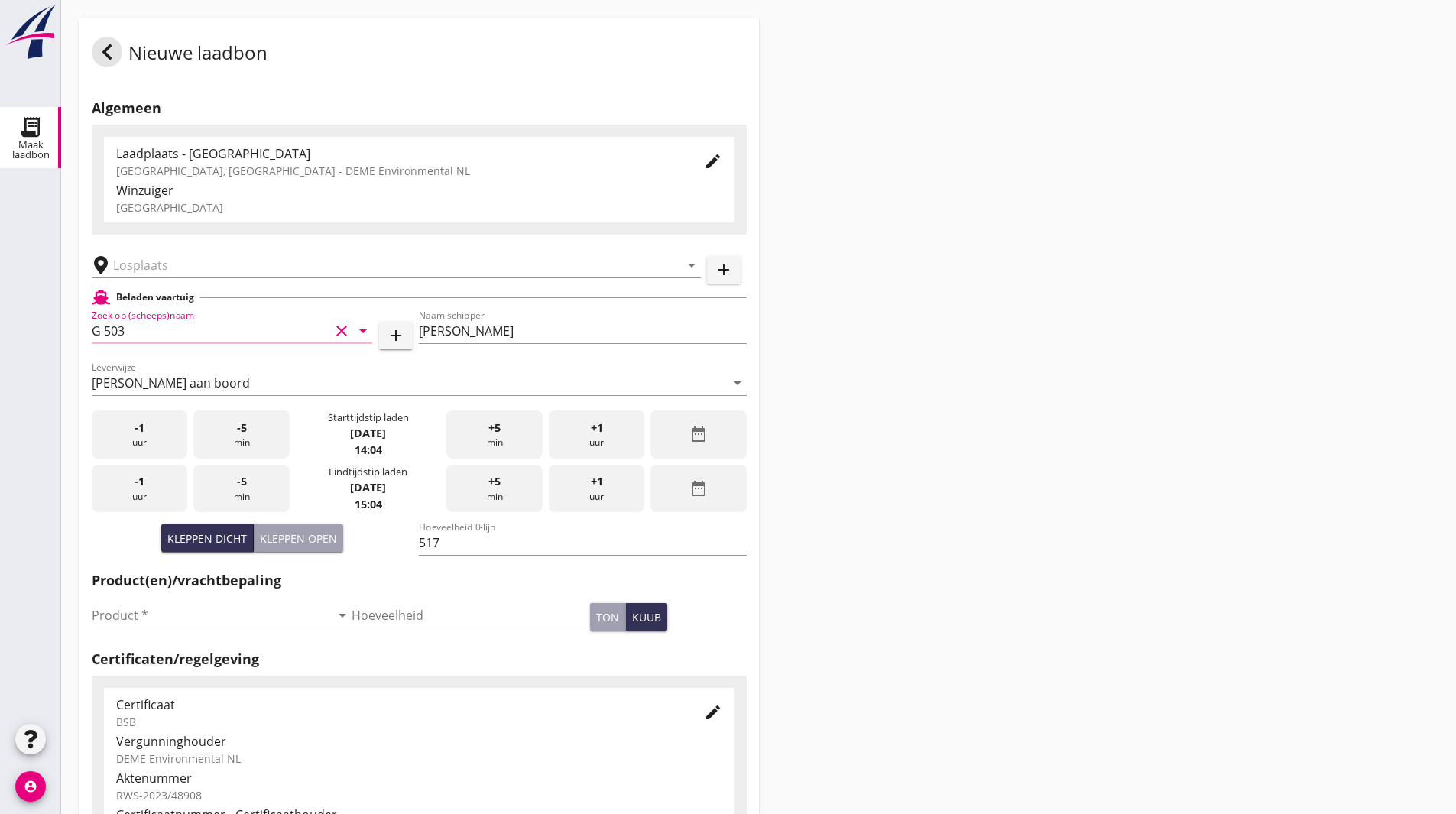
type input "G 503"
click at [694, 424] on div "date_range" at bounding box center [698, 434] width 96 height 48
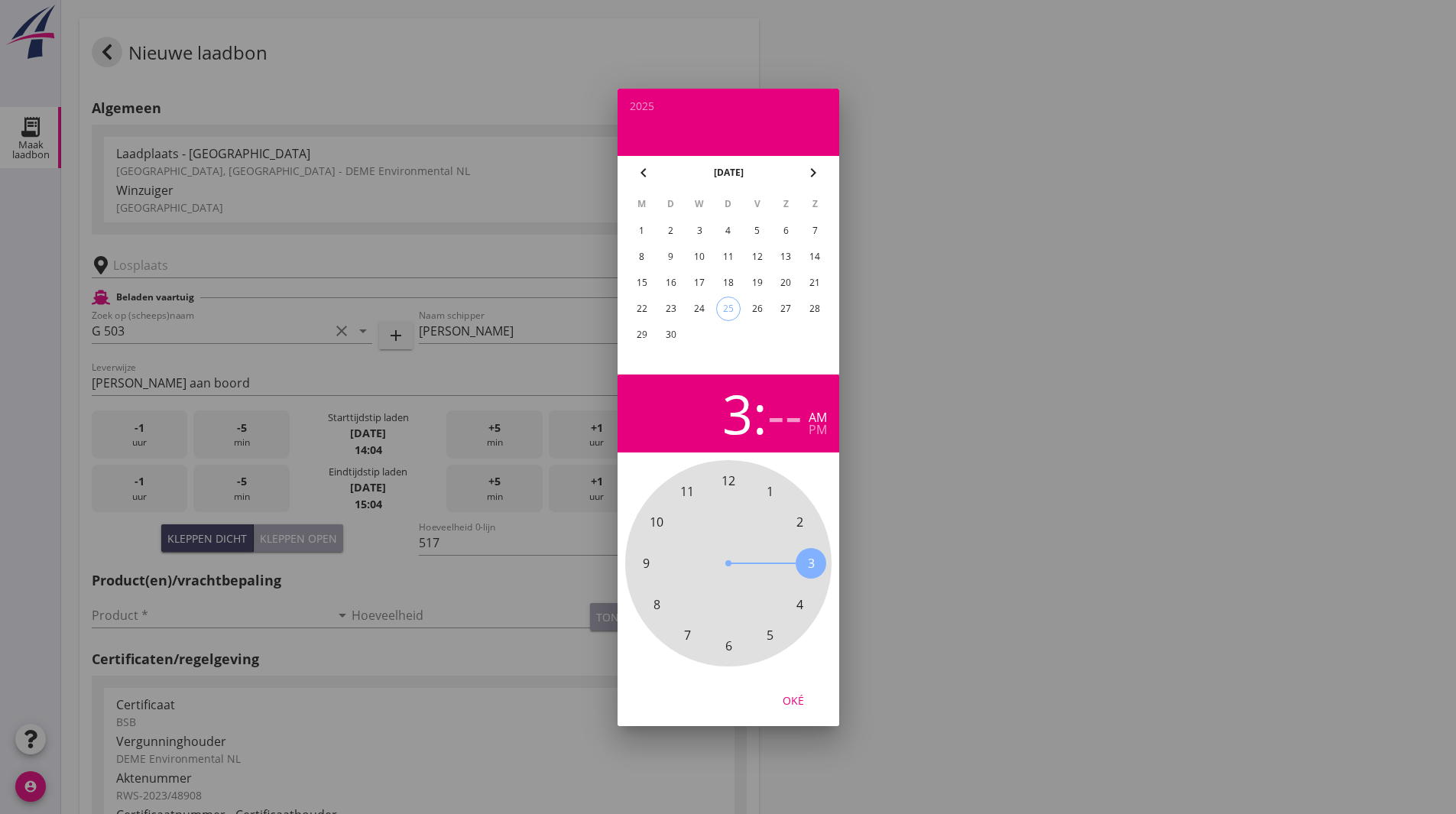
click at [810, 562] on span "3" at bounding box center [811, 564] width 7 height 18
click at [729, 482] on span "00" at bounding box center [728, 480] width 14 height 18
click at [818, 433] on div "pm" at bounding box center [818, 429] width 18 height 12
click at [803, 699] on div "Oké" at bounding box center [793, 699] width 43 height 16
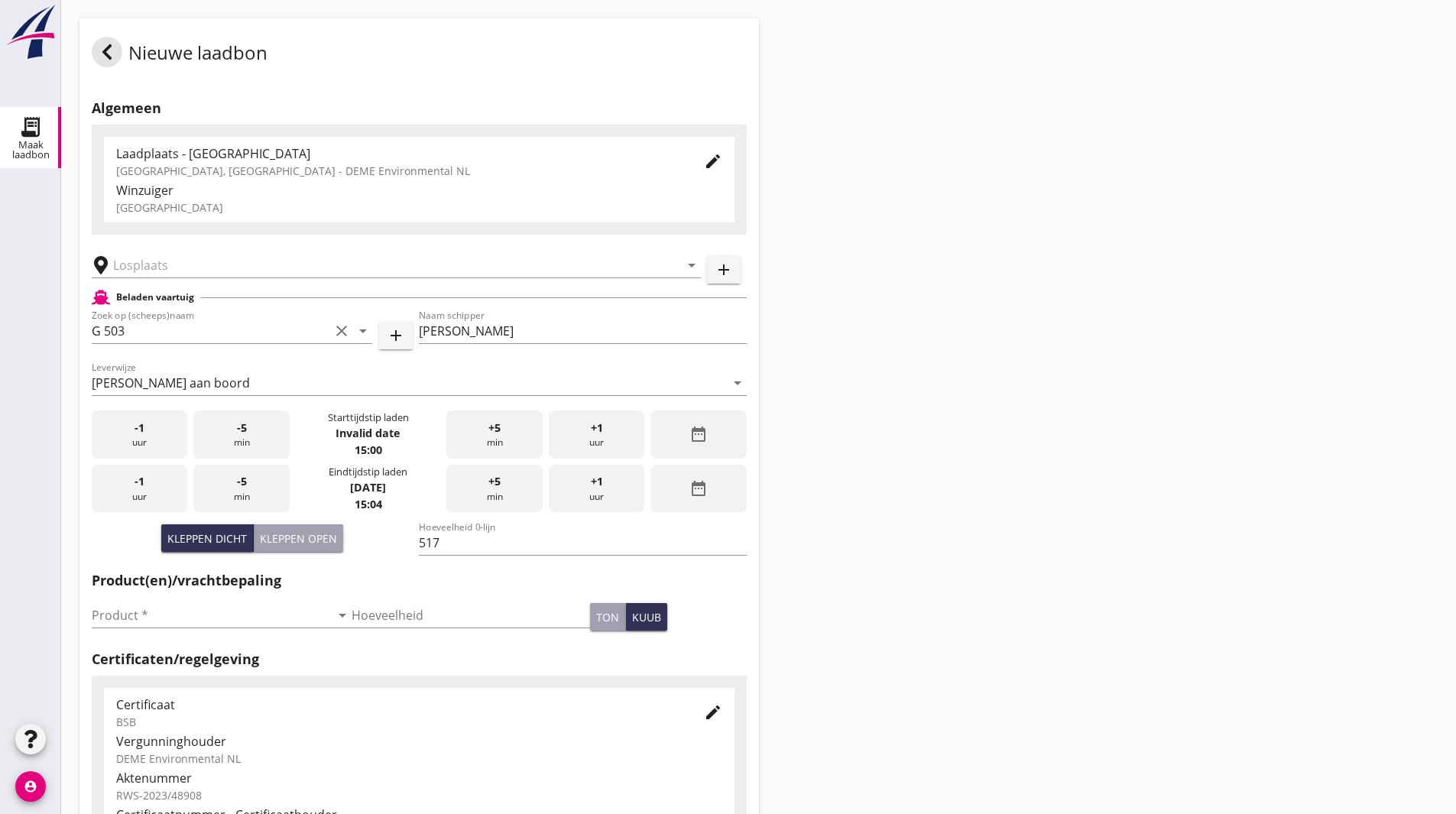
click at [678, 438] on div "date_range" at bounding box center [698, 434] width 96 height 48
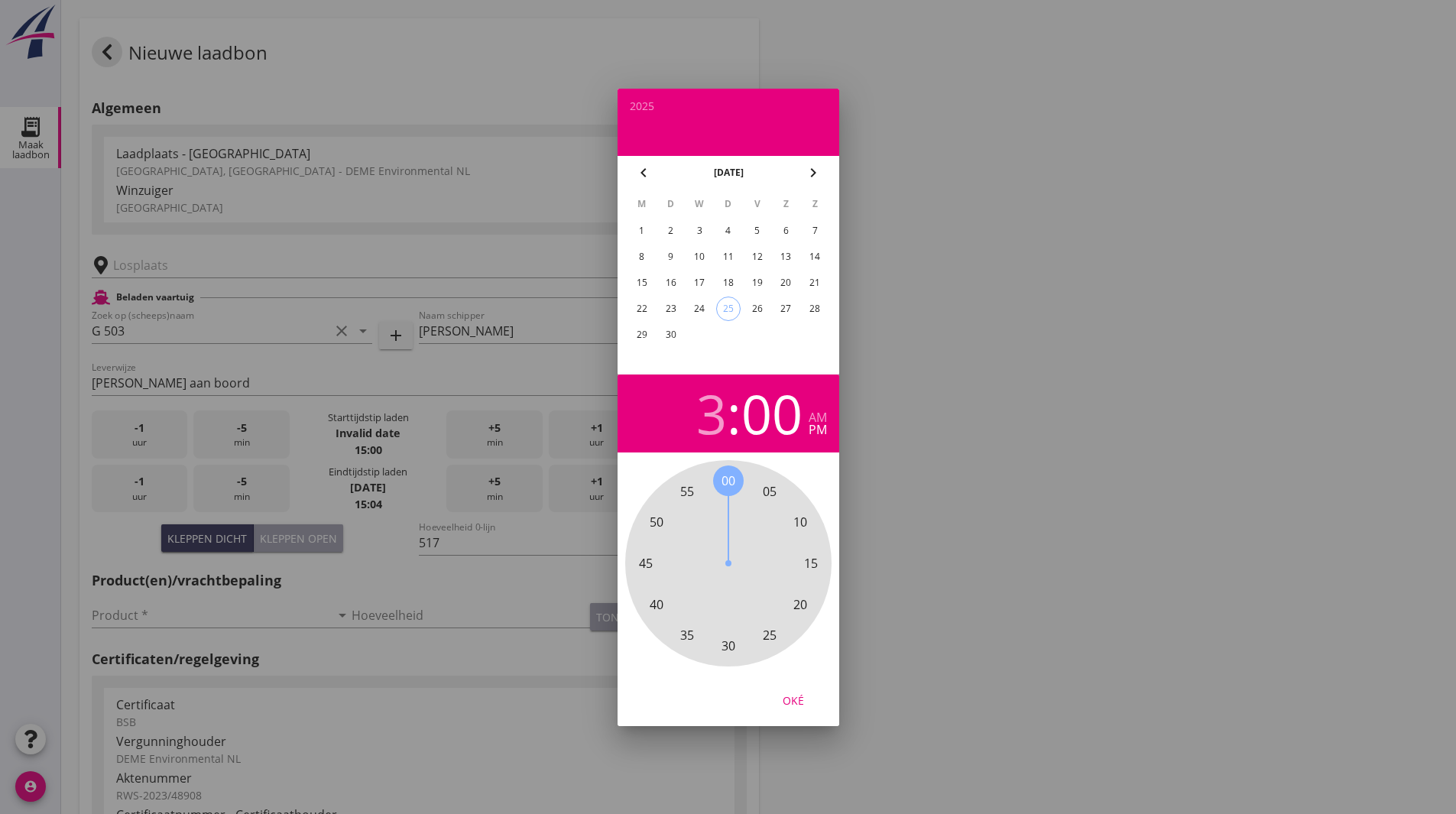
click at [702, 310] on div "24" at bounding box center [700, 309] width 25 height 25
click at [792, 703] on div "Oké" at bounding box center [793, 699] width 43 height 16
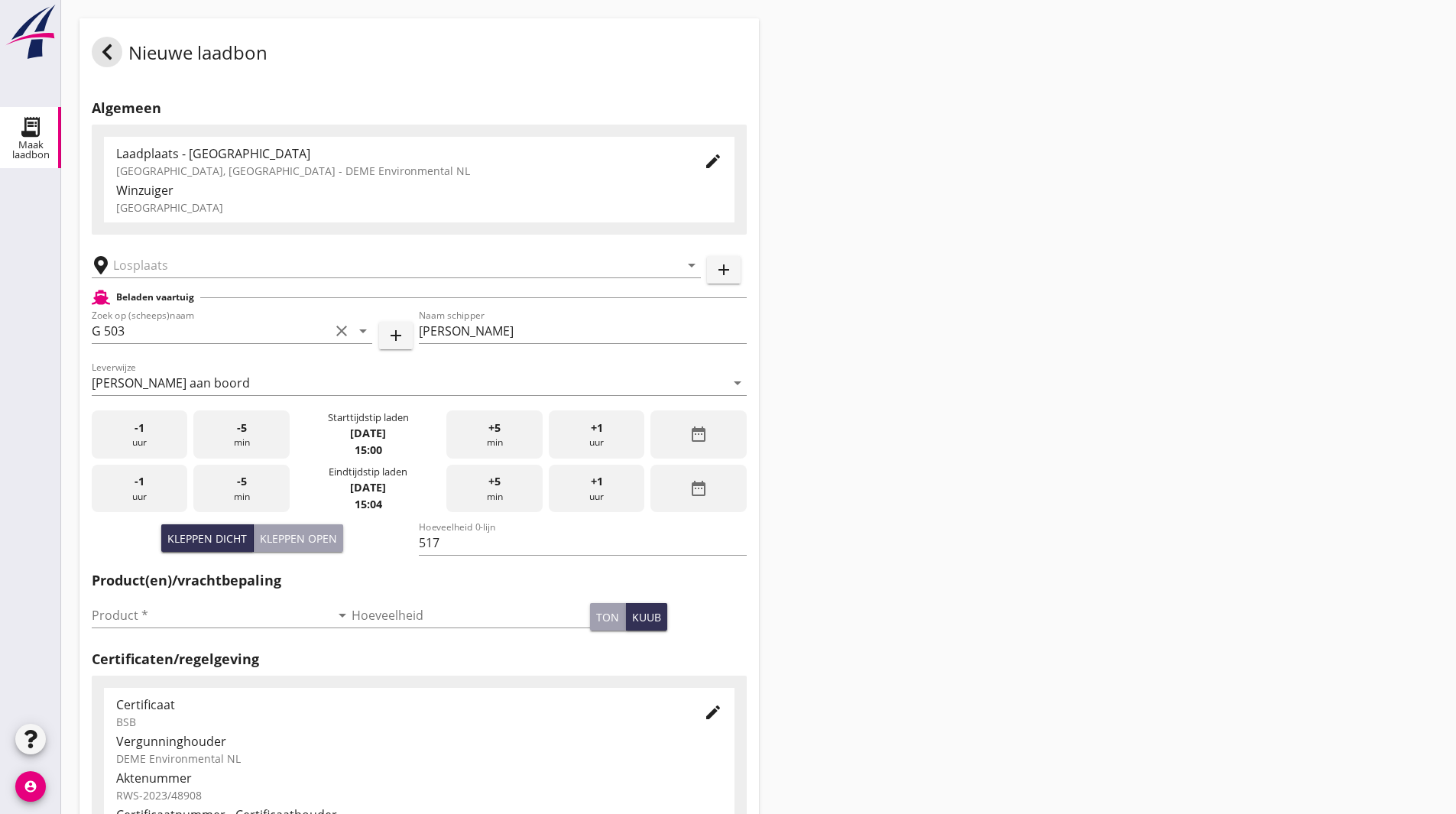
click at [711, 490] on div "date_range" at bounding box center [698, 489] width 96 height 48
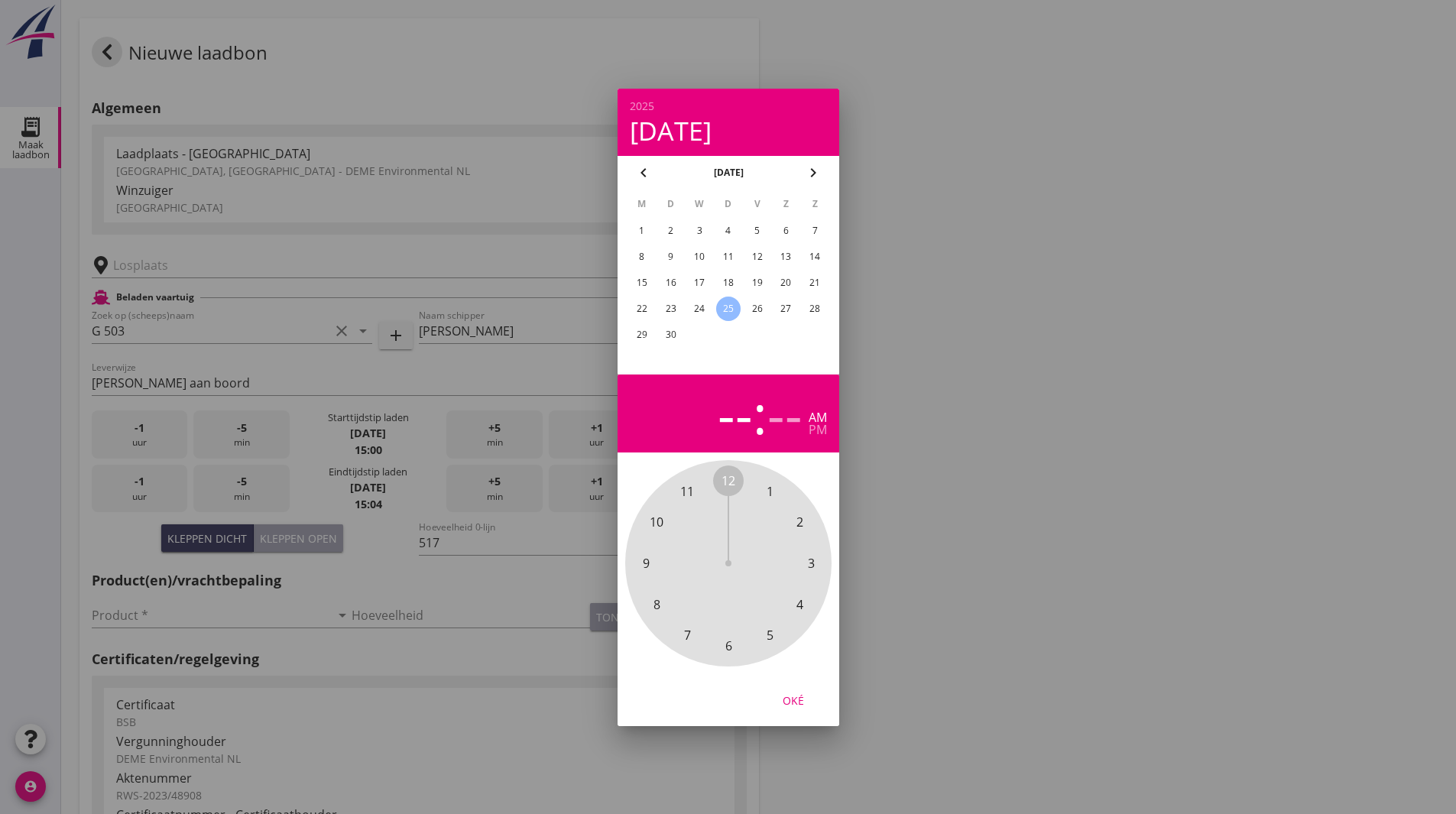
click at [705, 310] on div "24" at bounding box center [700, 309] width 25 height 25
click at [772, 637] on span "5" at bounding box center [769, 635] width 7 height 18
click at [730, 480] on span "00" at bounding box center [728, 480] width 14 height 18
click at [817, 433] on div "pm" at bounding box center [818, 429] width 18 height 12
click at [792, 694] on div "Oké" at bounding box center [793, 699] width 43 height 16
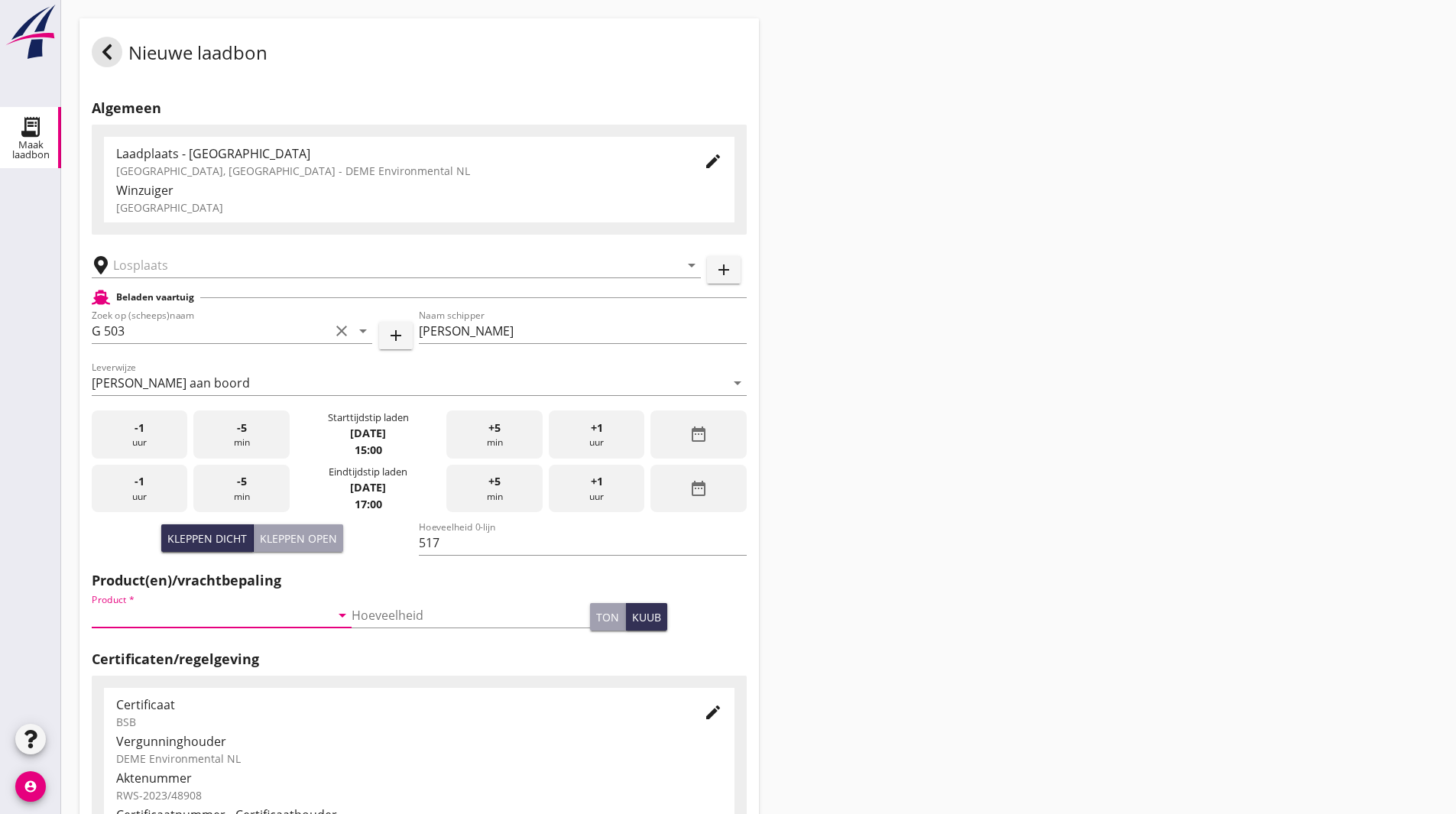
click at [158, 611] on input "Product *" at bounding box center [210, 616] width 239 height 25
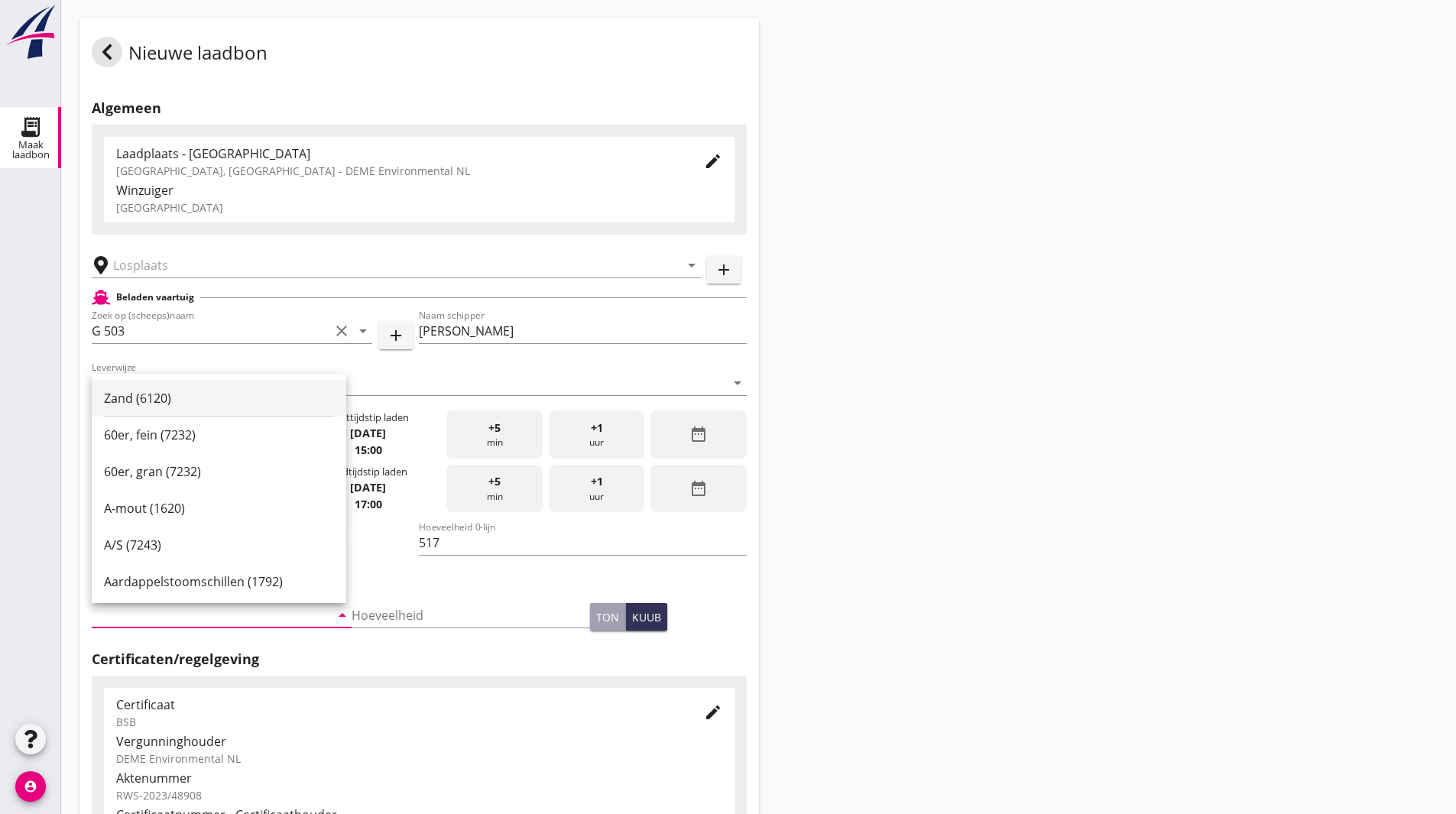
click at [161, 400] on div "Zand (6120)" at bounding box center [219, 398] width 230 height 18
type input "Zand (6120)"
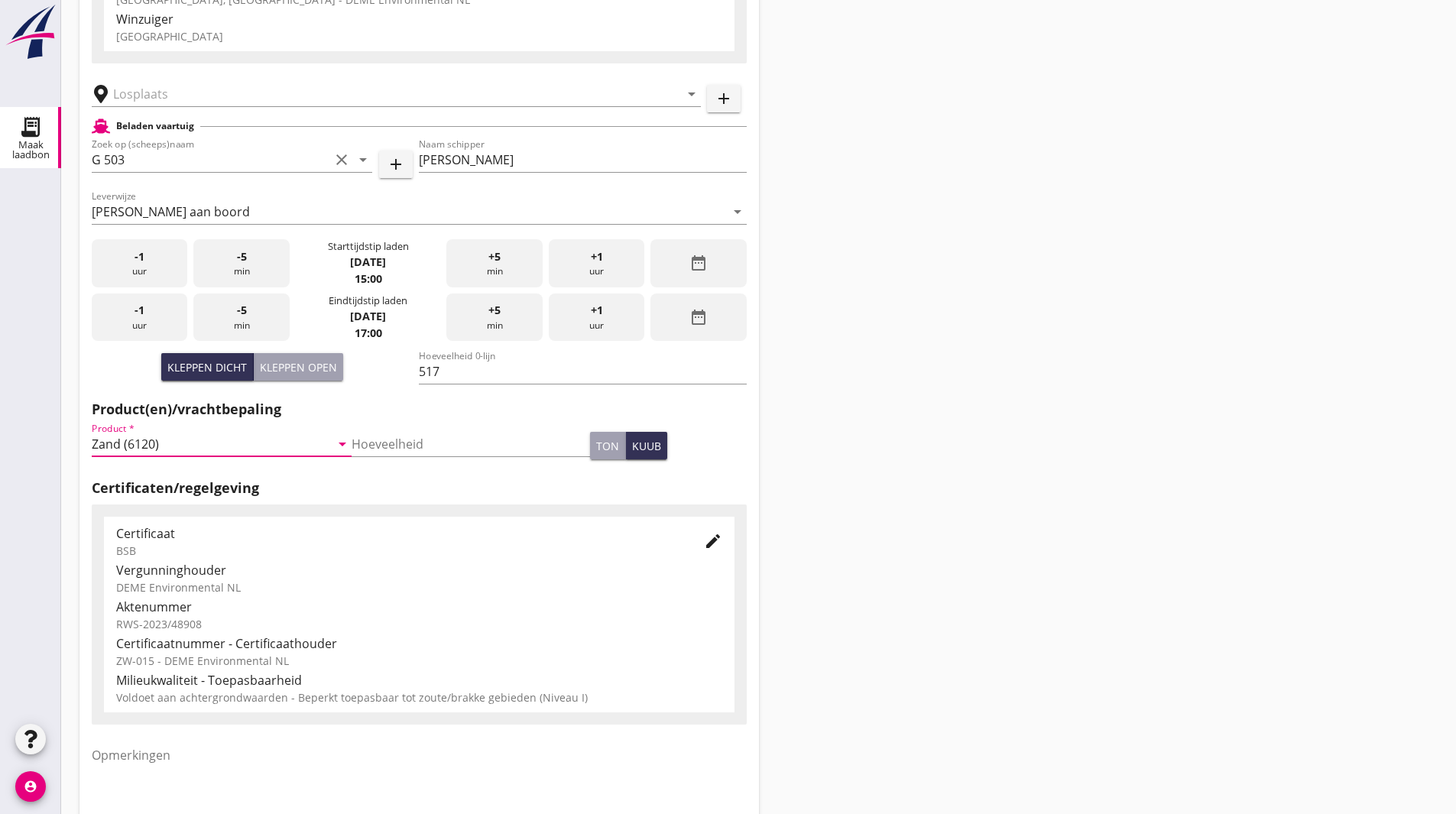
scroll to position [278, 0]
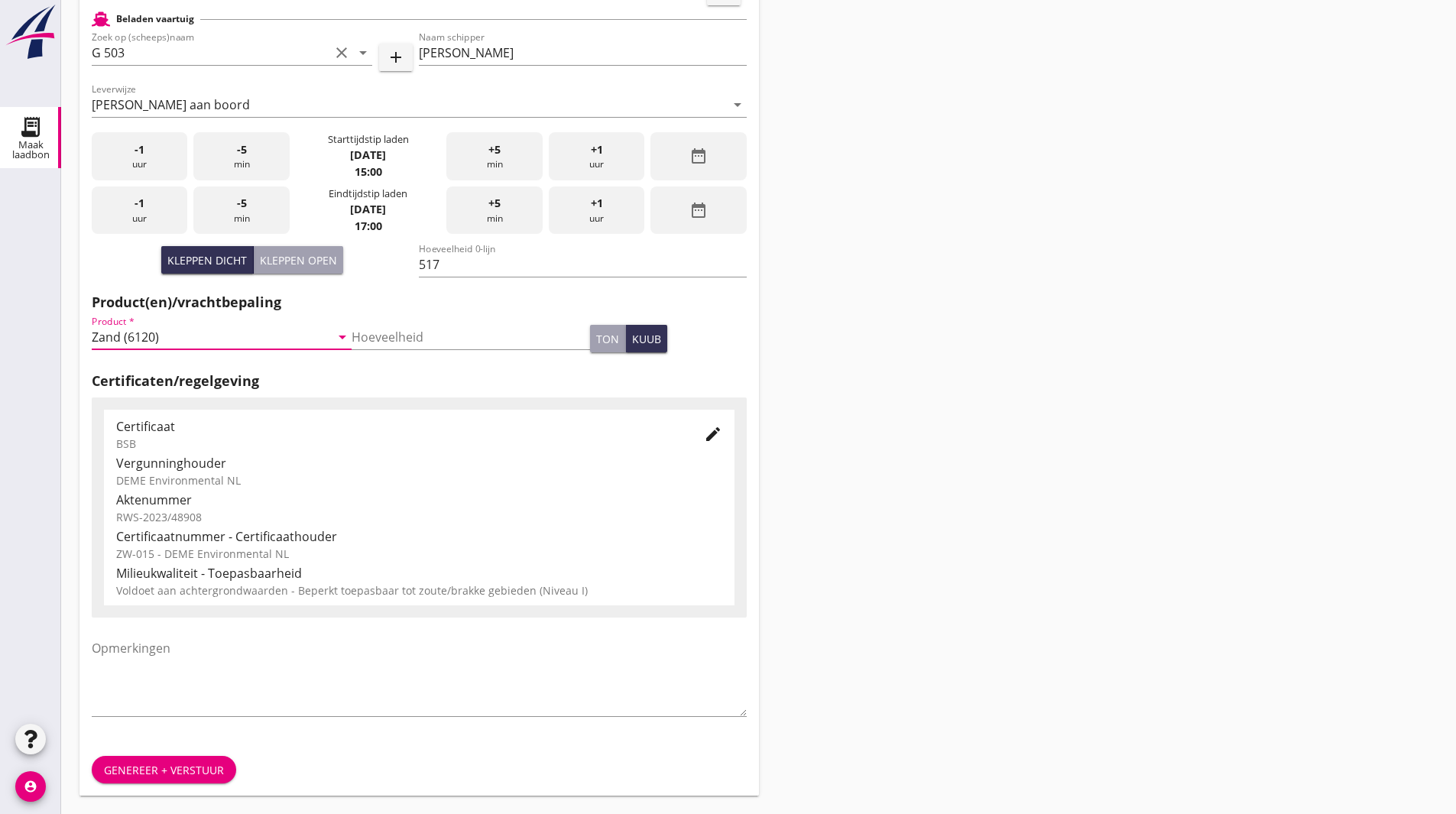
click at [180, 771] on div "Genereer + verstuur" at bounding box center [163, 769] width 120 height 16
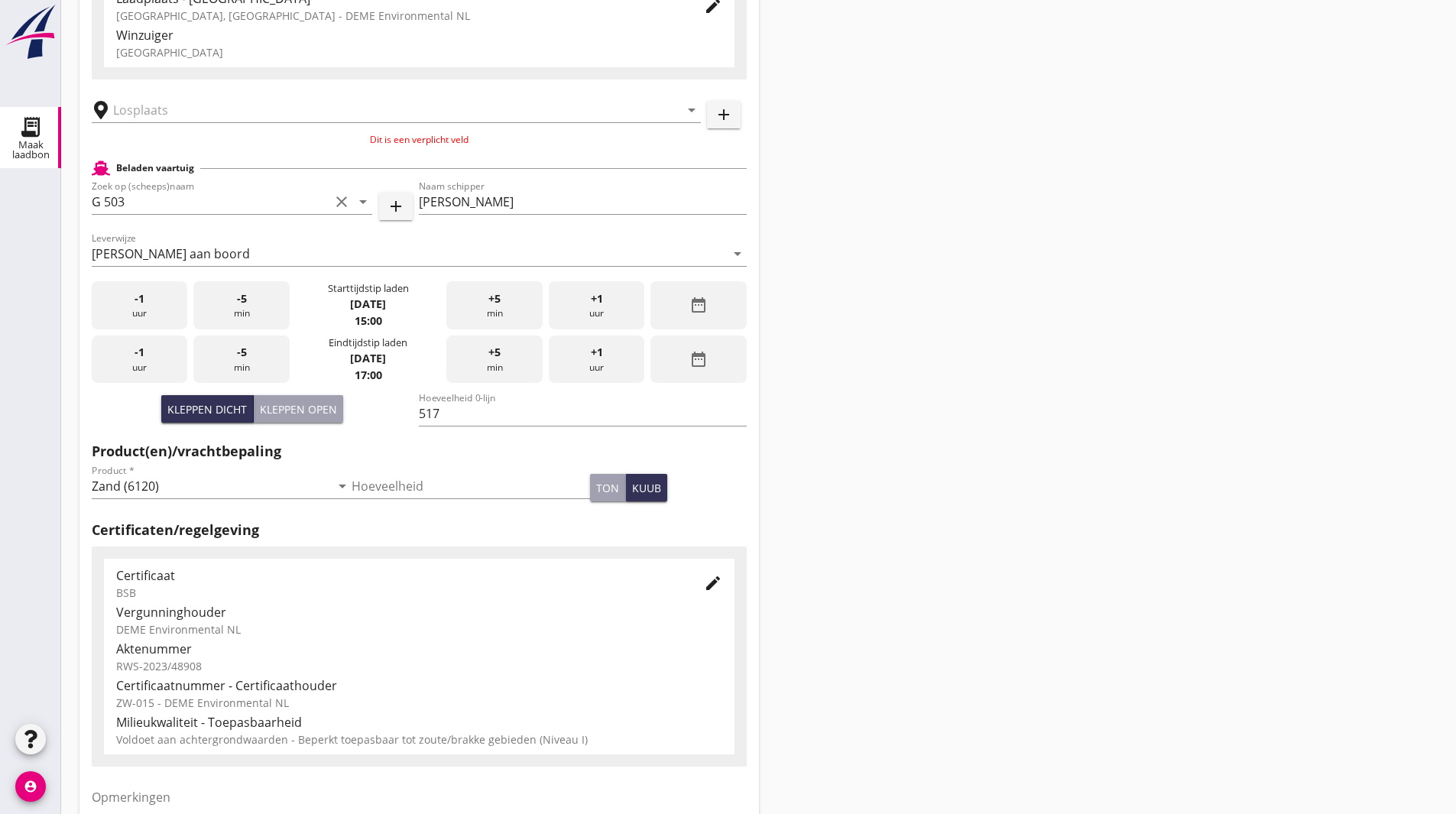
scroll to position [49, 0]
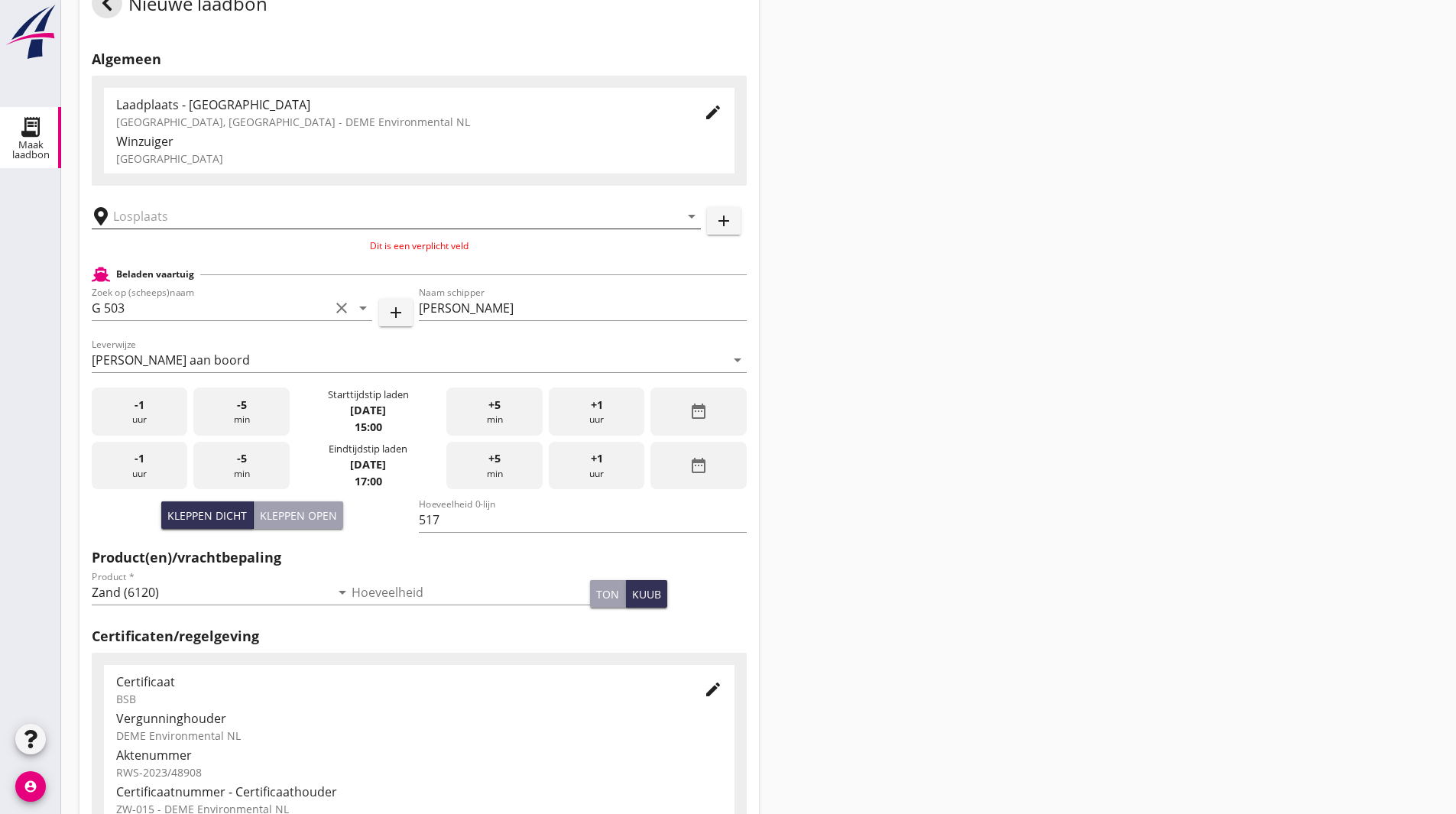
click at [187, 215] on input "text" at bounding box center [385, 216] width 545 height 25
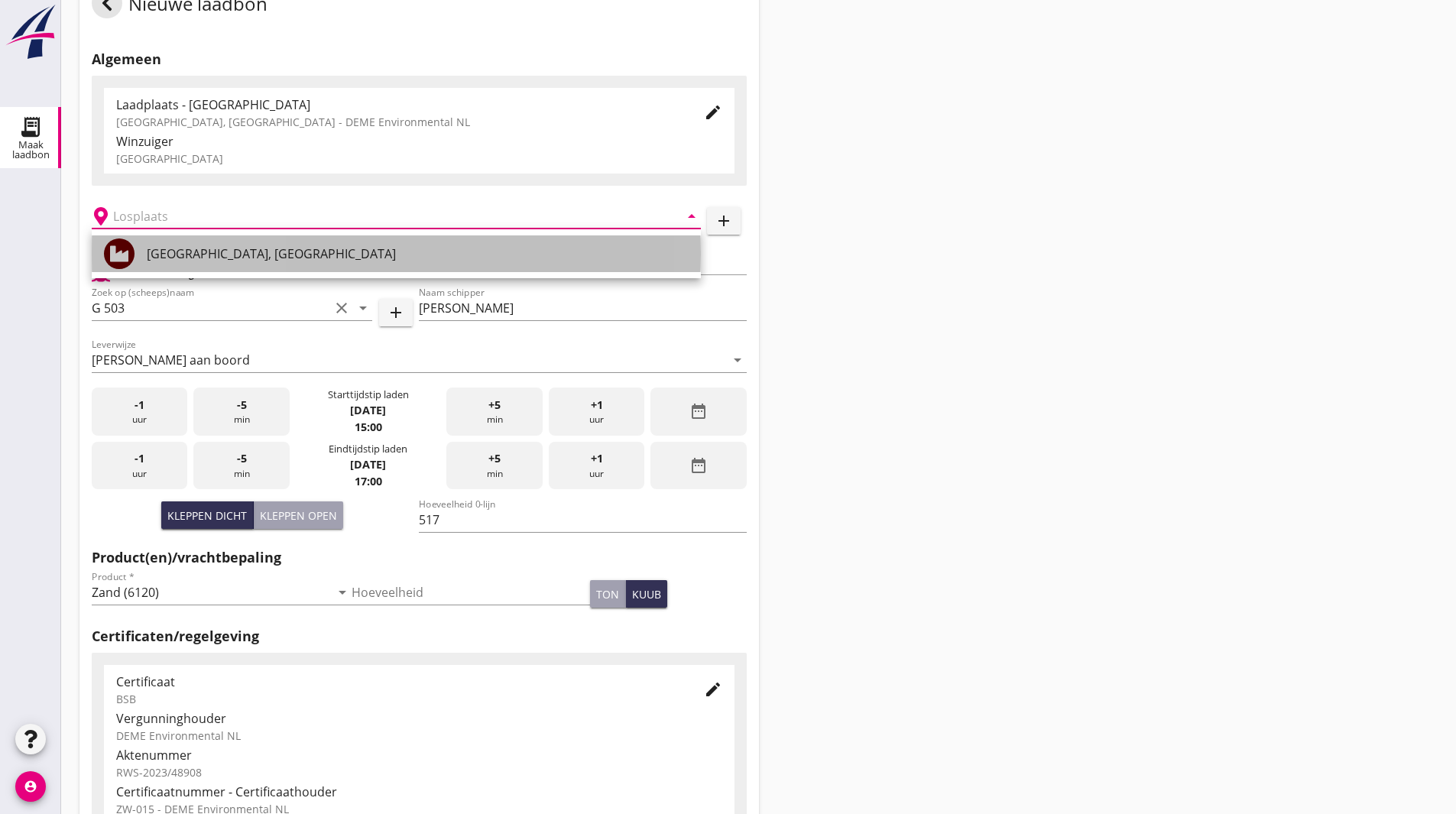
click at [173, 243] on div "Veerse Meer, Zeeland" at bounding box center [418, 253] width 542 height 36
type input "Veerse Meer, Zeeland"
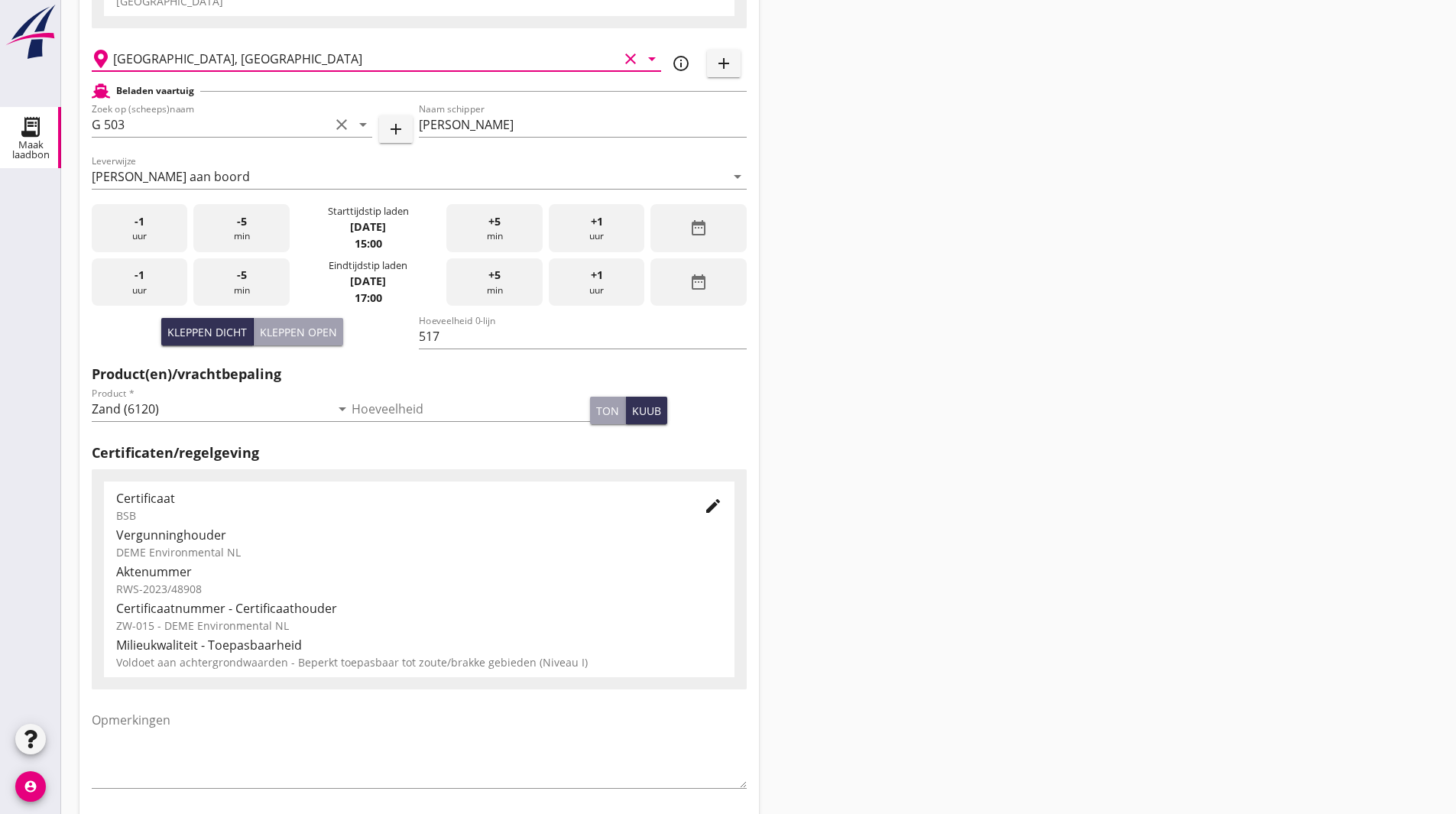
scroll to position [278, 0]
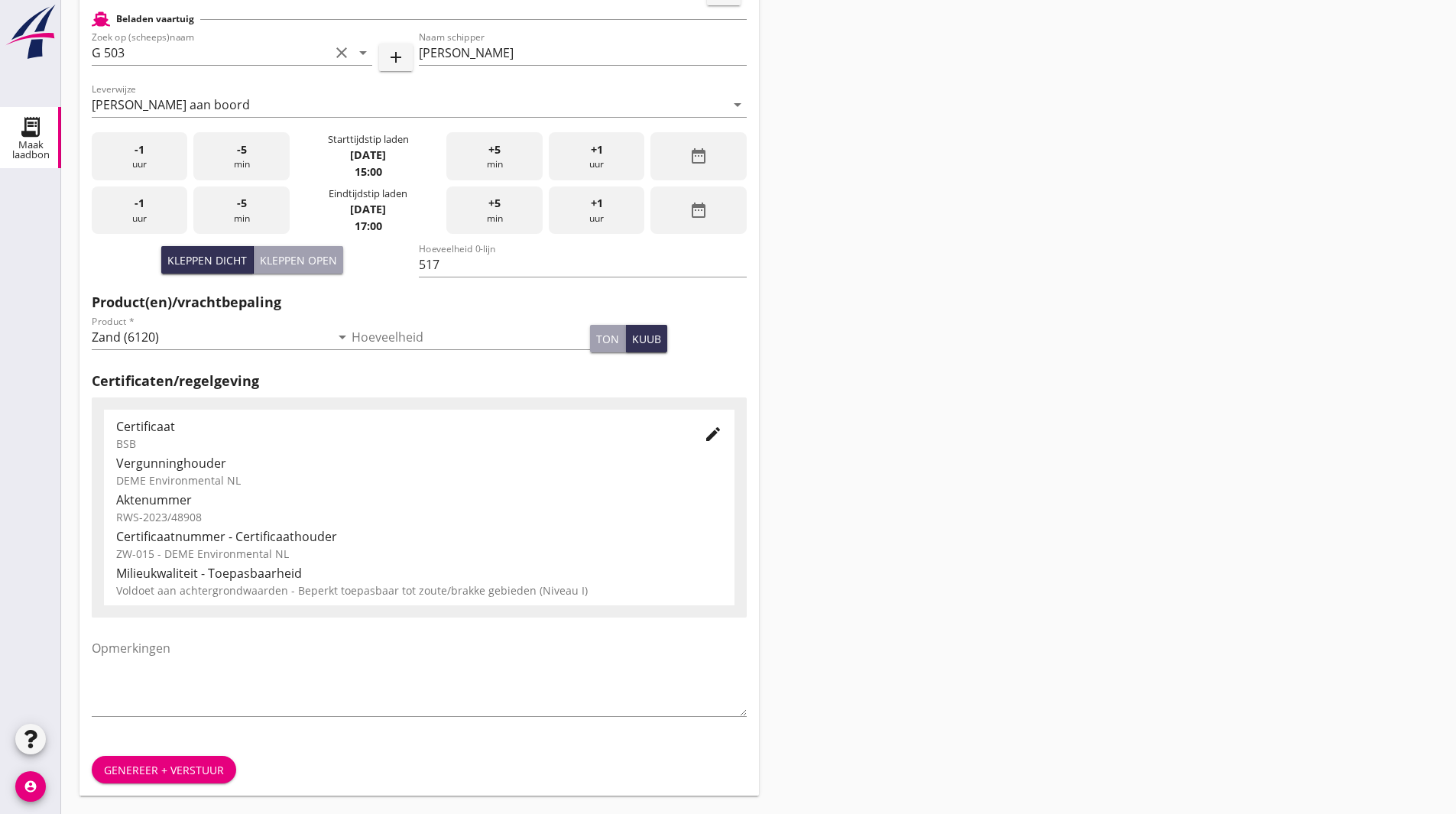
click at [172, 764] on div "Genereer + verstuur" at bounding box center [163, 769] width 120 height 16
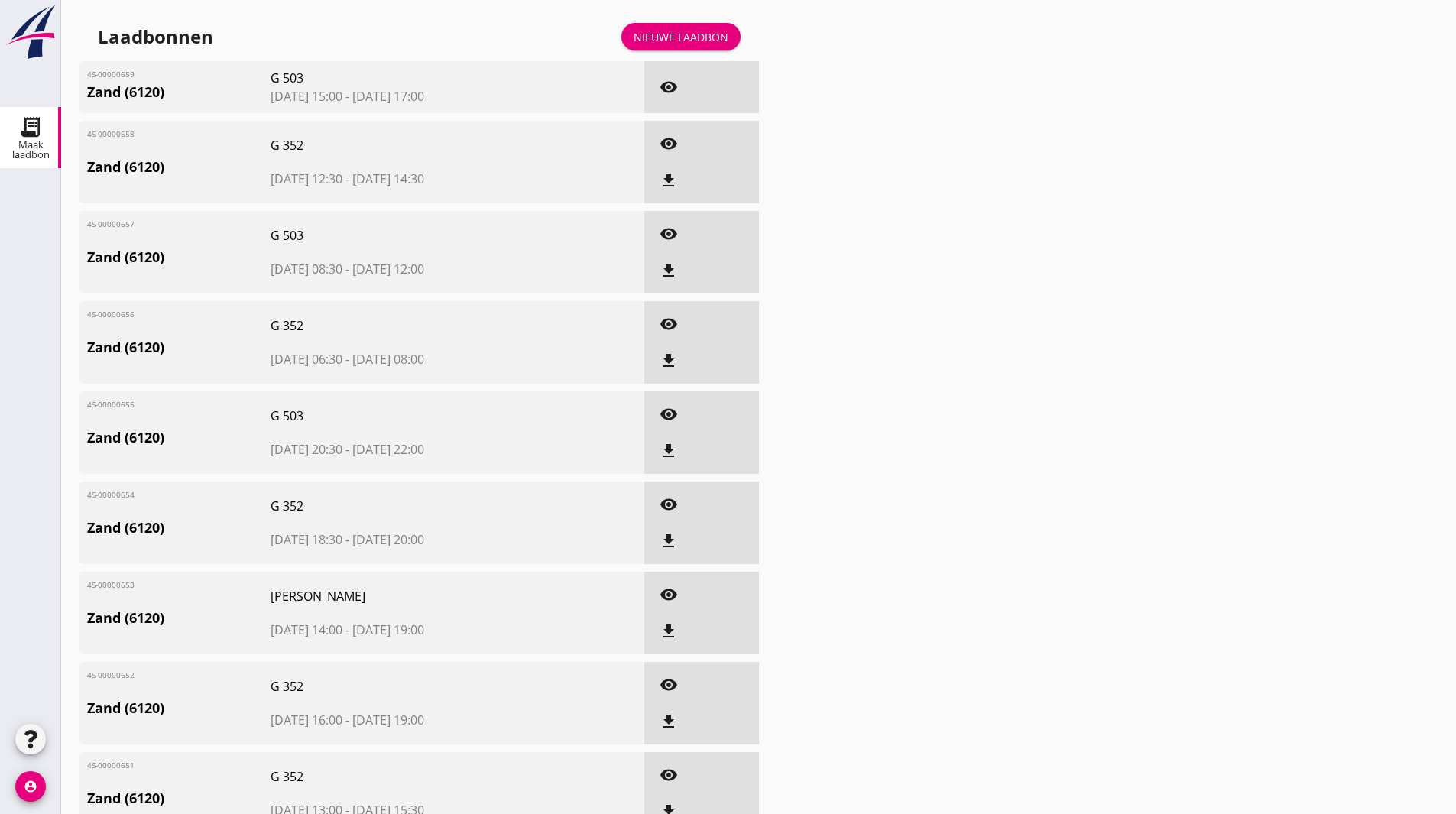
click at [708, 38] on div "Nieuwe laadbon" at bounding box center [681, 36] width 95 height 16
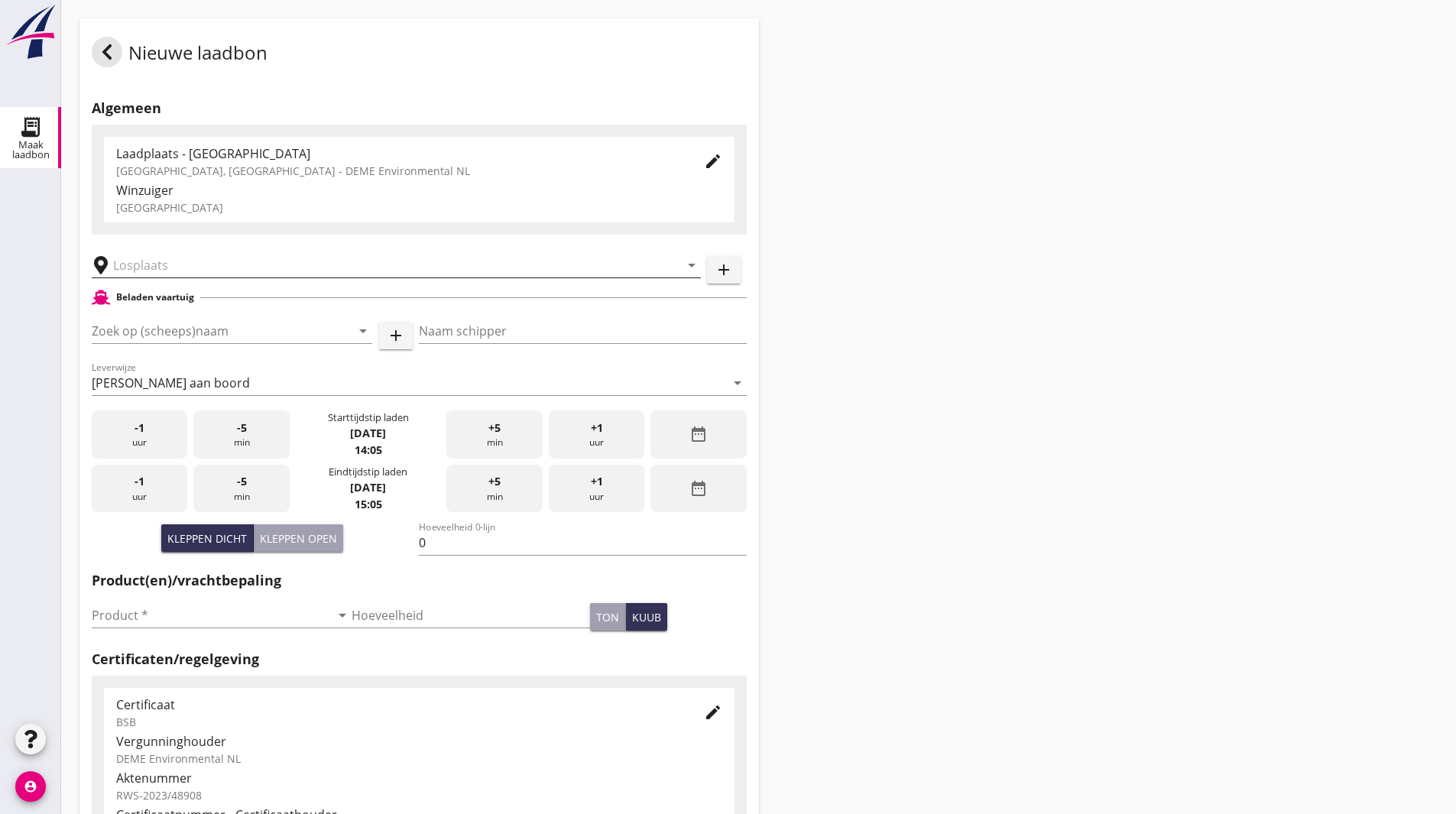
click at [158, 272] on input "text" at bounding box center [385, 266] width 545 height 25
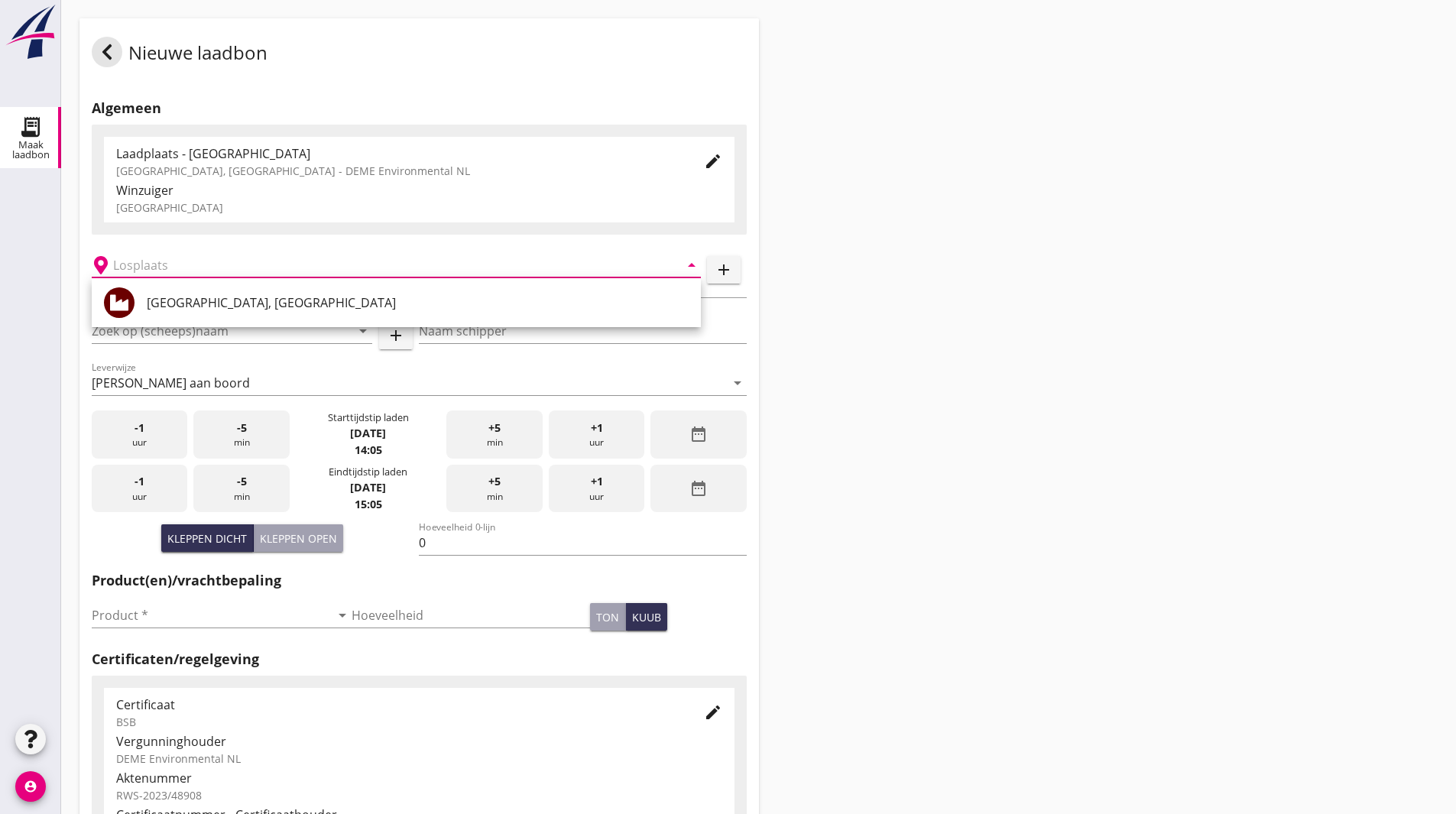
drag, startPoint x: 166, startPoint y: 318, endPoint x: 169, endPoint y: 309, distance: 9.5
click at [167, 318] on div "Veerse Meer, Zeeland" at bounding box center [418, 303] width 542 height 36
type input "Veerse Meer, Zeeland"
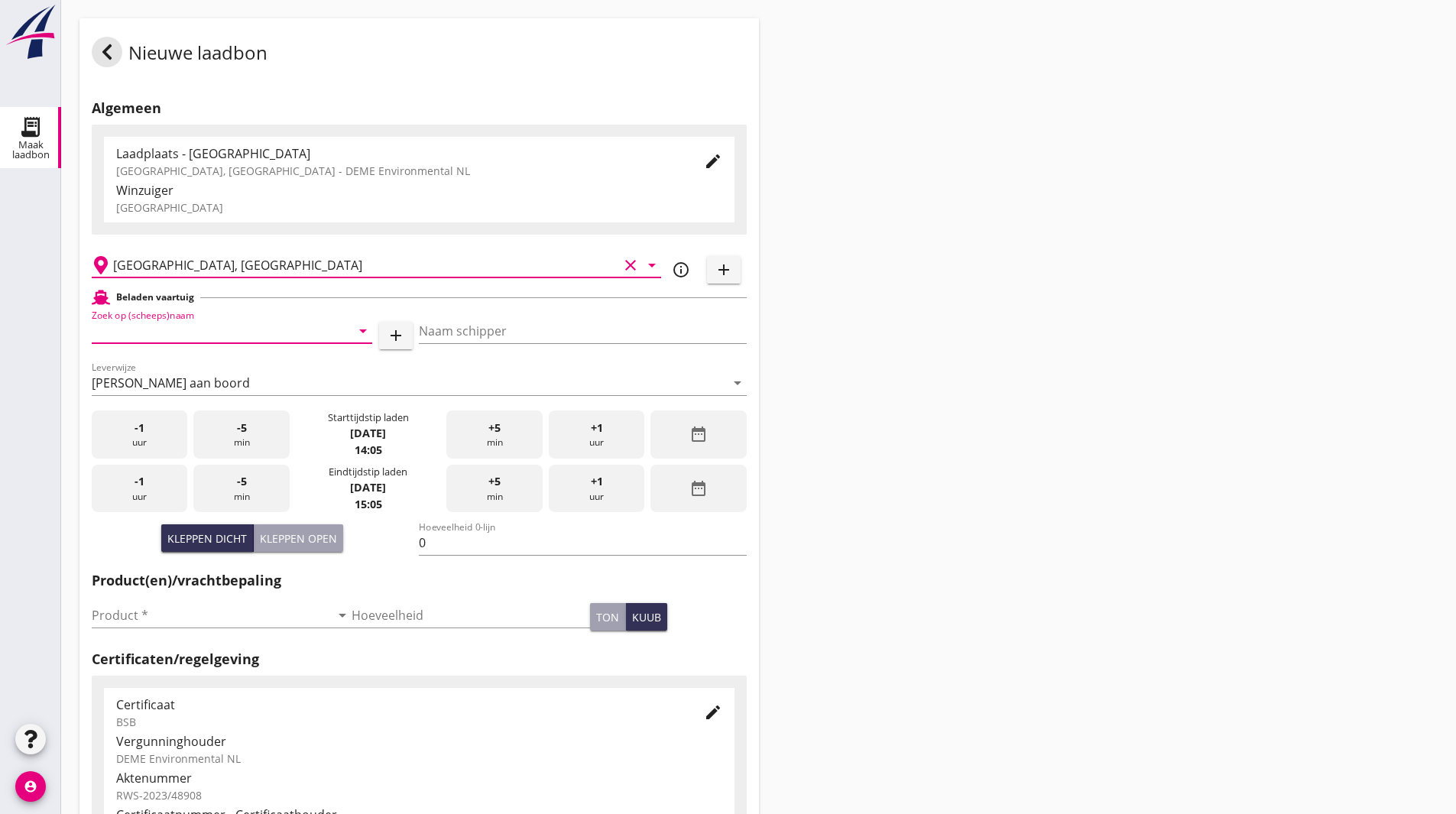
click at [219, 334] on input "Zoek op (scheeps)naam" at bounding box center [210, 331] width 238 height 25
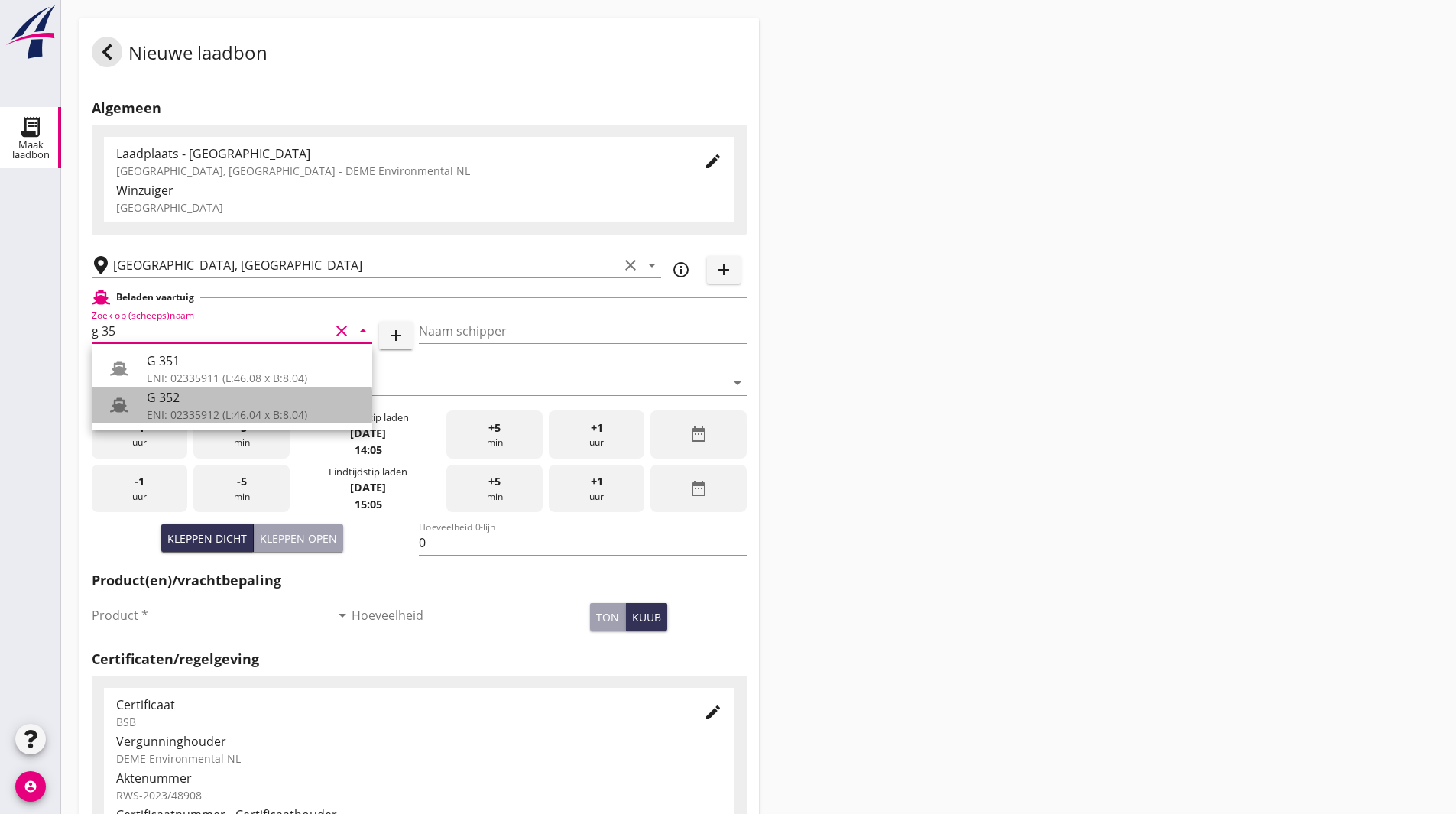
click at [182, 399] on div "G 352" at bounding box center [253, 398] width 213 height 18
type input "G 352"
type input "Ewald van loo"
type input "363"
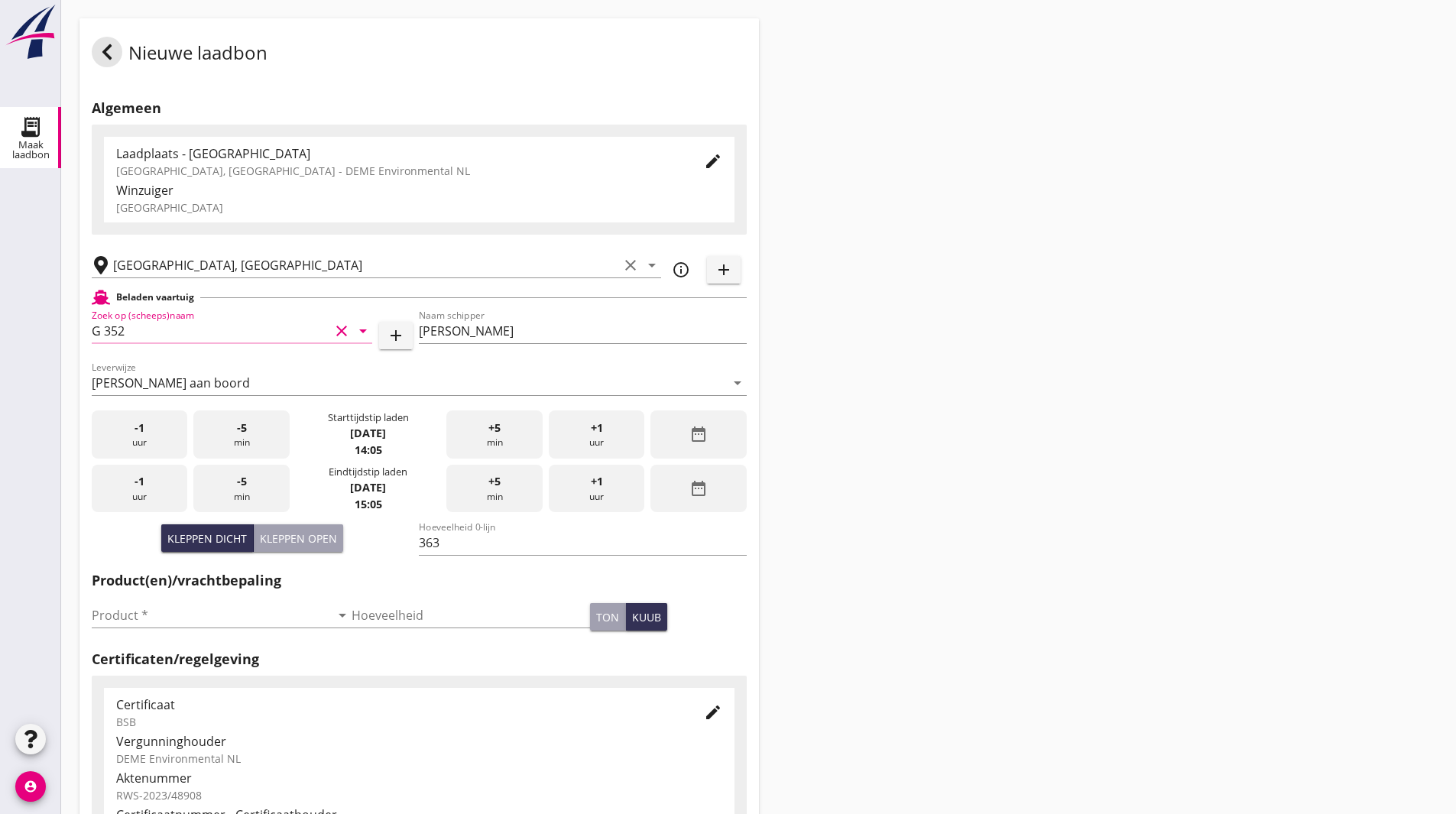
type input "G 352"
click at [730, 429] on div "date_range" at bounding box center [698, 434] width 96 height 48
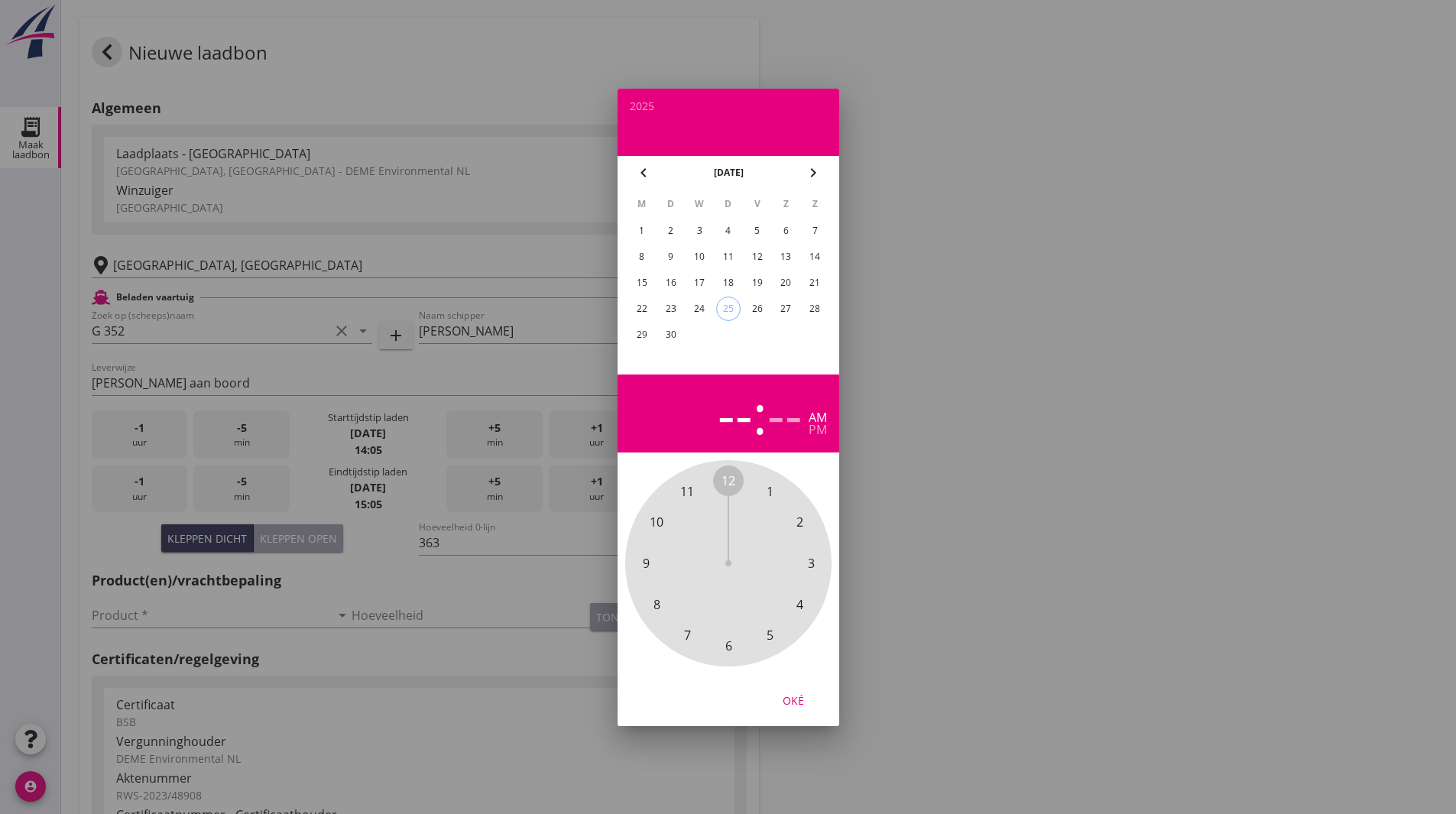
click at [703, 310] on div "24" at bounding box center [700, 309] width 25 height 25
click at [773, 637] on span "5" at bounding box center [769, 635] width 7 height 18
click at [734, 481] on div "00 05 10 15 20 25 30 35 40 45 50 55" at bounding box center [729, 564] width 165 height 165
click at [730, 476] on span "00" at bounding box center [728, 480] width 14 height 18
click at [815, 431] on div "pm" at bounding box center [818, 429] width 18 height 12
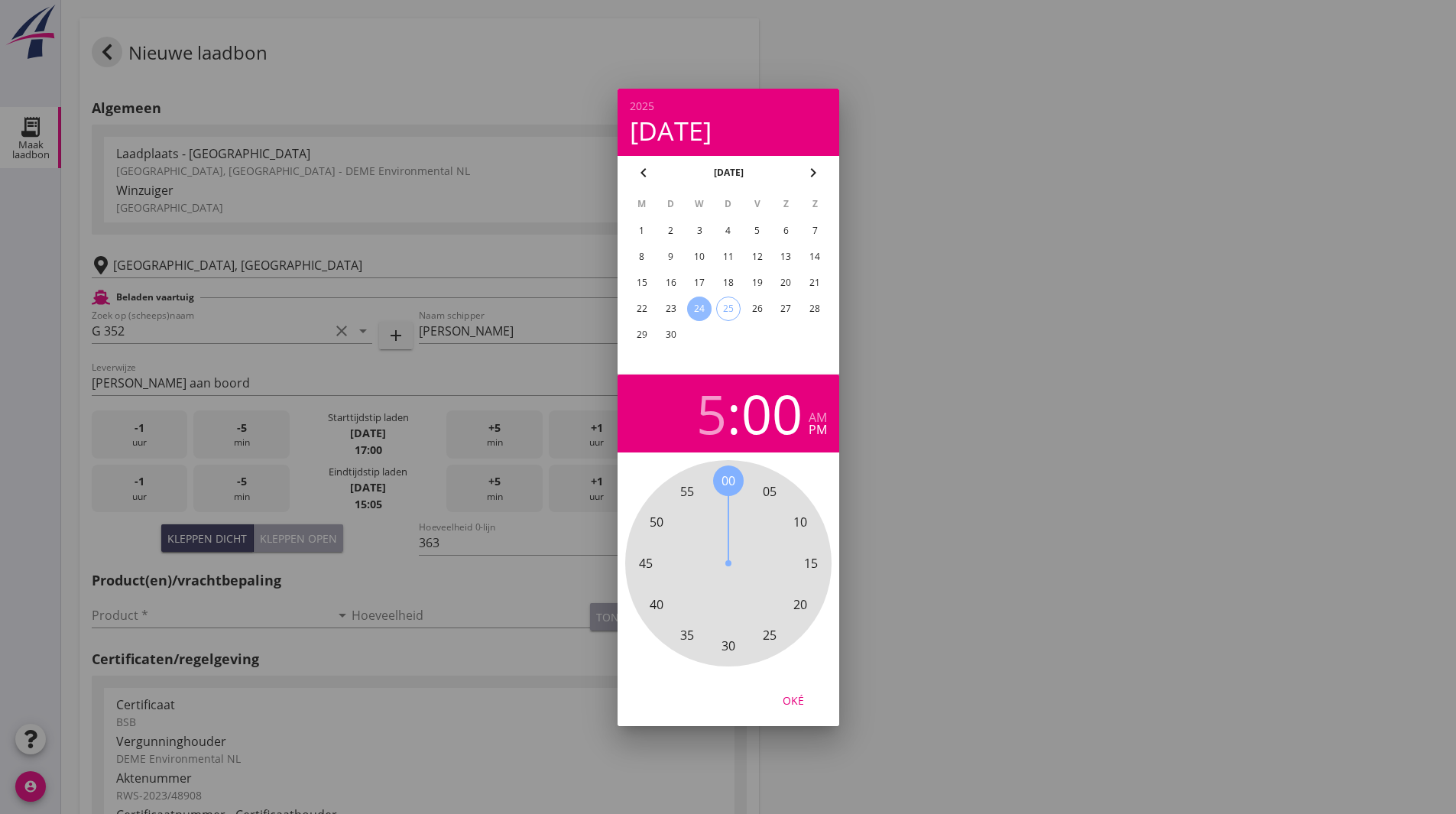
click at [786, 702] on div "Oké" at bounding box center [793, 699] width 43 height 16
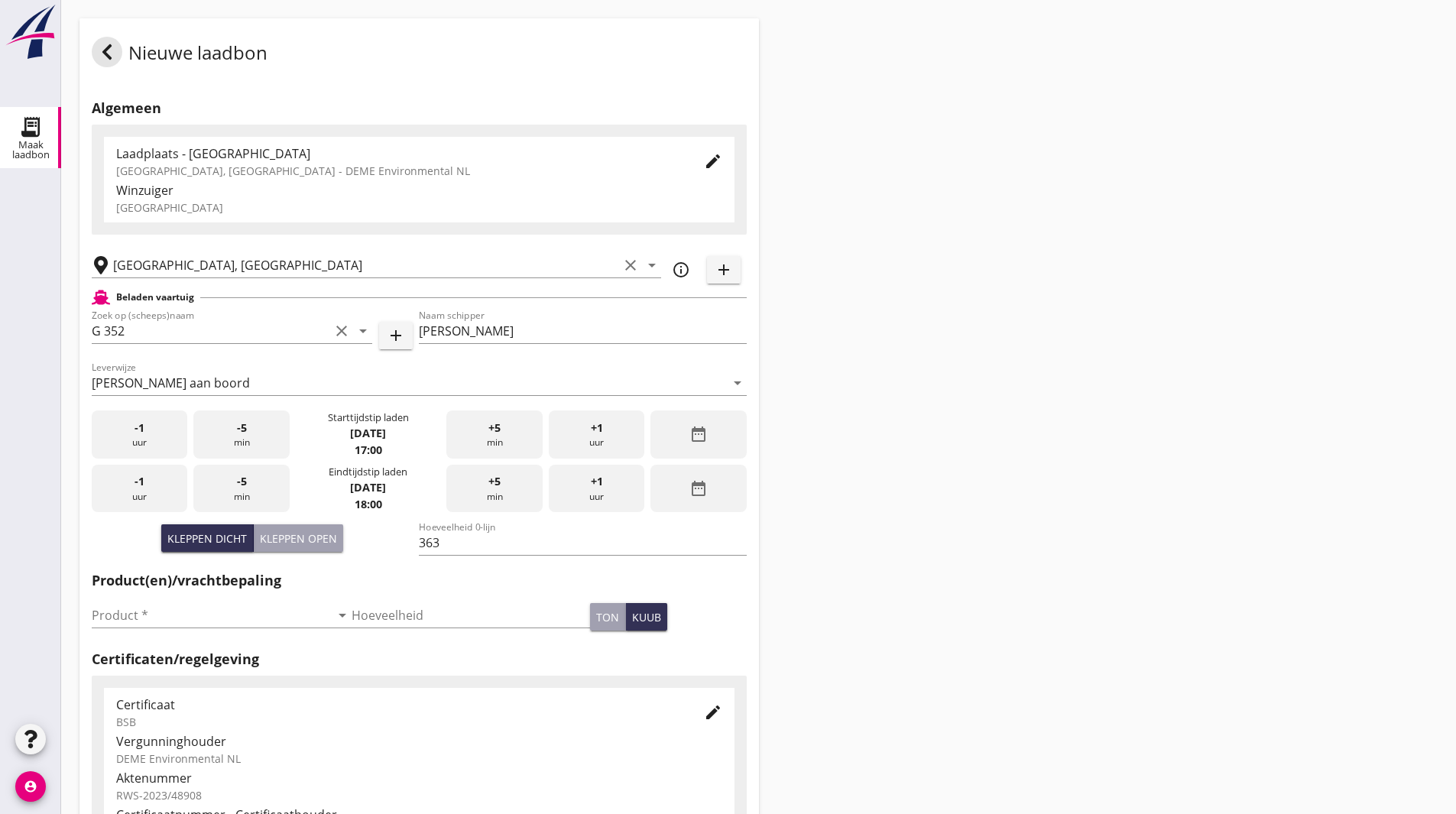
click at [707, 495] on icon "date_range" at bounding box center [698, 489] width 18 height 18
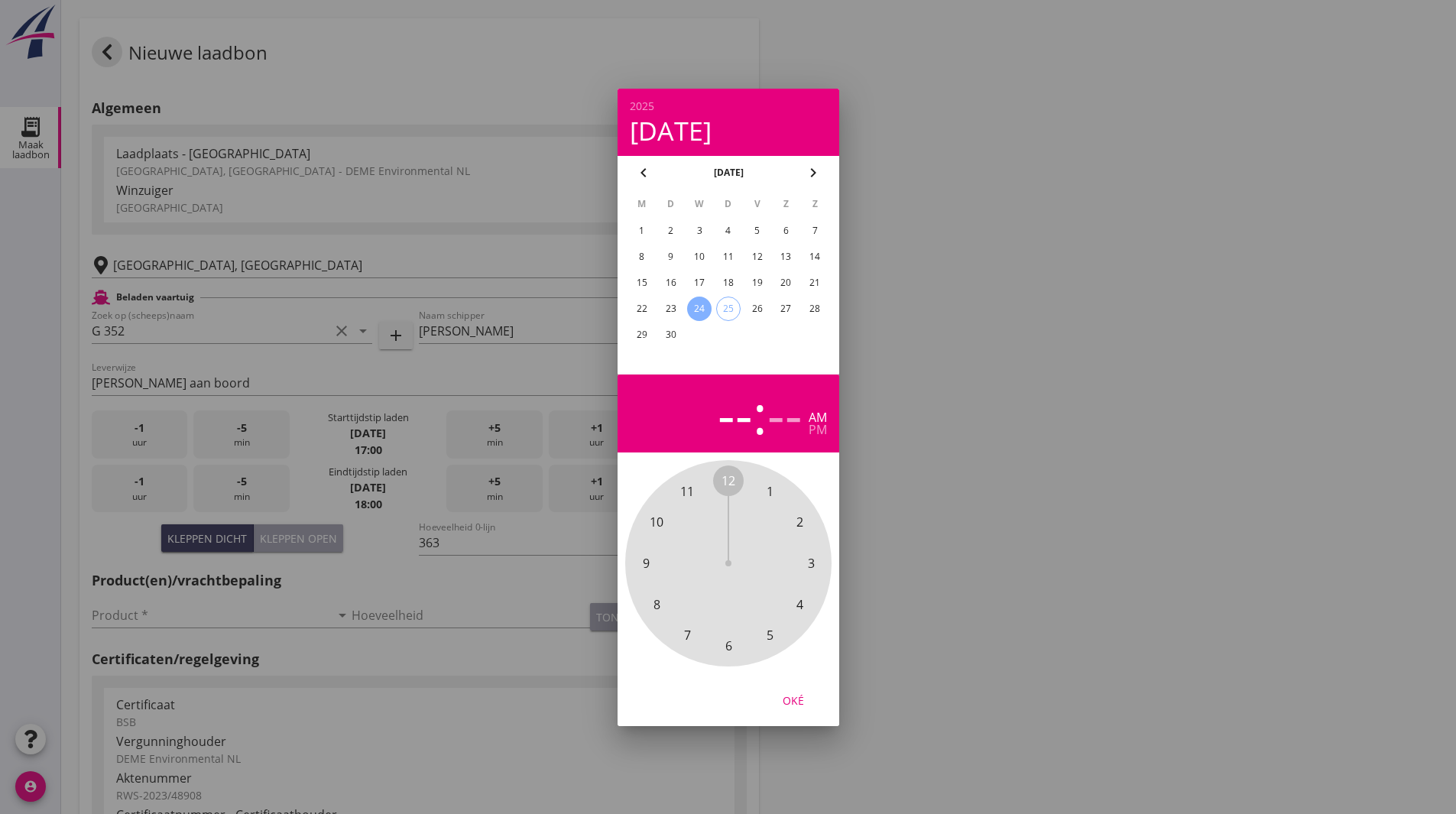
click at [698, 314] on div "24" at bounding box center [700, 309] width 25 height 25
click at [729, 643] on span "6" at bounding box center [728, 646] width 7 height 18
click at [730, 647] on span "30" at bounding box center [728, 646] width 14 height 18
click at [816, 435] on div "pm" at bounding box center [818, 429] width 18 height 12
click at [801, 706] on div "Oké" at bounding box center [793, 699] width 43 height 16
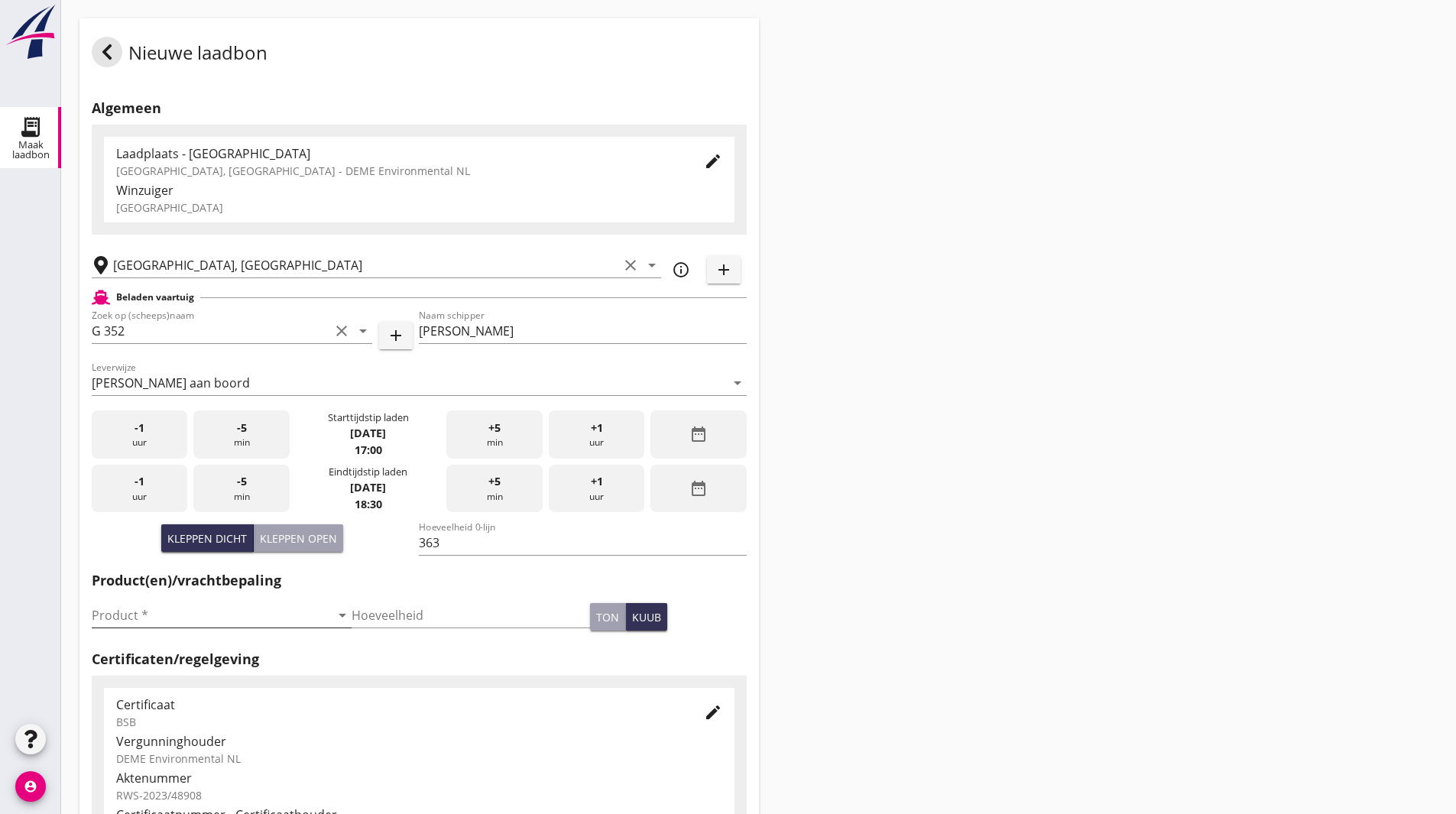
click at [160, 615] on input "Product *" at bounding box center [210, 616] width 239 height 25
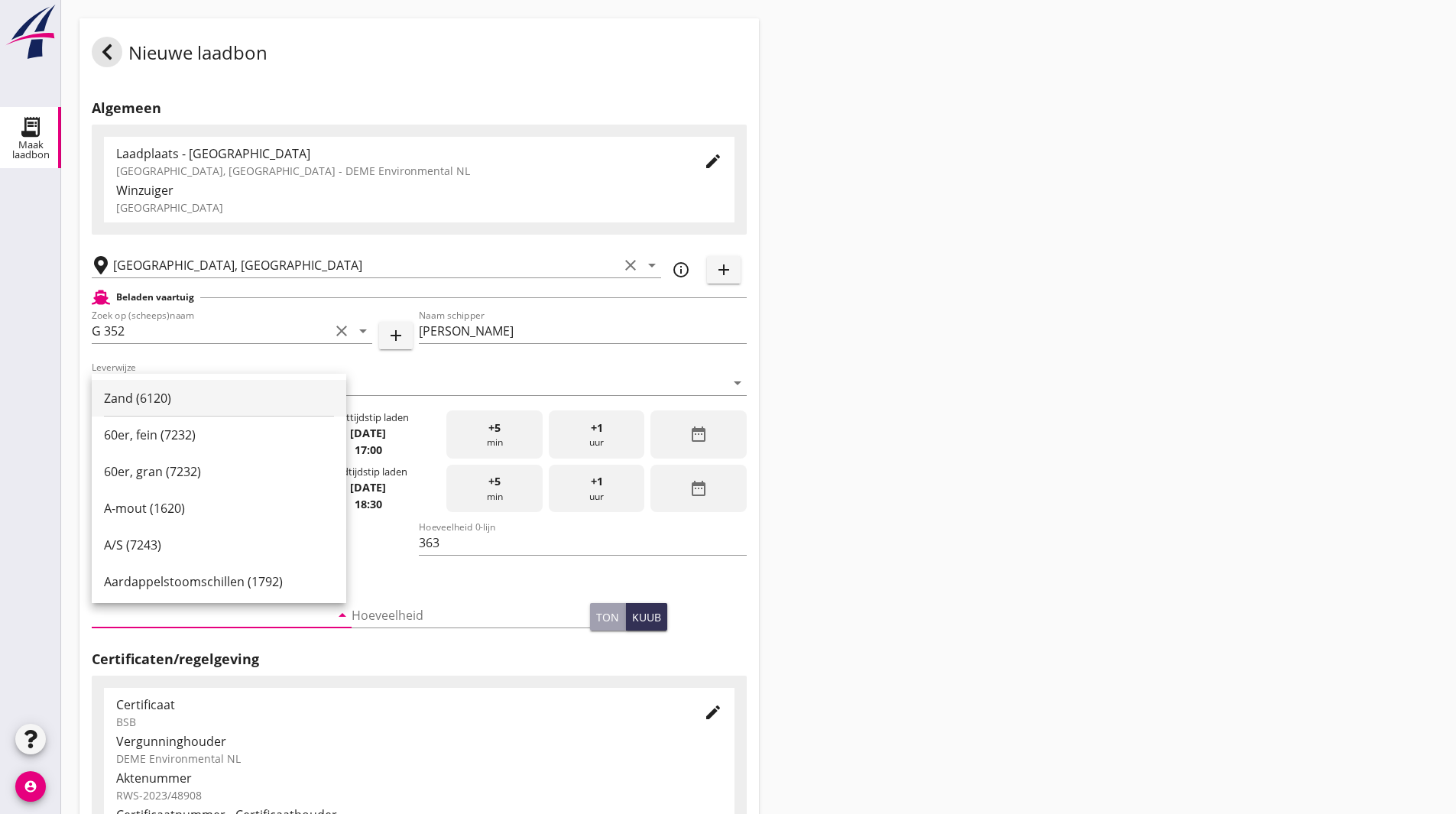
click at [234, 408] on div "Zand (6120)" at bounding box center [219, 398] width 230 height 36
type input "Zand (6120)"
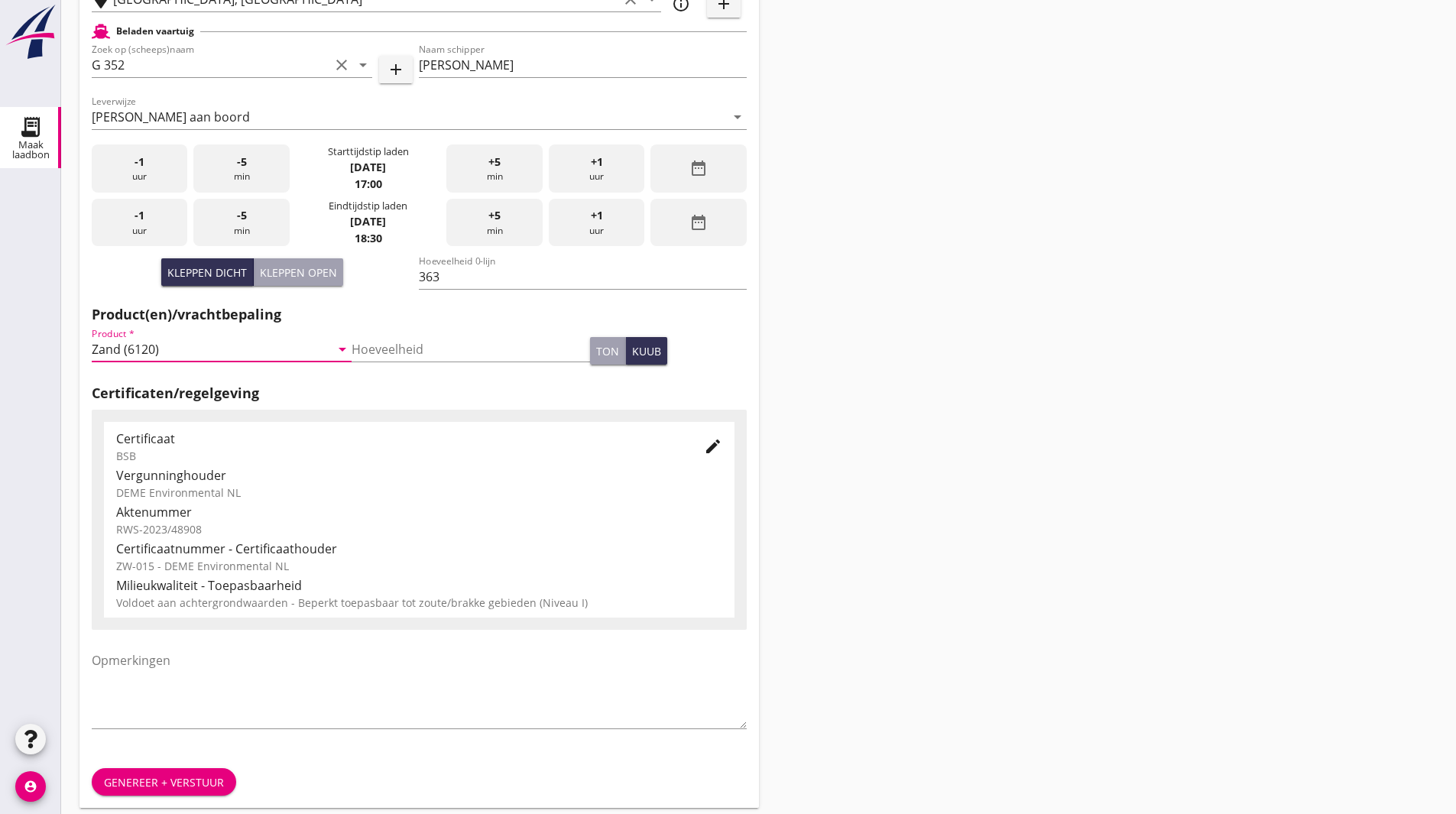
scroll to position [278, 0]
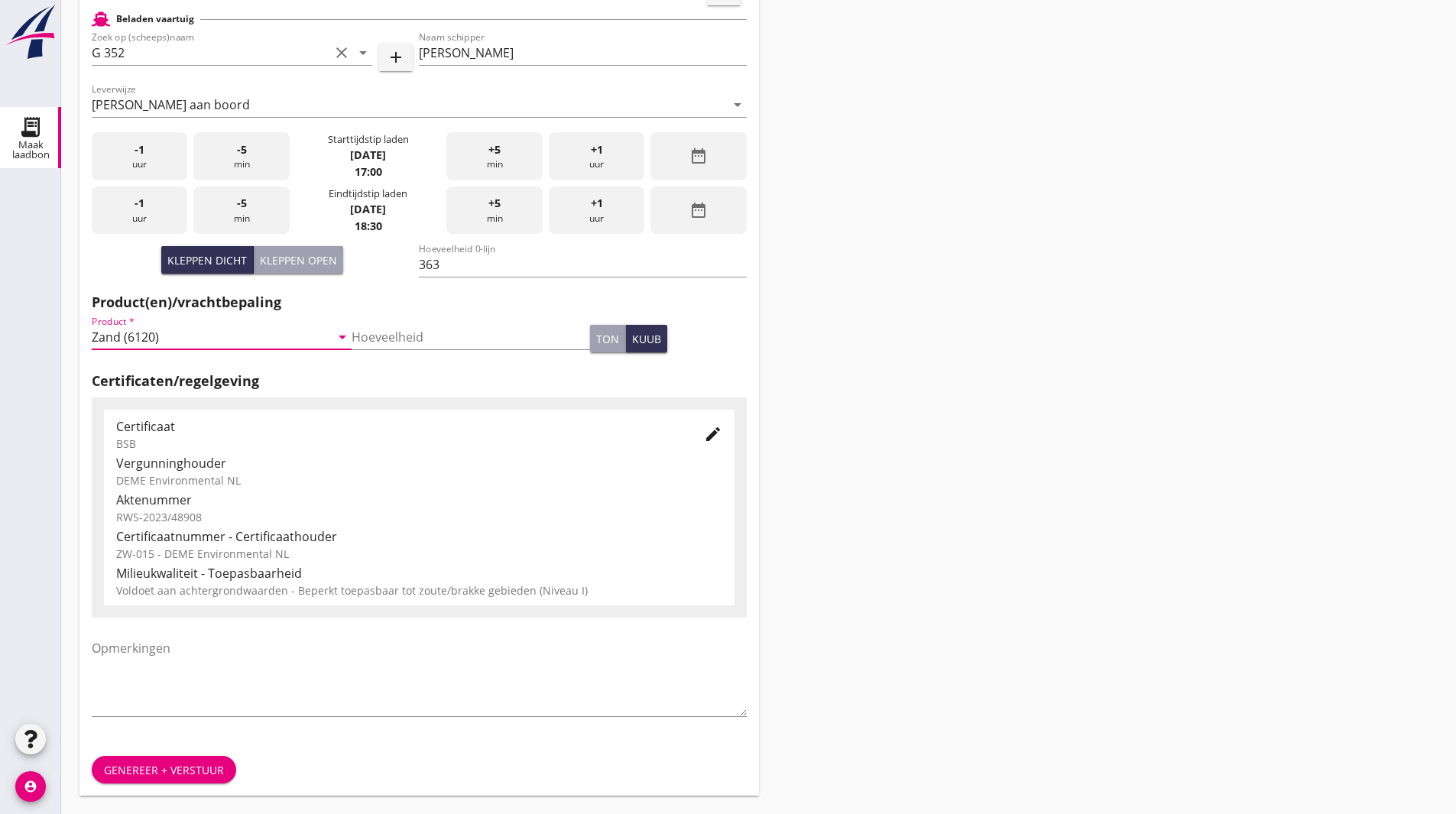
click at [147, 769] on div "Genereer + verstuur" at bounding box center [163, 769] width 120 height 16
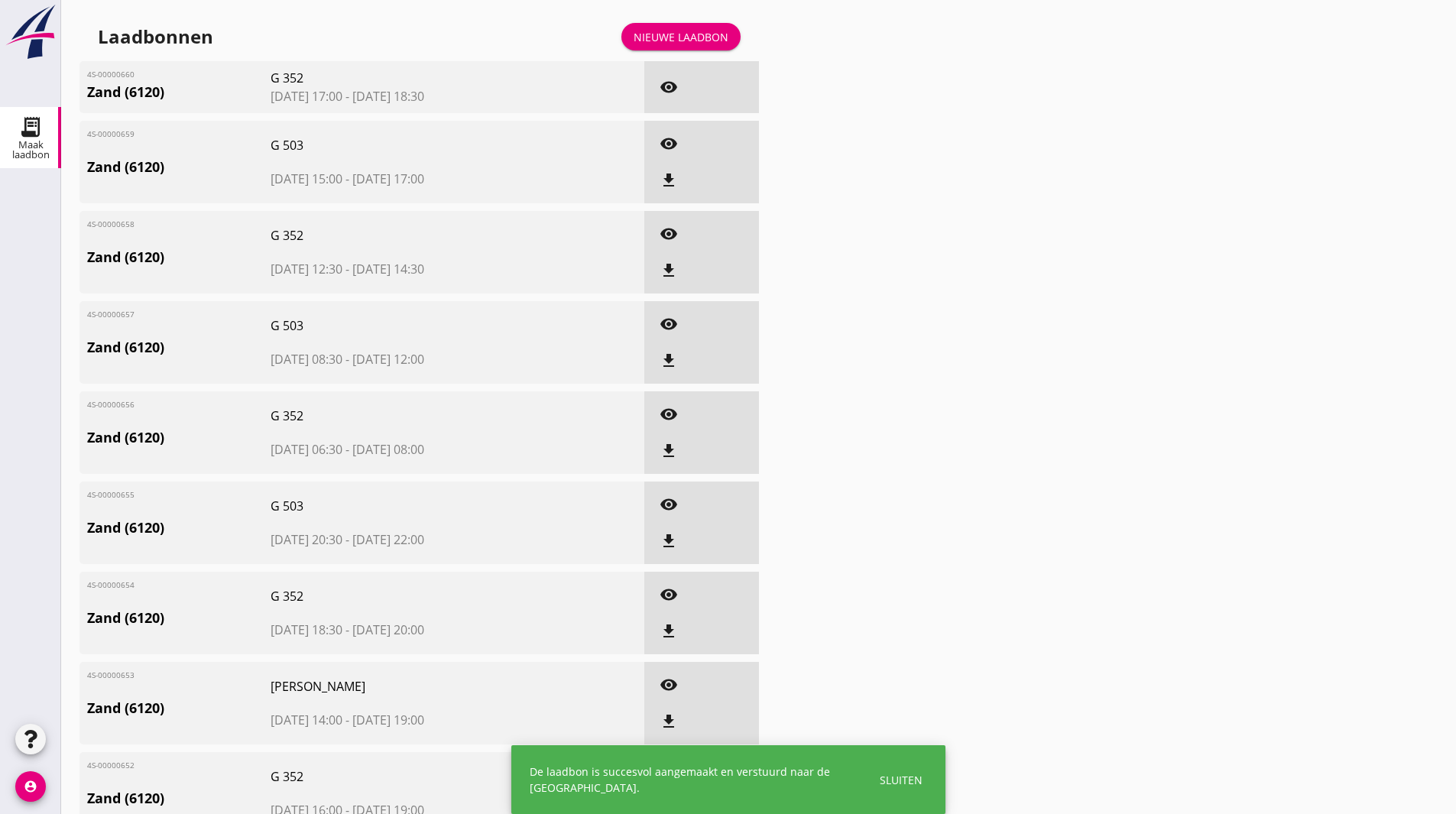
click at [680, 35] on div "Nieuwe laadbon" at bounding box center [681, 36] width 95 height 16
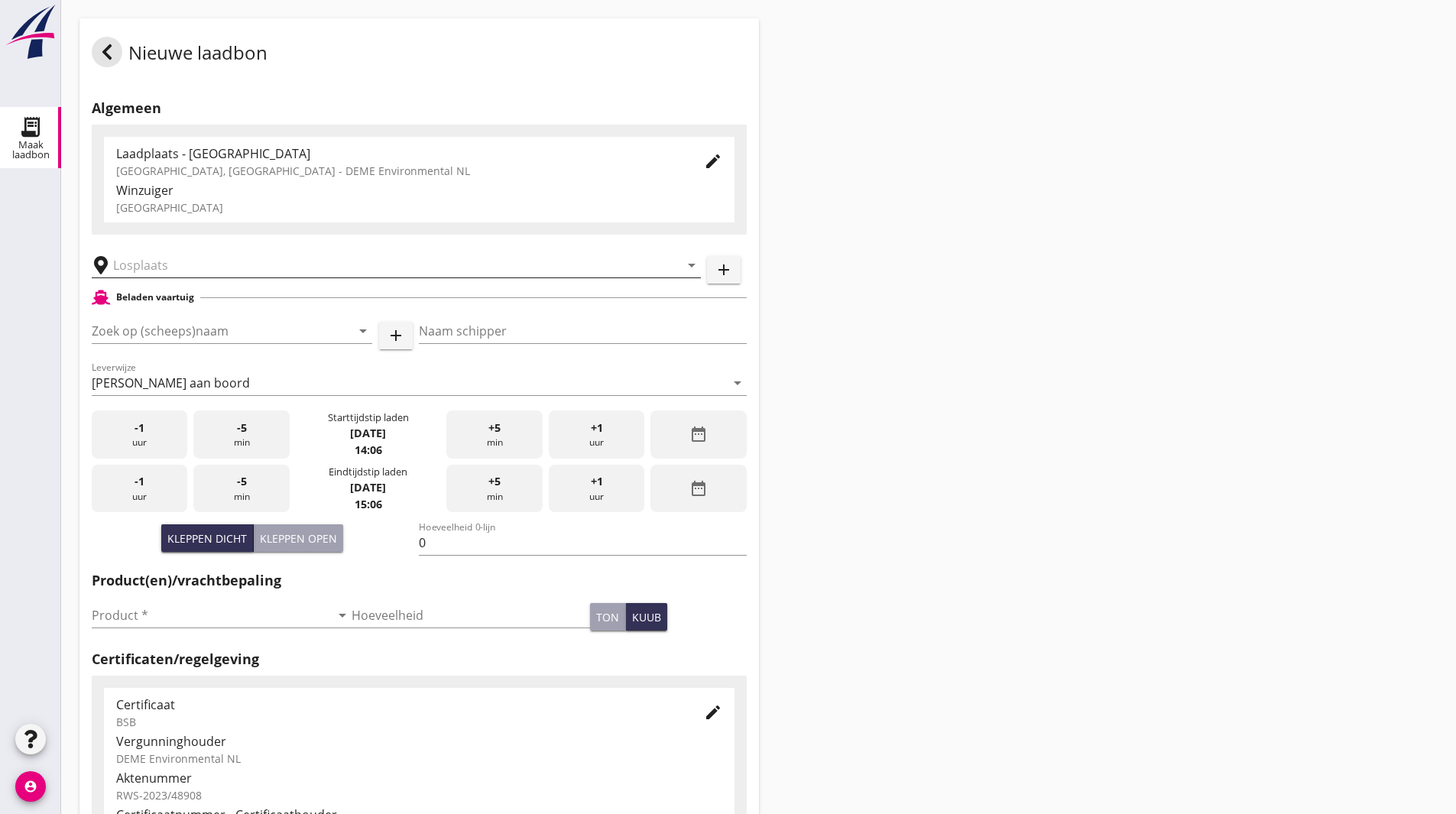
click at [164, 264] on input "text" at bounding box center [385, 266] width 545 height 25
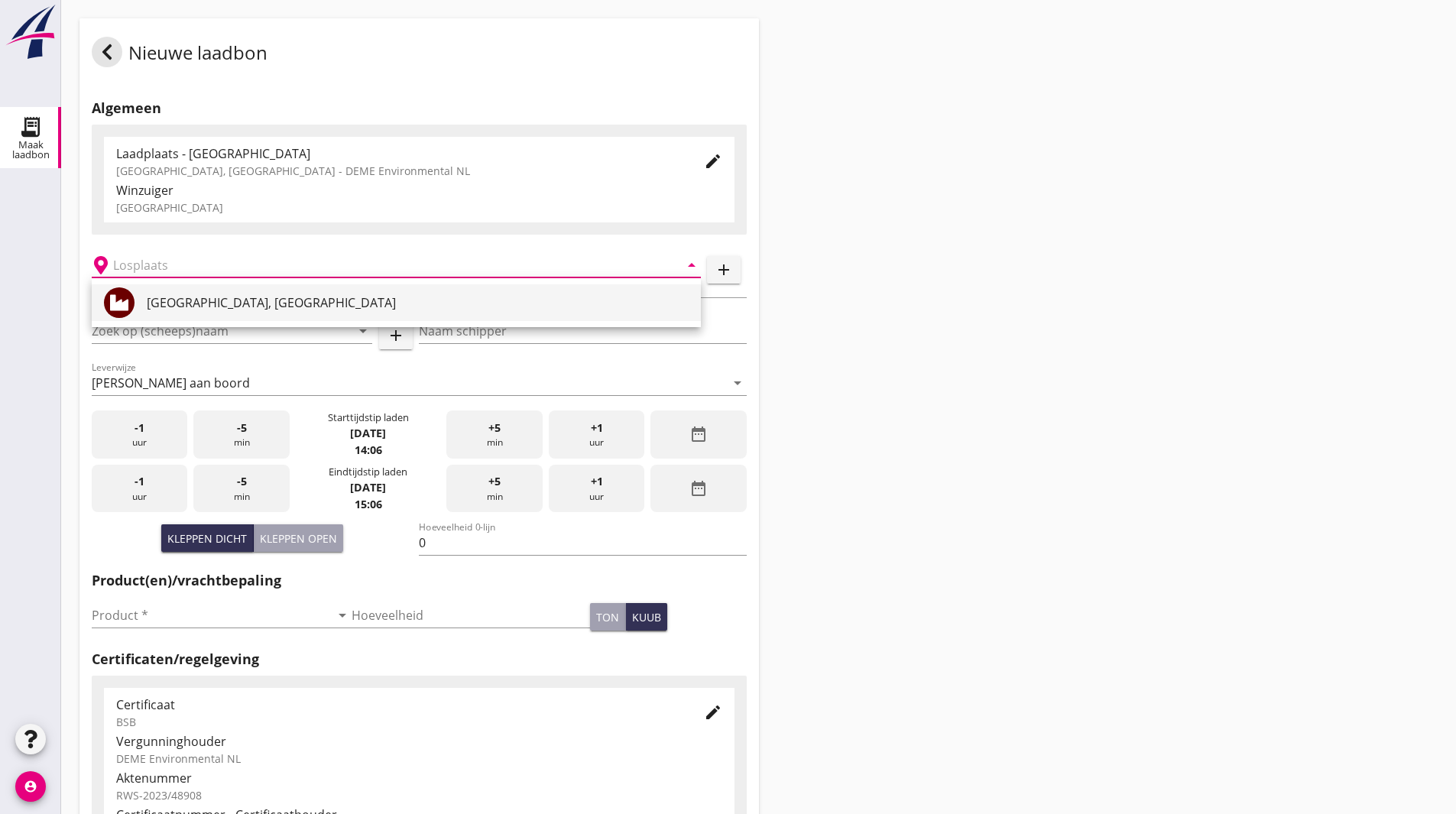
click at [179, 299] on div "Veerse Meer, Zeeland" at bounding box center [418, 303] width 542 height 18
type input "Veerse Meer, Zeeland"
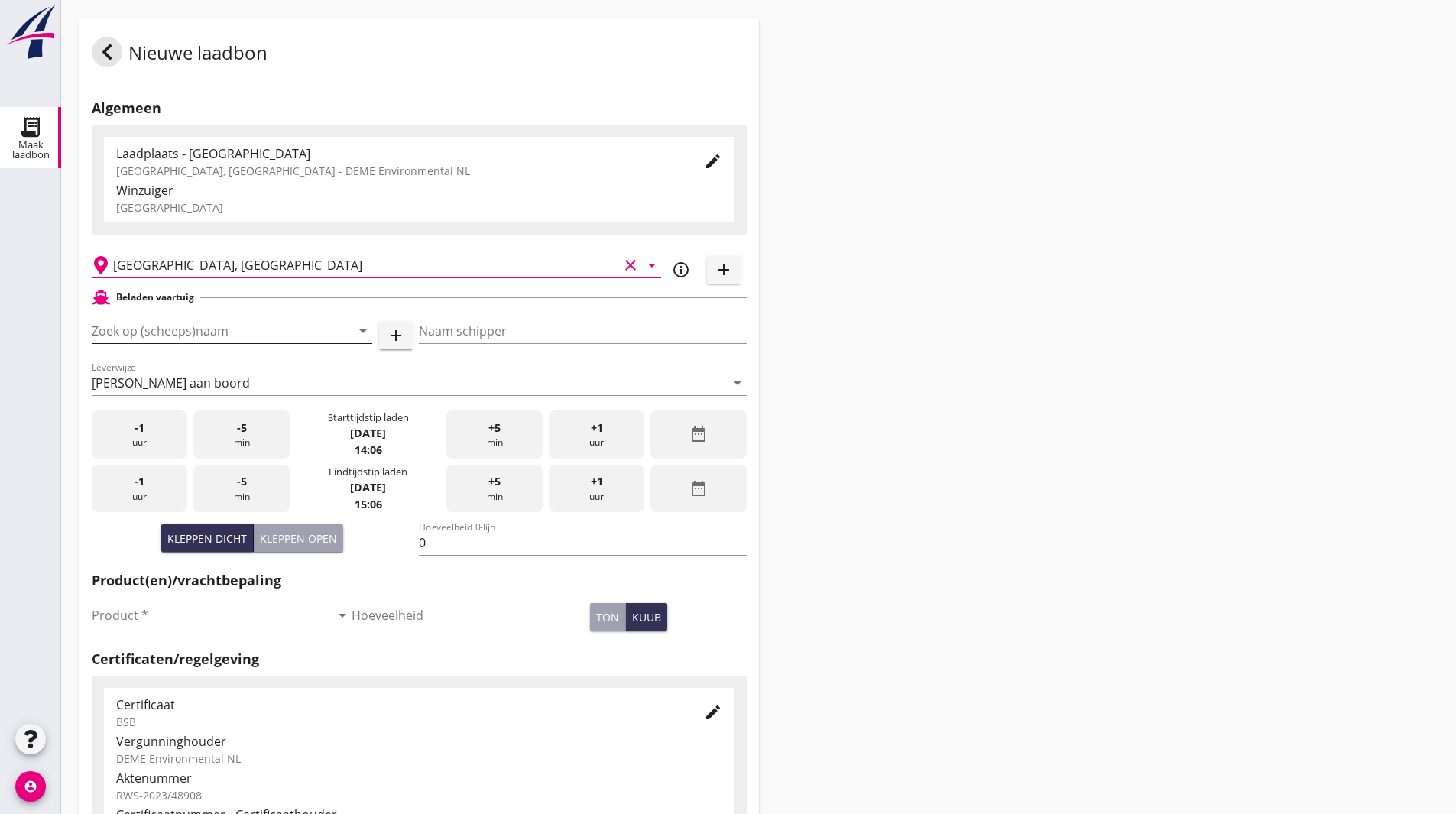
click at [202, 329] on input "Zoek op (scheeps)naam" at bounding box center [210, 331] width 238 height 25
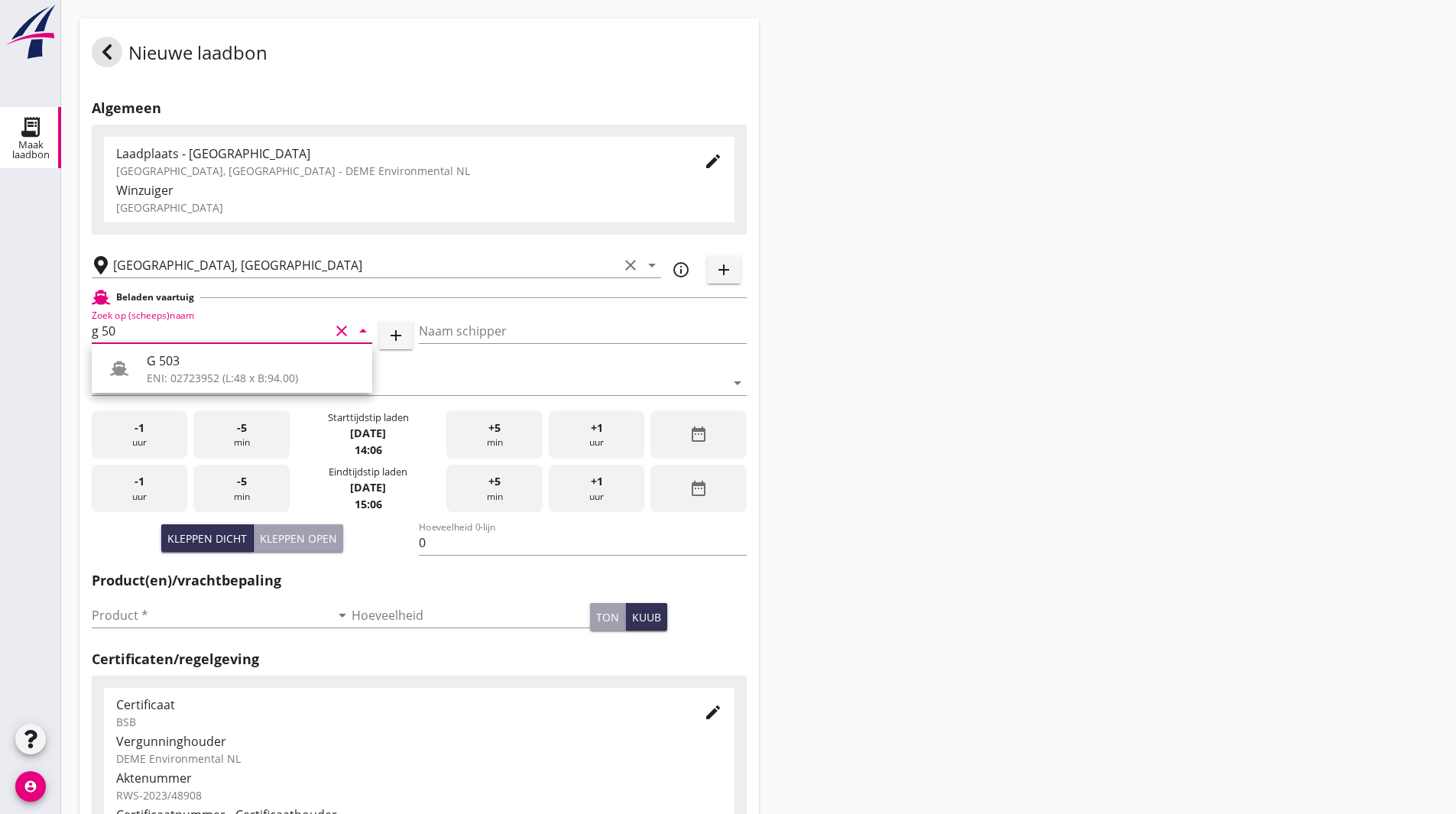
click at [217, 348] on div "G 503 ENI: 02723952 (L:48 x B:94.00)" at bounding box center [232, 368] width 281 height 49
click at [209, 362] on div "G 503" at bounding box center [253, 361] width 213 height 18
type input "G 503"
type input "Ewald van Loo"
type input "517"
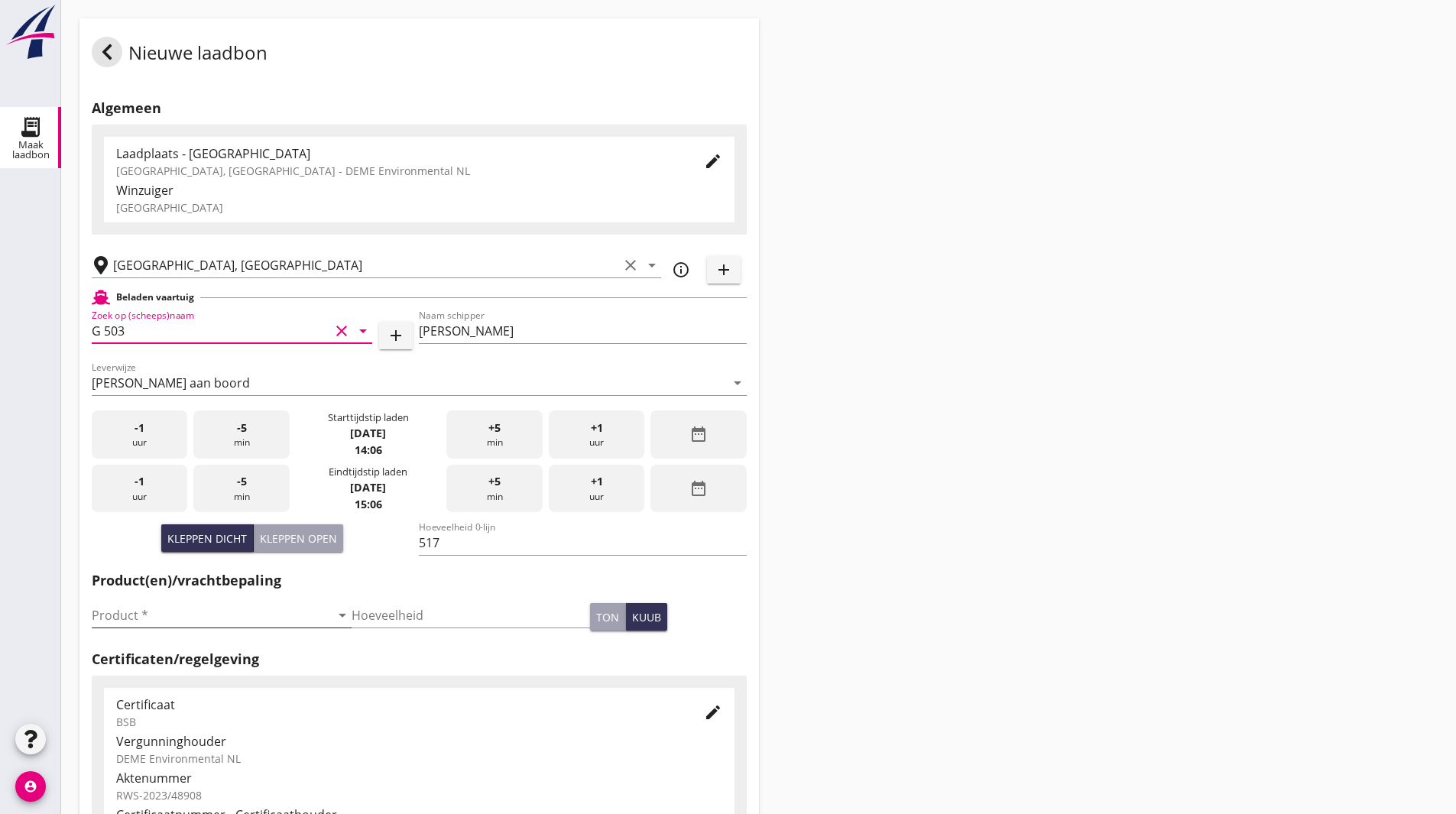
click at [188, 616] on input "Product *" at bounding box center [210, 616] width 239 height 25
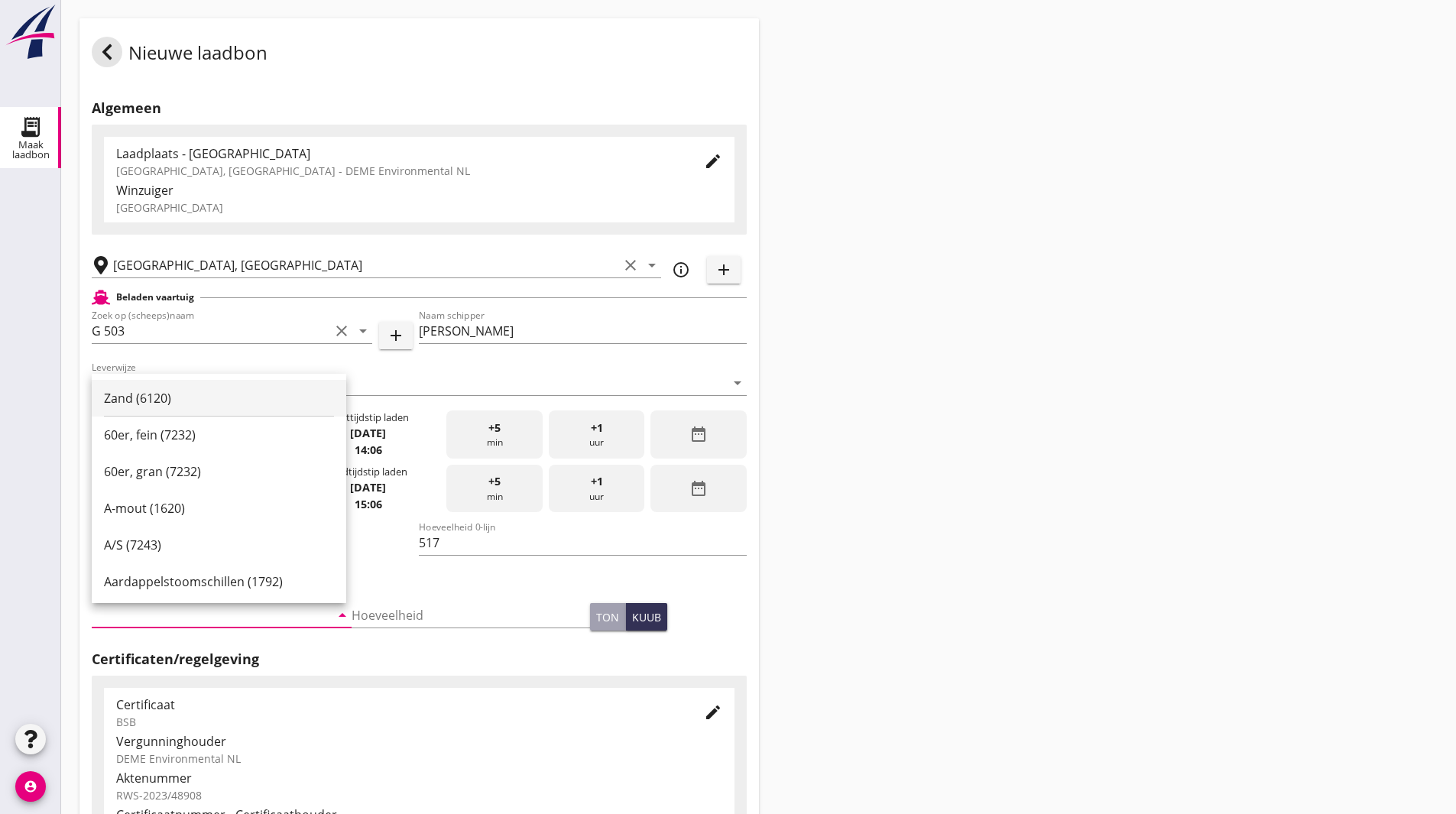
click at [189, 399] on div "Zand (6120)" at bounding box center [219, 398] width 230 height 18
type input "Zand (6120)"
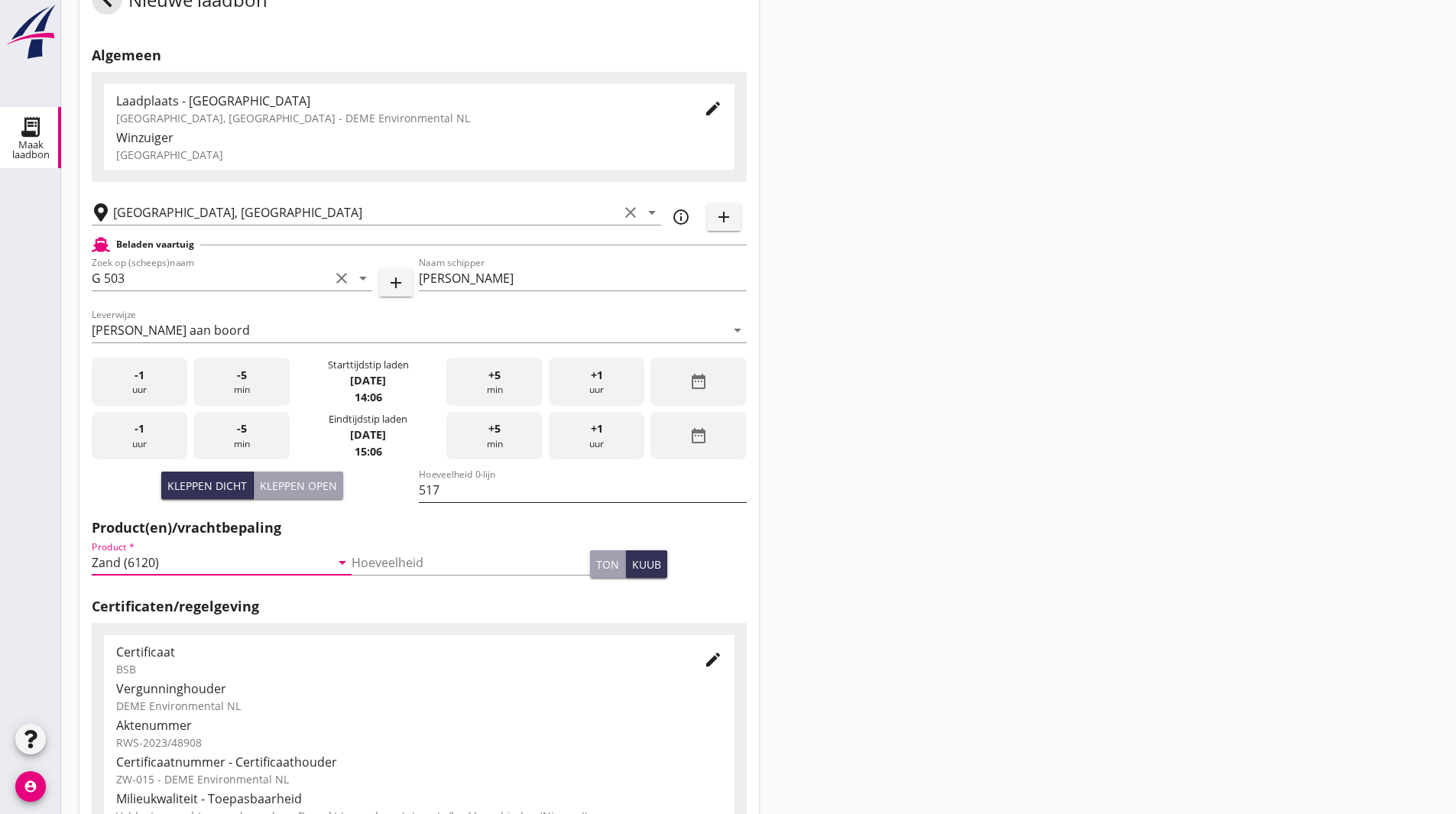
scroll to position [77, 0]
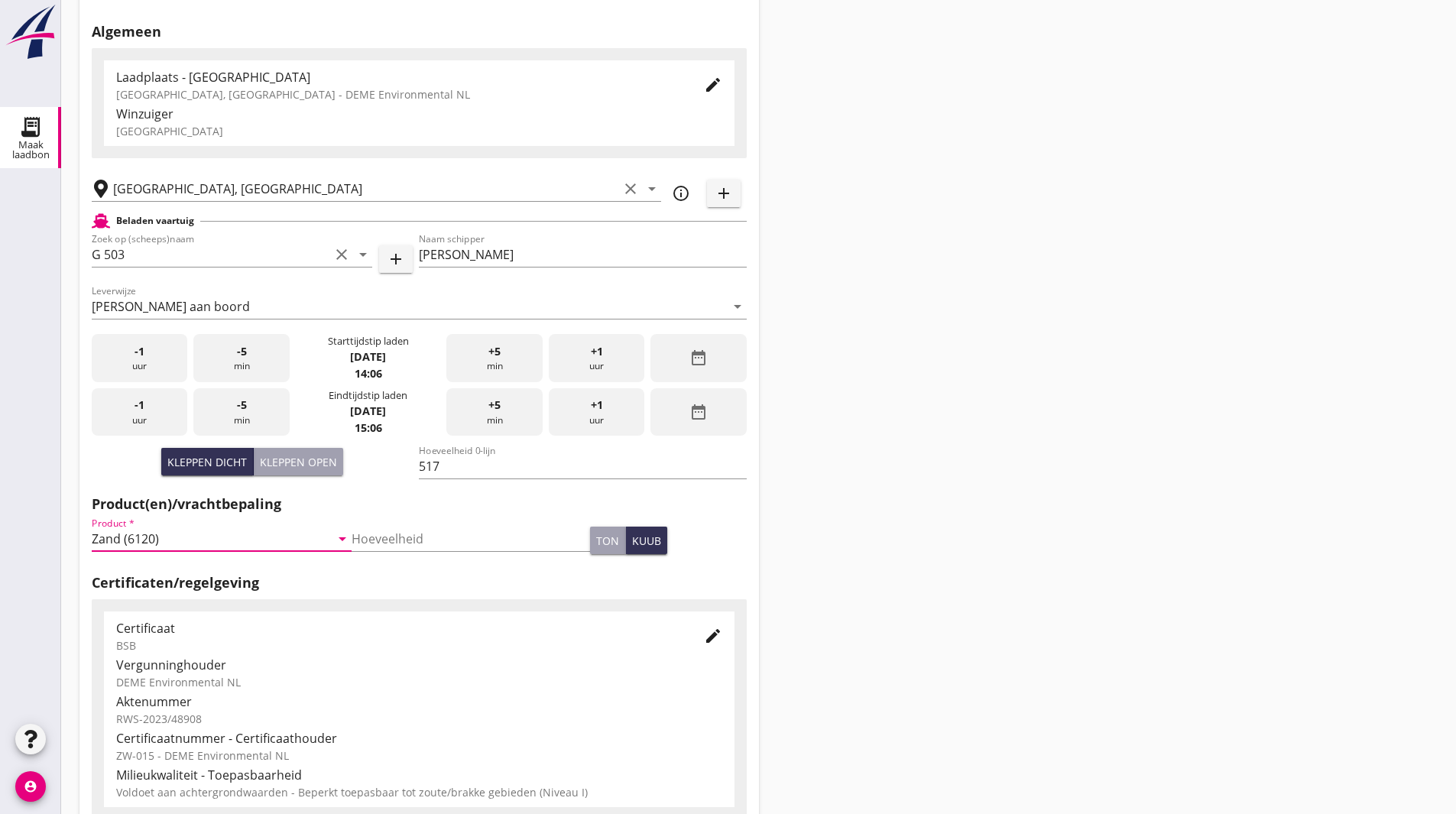
click at [674, 367] on div "date_range" at bounding box center [698, 358] width 96 height 48
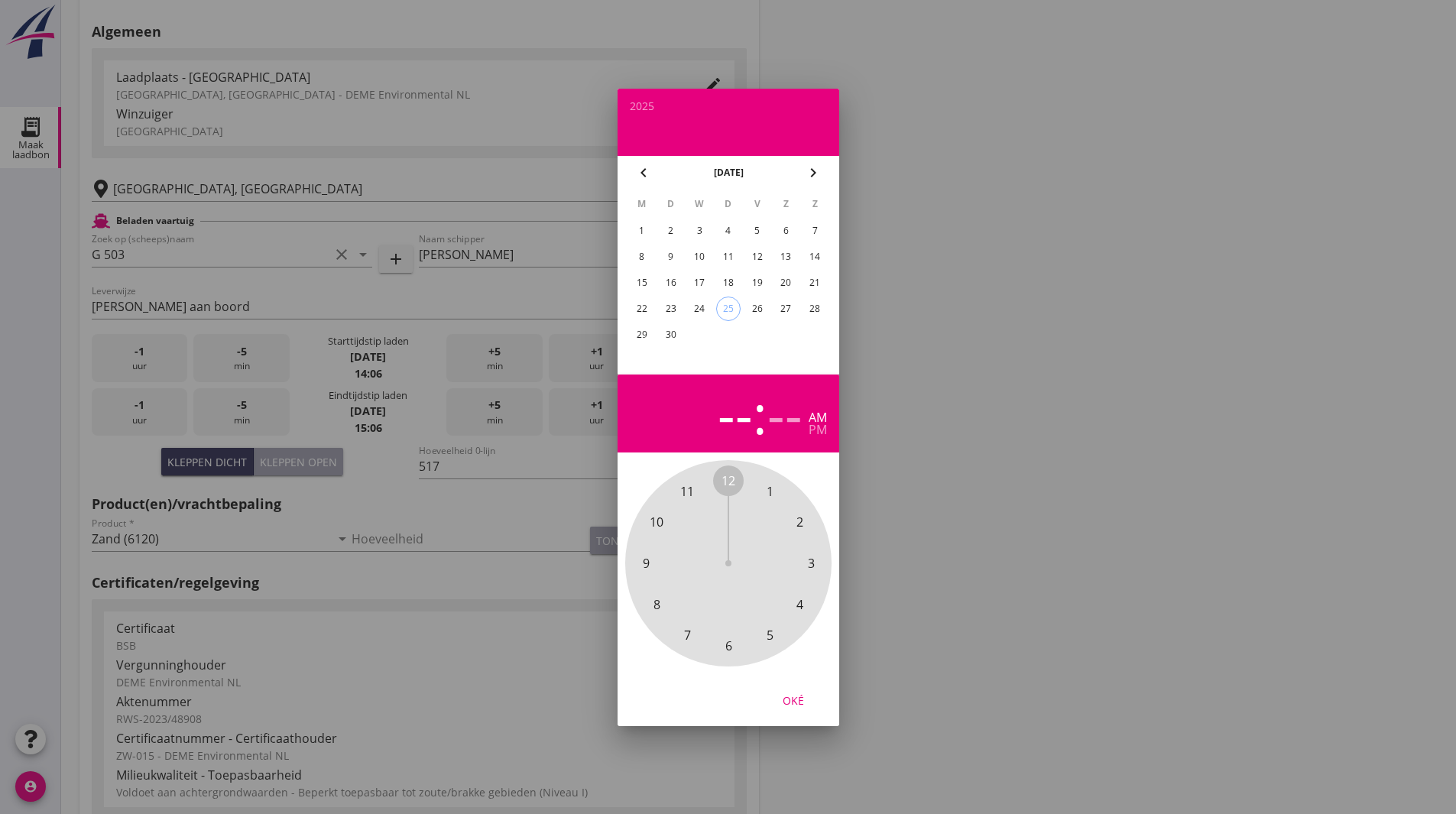
click at [697, 304] on div "24" at bounding box center [700, 309] width 25 height 25
click at [683, 632] on span "7" at bounding box center [687, 634] width 31 height 31
click at [726, 647] on span "30" at bounding box center [728, 646] width 14 height 18
click at [817, 432] on div "pm" at bounding box center [818, 429] width 18 height 12
click at [792, 709] on button "Oké" at bounding box center [794, 700] width 68 height 27
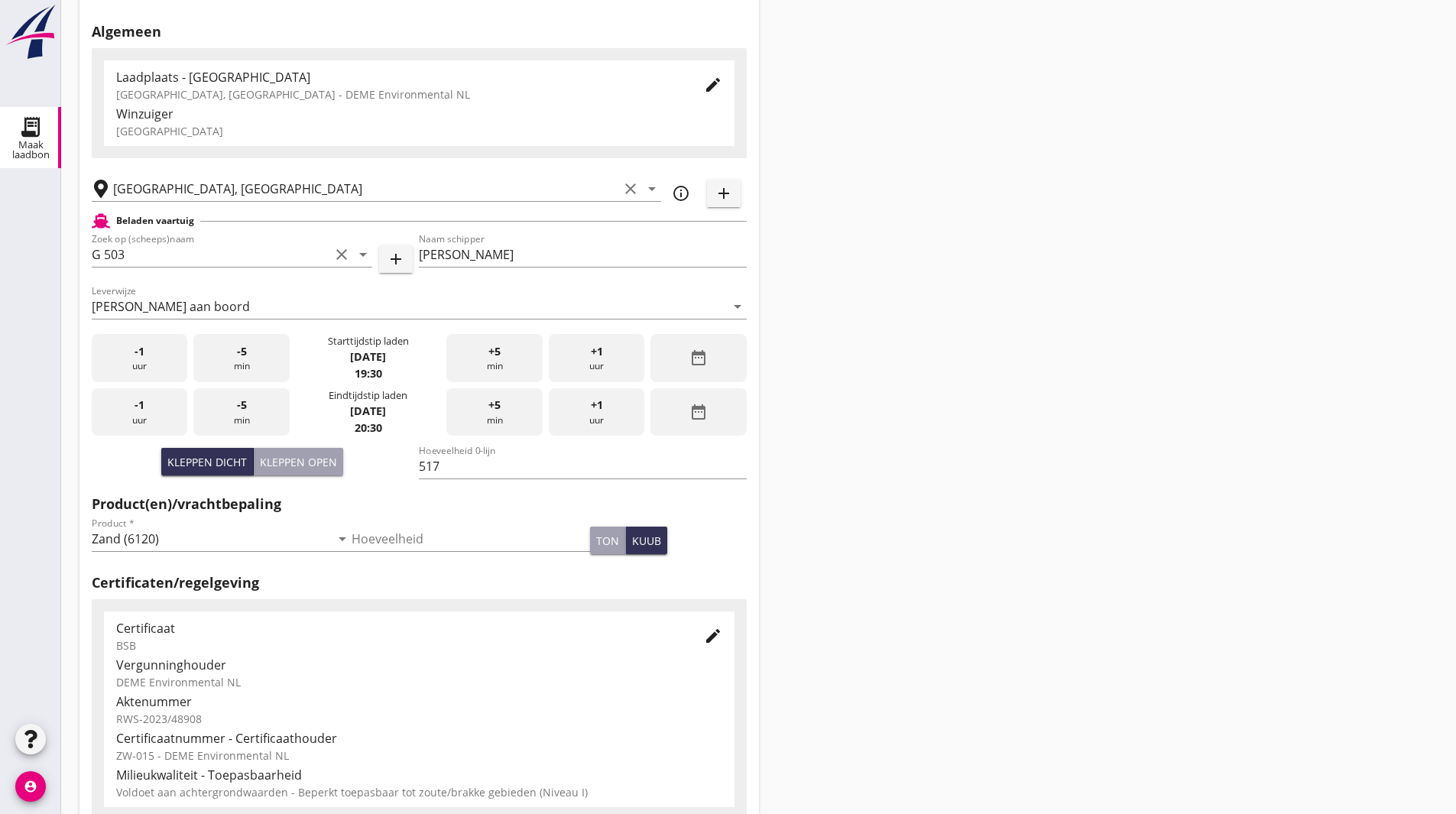
click at [689, 419] on icon "date_range" at bounding box center [698, 412] width 18 height 18
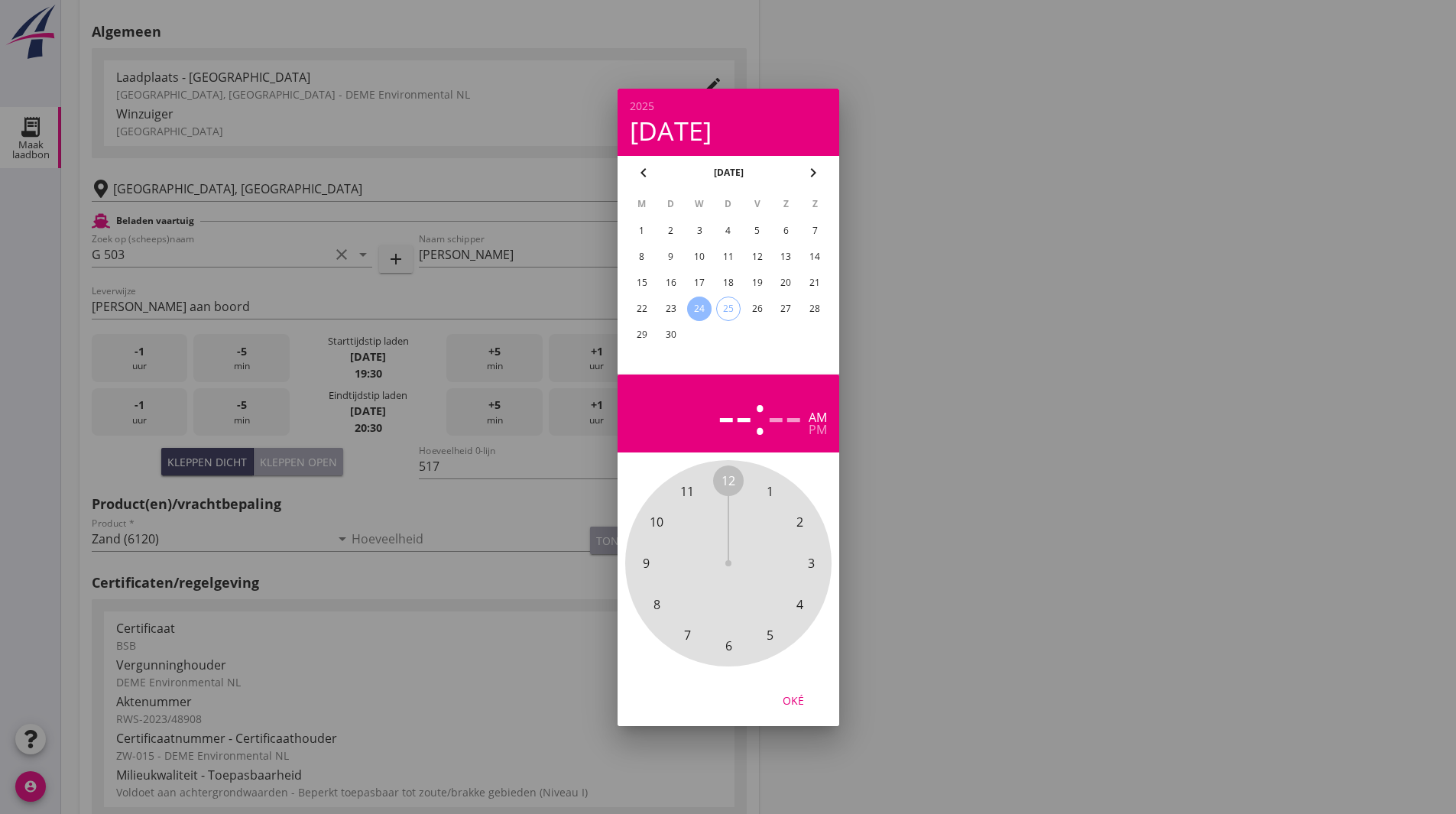
click at [647, 561] on span "9" at bounding box center [645, 564] width 7 height 18
click at [731, 647] on span "30" at bounding box center [728, 646] width 14 height 18
click at [818, 428] on div "pm" at bounding box center [818, 429] width 18 height 12
click at [788, 708] on div "Oké" at bounding box center [793, 699] width 43 height 16
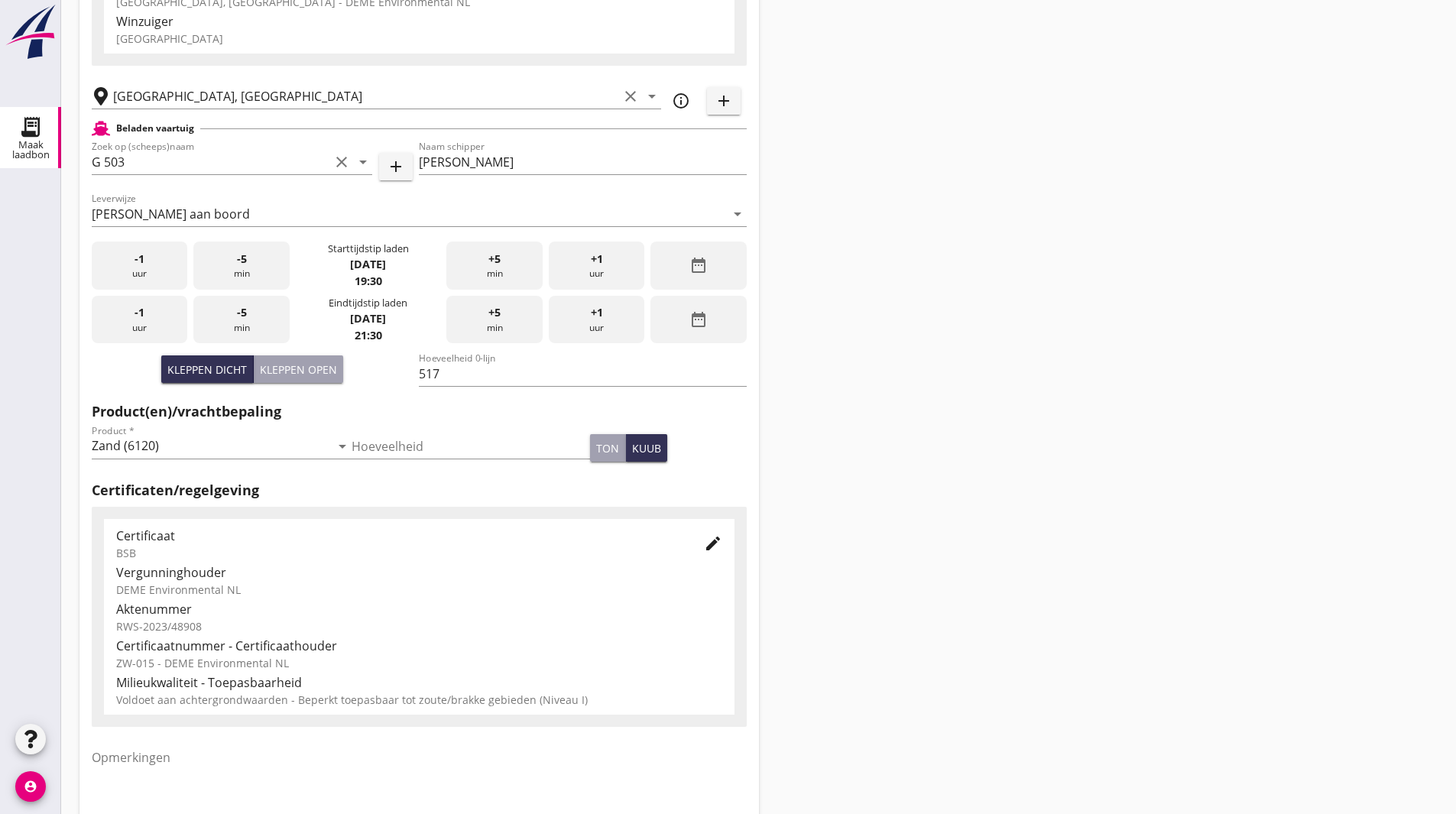
scroll to position [278, 0]
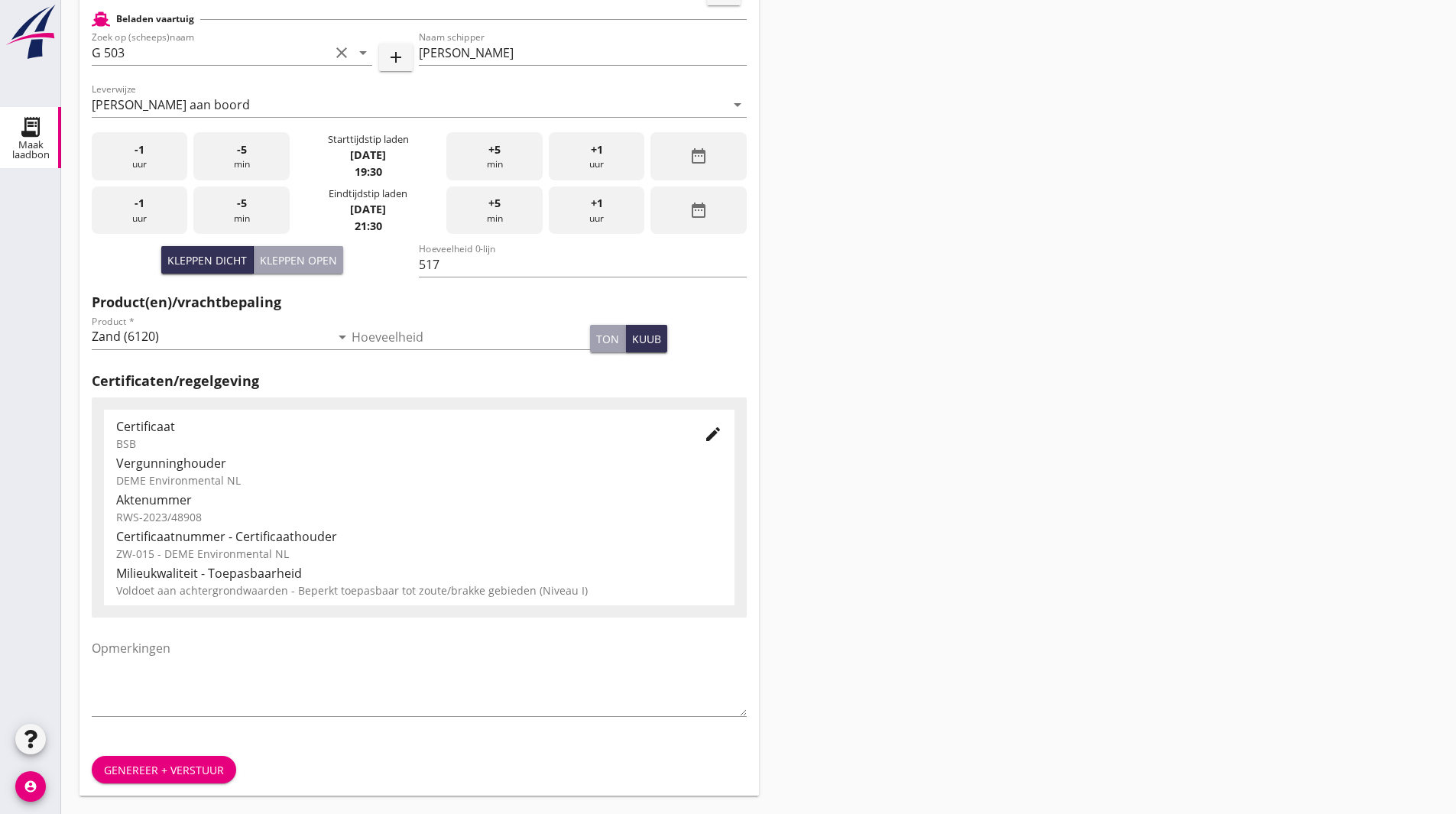
click at [158, 768] on div "Genereer + verstuur" at bounding box center [163, 769] width 120 height 16
